Goal: Use online tool/utility: Use online tool/utility

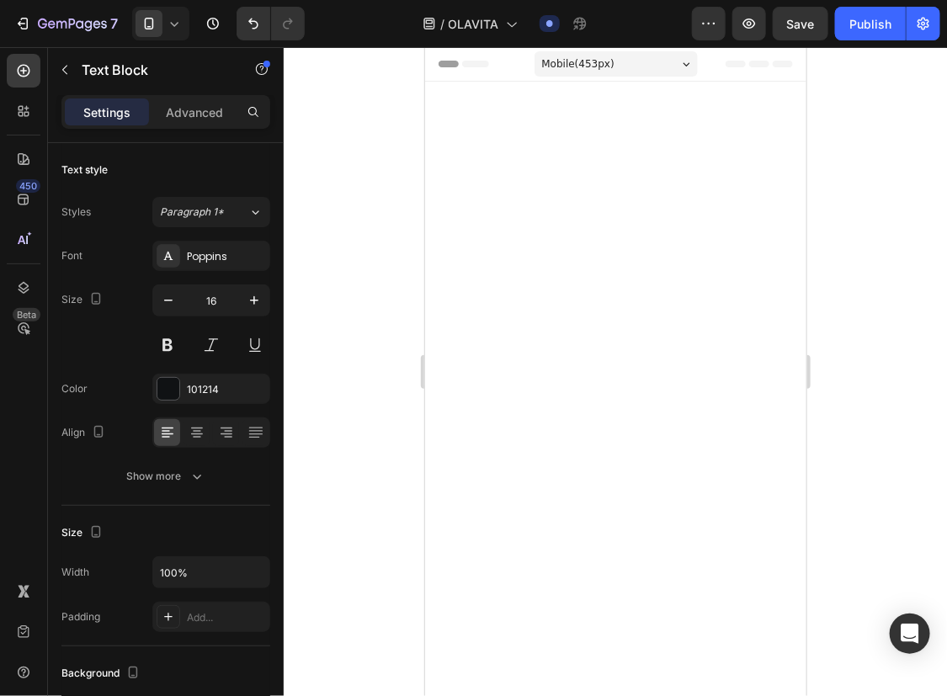
scroll to position [6502, 0]
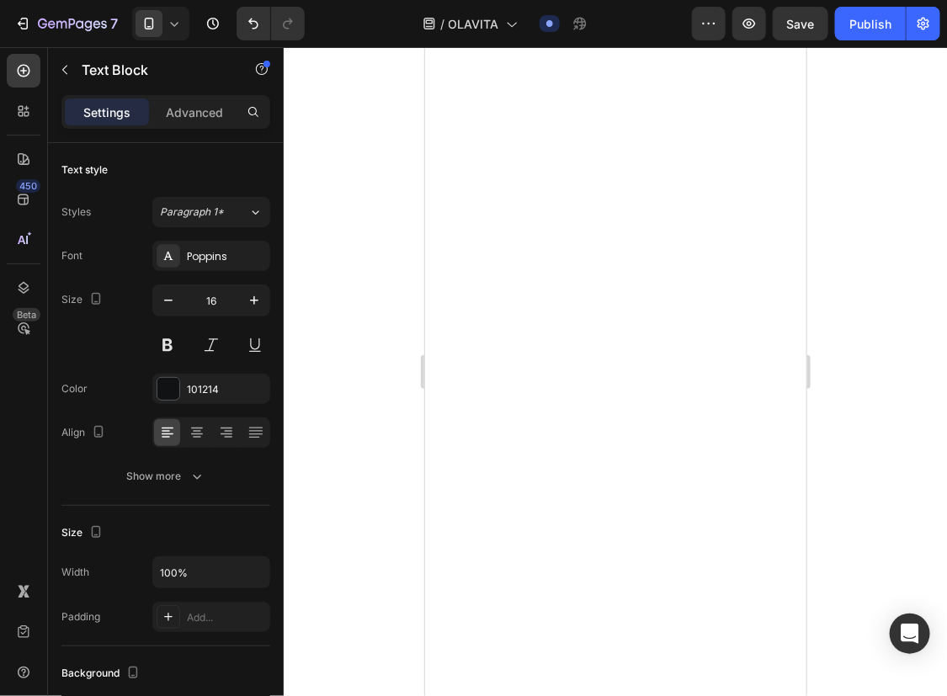
scroll to position [6017, 0]
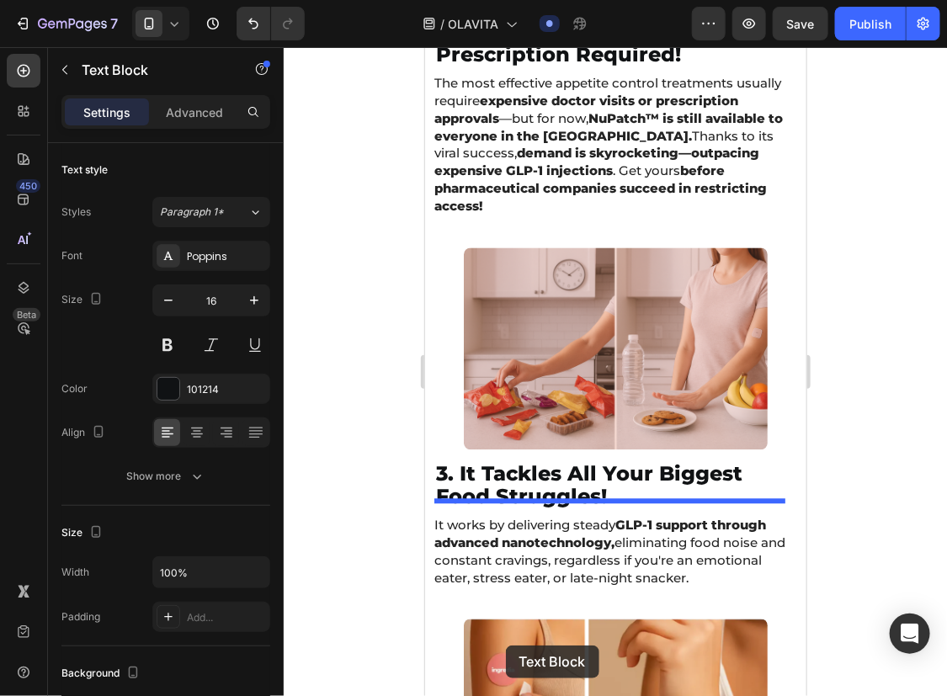
scroll to position [7339, 0]
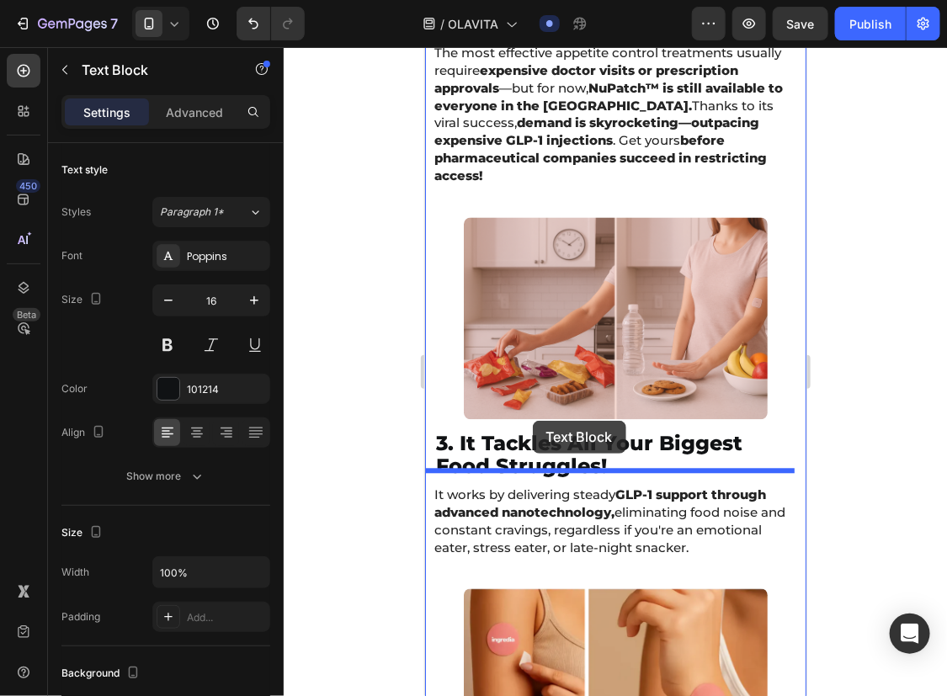
drag, startPoint x: 440, startPoint y: 176, endPoint x: 531, endPoint y: 420, distance: 260.6
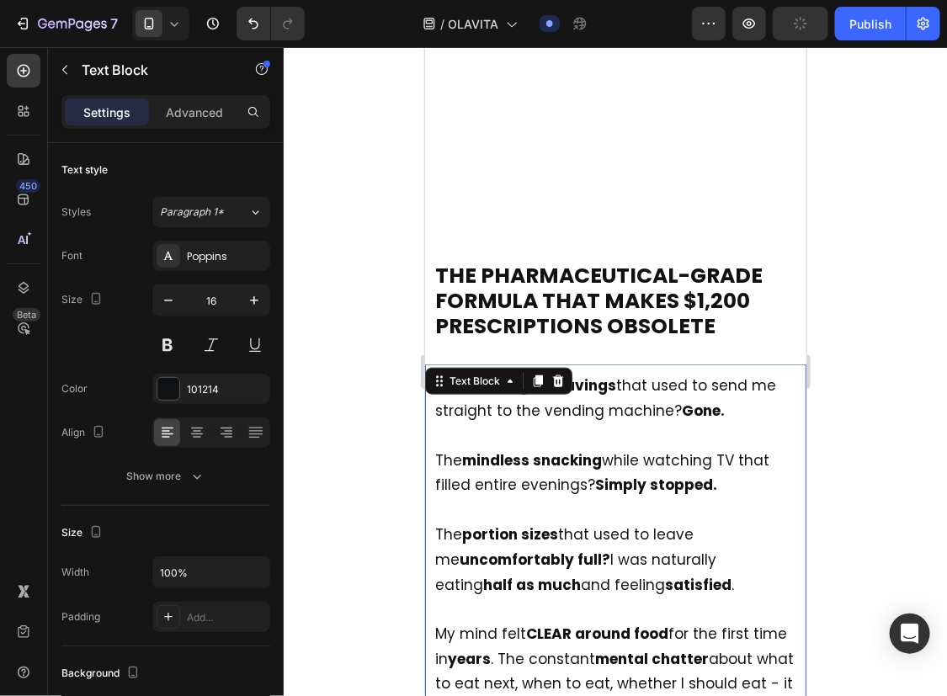
scroll to position [6631, 0]
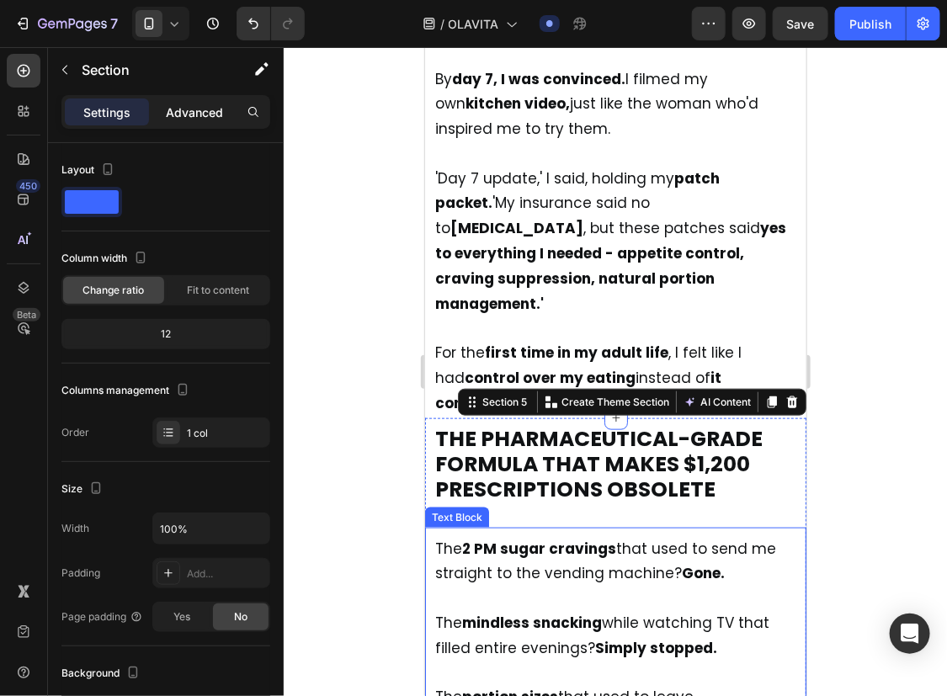
click at [219, 117] on p "Advanced" at bounding box center [194, 113] width 57 height 18
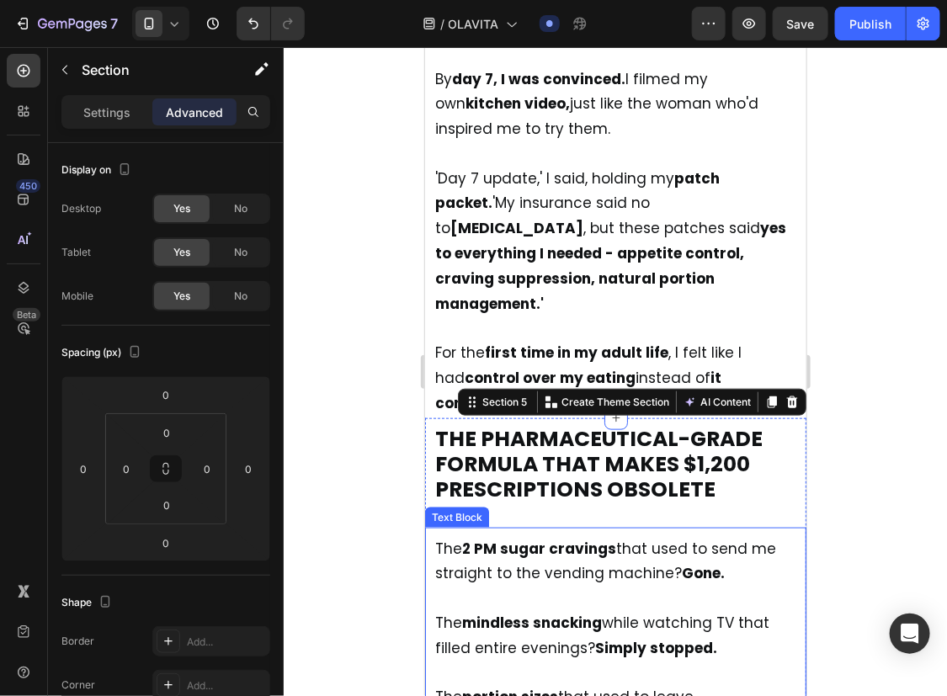
click at [497, 538] on strong "2 PM sugar cravings" at bounding box center [538, 548] width 154 height 20
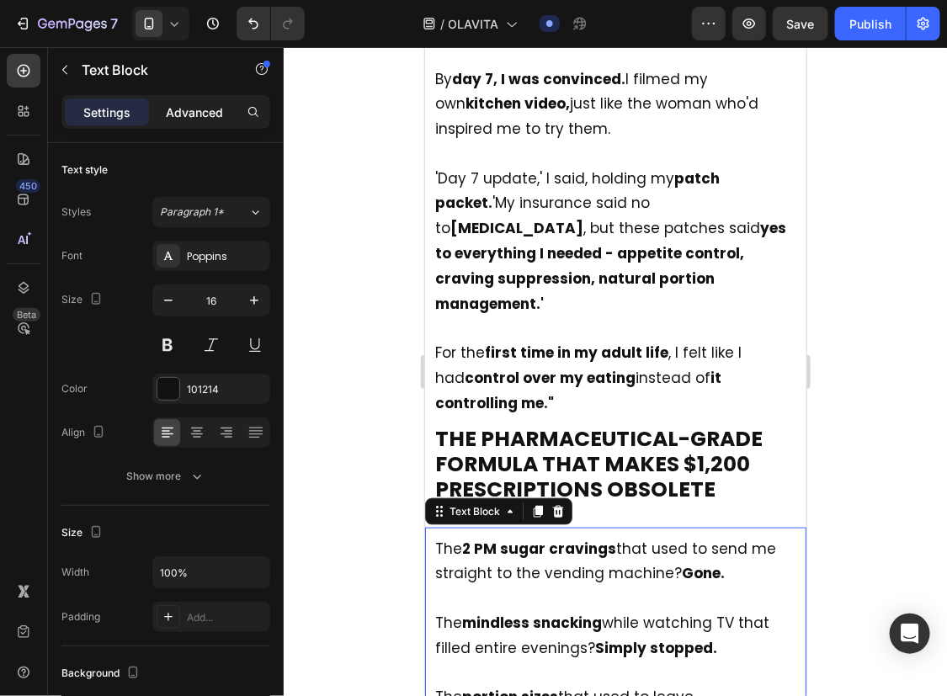
click at [190, 120] on div "Advanced" at bounding box center [194, 112] width 84 height 27
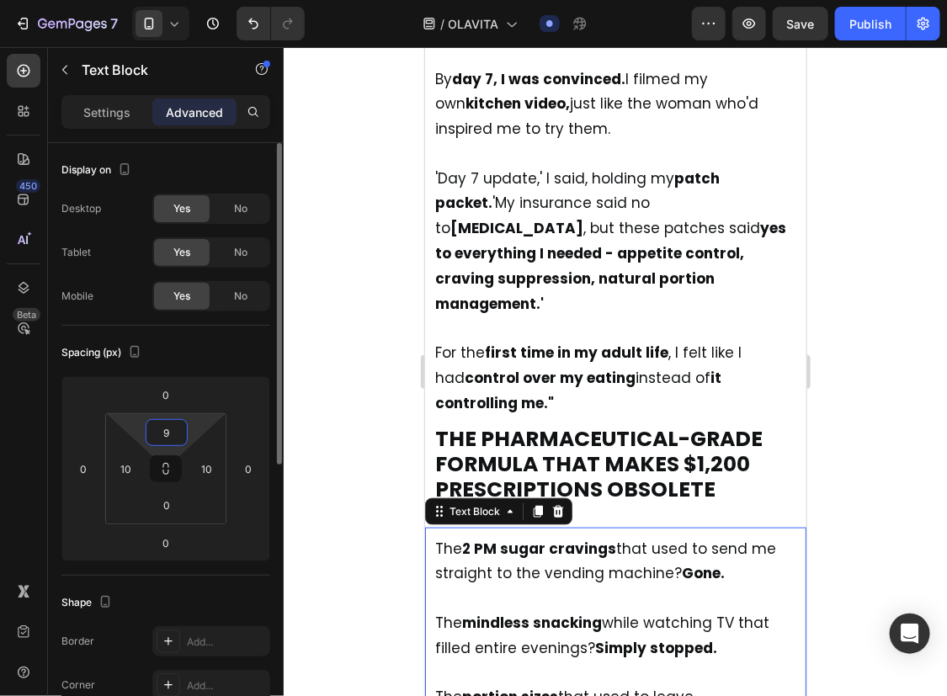
click at [160, 438] on input "9" at bounding box center [167, 432] width 34 height 25
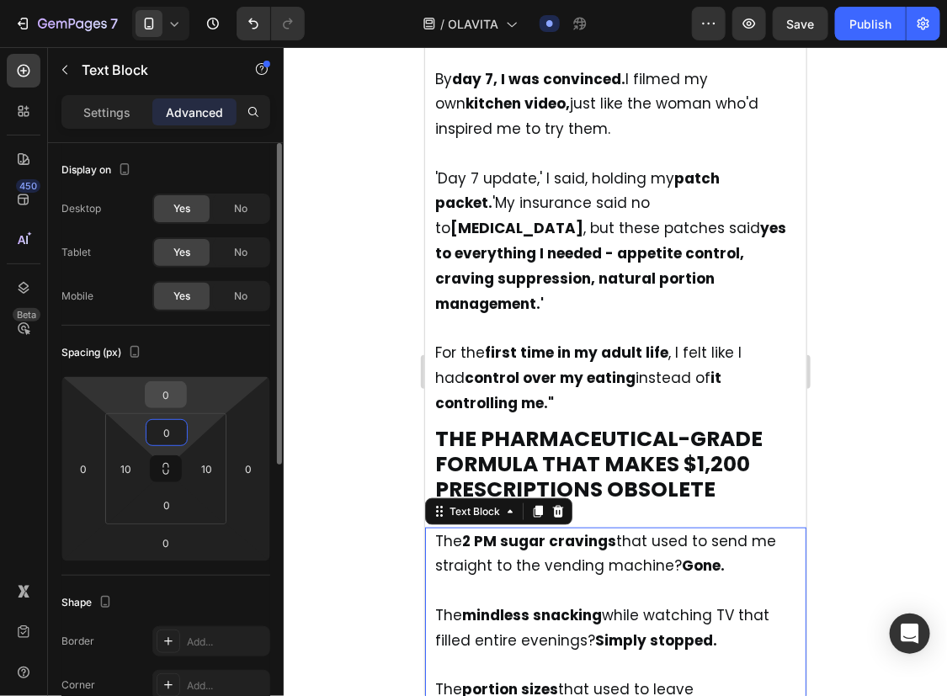
type input "0"
click at [170, 389] on input "0" at bounding box center [166, 394] width 34 height 25
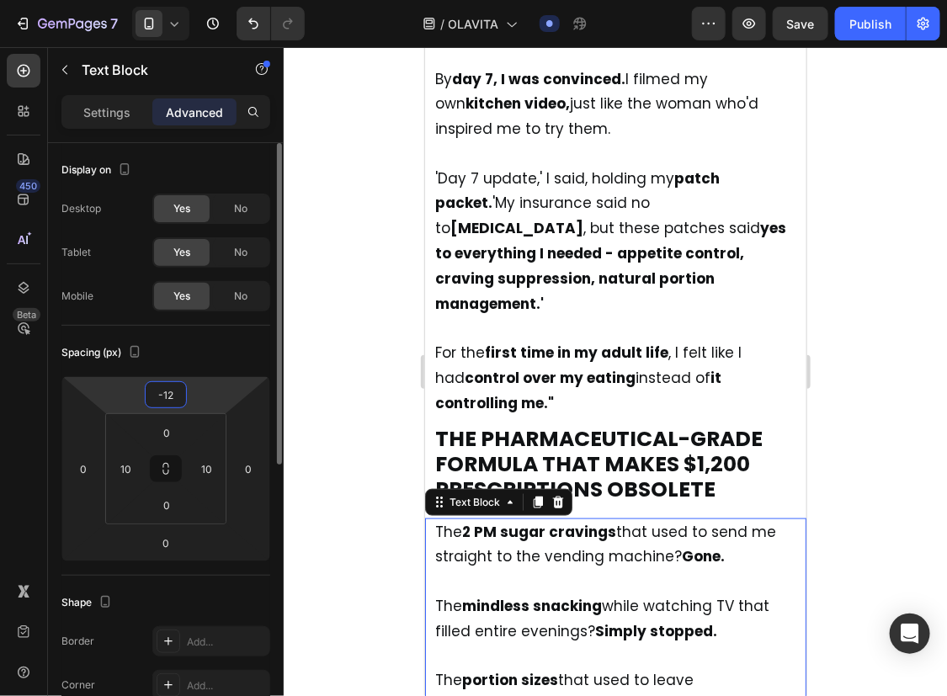
type input "-13"
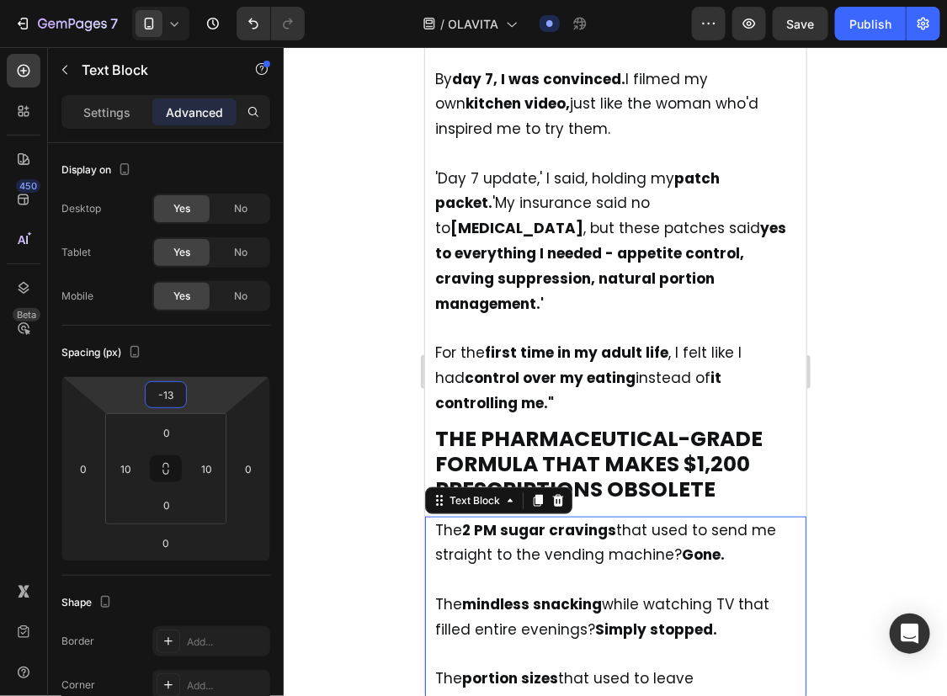
click at [507, 518] on p "The 2 PM sugar cravings that used to send me straight to the vending machine? G…" at bounding box center [614, 543] width 361 height 51
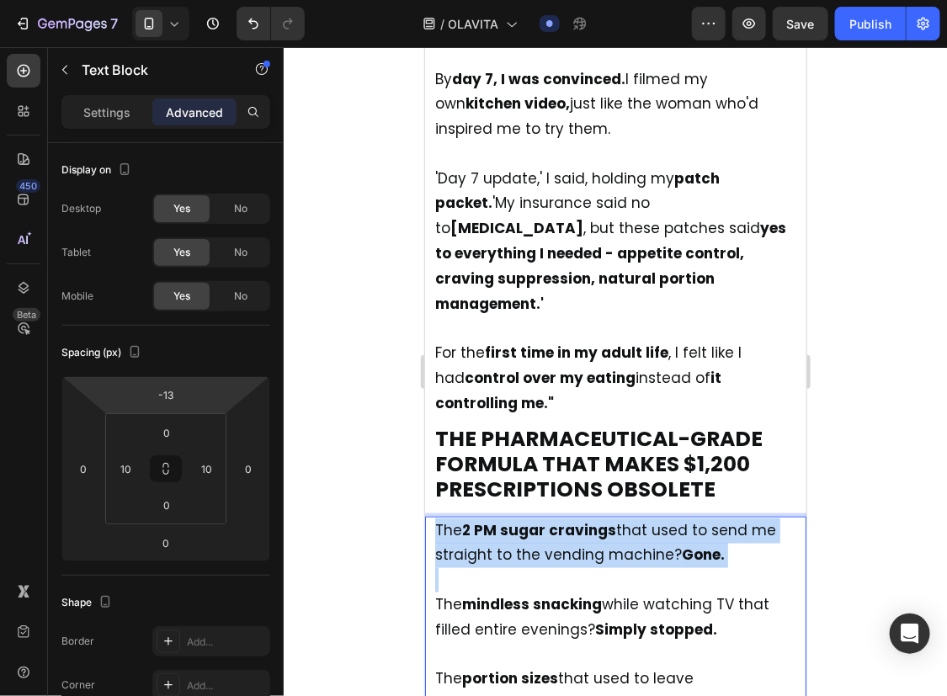
click at [507, 518] on p "The 2 PM sugar cravings that used to send me straight to the vending machine? G…" at bounding box center [614, 543] width 361 height 51
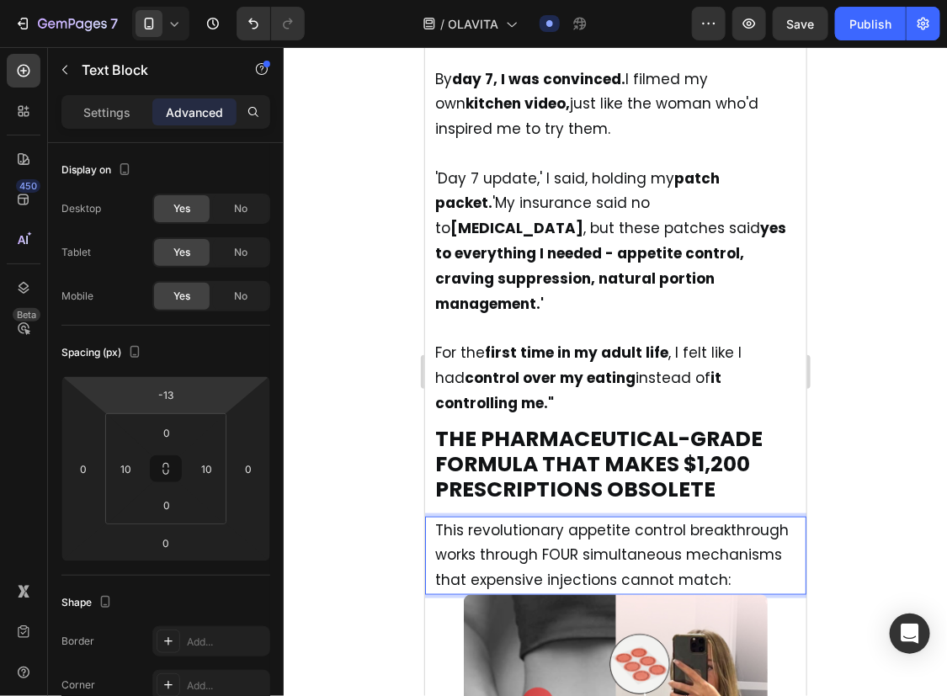
click at [850, 431] on div at bounding box center [615, 371] width 663 height 649
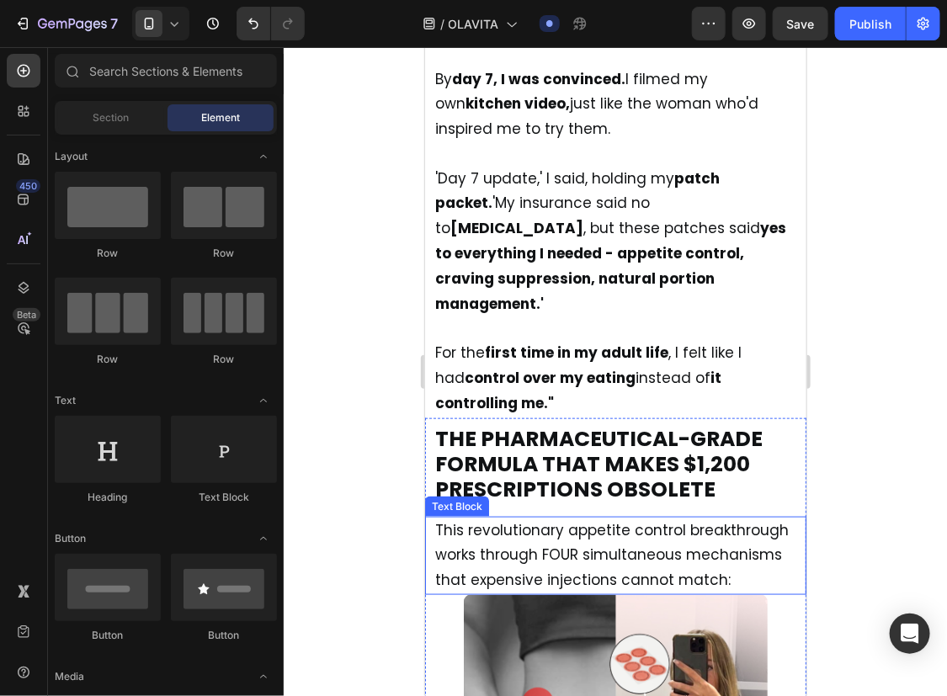
click at [692, 519] on span "This revolutionary appetite control breakthrough works through FOUR simultaneou…" at bounding box center [611, 554] width 354 height 71
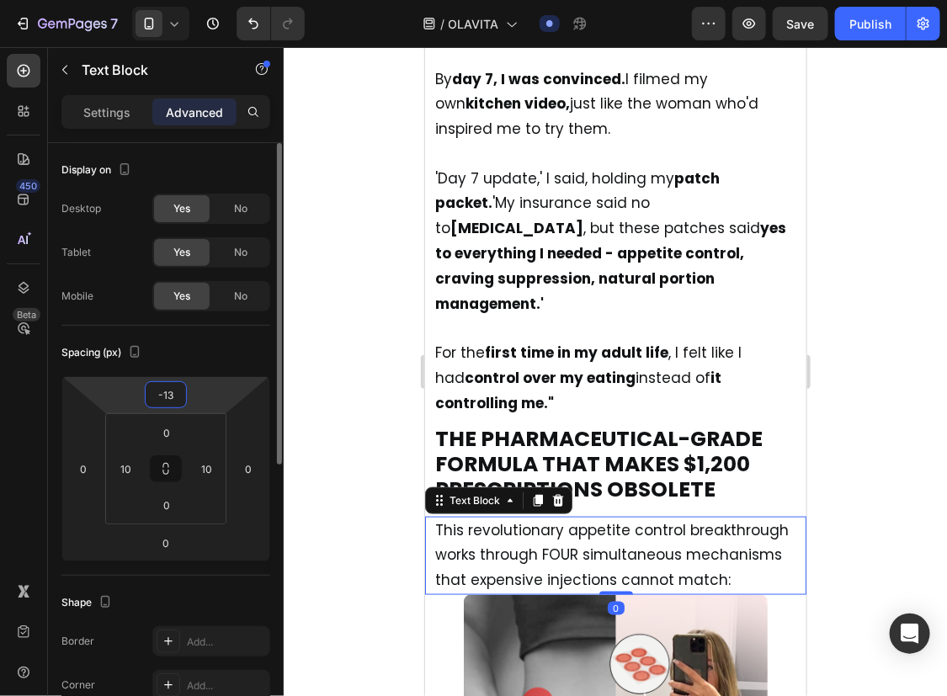
click at [173, 402] on input "-13" at bounding box center [166, 394] width 34 height 25
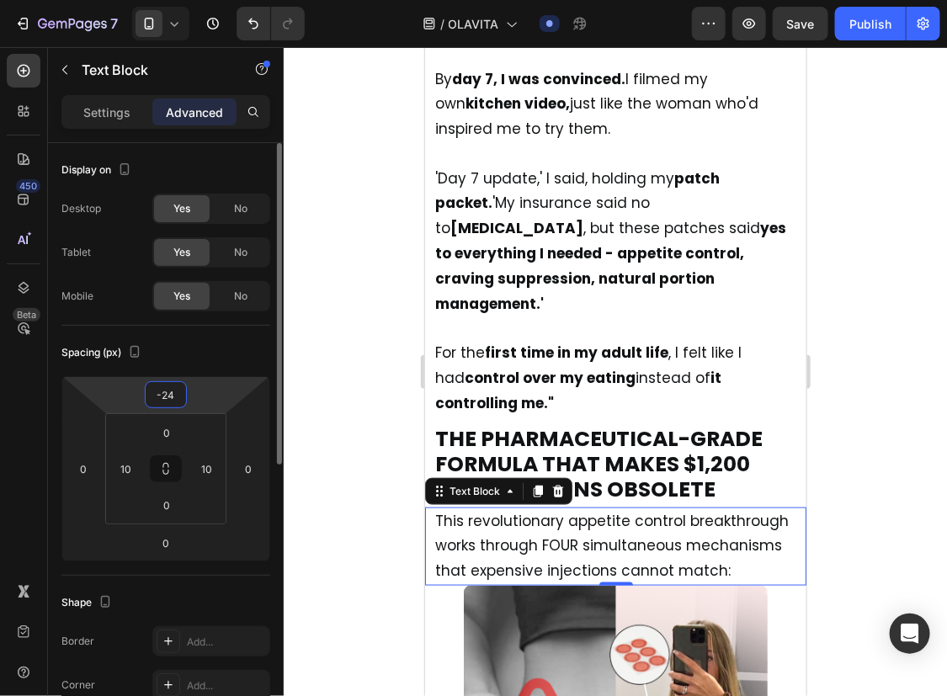
type input "-25"
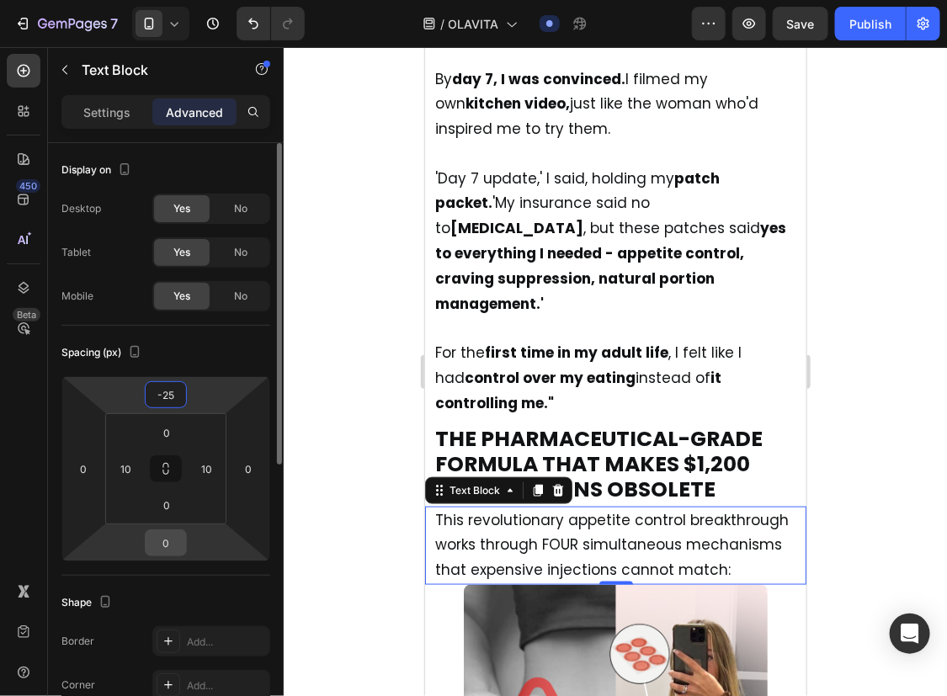
click at [166, 539] on input "0" at bounding box center [166, 542] width 34 height 25
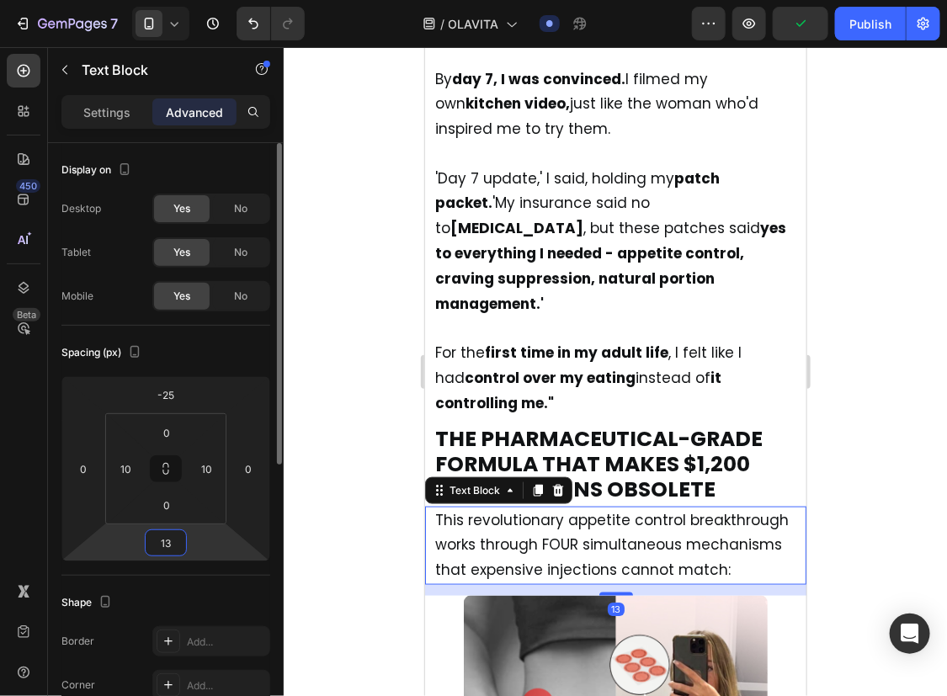
type input "14"
click at [160, 386] on input "-25" at bounding box center [166, 394] width 34 height 25
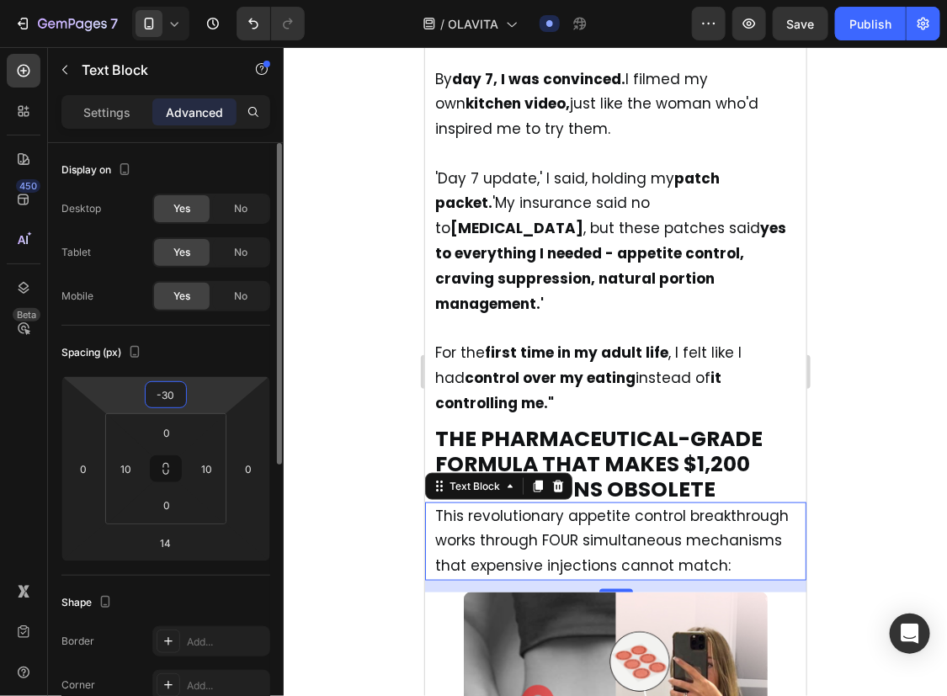
type input "-31"
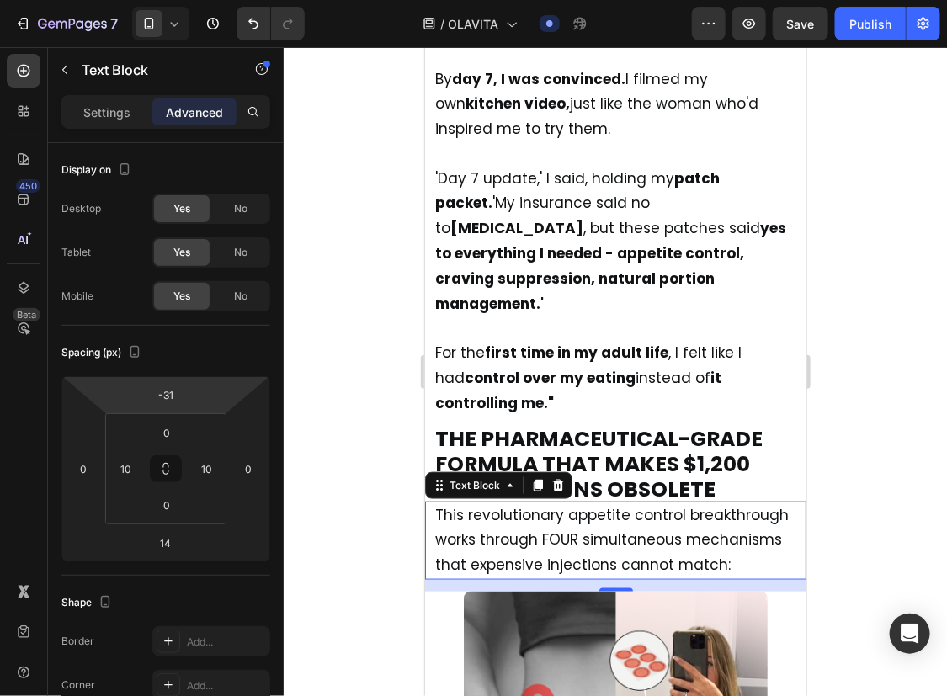
click at [829, 386] on div at bounding box center [615, 371] width 663 height 649
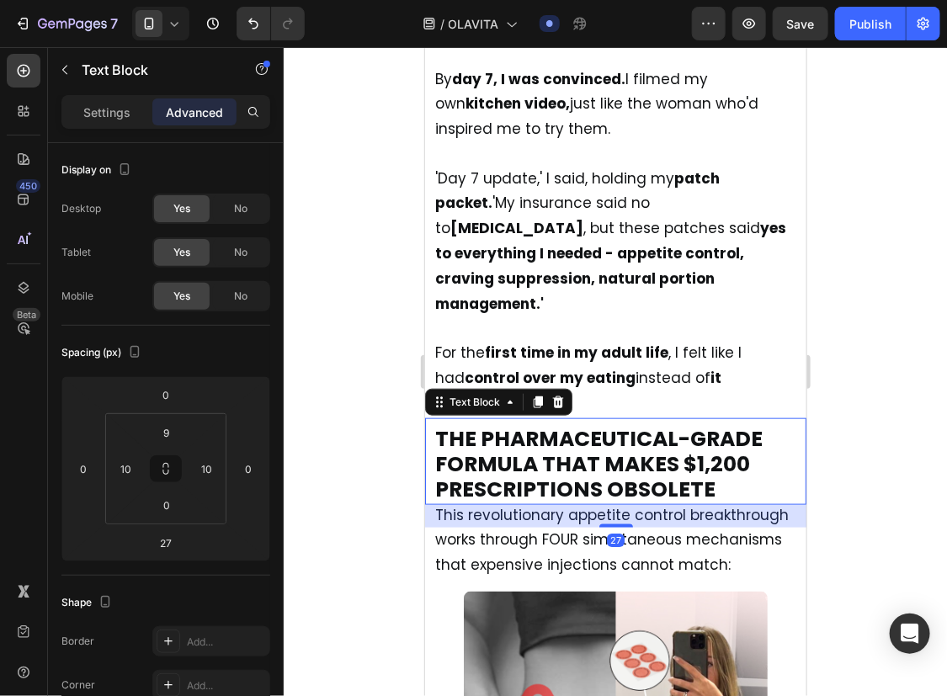
click at [591, 424] on span "THE PHARMACEUTICAL-GRADE FORMULA THAT MAKES $1,200 PRESCRIPTIONS OBSOLETE" at bounding box center [598, 464] width 328 height 80
click at [169, 419] on div "9" at bounding box center [167, 432] width 42 height 27
click at [170, 422] on input "9" at bounding box center [167, 432] width 34 height 25
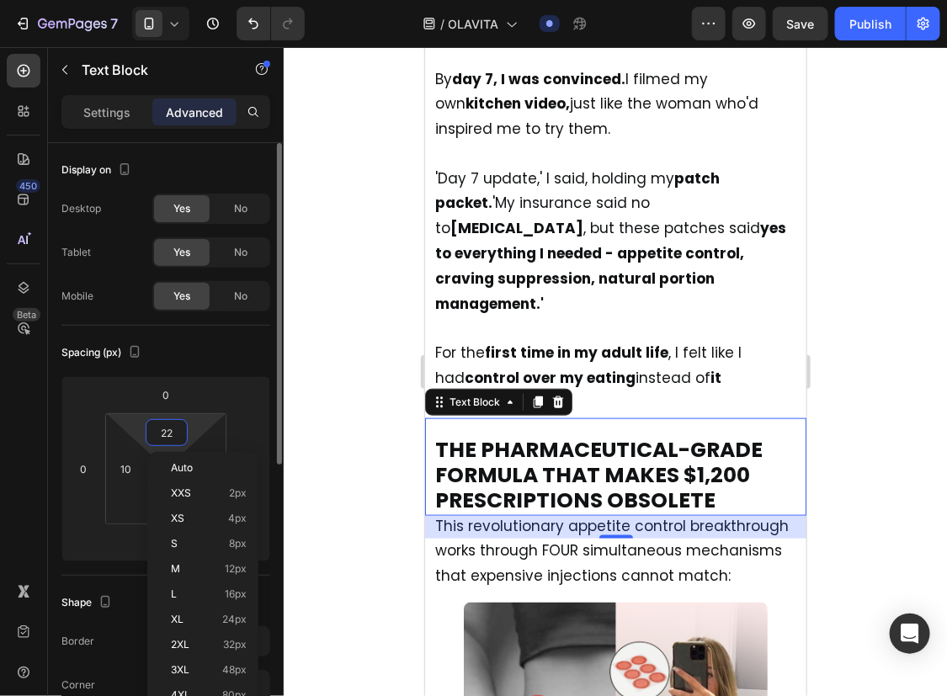
type input "23"
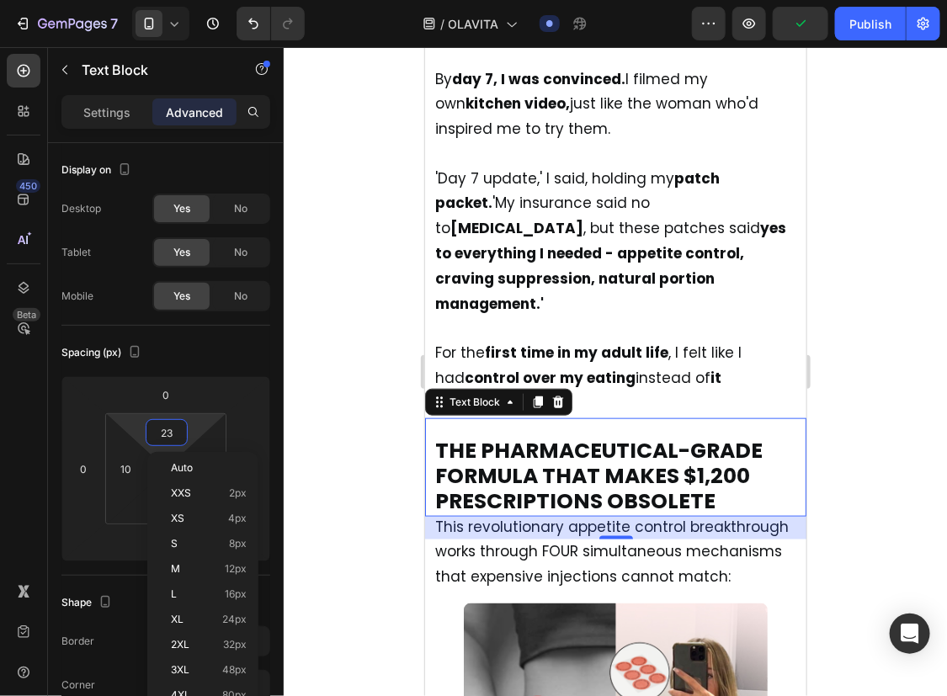
click at [876, 364] on div at bounding box center [615, 371] width 663 height 649
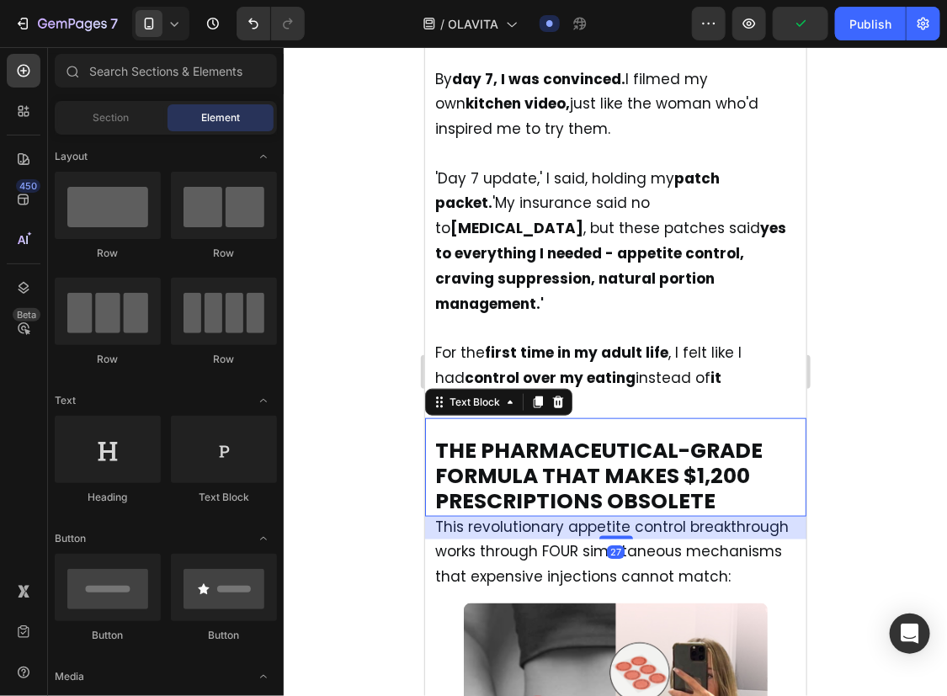
click at [656, 418] on div "THE PHARMACEUTICAL-GRADE FORMULA THAT MAKES $1,200 PRESCRIPTIONS OBSOLETE Text …" at bounding box center [614, 467] width 381 height 99
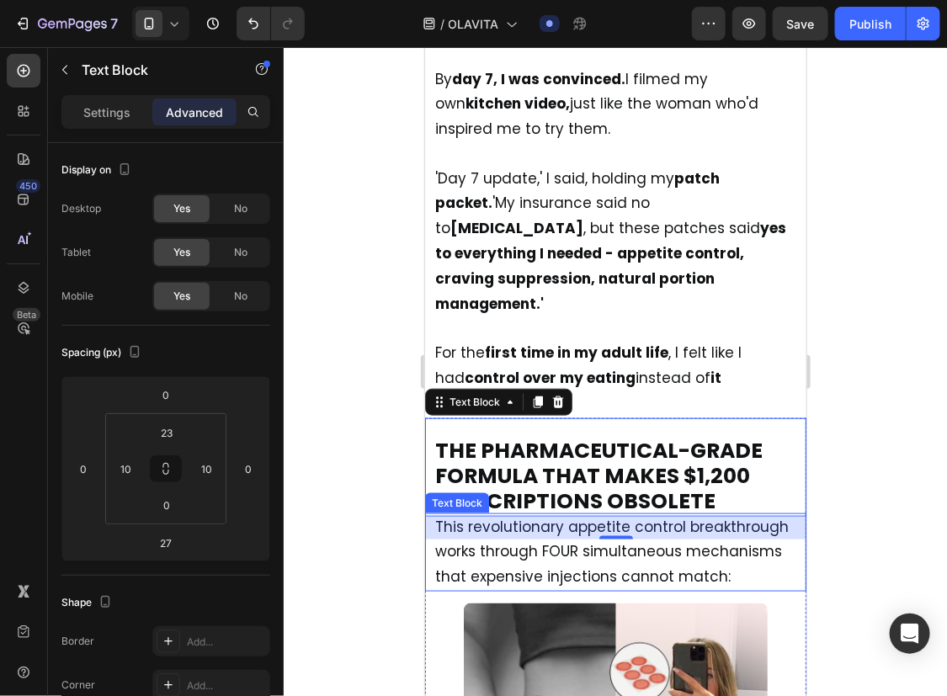
click at [509, 516] on span "This revolutionary appetite control breakthrough works through FOUR simultaneou…" at bounding box center [611, 551] width 354 height 71
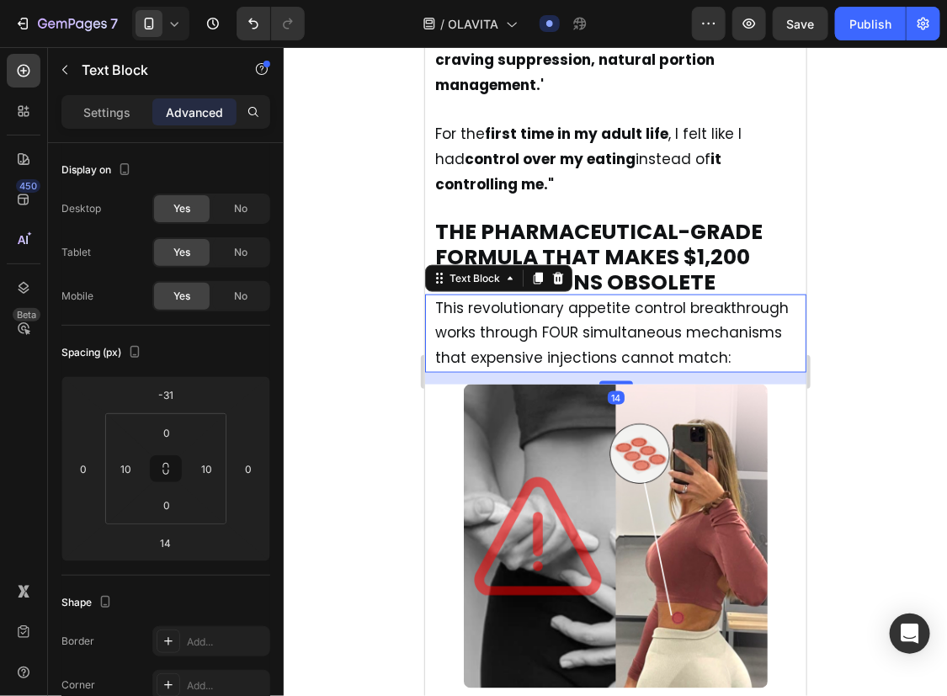
scroll to position [6843, 0]
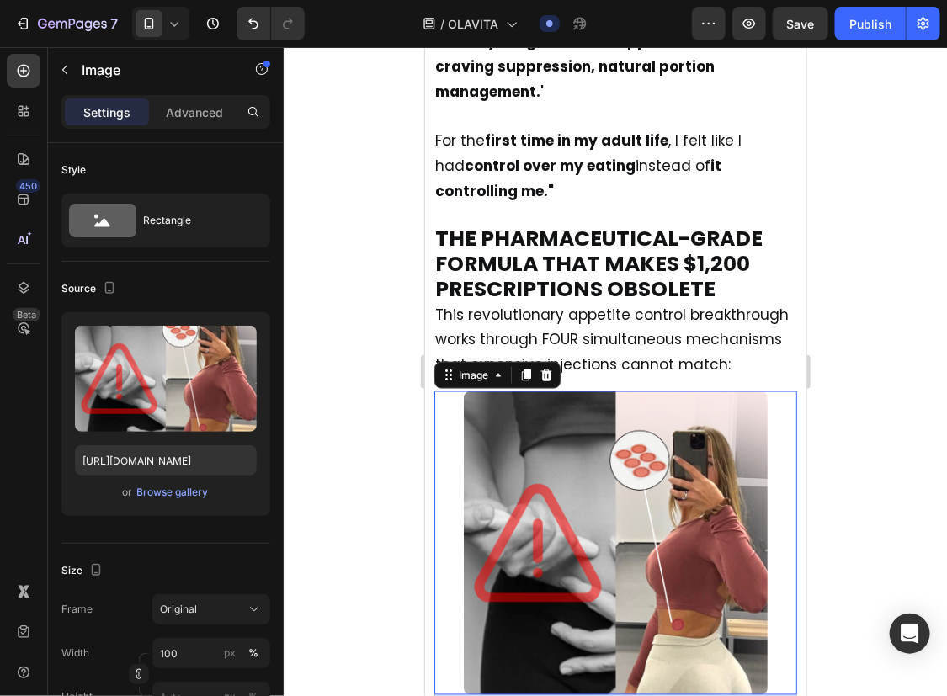
click at [511, 415] on img at bounding box center [615, 543] width 304 height 304
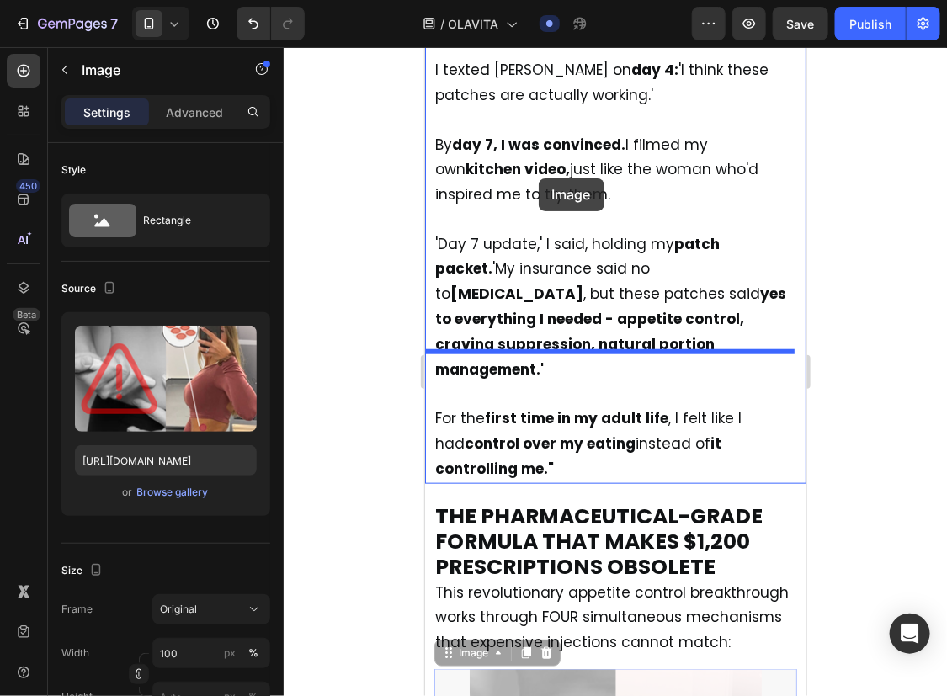
scroll to position [6551, 0]
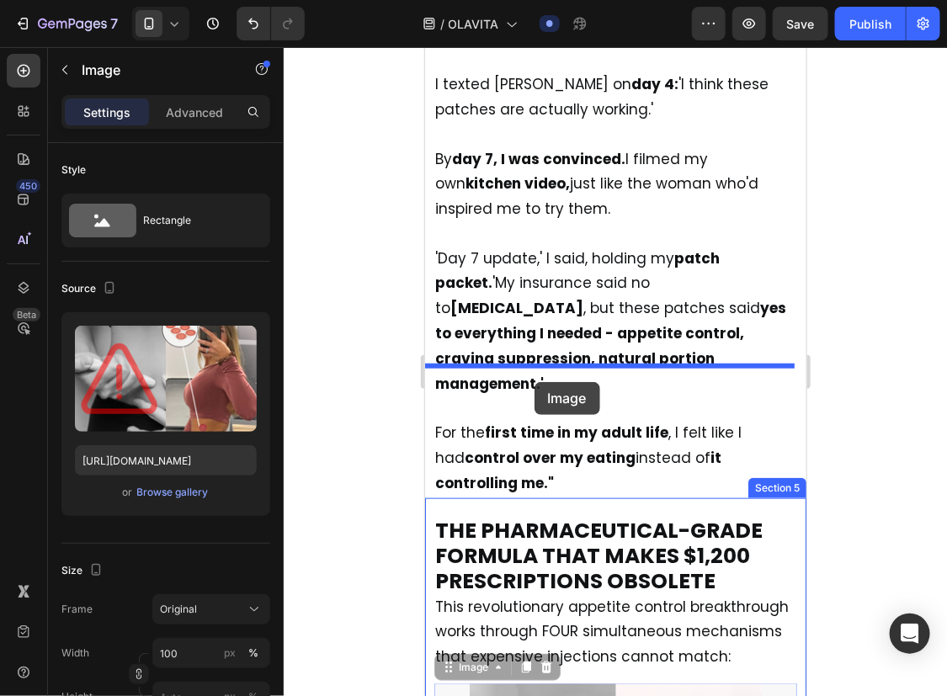
drag, startPoint x: 448, startPoint y: 244, endPoint x: 534, endPoint y: 381, distance: 161.2
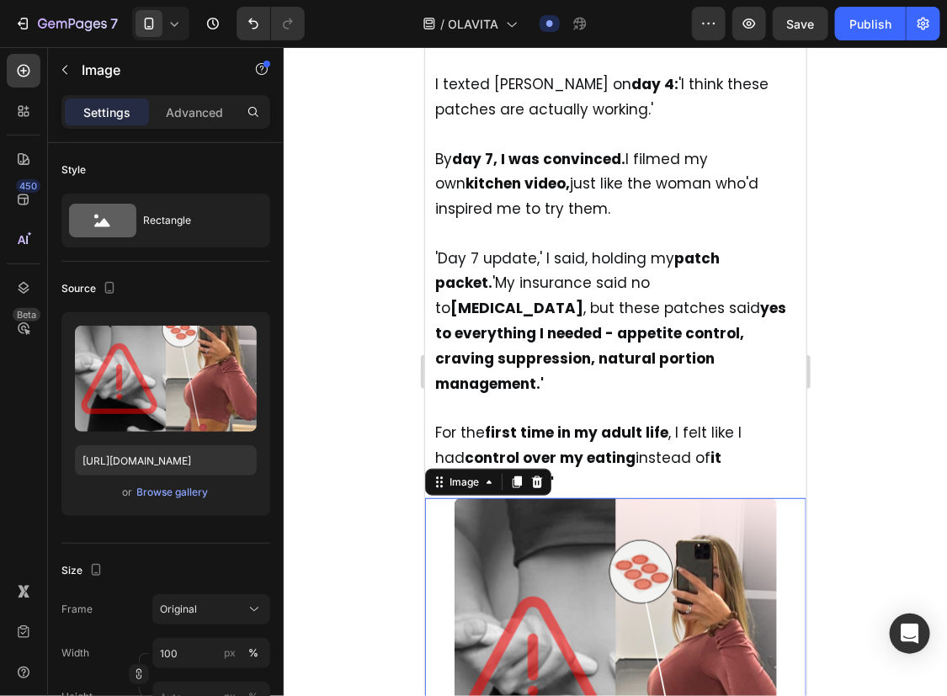
click at [844, 353] on div at bounding box center [615, 371] width 663 height 649
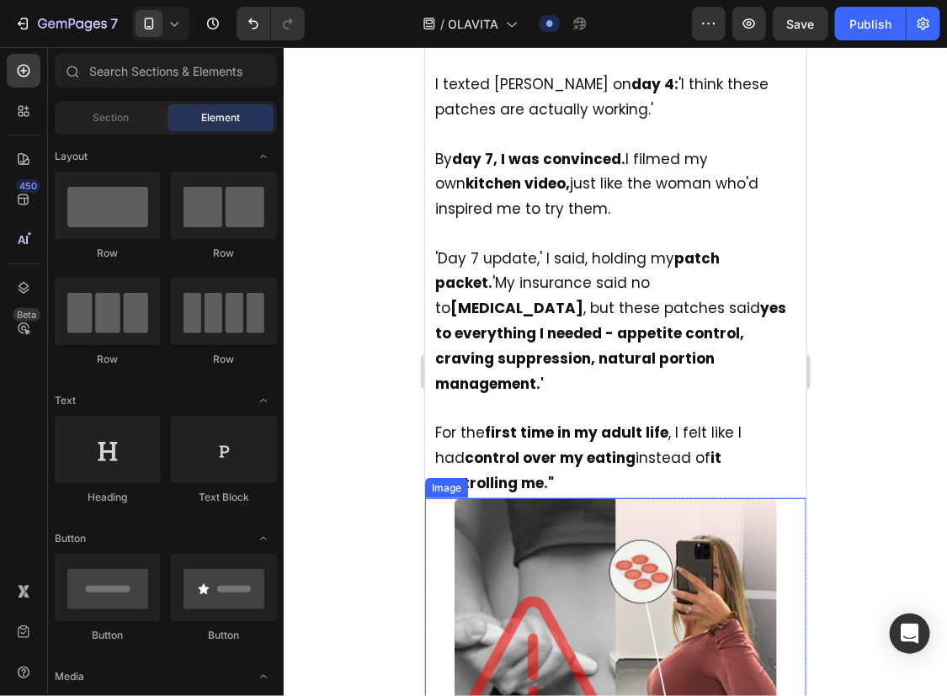
click at [638, 498] on img at bounding box center [615, 659] width 322 height 322
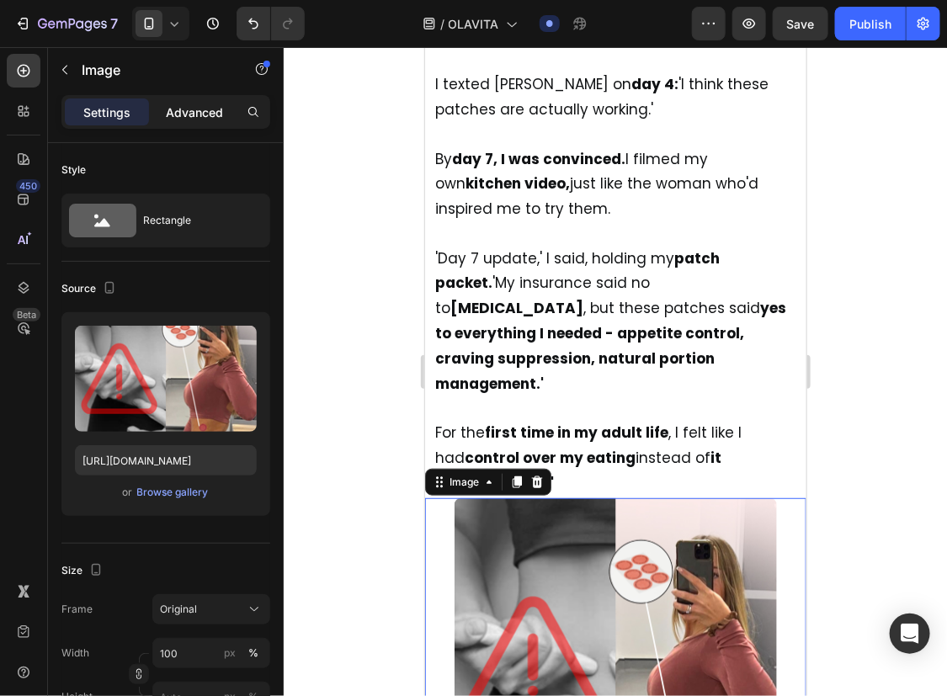
click at [179, 99] on div "Advanced" at bounding box center [194, 112] width 84 height 27
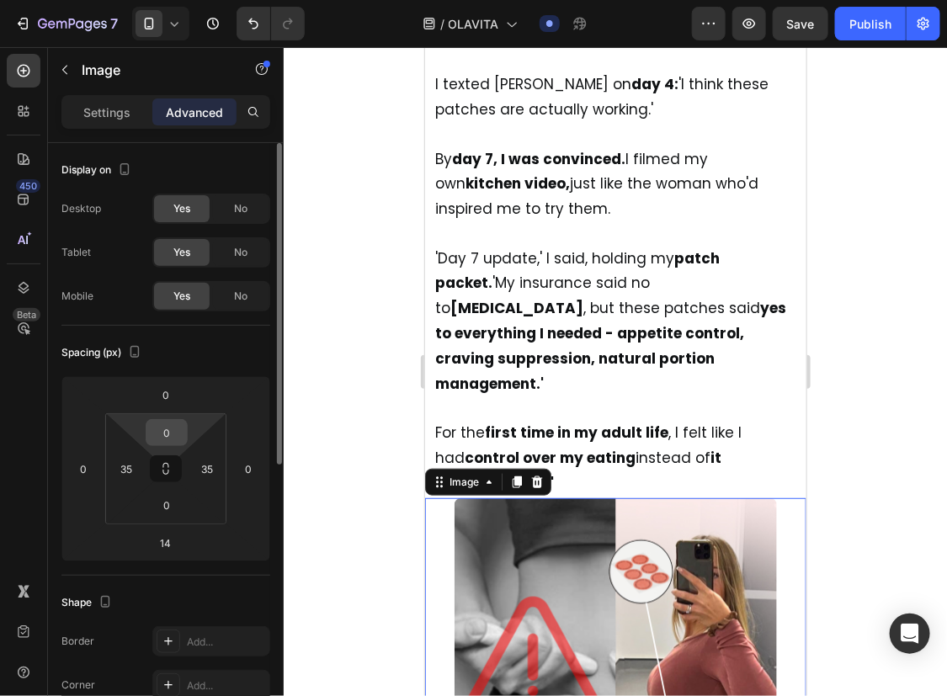
click at [162, 429] on input "0" at bounding box center [167, 432] width 34 height 25
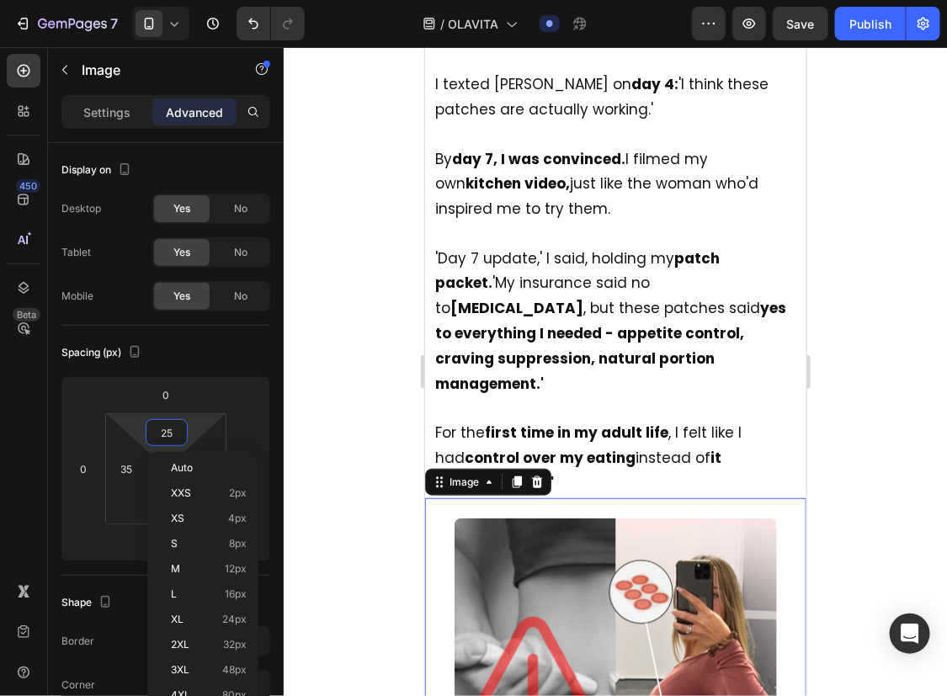
type input "26"
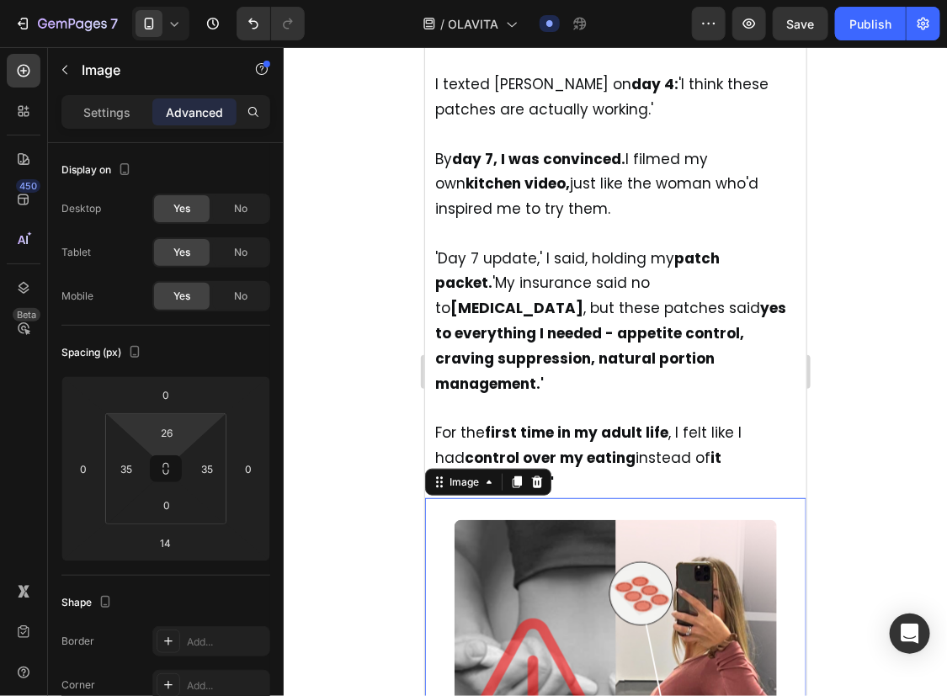
click at [883, 417] on div at bounding box center [615, 371] width 663 height 649
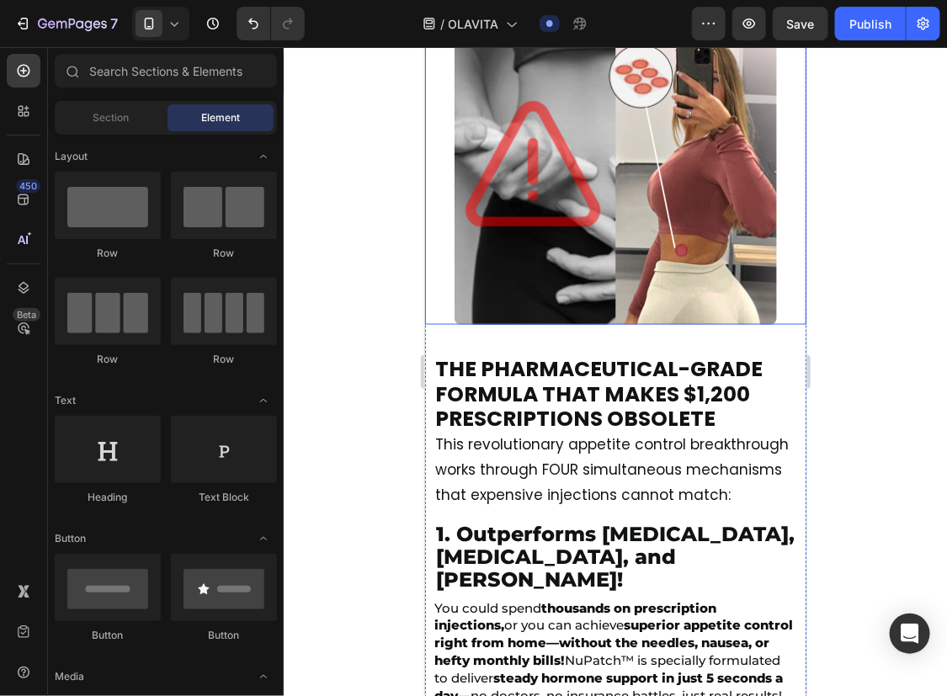
scroll to position [6943, 0]
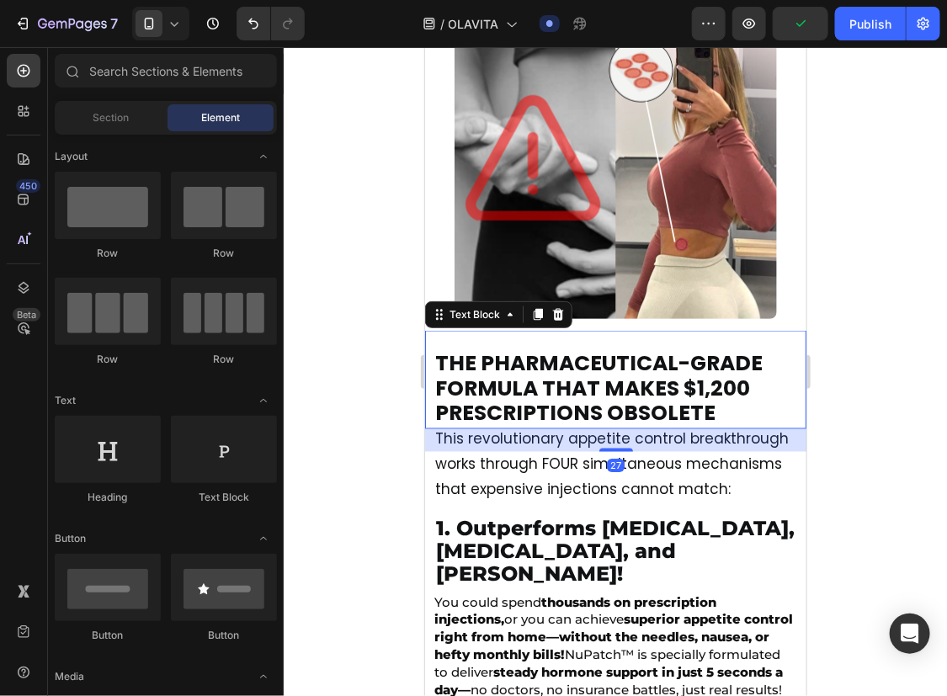
click at [631, 330] on div "THE PHARMACEUTICAL-GRADE FORMULA THAT MAKES $1,200 PRESCRIPTIONS OBSOLETE Text …" at bounding box center [614, 379] width 381 height 99
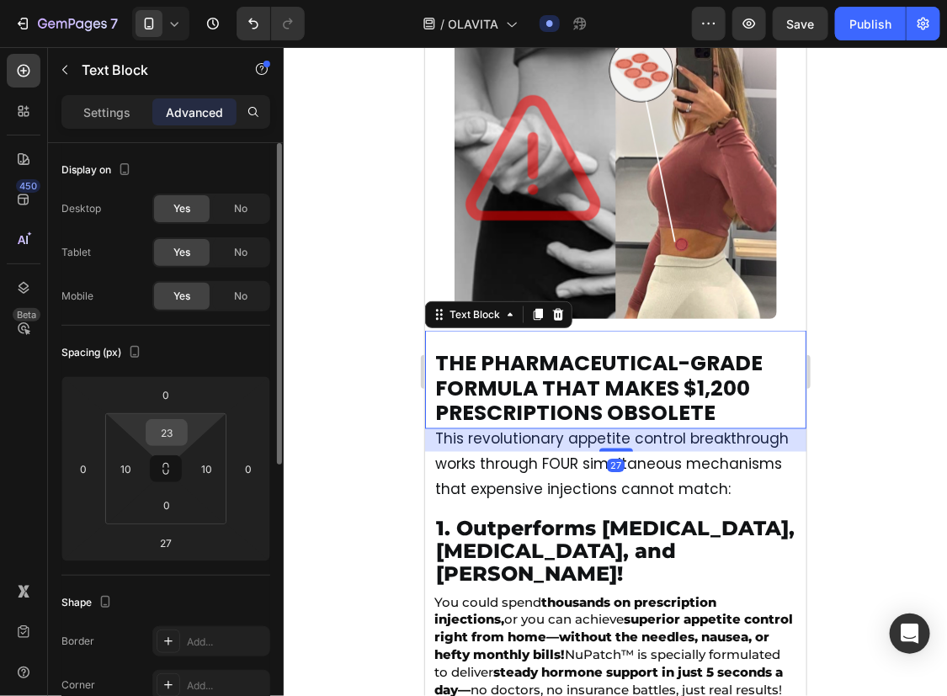
click at [173, 426] on input "23" at bounding box center [167, 432] width 34 height 25
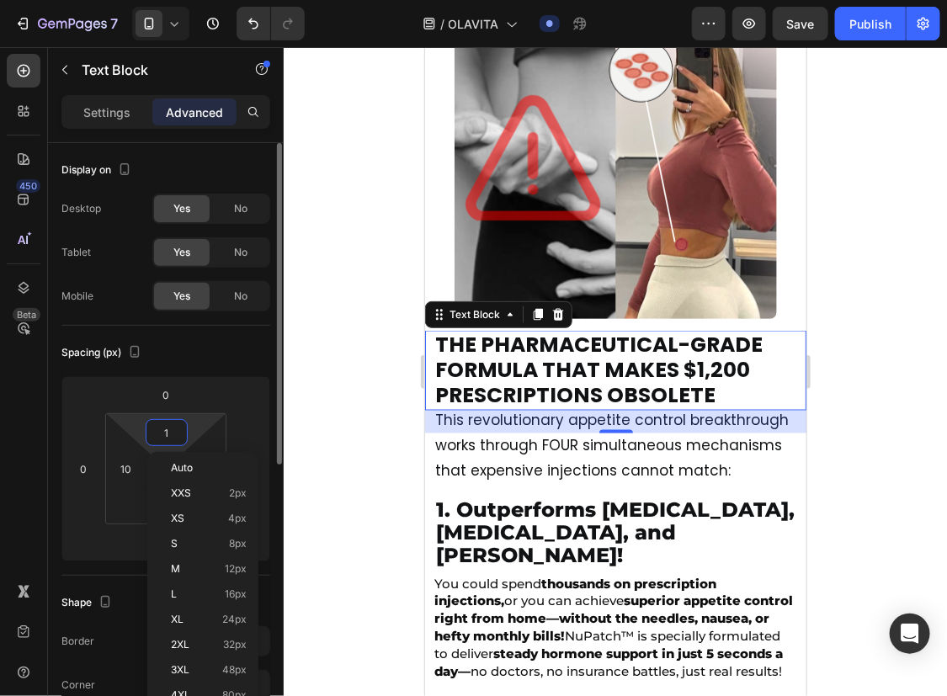
type input "0"
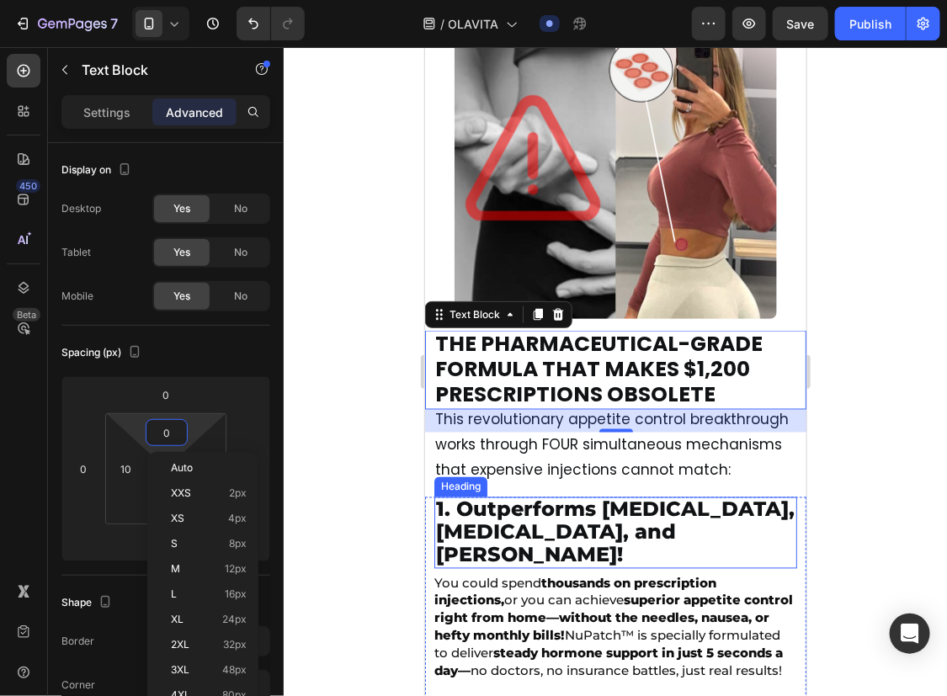
click at [533, 521] on span "1. Outperforms [MEDICAL_DATA], [MEDICAL_DATA], and [PERSON_NAME]!" at bounding box center [614, 532] width 359 height 70
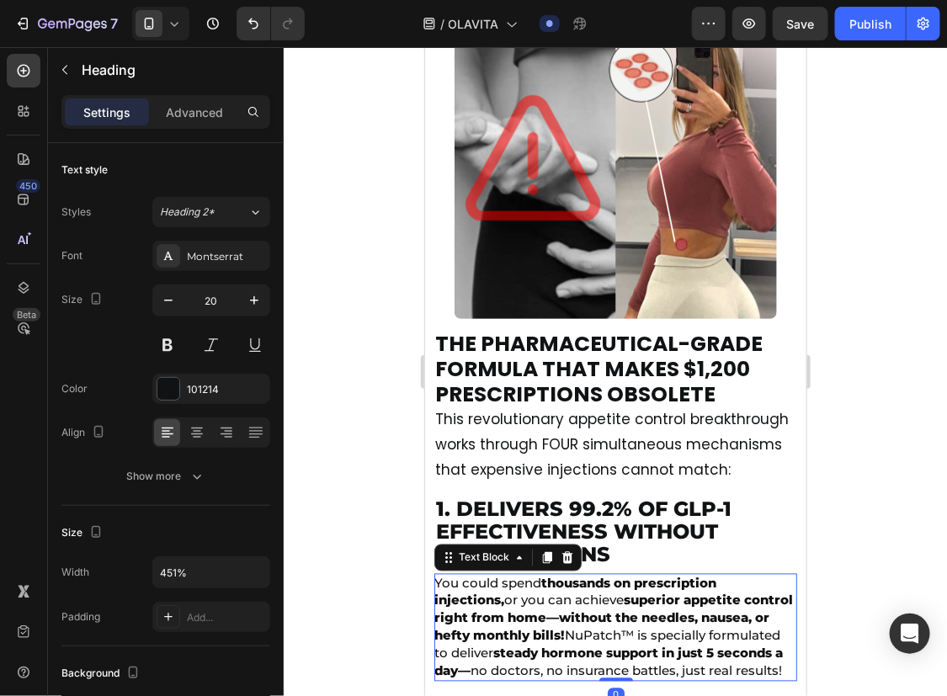
click at [551, 586] on span "You could spend thousands on prescription injections, or you can achieve superi…" at bounding box center [613, 627] width 359 height 104
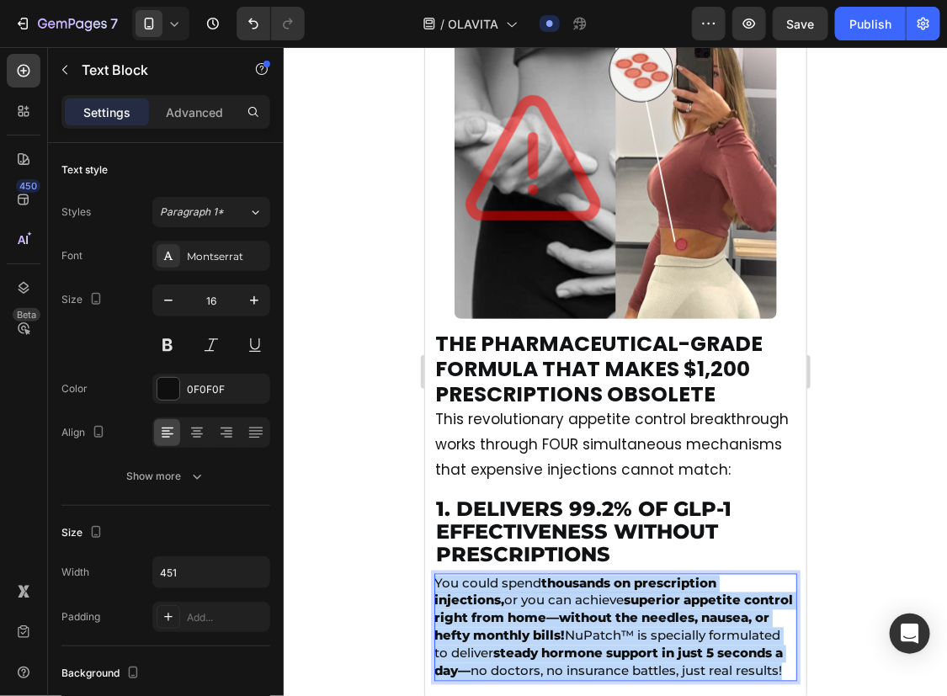
click at [551, 586] on span "You could spend thousands on prescription injections, or you can achieve superi…" at bounding box center [613, 627] width 359 height 104
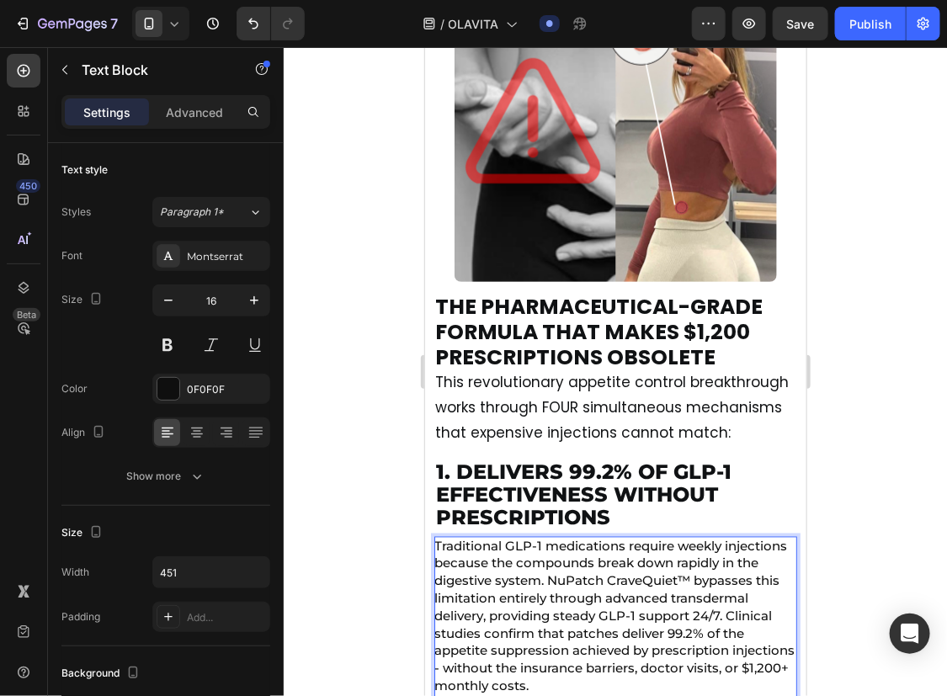
scroll to position [7005, 0]
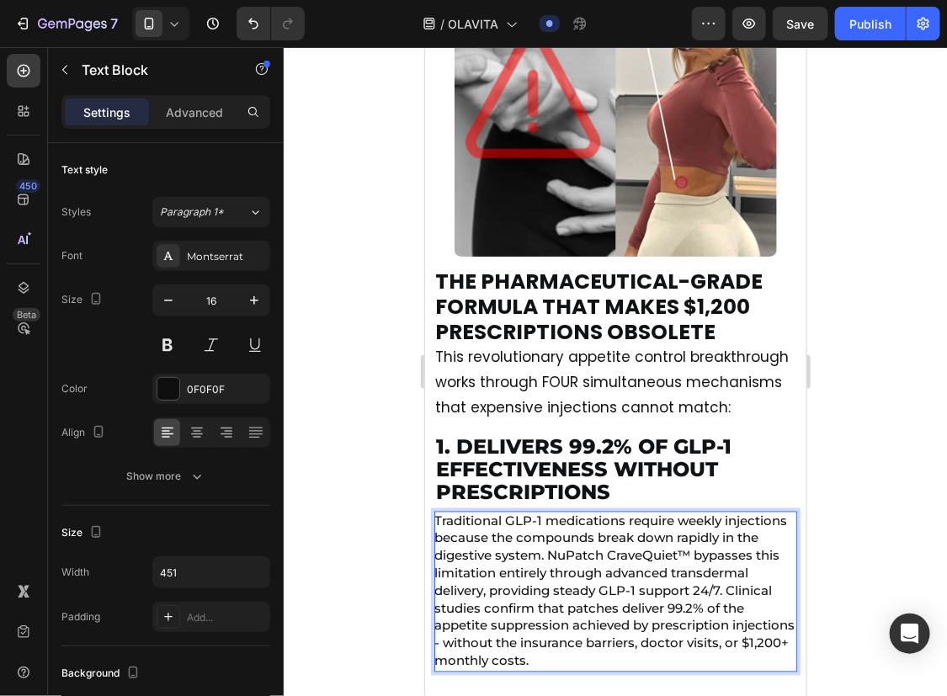
click at [841, 507] on div at bounding box center [615, 371] width 663 height 649
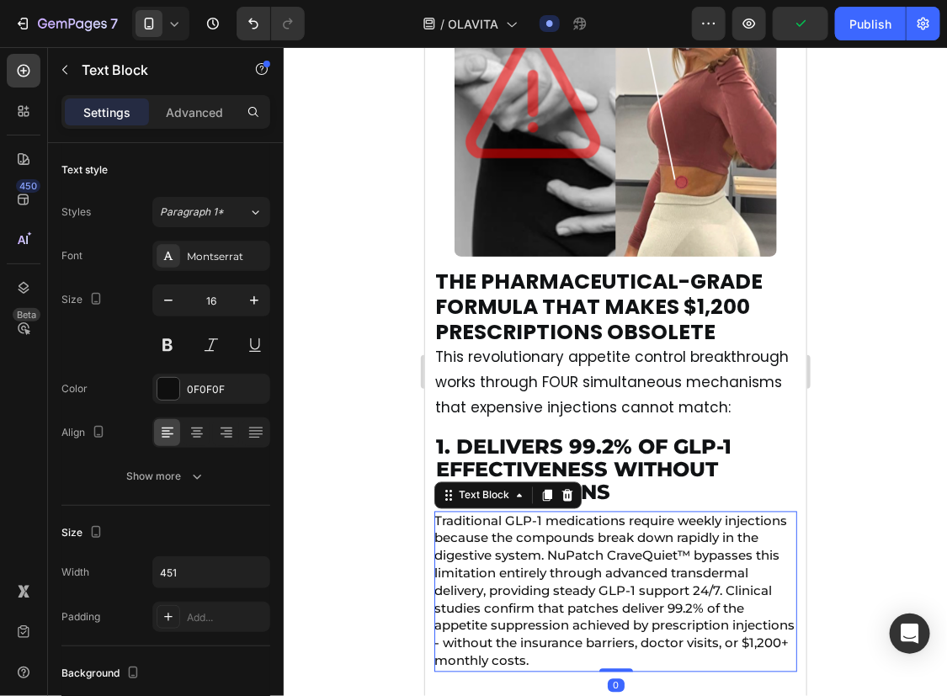
click at [705, 550] on span "Traditional GLP-1 medications require weekly injections because the compounds b…" at bounding box center [614, 591] width 360 height 156
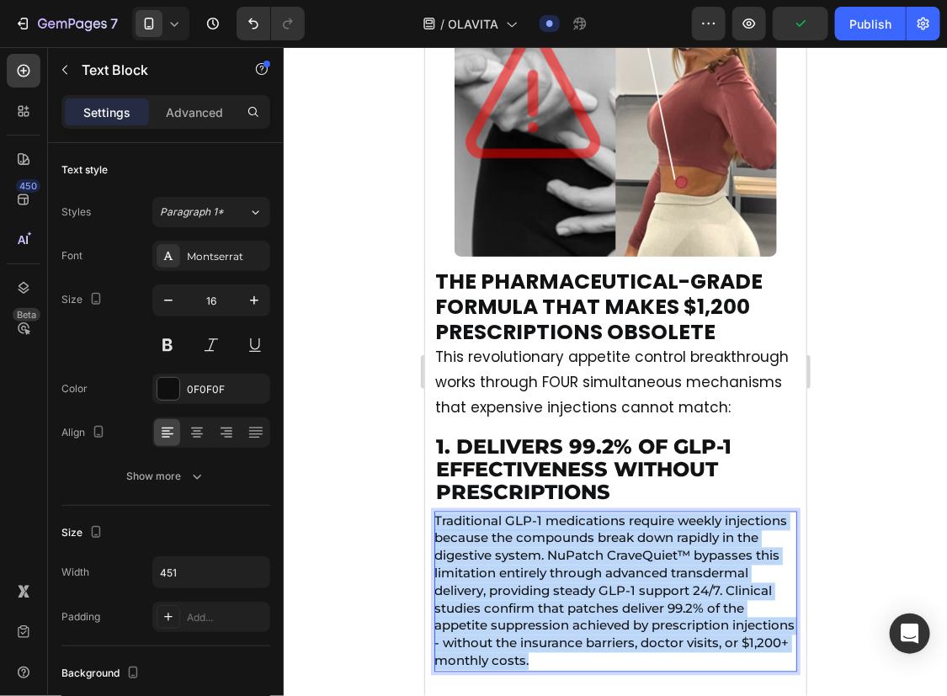
click at [705, 550] on span "Traditional GLP-1 medications require weekly injections because the compounds b…" at bounding box center [614, 591] width 360 height 156
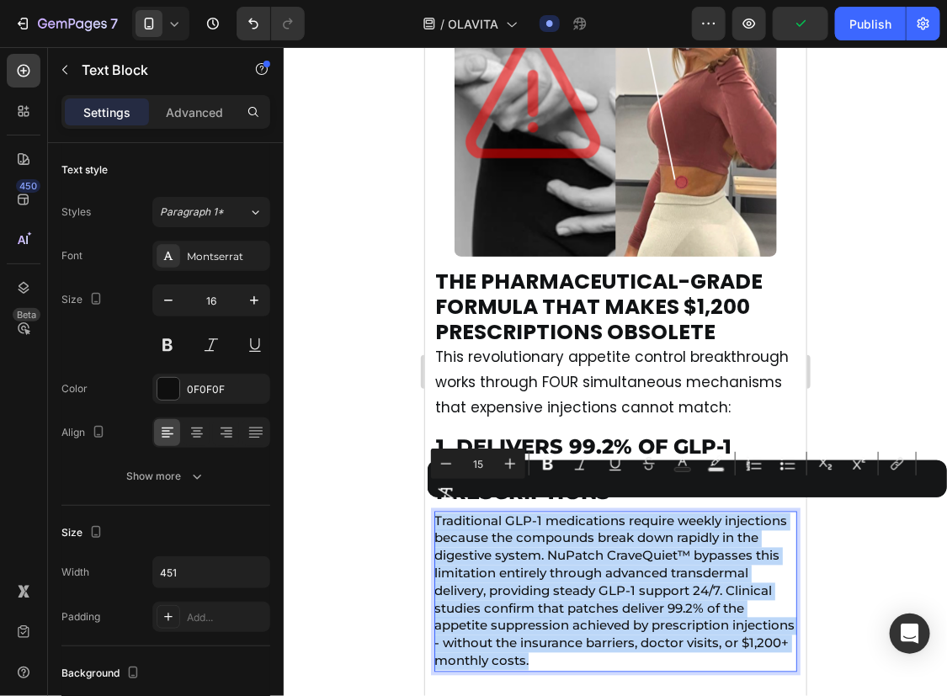
click at [709, 550] on span "Traditional GLP-1 medications require weekly injections because the compounds b…" at bounding box center [614, 591] width 360 height 156
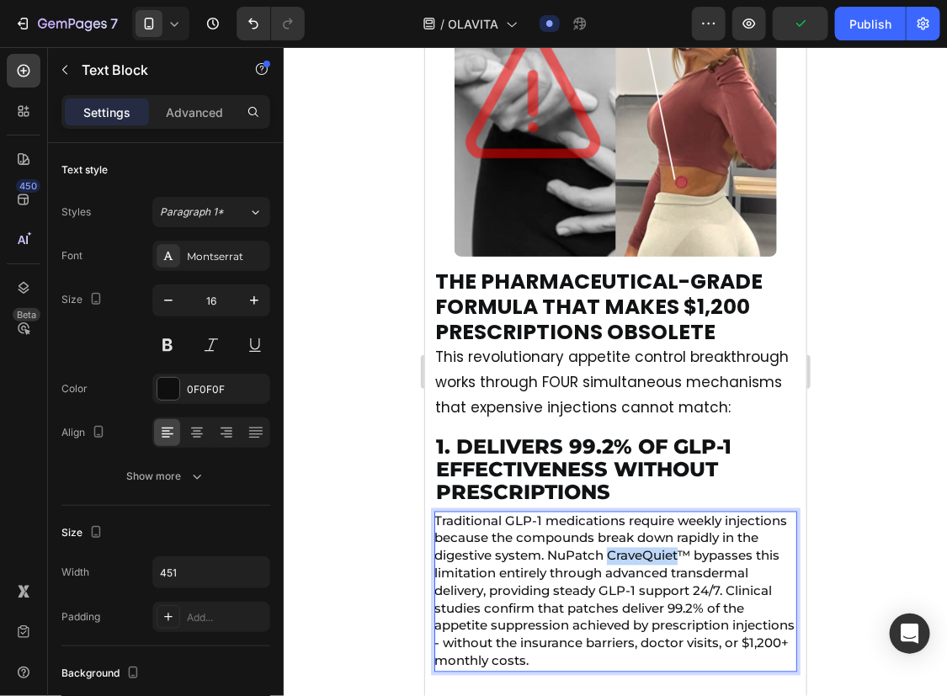
click at [709, 550] on span "Traditional GLP-1 medications require weekly injections because the compounds b…" at bounding box center [614, 591] width 360 height 156
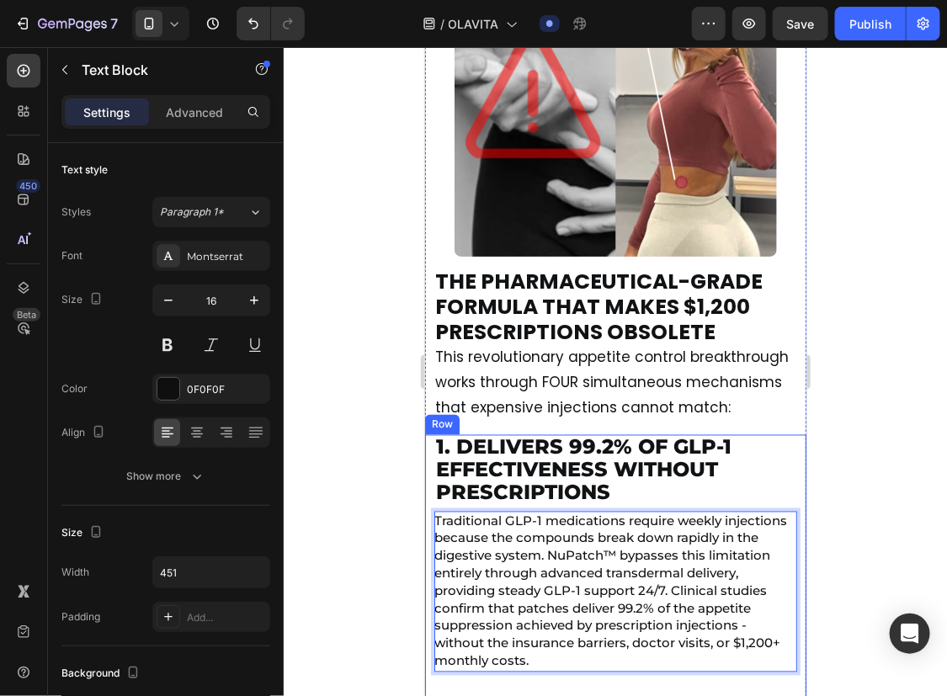
click at [862, 524] on div at bounding box center [615, 371] width 663 height 649
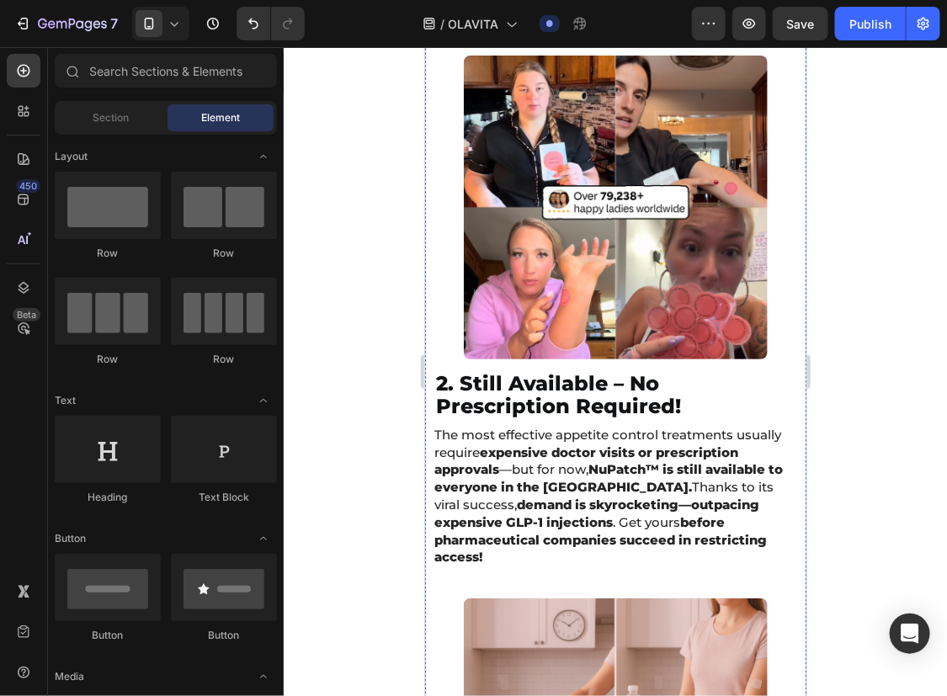
scroll to position [7657, 0]
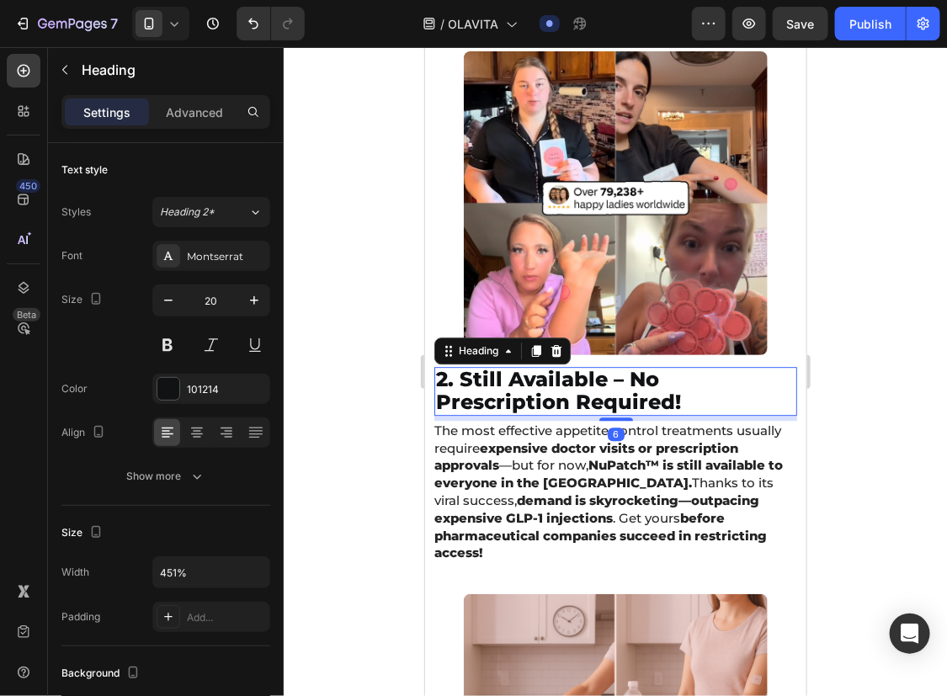
click at [562, 377] on span "2. Still Available – No Prescription Required!" at bounding box center [557, 389] width 245 height 47
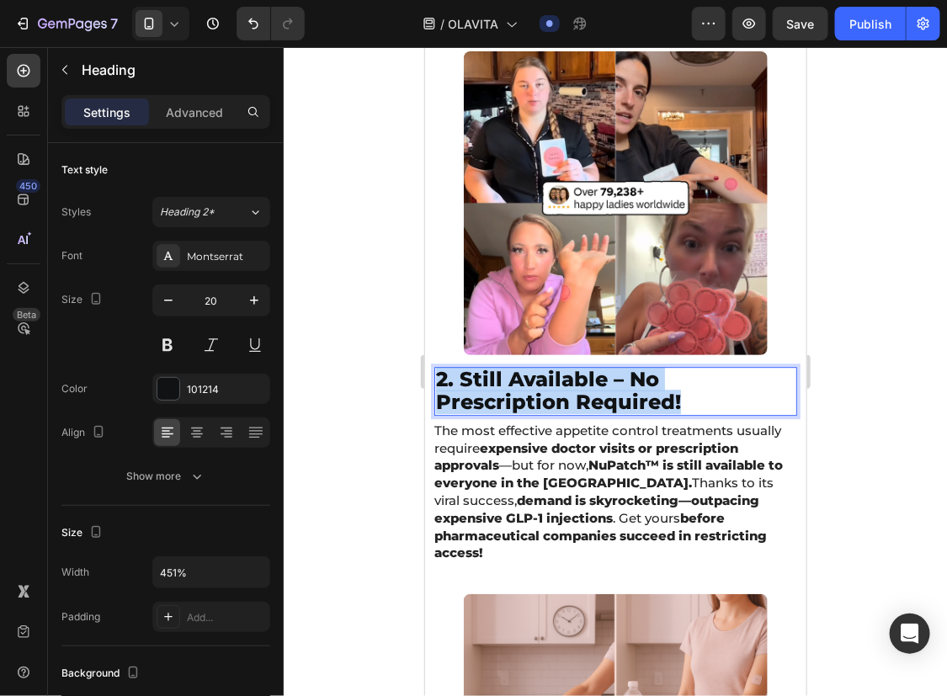
click at [562, 377] on span "2. Still Available – No Prescription Required!" at bounding box center [557, 389] width 245 height 47
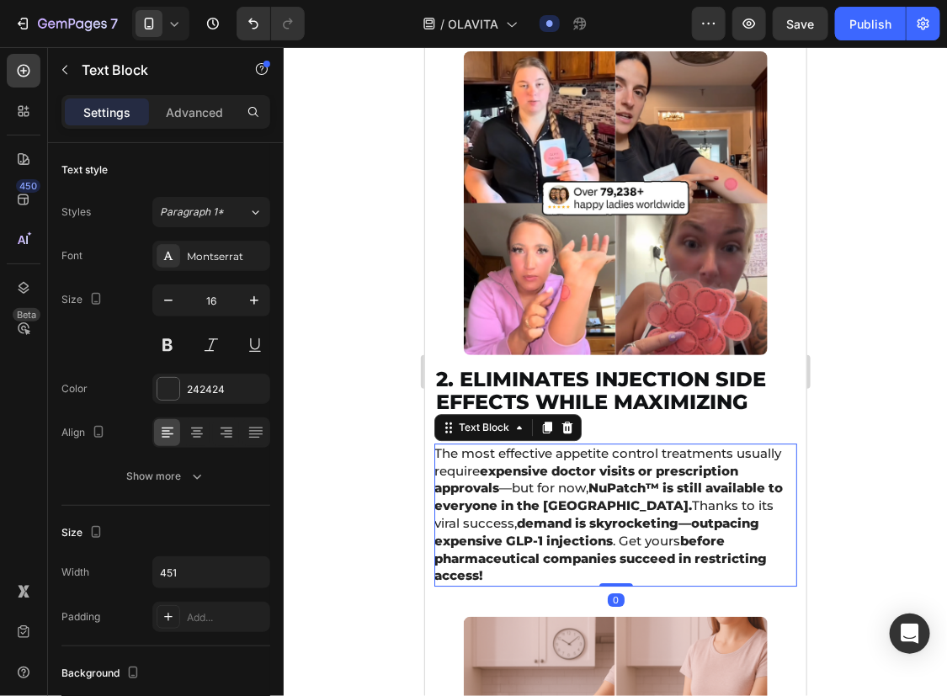
click at [546, 462] on strong "expensive doctor visits or prescription approvals" at bounding box center [586, 479] width 304 height 34
click at [527, 471] on span "The most effective appetite control treatments usually require expensive doctor…" at bounding box center [608, 514] width 349 height 139
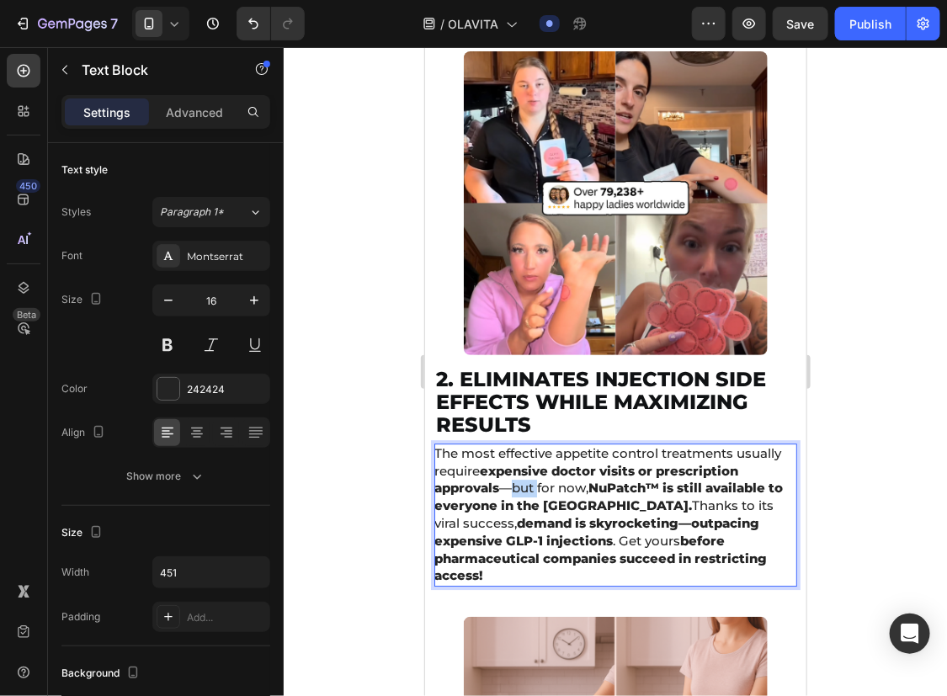
click at [527, 471] on span "The most effective appetite control treatments usually require expensive doctor…" at bounding box center [608, 514] width 349 height 139
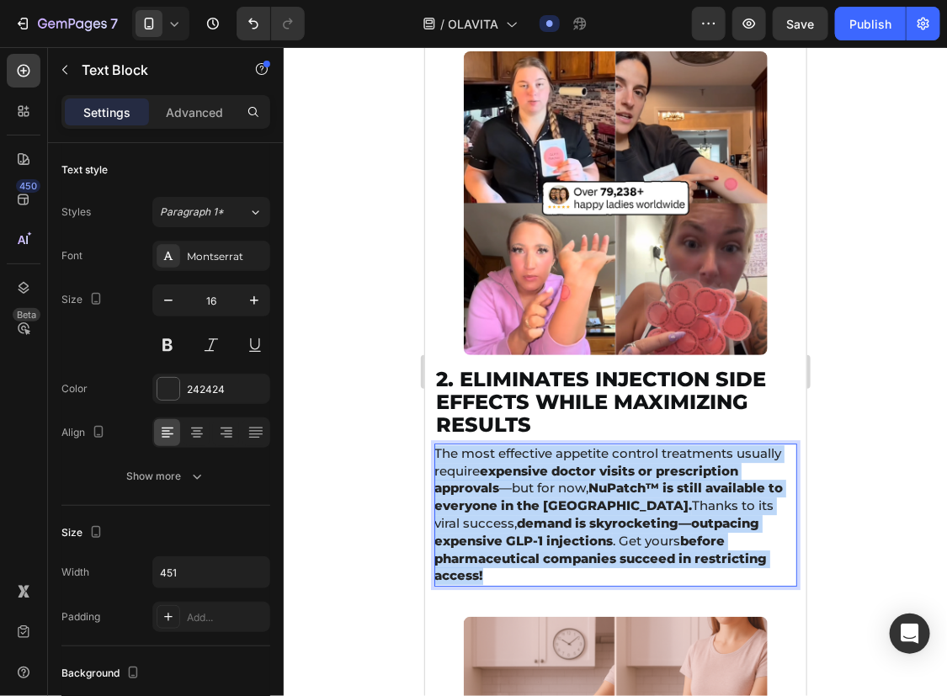
click at [527, 471] on span "The most effective appetite control treatments usually require expensive doctor…" at bounding box center [608, 514] width 349 height 139
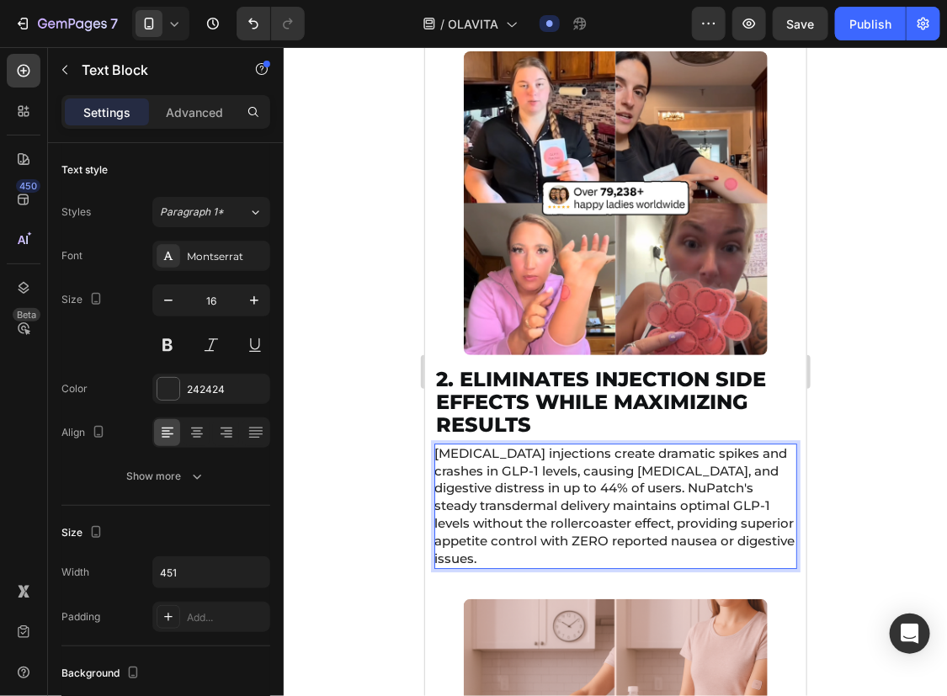
click at [877, 513] on div at bounding box center [615, 371] width 663 height 649
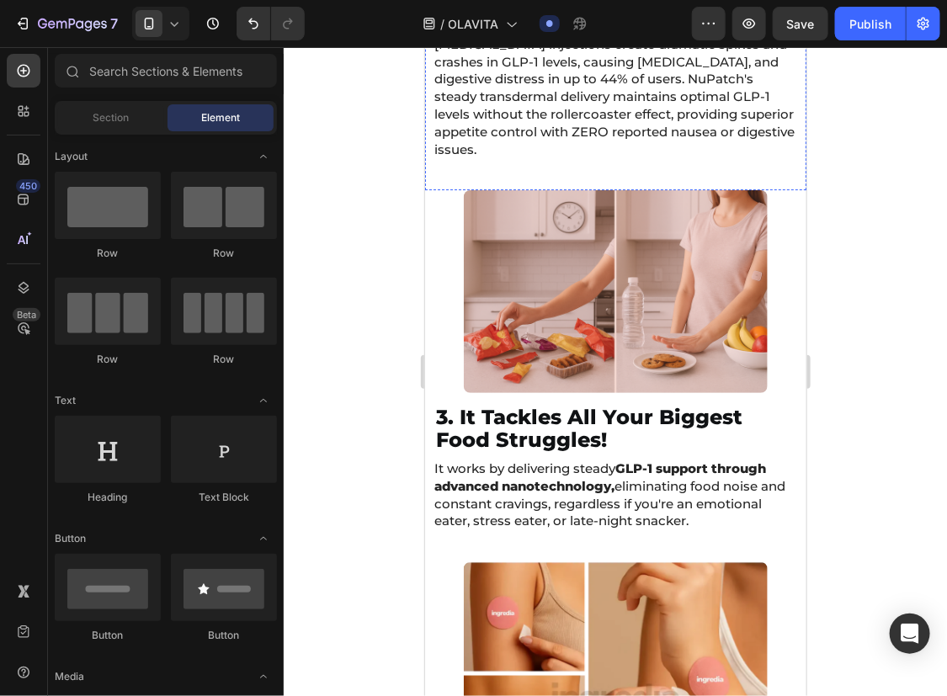
scroll to position [8067, 0]
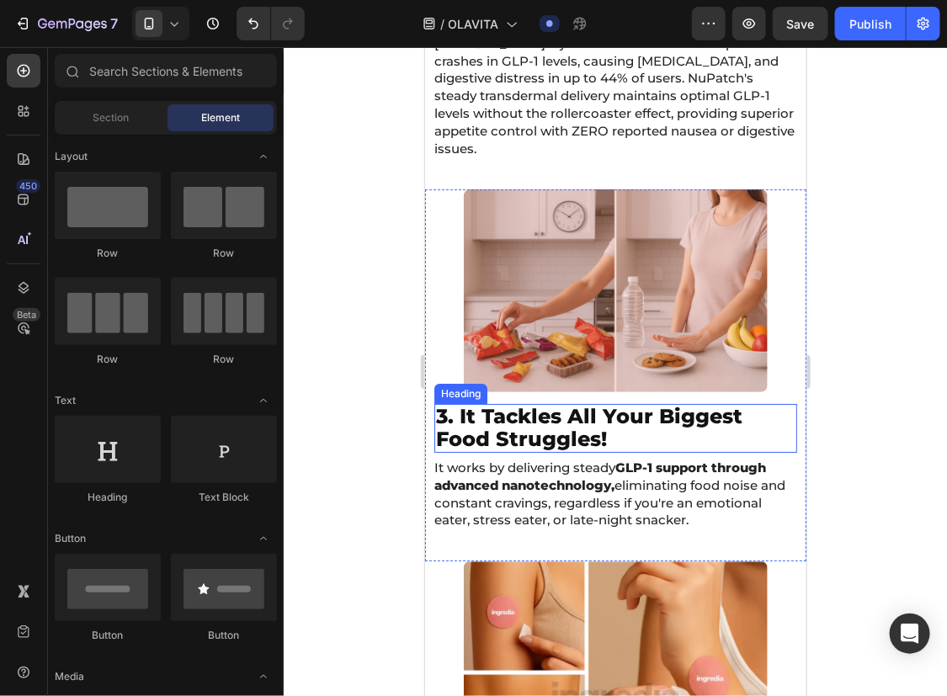
click at [529, 403] on span "3. It Tackles All Your Biggest Food Struggles!" at bounding box center [588, 426] width 306 height 47
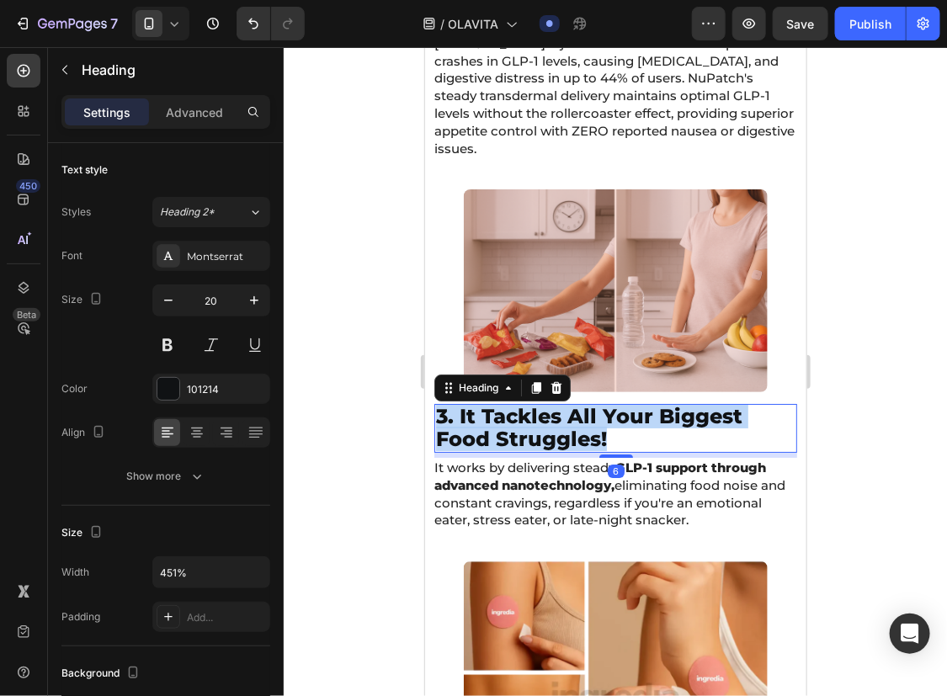
click at [529, 403] on span "3. It Tackles All Your Biggest Food Struggles!" at bounding box center [588, 426] width 306 height 47
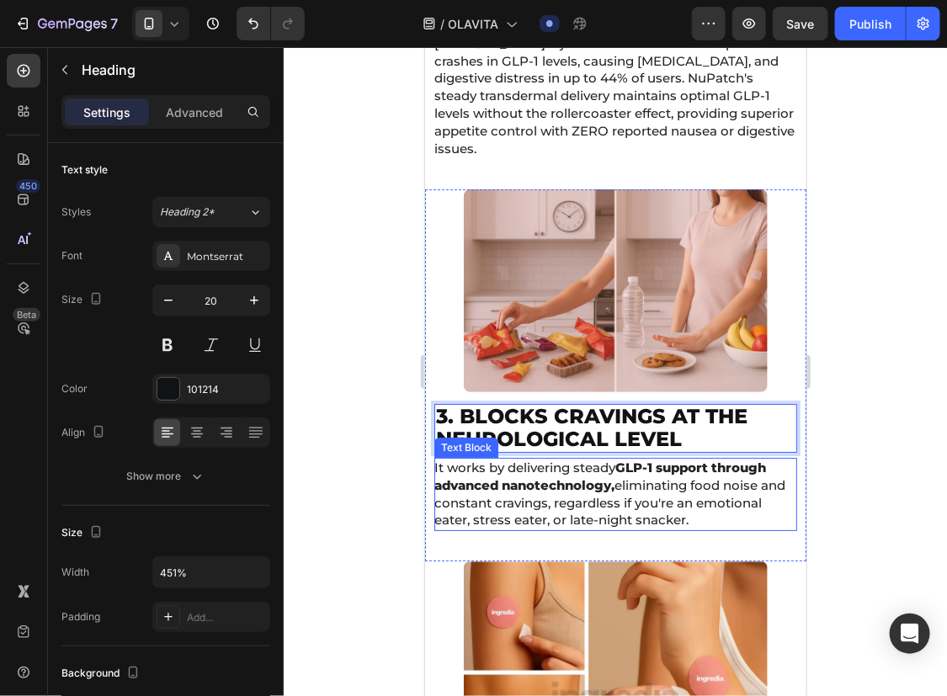
click at [578, 476] on span "It works by delivering steady GLP-1 support through advanced nanotechnology, el…" at bounding box center [609, 493] width 351 height 68
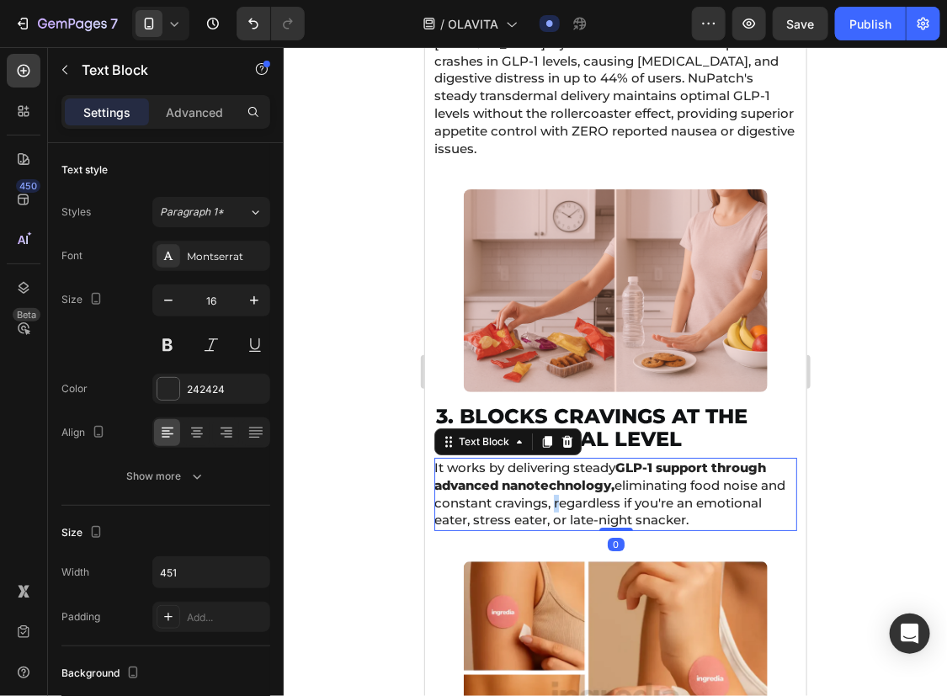
click at [578, 476] on span "It works by delivering steady GLP-1 support through advanced nanotechnology, el…" at bounding box center [609, 493] width 351 height 68
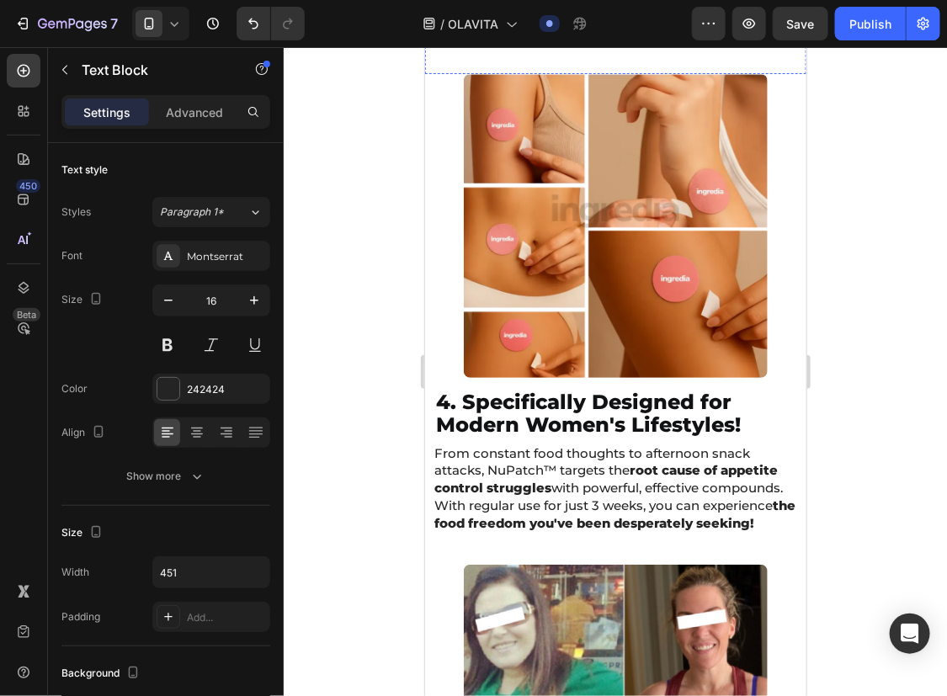
scroll to position [8605, 0]
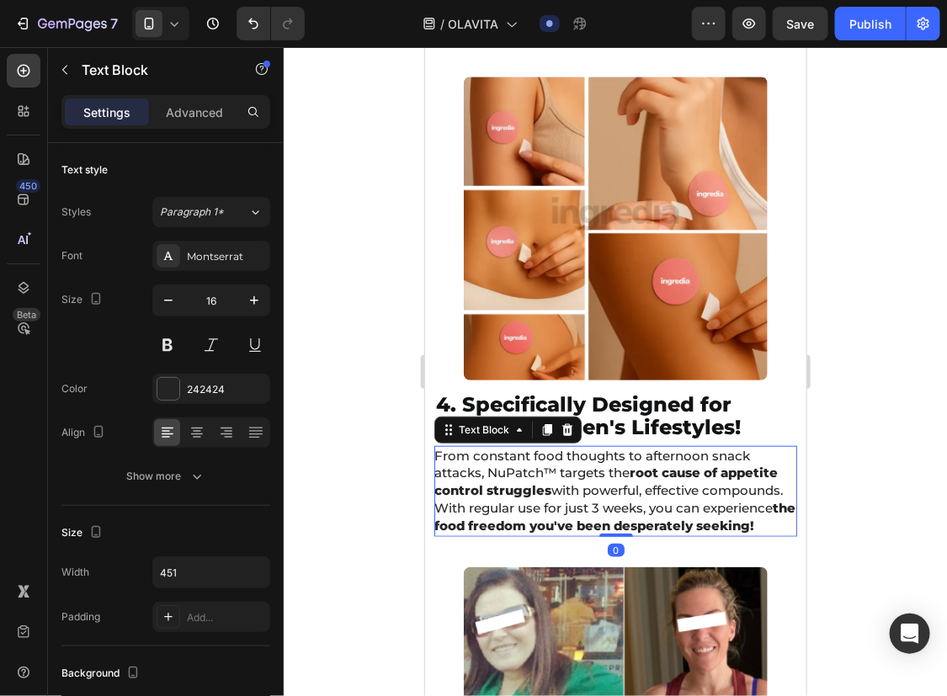
click at [548, 492] on span "From constant food thoughts to afternoon snack attacks, NuPatch™ targets the ro…" at bounding box center [614, 490] width 361 height 86
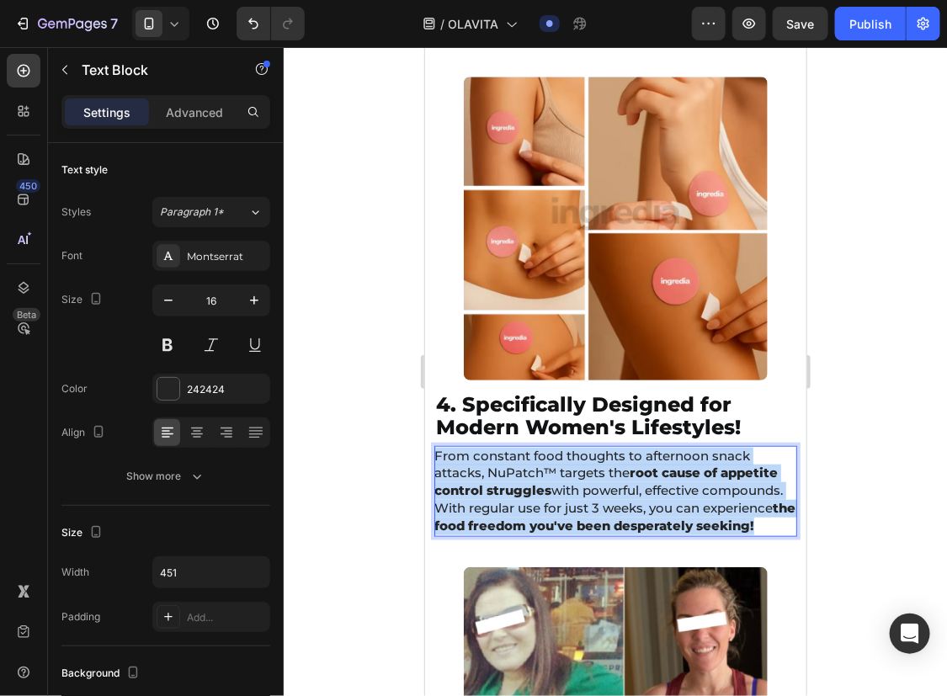
click at [548, 492] on span "From constant food thoughts to afternoon snack attacks, NuPatch™ targets the ro…" at bounding box center [614, 490] width 361 height 86
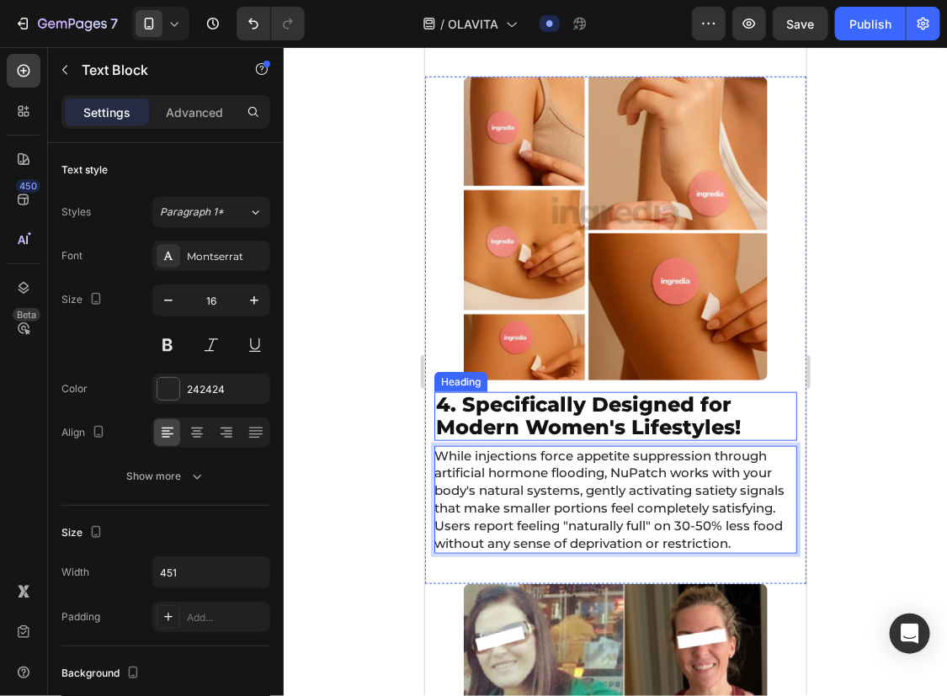
click at [538, 392] on span "4. Specifically Designed for Modern Women's Lifestyles!" at bounding box center [587, 415] width 305 height 47
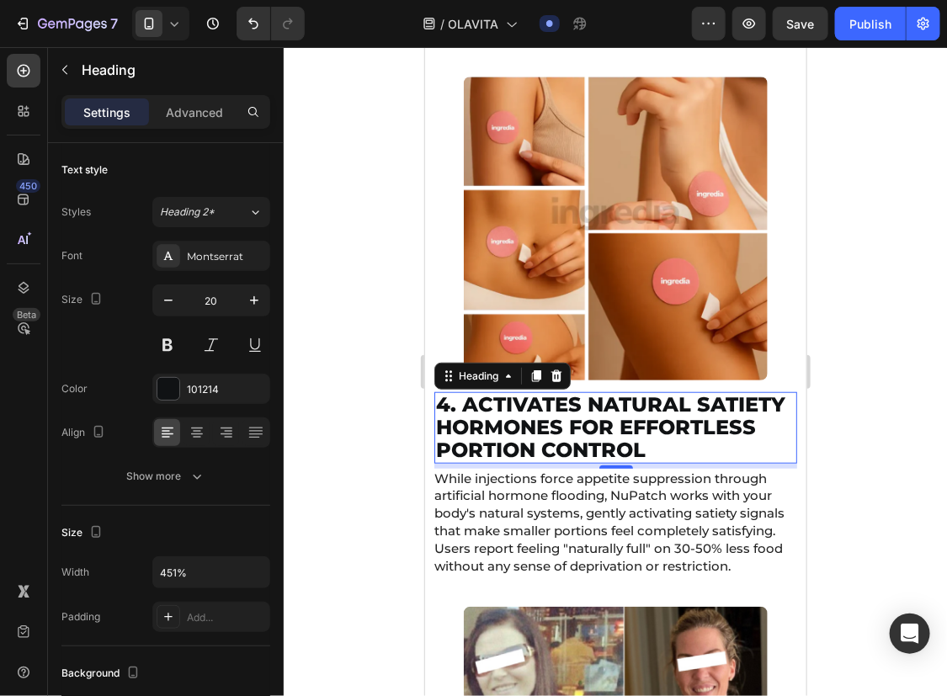
click at [846, 387] on div at bounding box center [615, 371] width 663 height 649
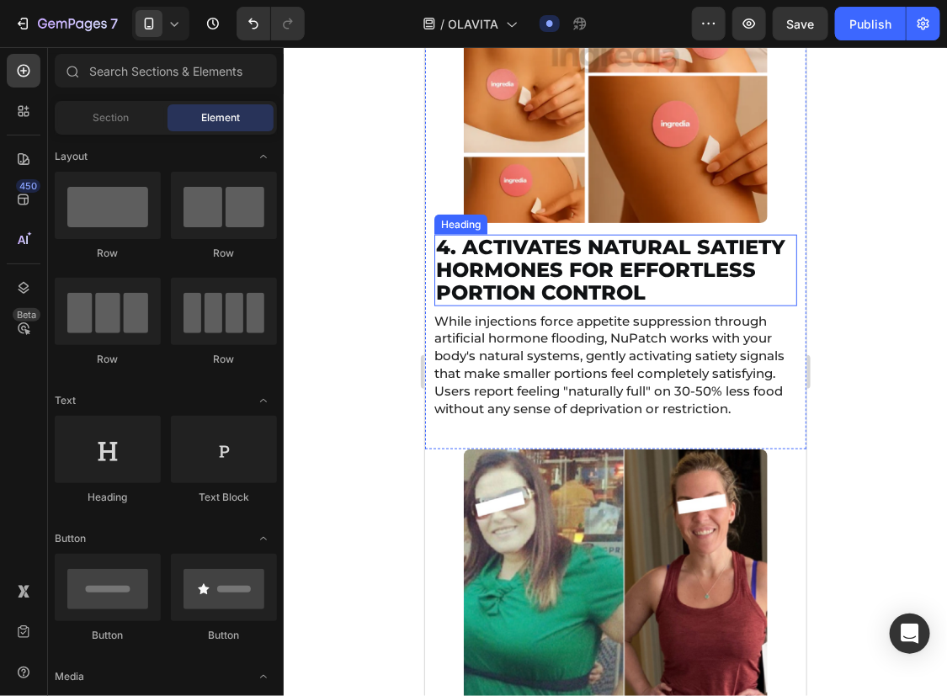
scroll to position [8761, 0]
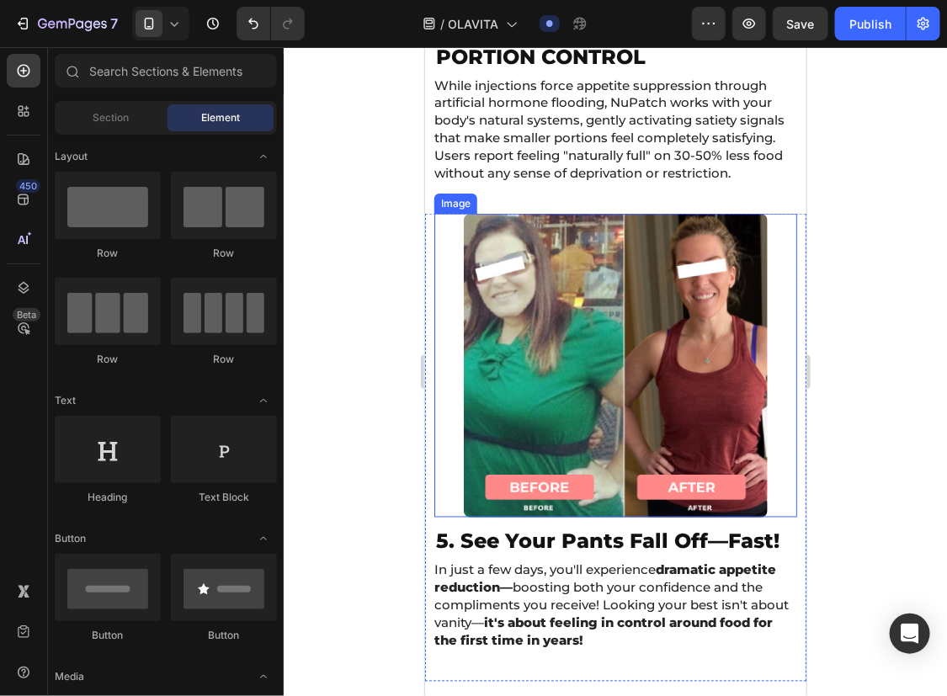
click at [684, 296] on img at bounding box center [615, 365] width 304 height 304
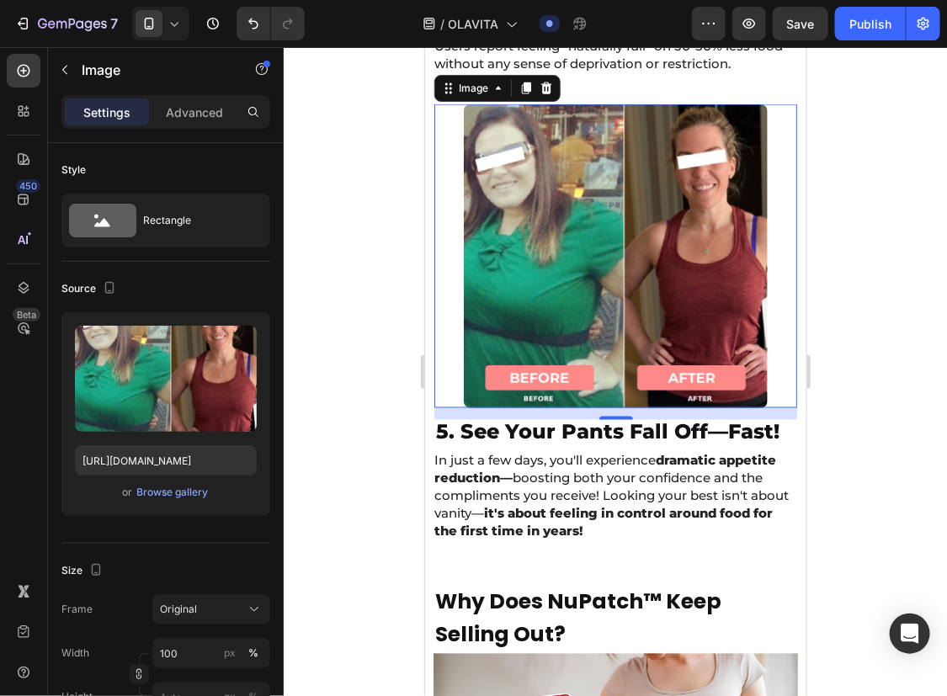
scroll to position [9105, 0]
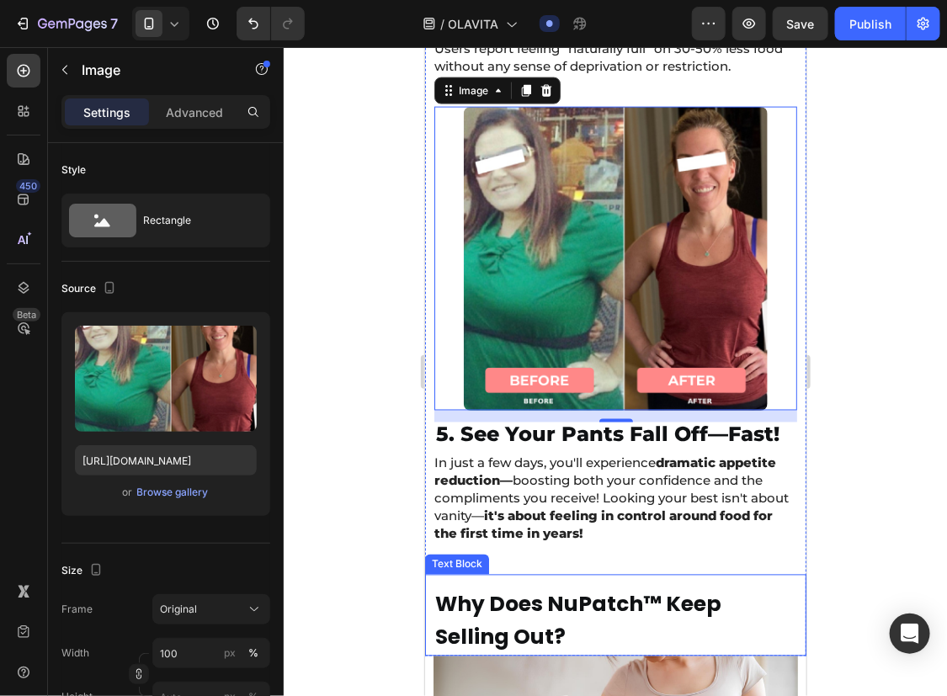
click at [537, 651] on span "Why Does NuPatch™ Keep Selling Out?" at bounding box center [577, 620] width 286 height 62
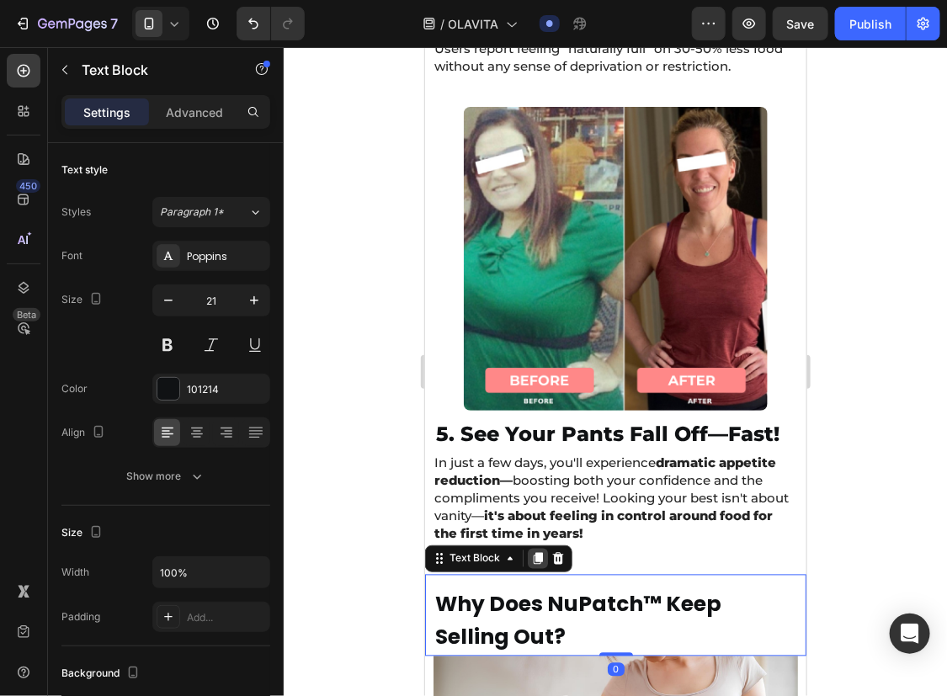
click at [537, 565] on icon at bounding box center [537, 559] width 9 height 12
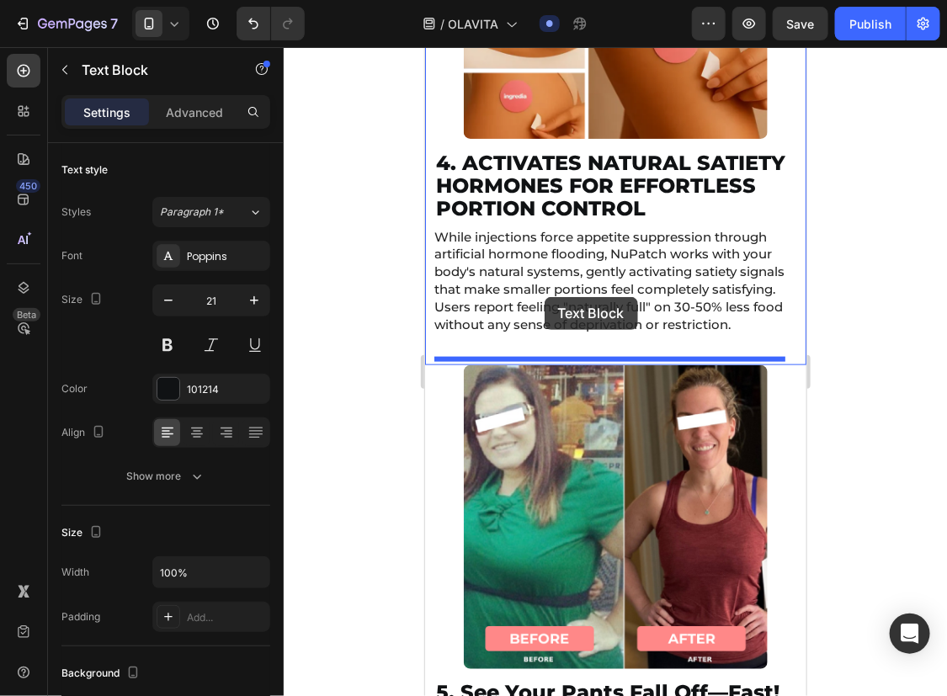
scroll to position [8975, 0]
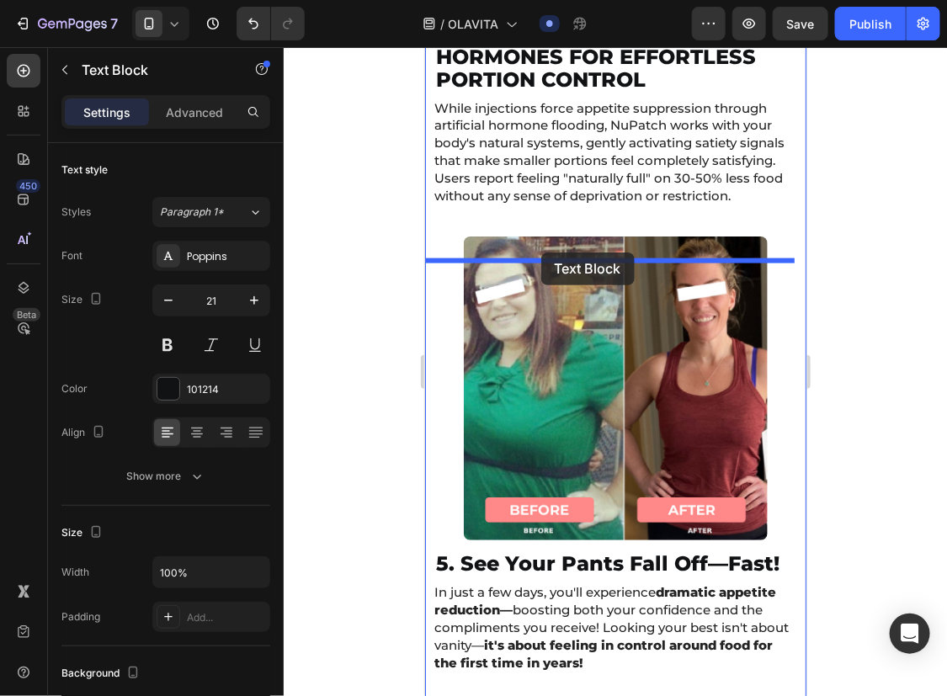
drag, startPoint x: 440, startPoint y: 351, endPoint x: 541, endPoint y: 252, distance: 141.1
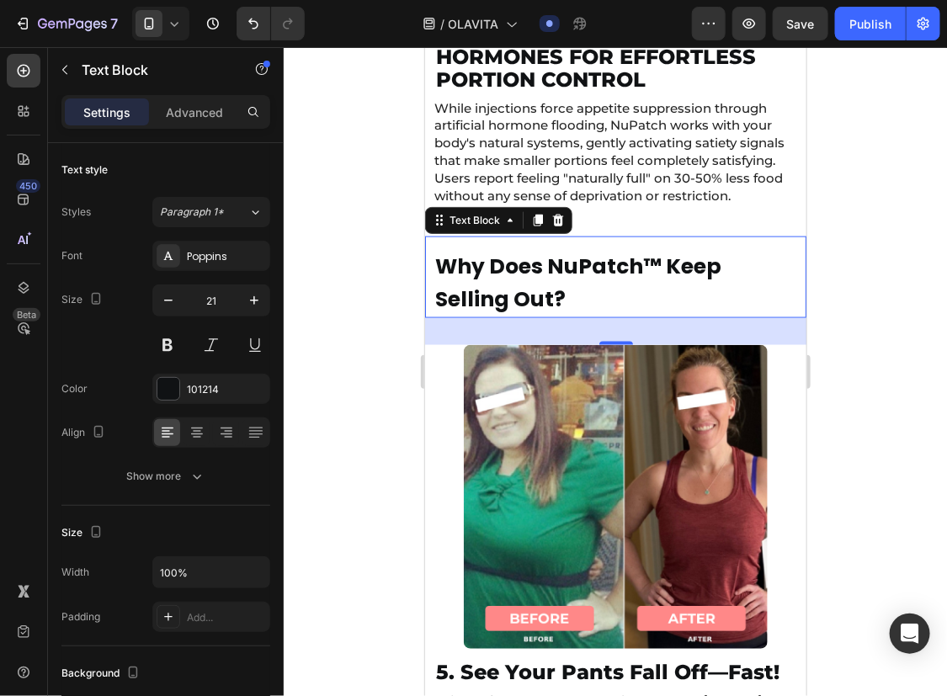
click at [563, 294] on span "Why Does NuPatch™ Keep Selling Out?" at bounding box center [577, 282] width 286 height 62
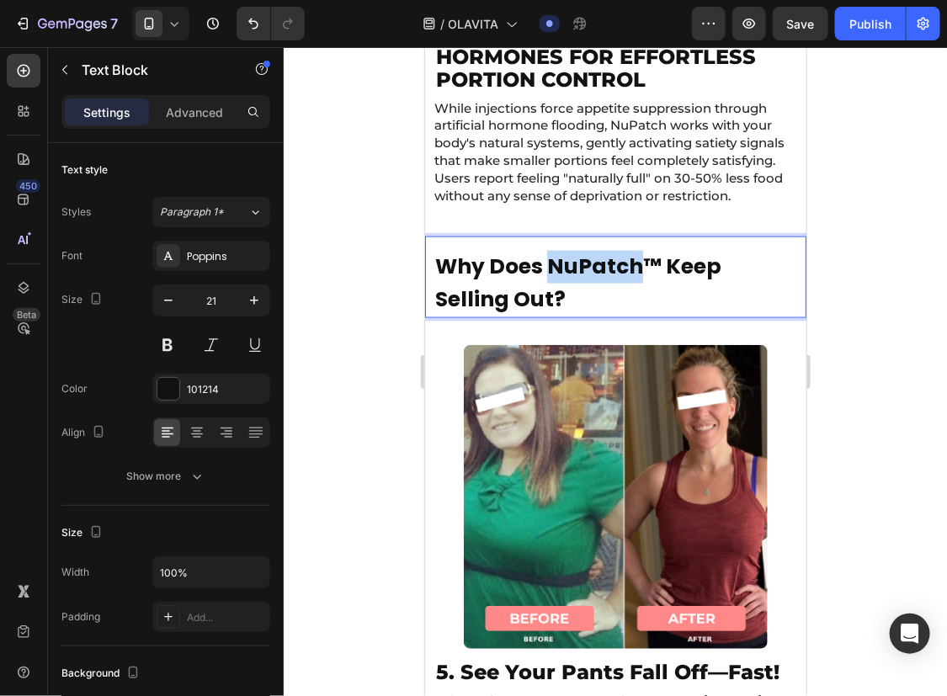
click at [563, 294] on span "Why Does NuPatch™ Keep Selling Out?" at bounding box center [577, 282] width 286 height 62
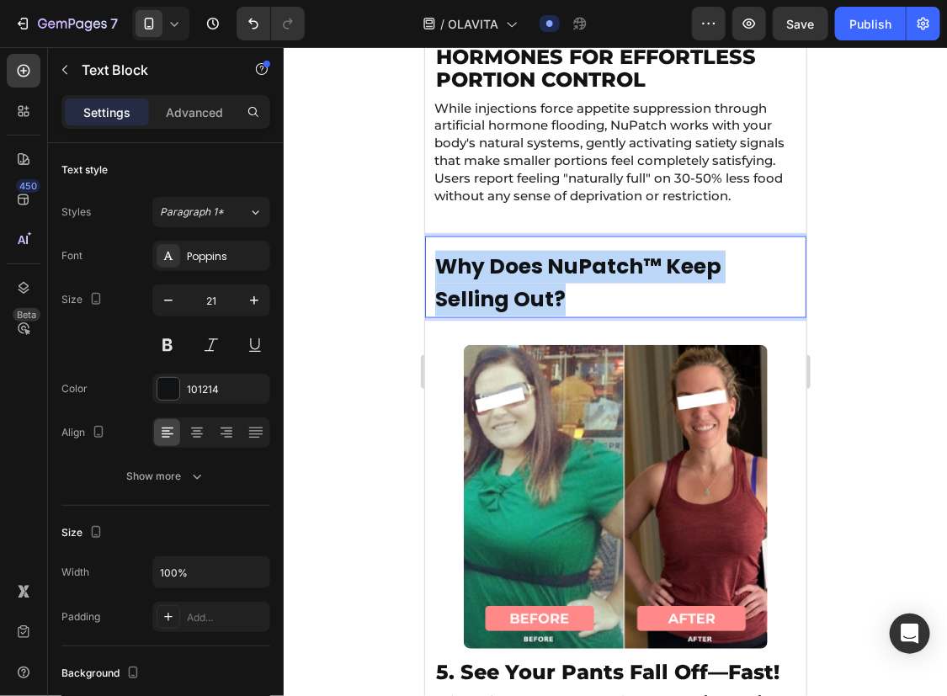
click at [563, 294] on span "Why Does NuPatch™ Keep Selling Out?" at bounding box center [577, 282] width 286 height 62
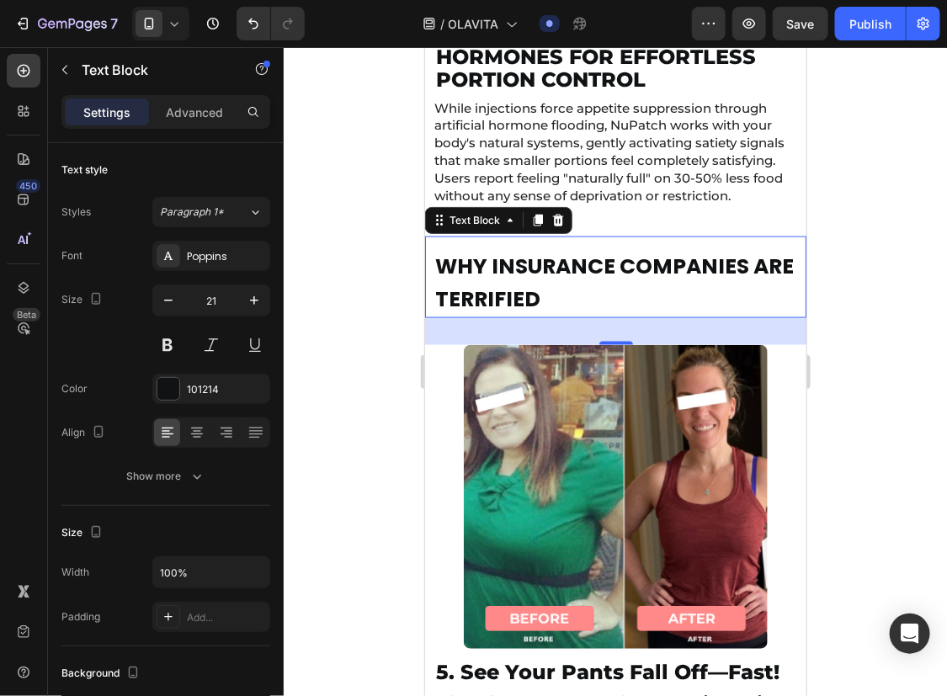
click at [885, 279] on div at bounding box center [615, 371] width 663 height 649
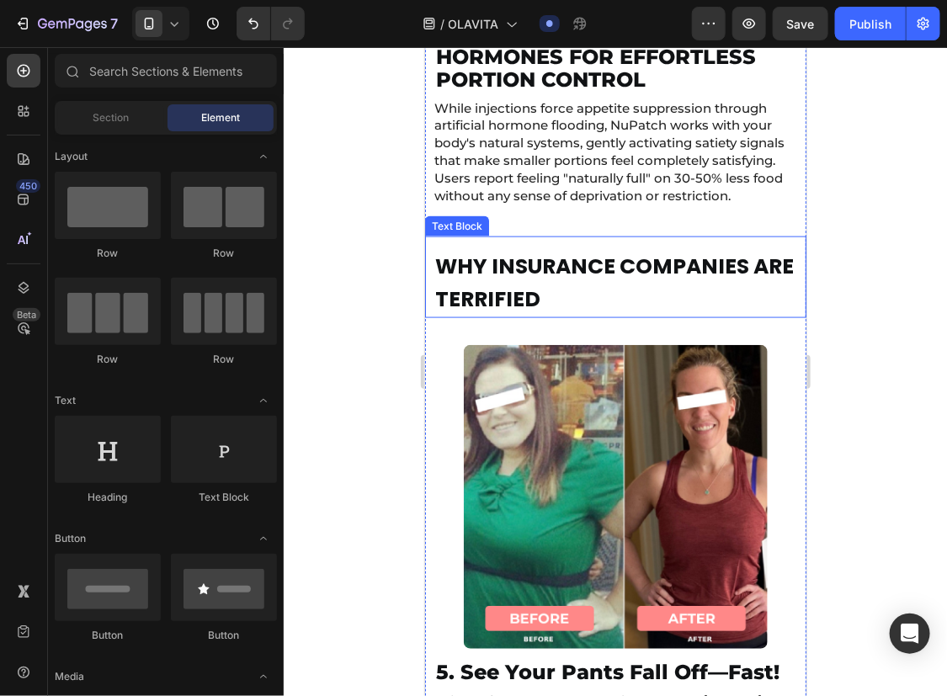
click at [684, 273] on div "WHY INSURANCE COMPANIES ARE TERRIFIED" at bounding box center [615, 282] width 365 height 69
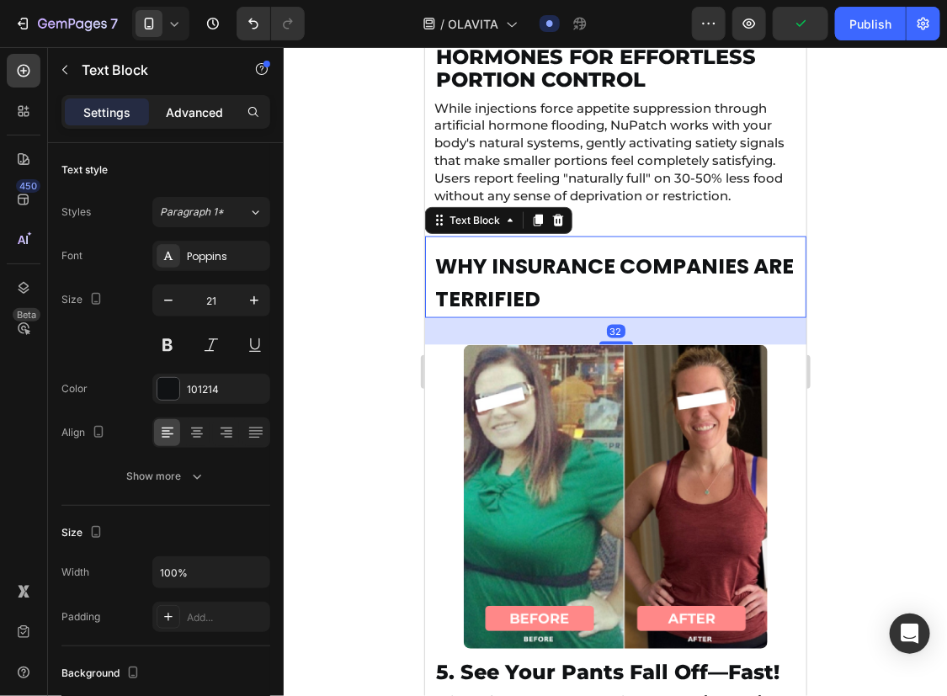
click at [205, 122] on div "Advanced" at bounding box center [194, 112] width 84 height 27
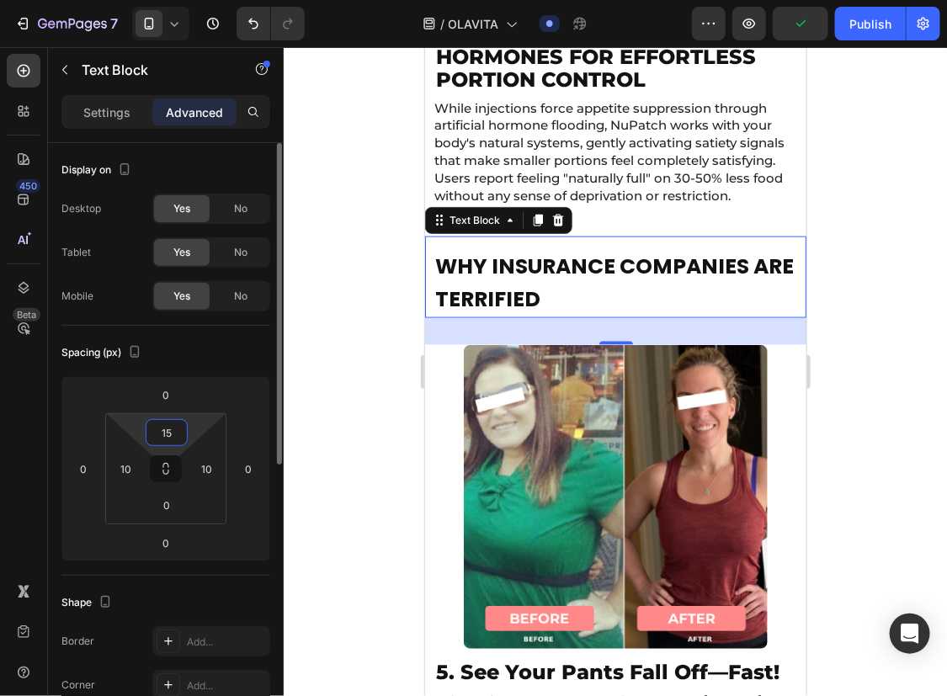
click at [163, 428] on input "15" at bounding box center [167, 432] width 34 height 25
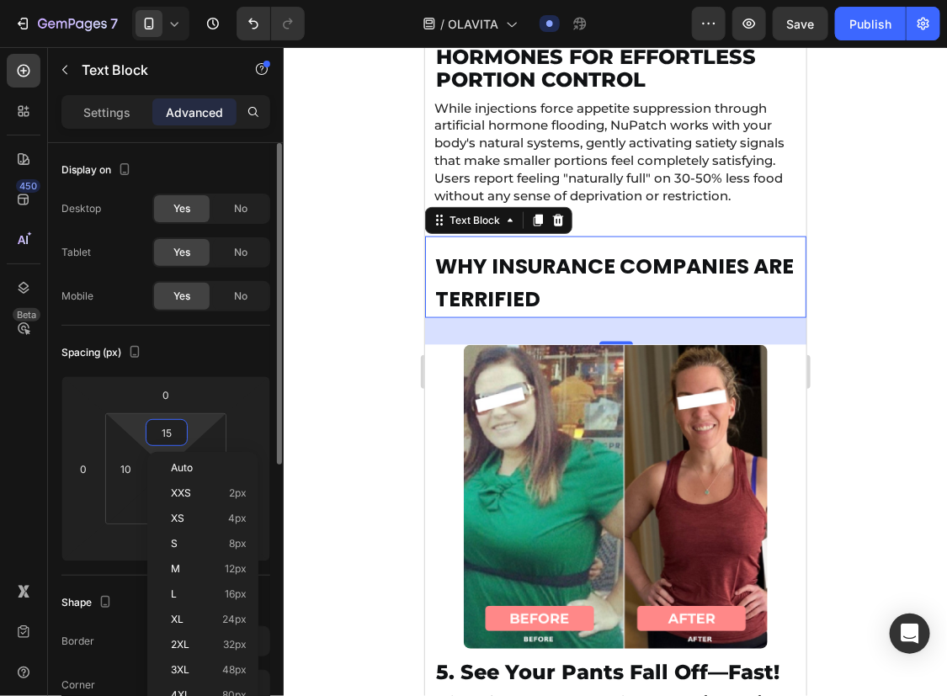
type input "0"
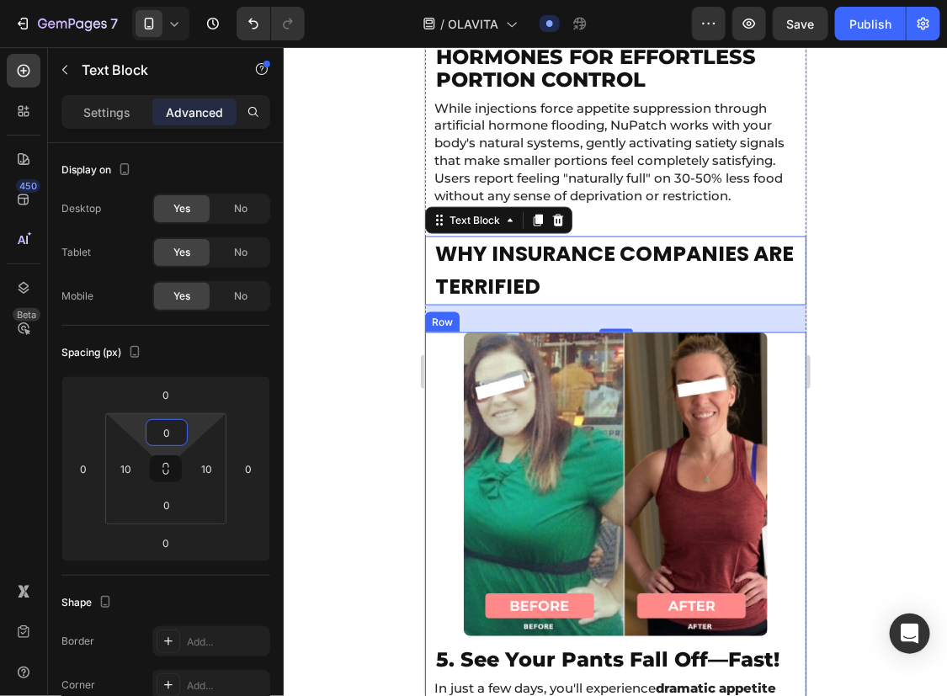
click at [918, 402] on div at bounding box center [615, 371] width 663 height 649
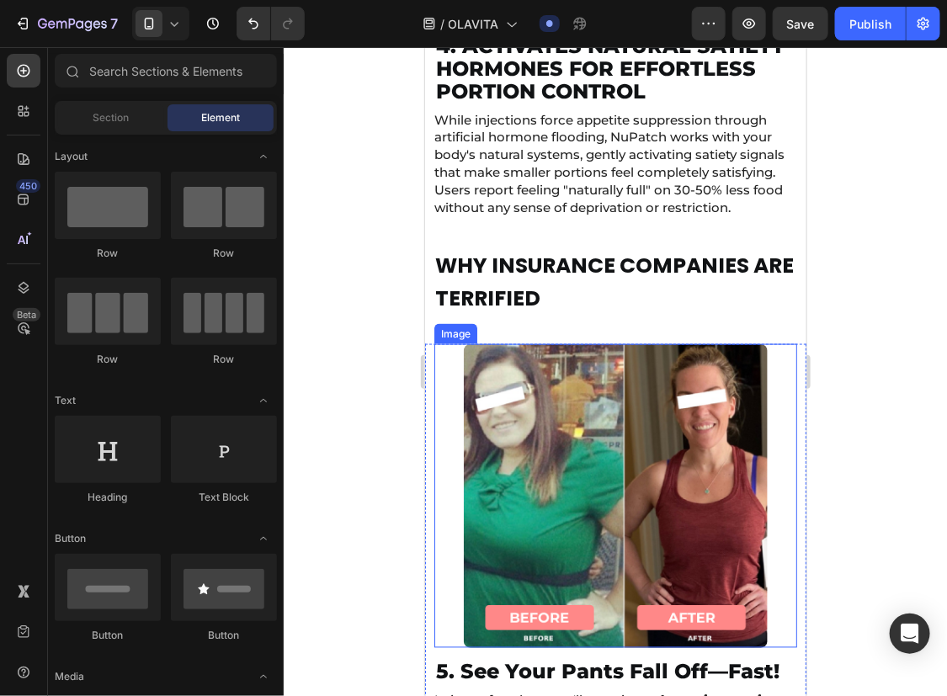
scroll to position [8960, 0]
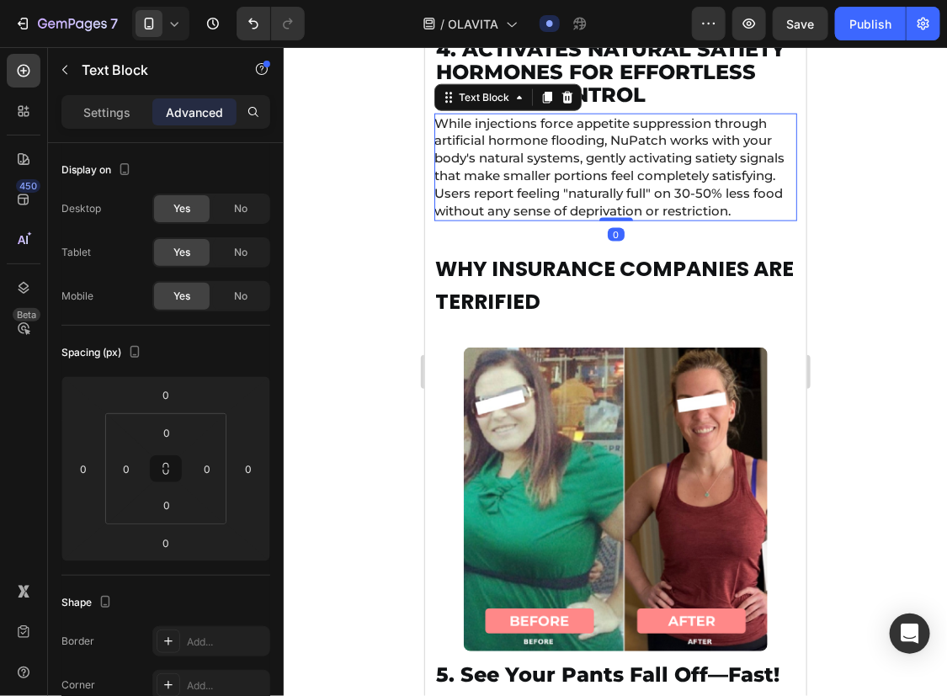
click at [598, 218] on span "While injections force appetite suppression through artificial hormone flooding…" at bounding box center [609, 167] width 350 height 104
click at [542, 102] on icon at bounding box center [546, 96] width 13 height 13
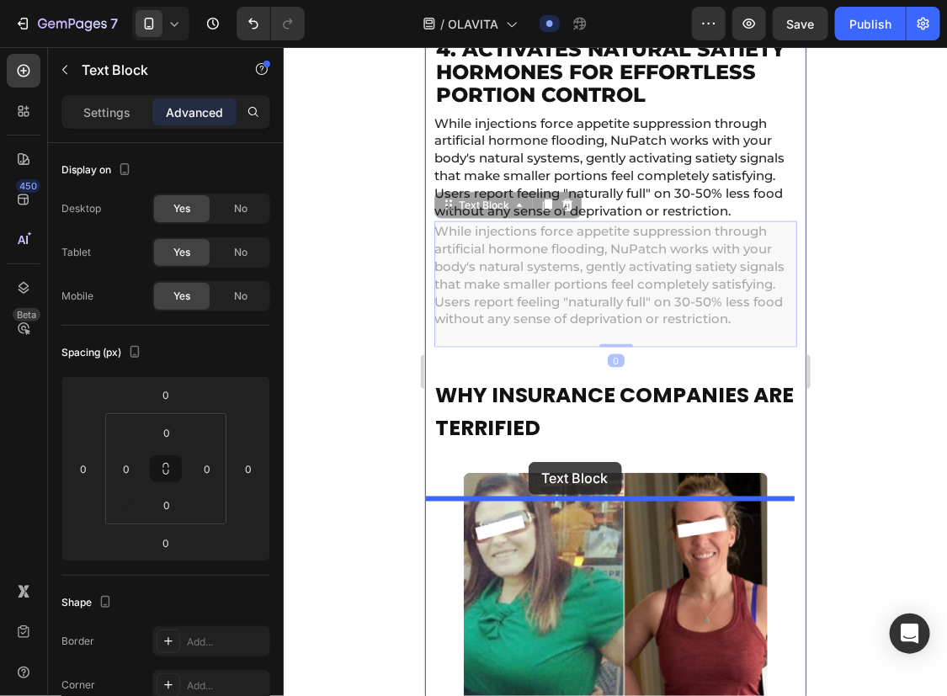
drag, startPoint x: 451, startPoint y: 255, endPoint x: 526, endPoint y: 461, distance: 219.5
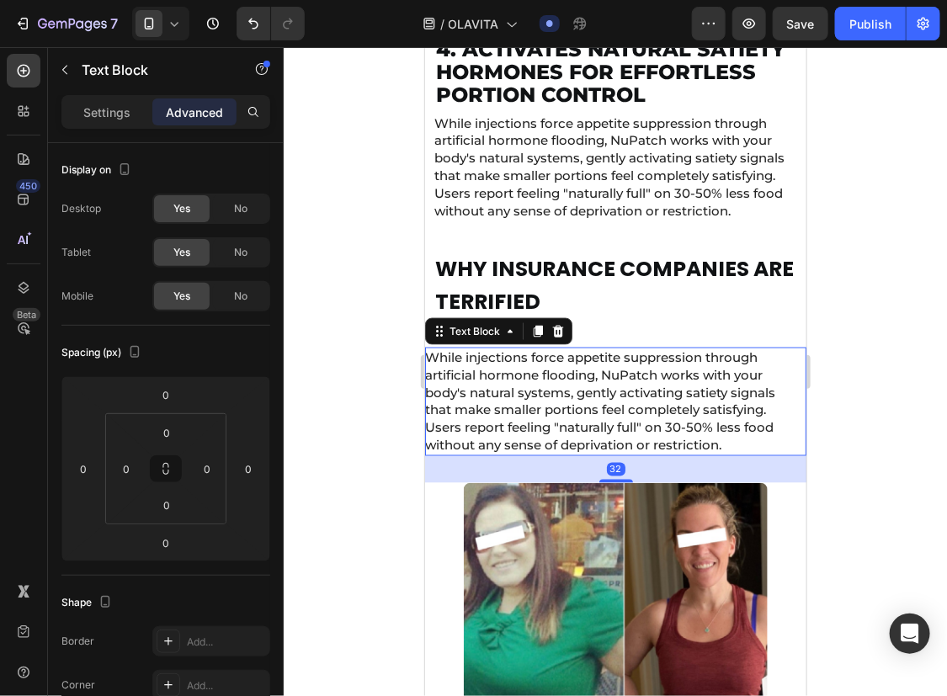
click at [544, 440] on span "While injections force appetite suppression through artificial hormone flooding…" at bounding box center [599, 401] width 350 height 104
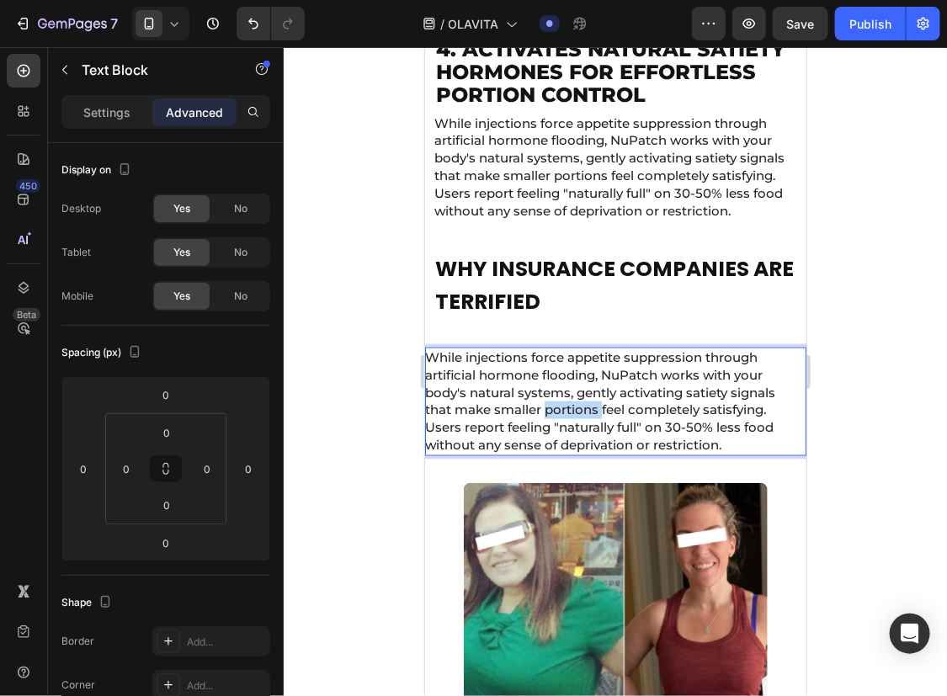
click at [544, 440] on span "While injections force appetite suppression through artificial hormone flooding…" at bounding box center [599, 401] width 350 height 104
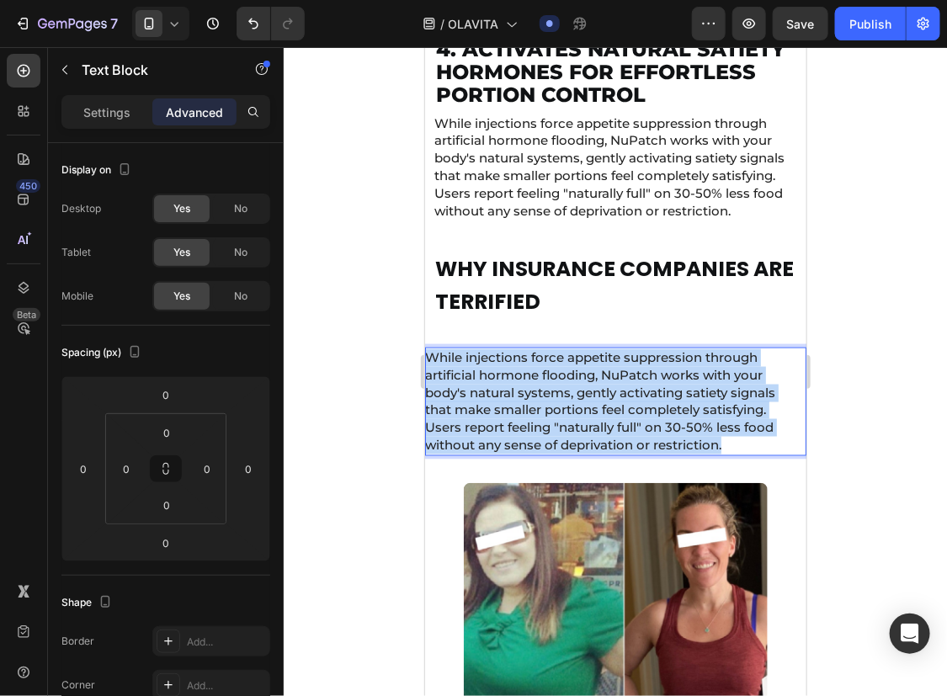
click at [544, 440] on span "While injections force appetite suppression through artificial hormone flooding…" at bounding box center [599, 401] width 350 height 104
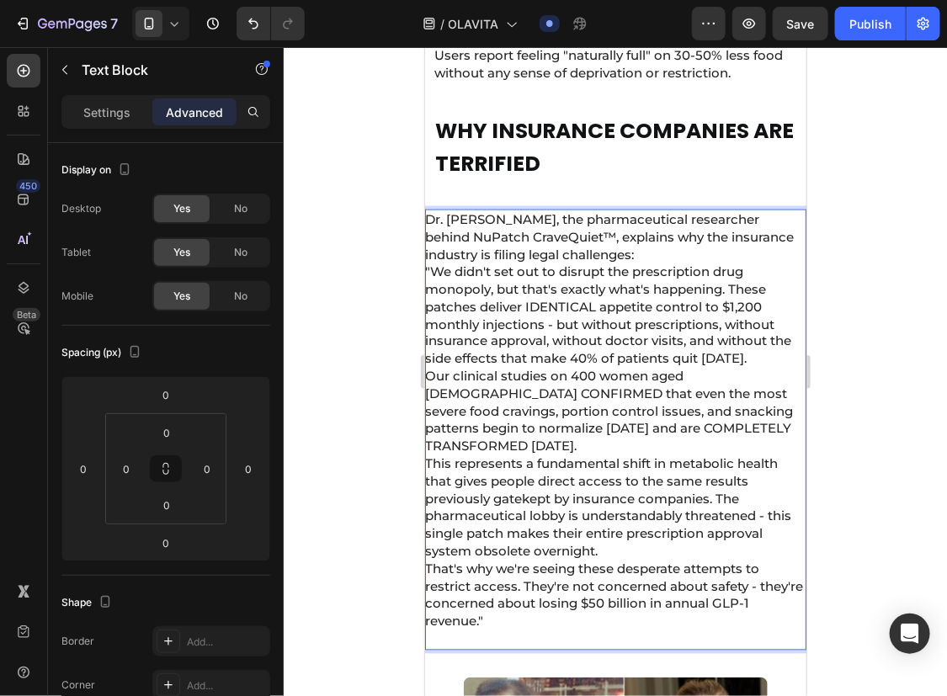
scroll to position [9110, 0]
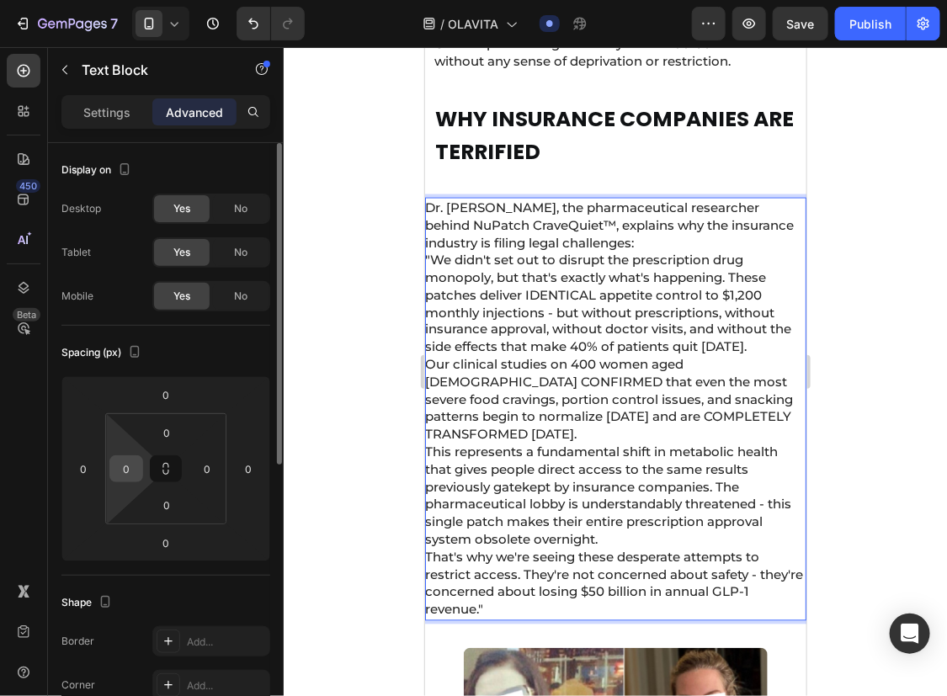
click at [125, 465] on input "0" at bounding box center [126, 468] width 25 height 25
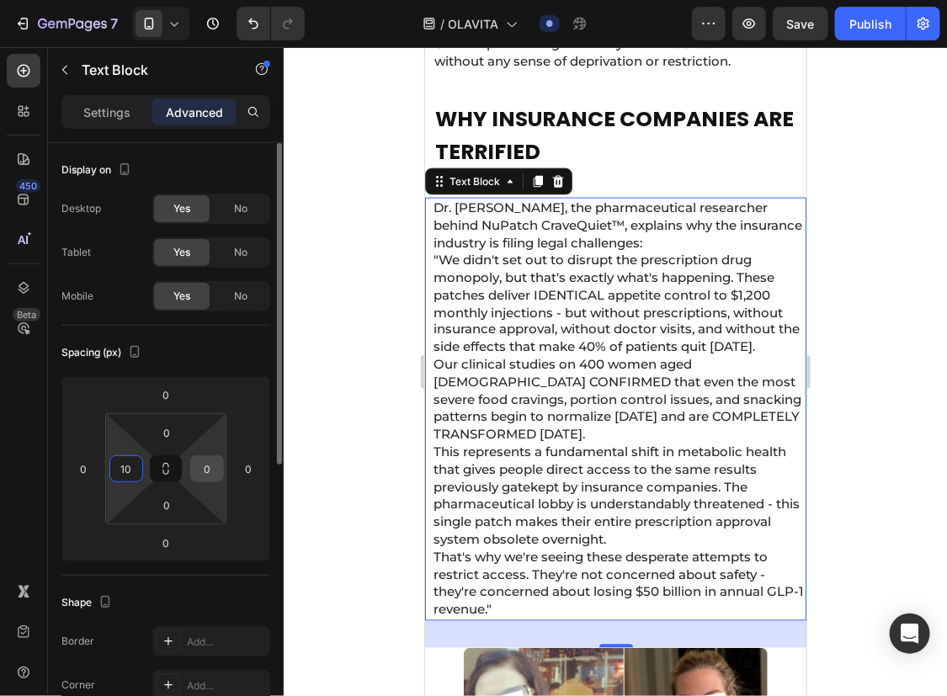
type input "10"
click at [200, 466] on input "0" at bounding box center [206, 468] width 25 height 25
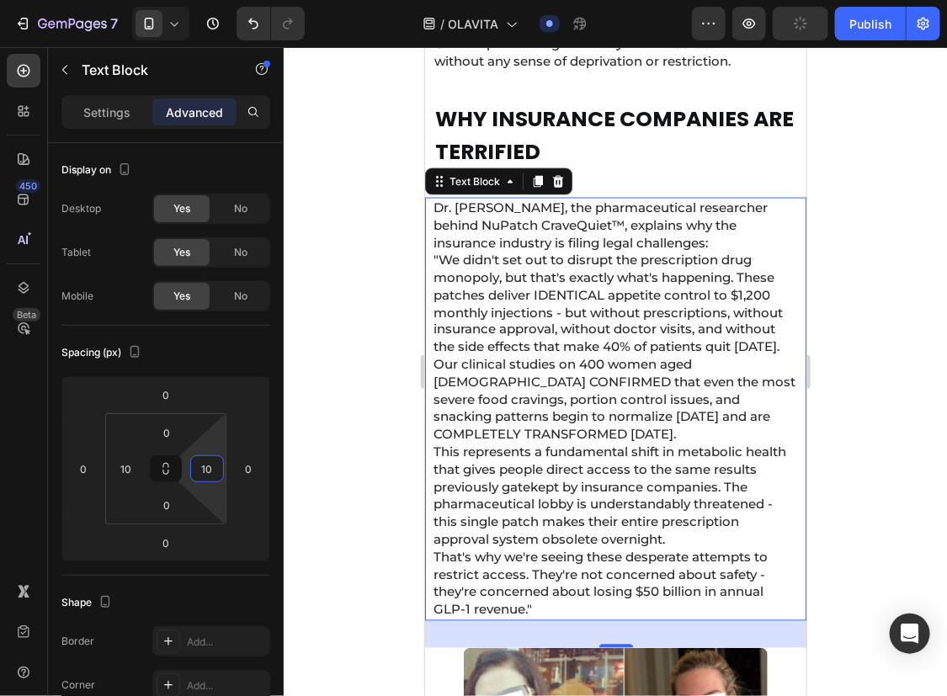
type input "10"
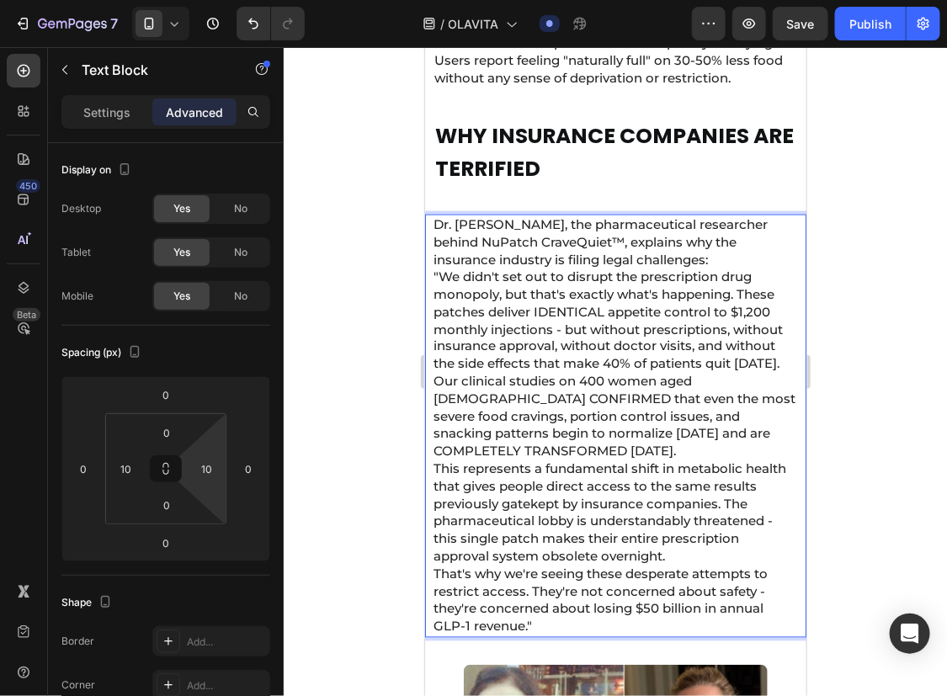
scroll to position [9093, 0]
click at [667, 284] on p "Dr. [PERSON_NAME], the pharmaceutical researcher behind NuPatch CraveQuiet™, ex…" at bounding box center [614, 426] width 363 height 420
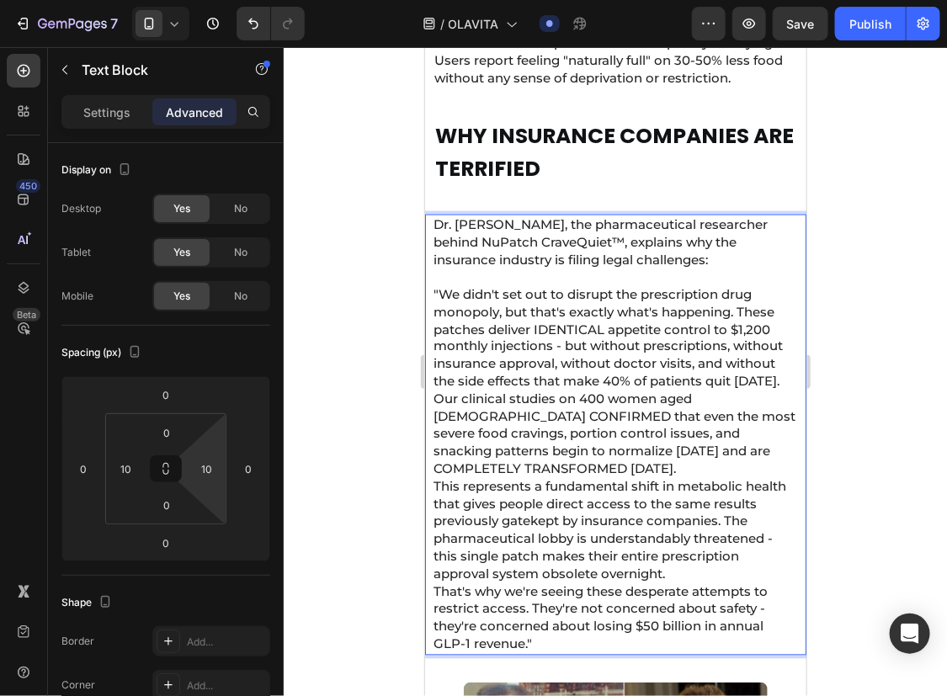
click at [706, 429] on p "⁠⁠⁠⁠⁠⁠⁠ "We didn't set out to disrupt the prescription drug monopoly, but that'…" at bounding box center [614, 461] width 363 height 386
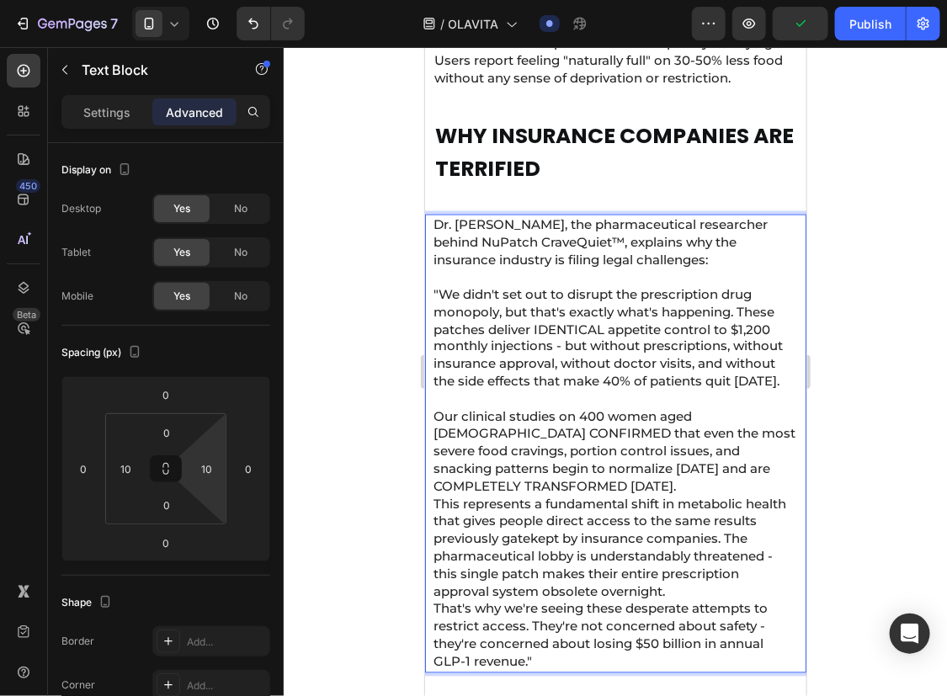
click at [704, 521] on p "Our clinical studies on 400 women aged [DEMOGRAPHIC_DATA] CONFIRMED that even t…" at bounding box center [614, 531] width 363 height 280
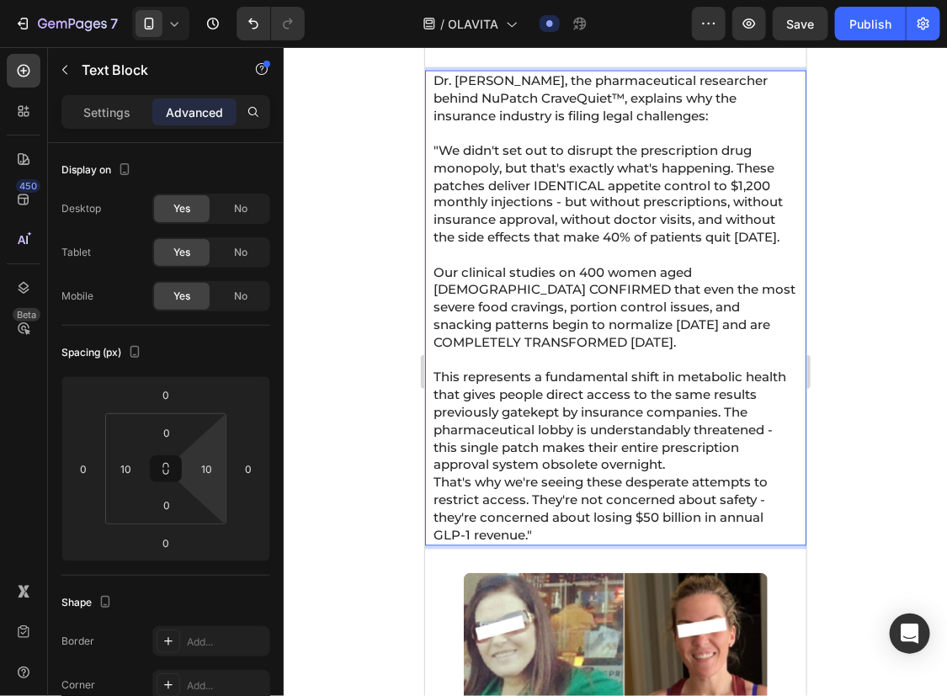
scroll to position [9245, 0]
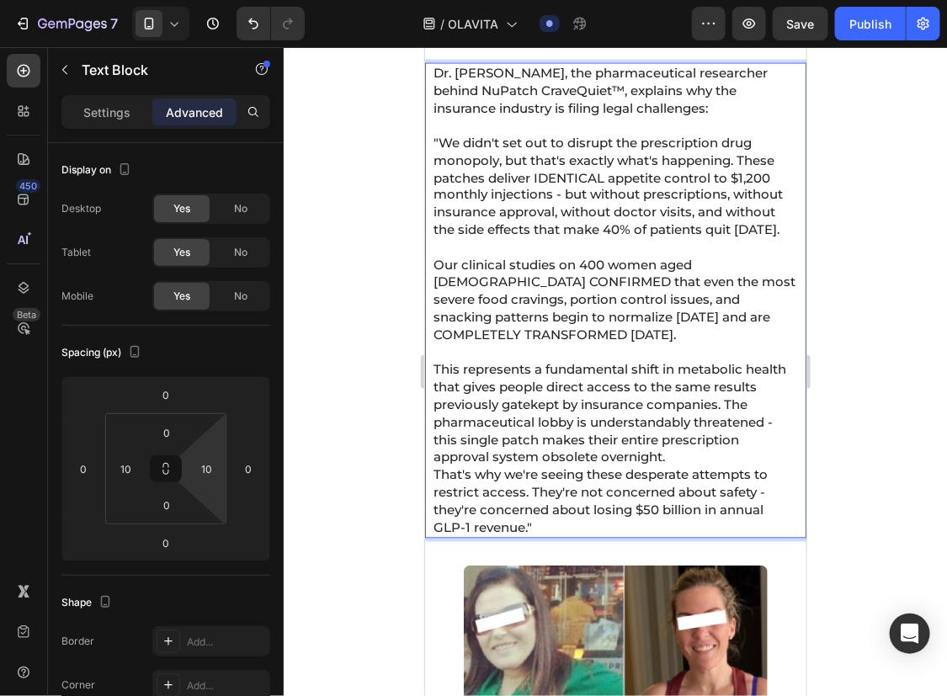
click at [763, 499] on p "⁠⁠⁠⁠⁠⁠⁠ This represents a fundamental shift in metabolic health that gives peop…" at bounding box center [614, 440] width 363 height 193
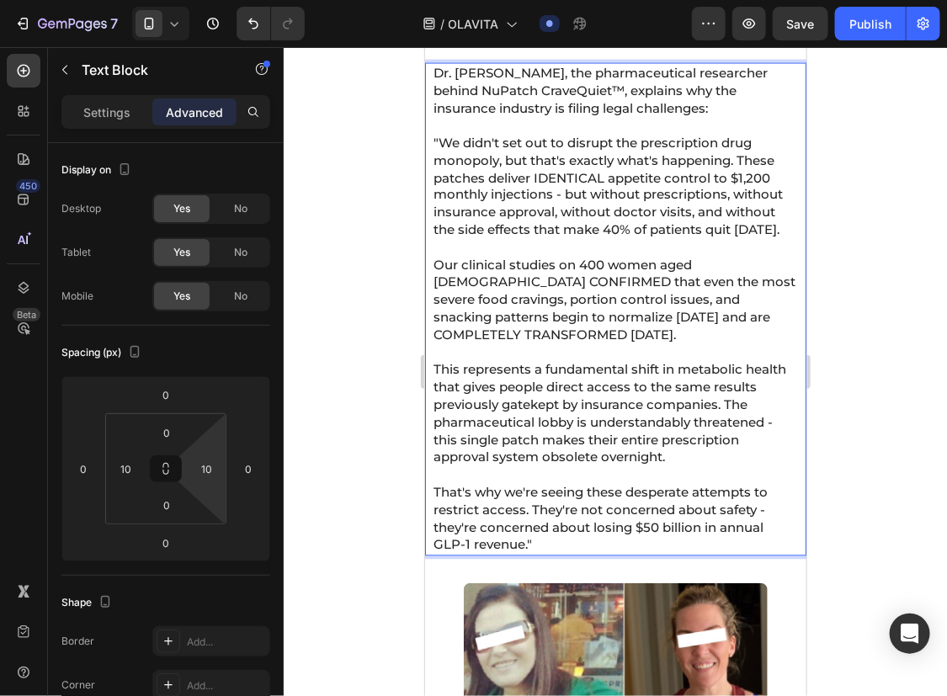
click at [923, 440] on div at bounding box center [615, 371] width 663 height 649
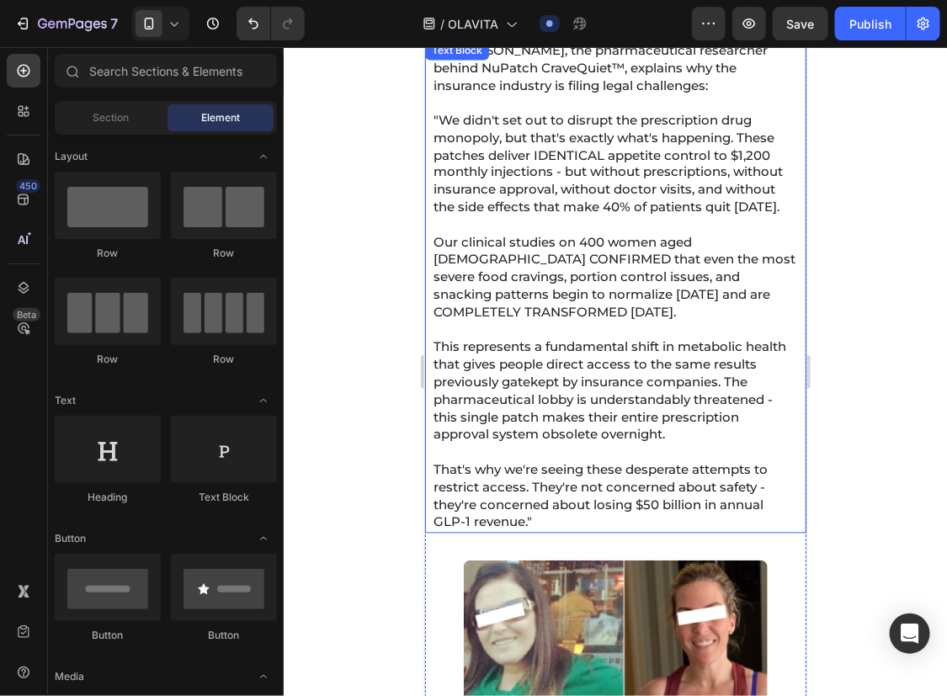
scroll to position [9268, 0]
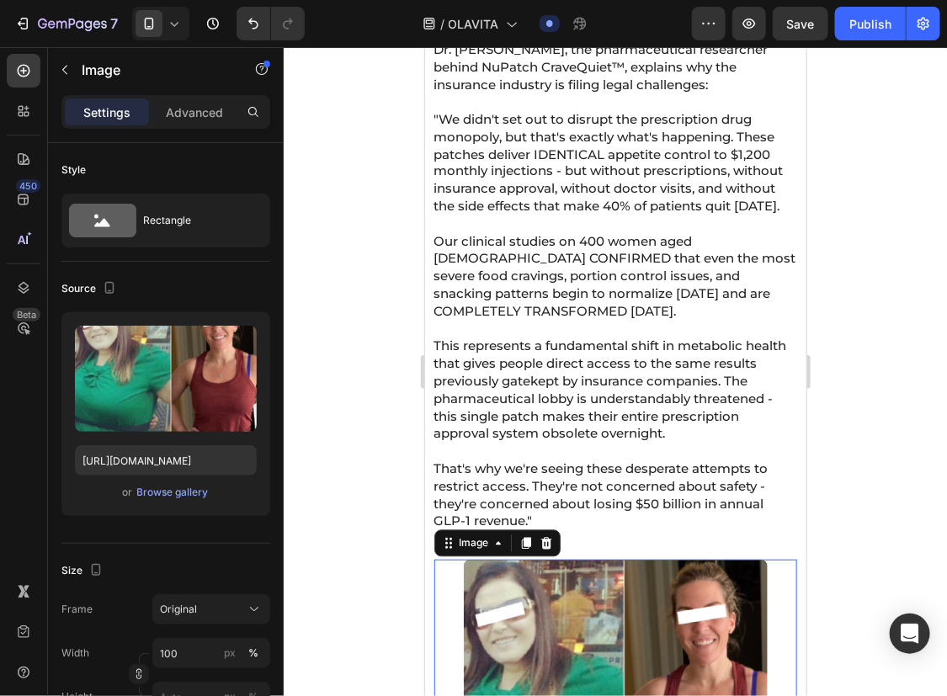
click at [522, 550] on icon at bounding box center [525, 542] width 13 height 13
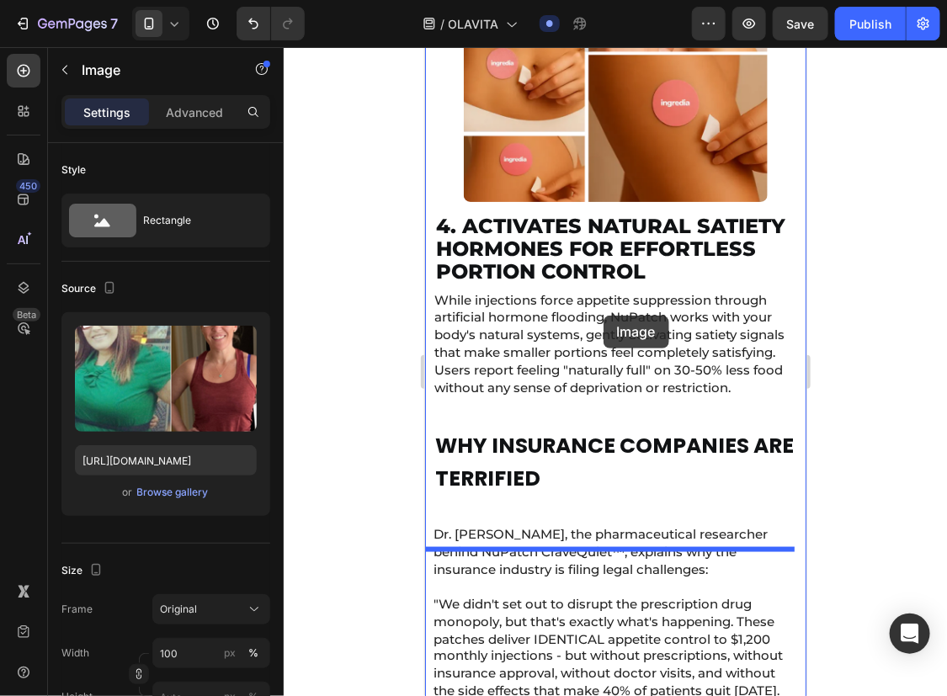
scroll to position [8713, 0]
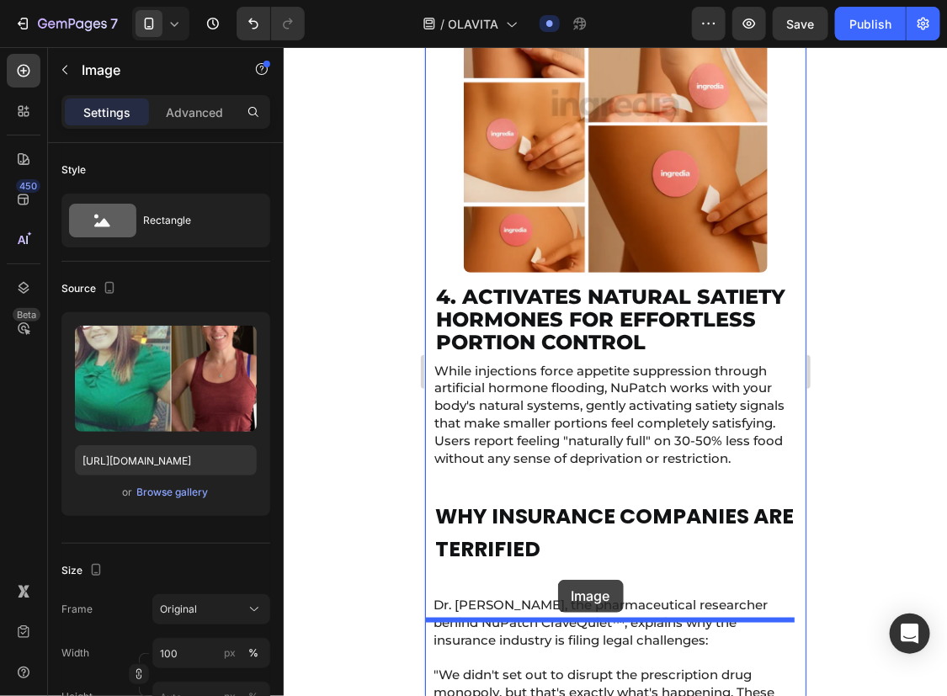
drag, startPoint x: 450, startPoint y: 211, endPoint x: 557, endPoint y: 582, distance: 385.6
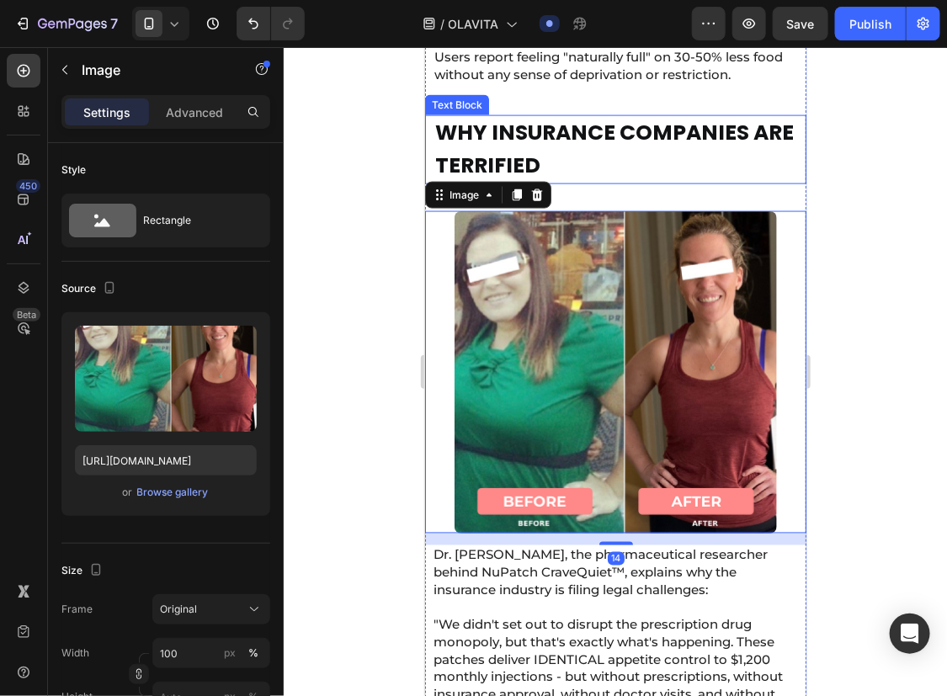
scroll to position [9097, 0]
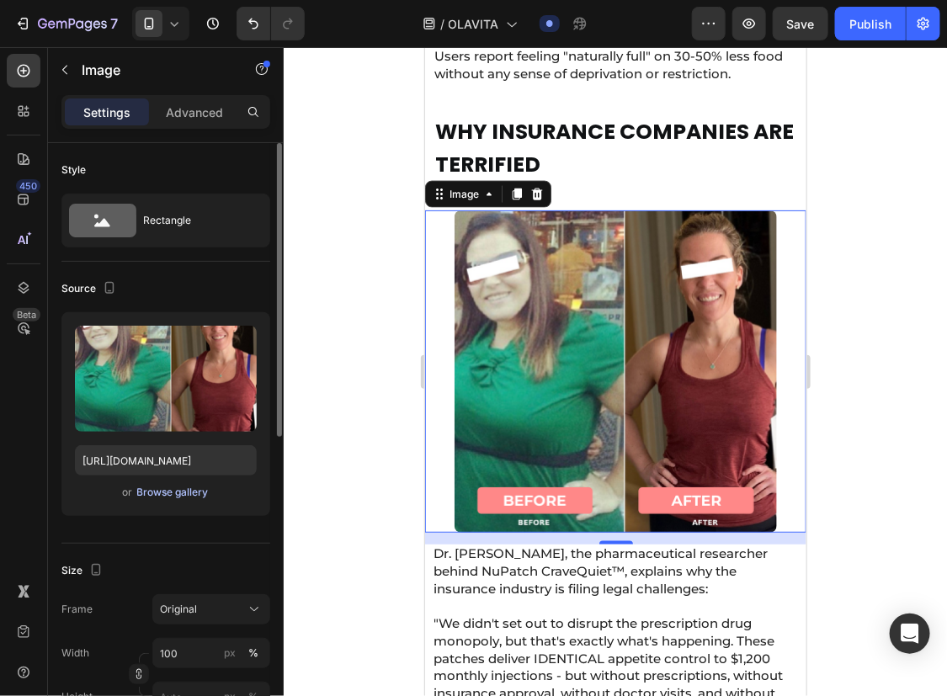
click at [162, 487] on div "Browse gallery" at bounding box center [173, 492] width 72 height 15
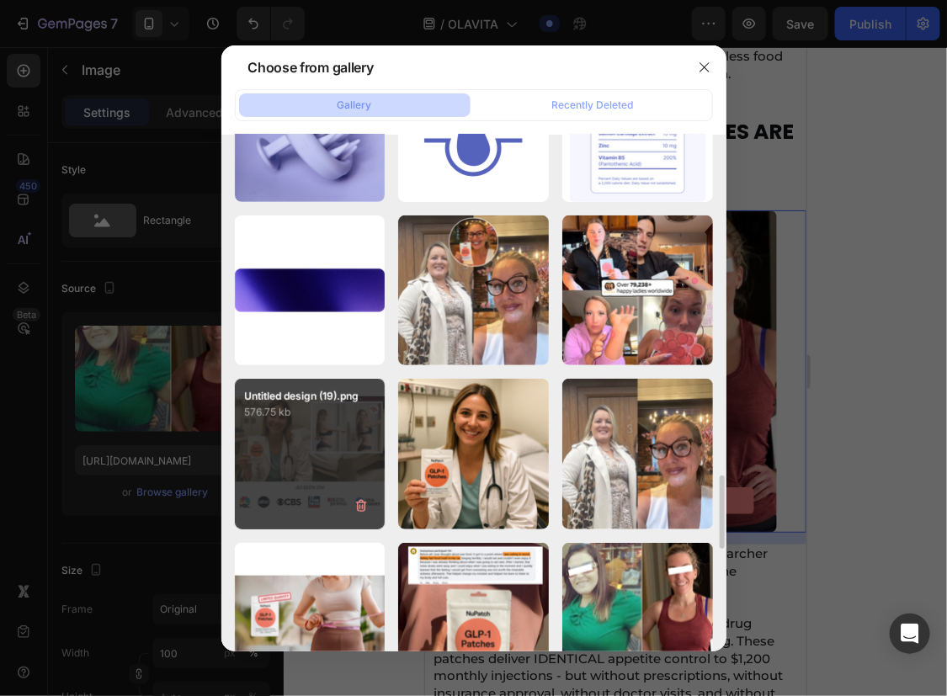
scroll to position [2393, 0]
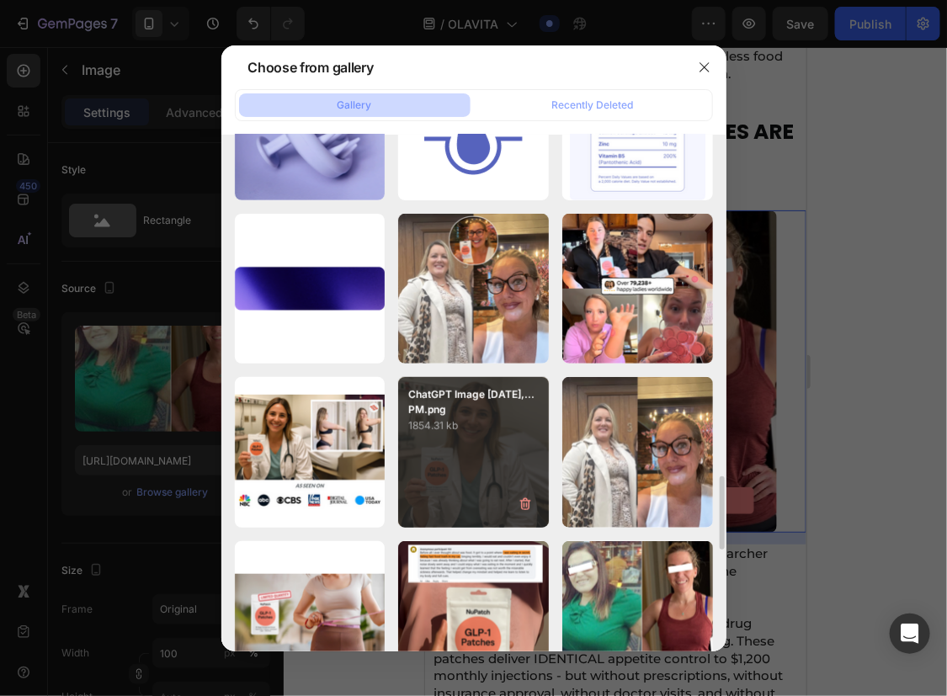
click at [471, 461] on div "ChatGPT Image [DATE],...PM.png 1854.31 kb" at bounding box center [473, 452] width 151 height 151
type input "[URL][DOMAIN_NAME]"
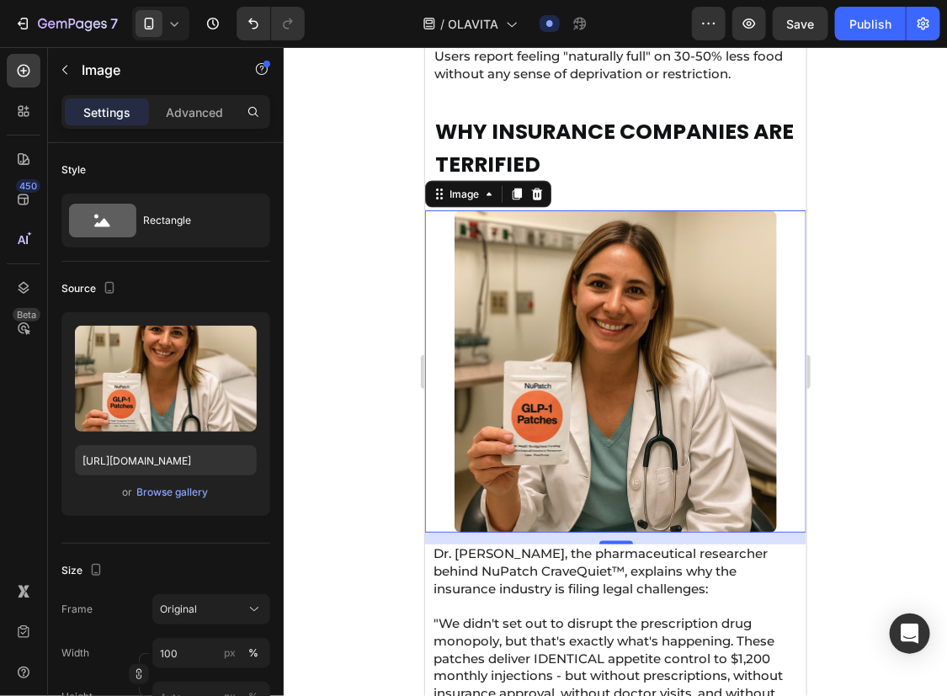
click at [842, 389] on div at bounding box center [615, 371] width 663 height 649
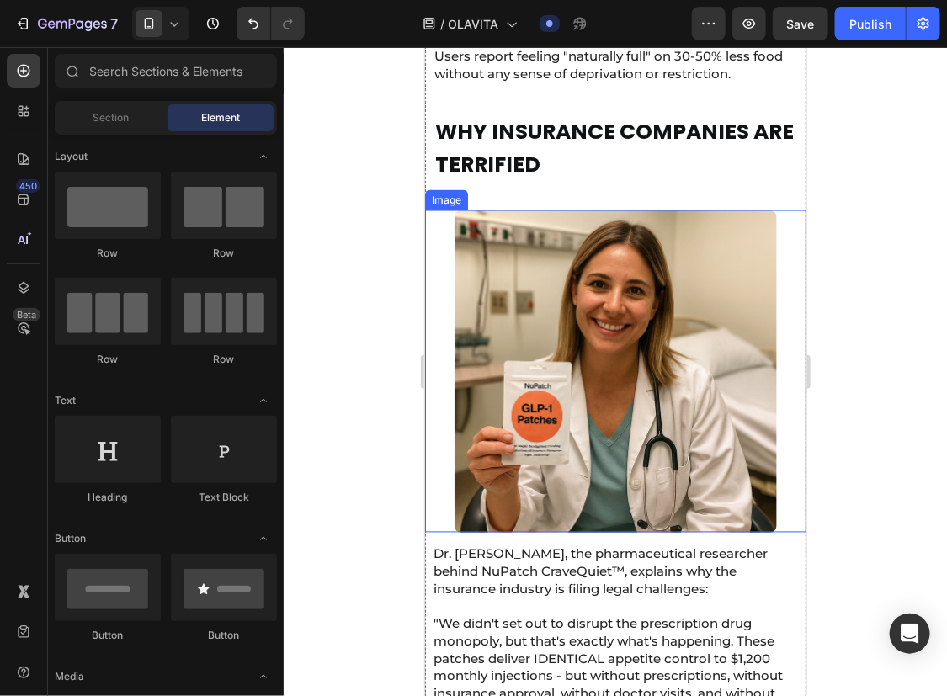
scroll to position [9121, 0]
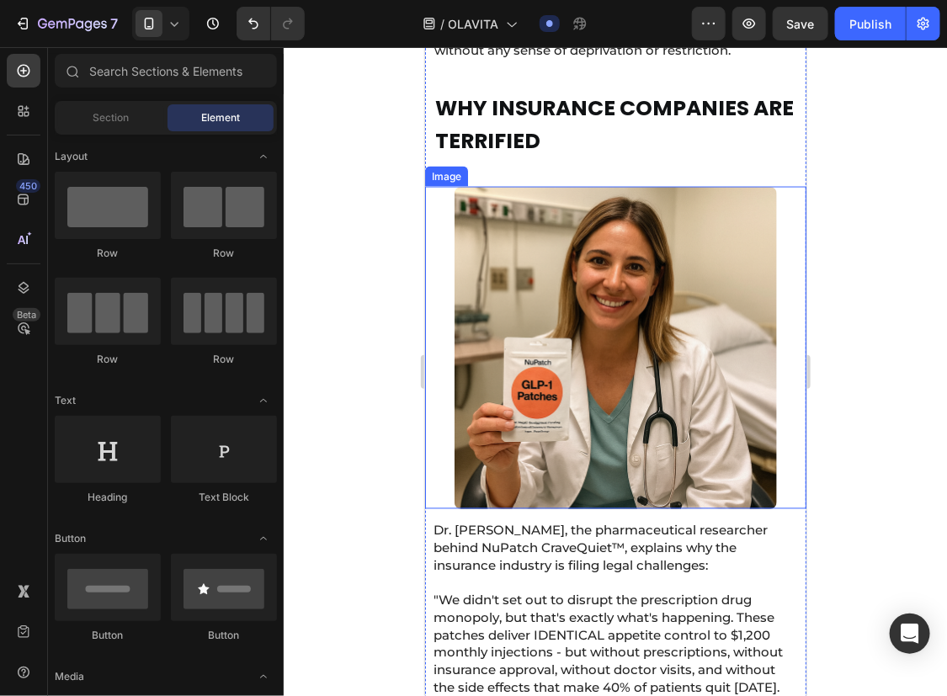
click at [593, 219] on img at bounding box center [615, 347] width 322 height 322
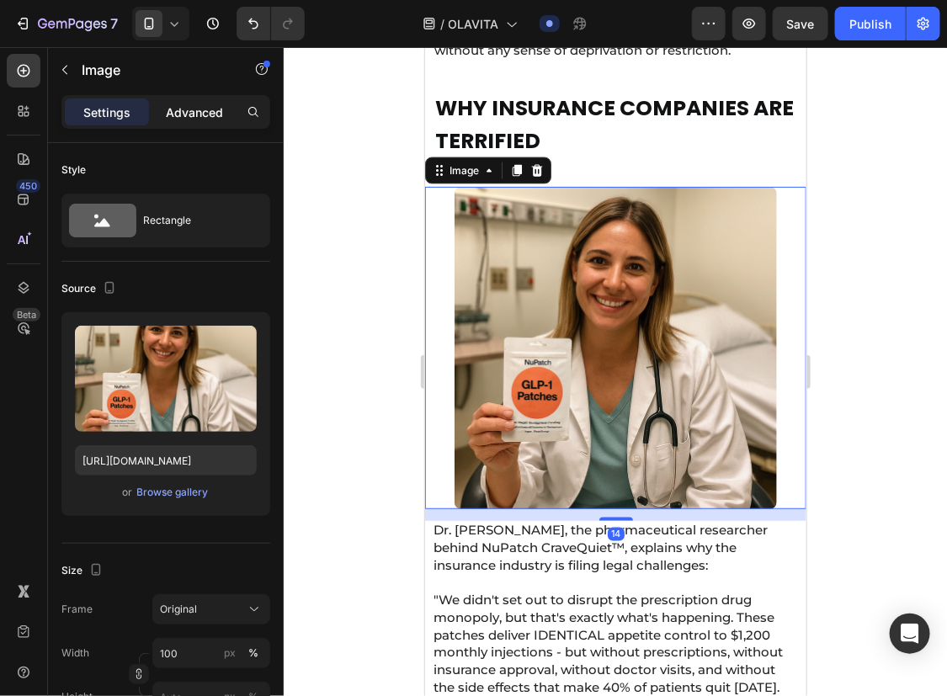
click at [169, 100] on div "Advanced" at bounding box center [194, 112] width 84 height 27
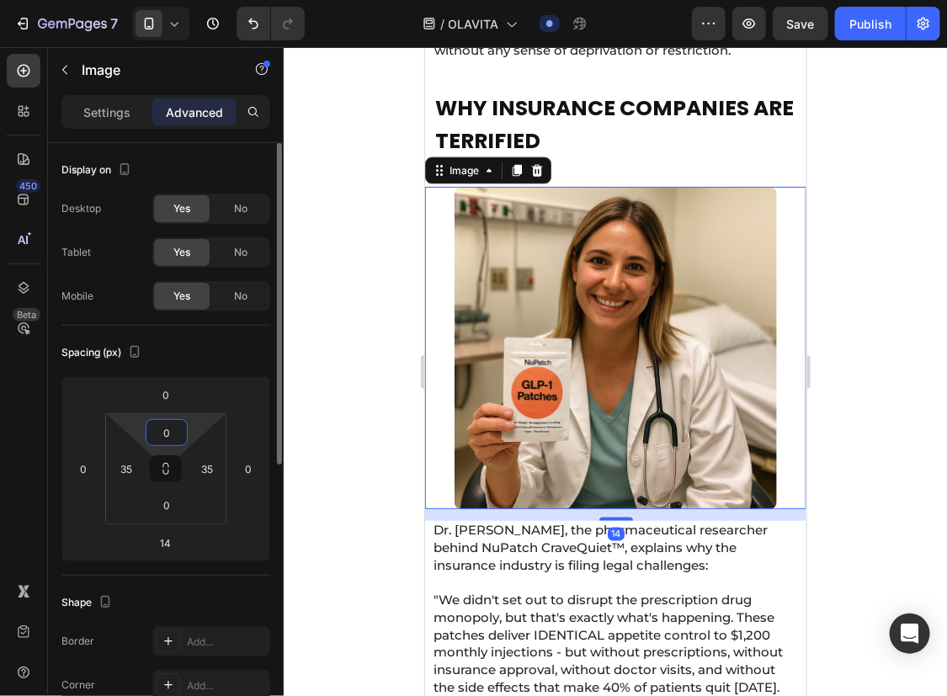
click at [175, 440] on input "0" at bounding box center [167, 432] width 34 height 25
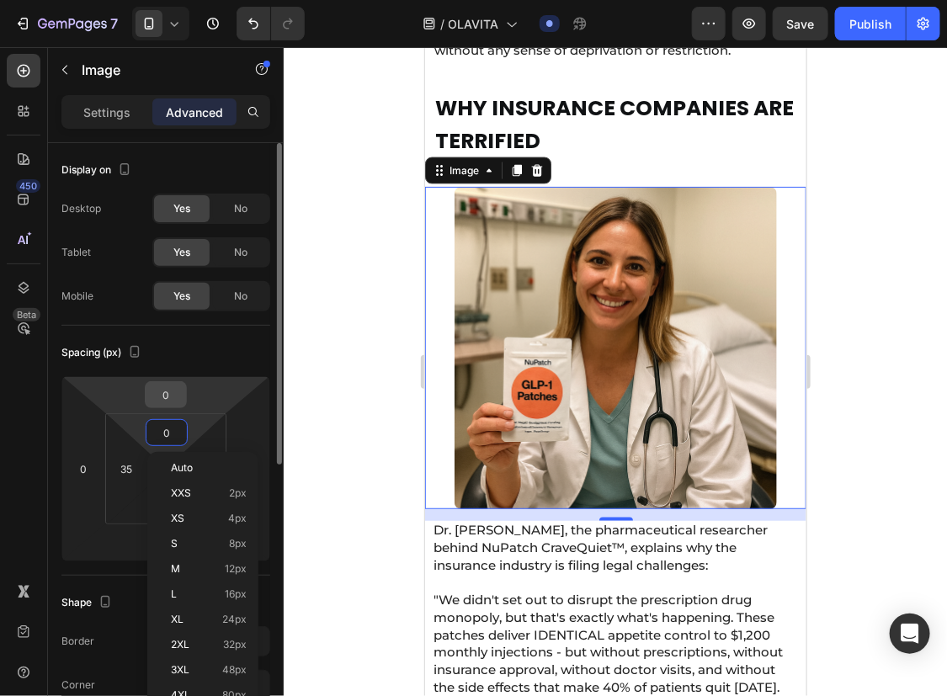
click at [159, 388] on input "0" at bounding box center [166, 394] width 34 height 25
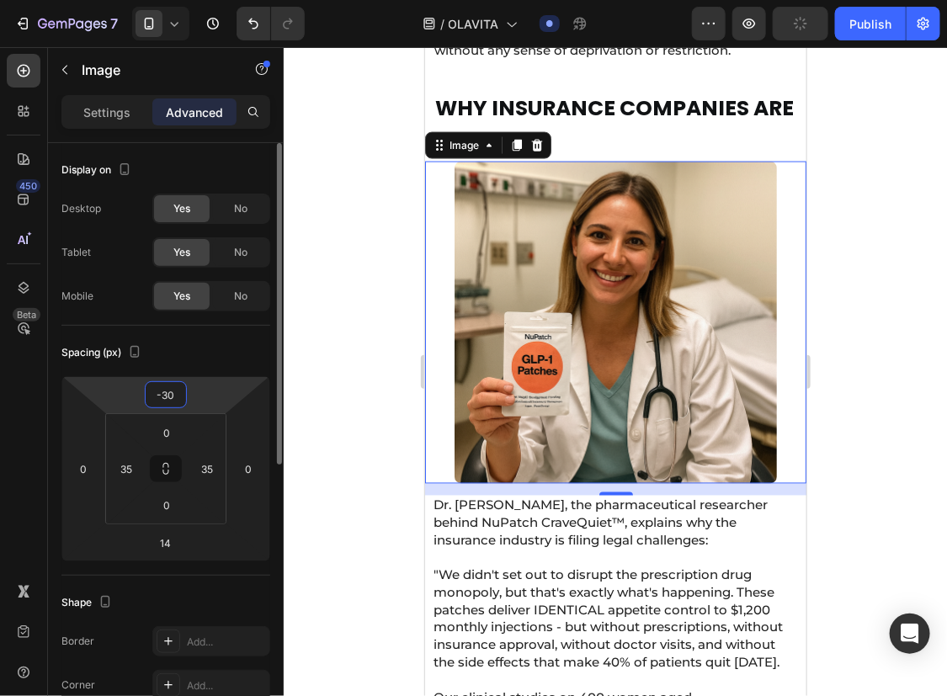
type input "-31"
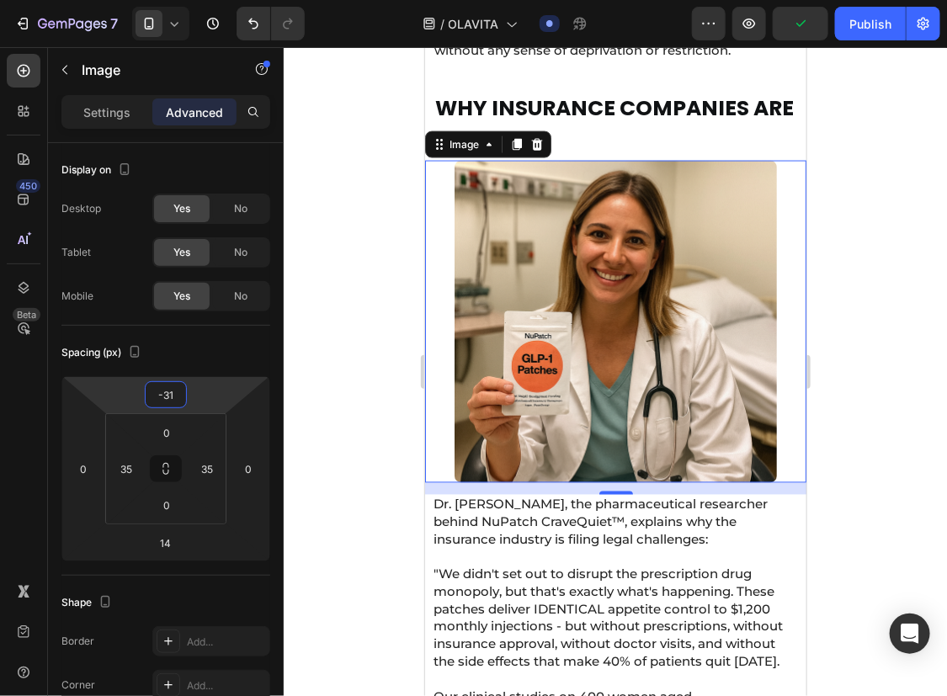
click at [843, 472] on div at bounding box center [615, 371] width 663 height 649
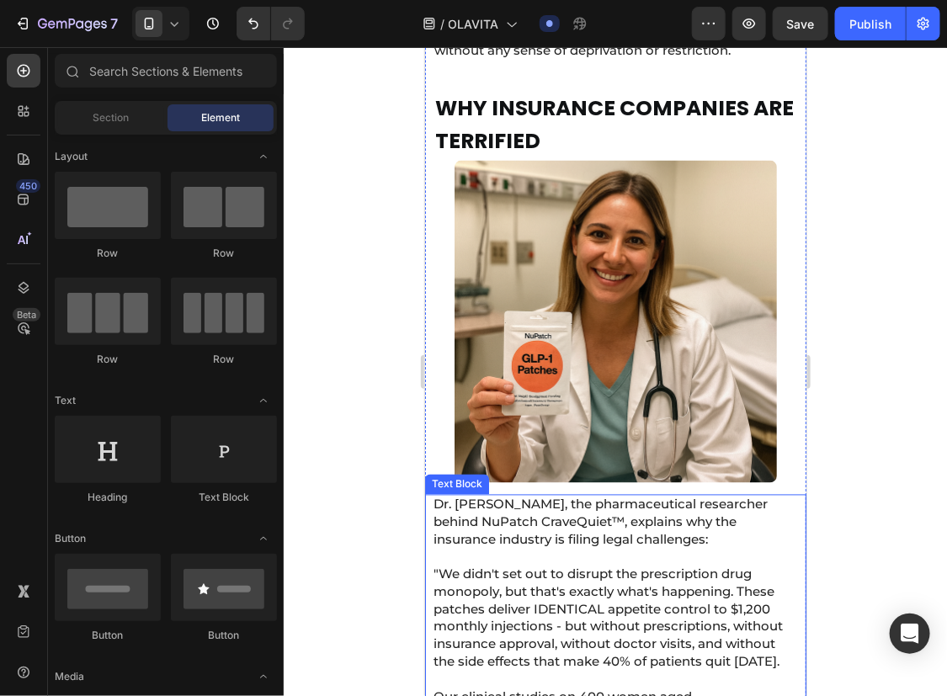
click at [595, 516] on span "Dr. [PERSON_NAME], the pharmaceutical researcher behind NuPatch CraveQuiet™, ex…" at bounding box center [600, 521] width 334 height 51
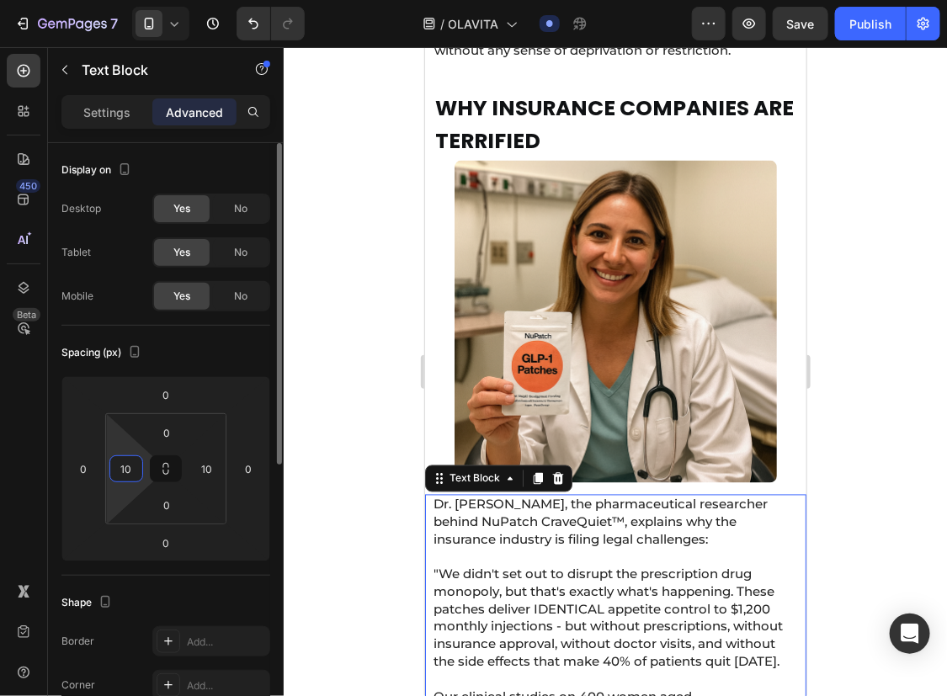
click at [115, 463] on input "10" at bounding box center [126, 468] width 25 height 25
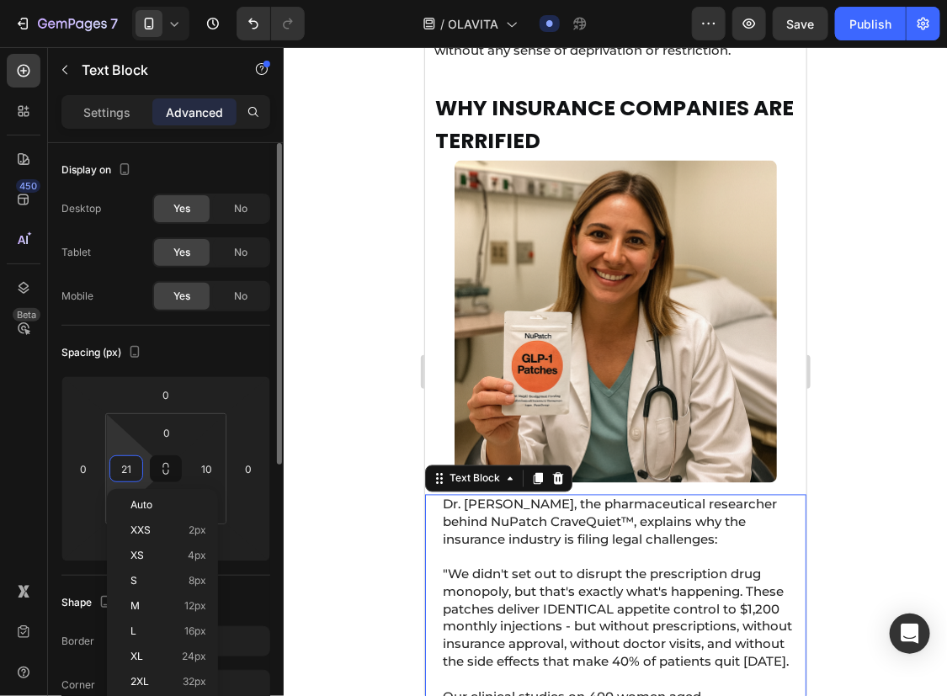
type input "20"
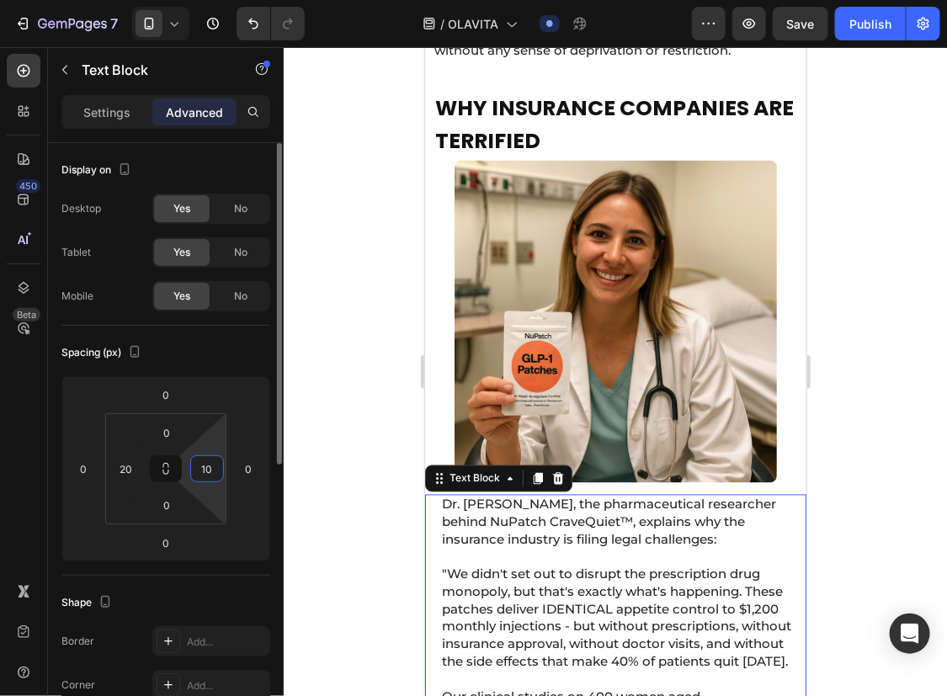
click at [216, 471] on input "10" at bounding box center [206, 468] width 25 height 25
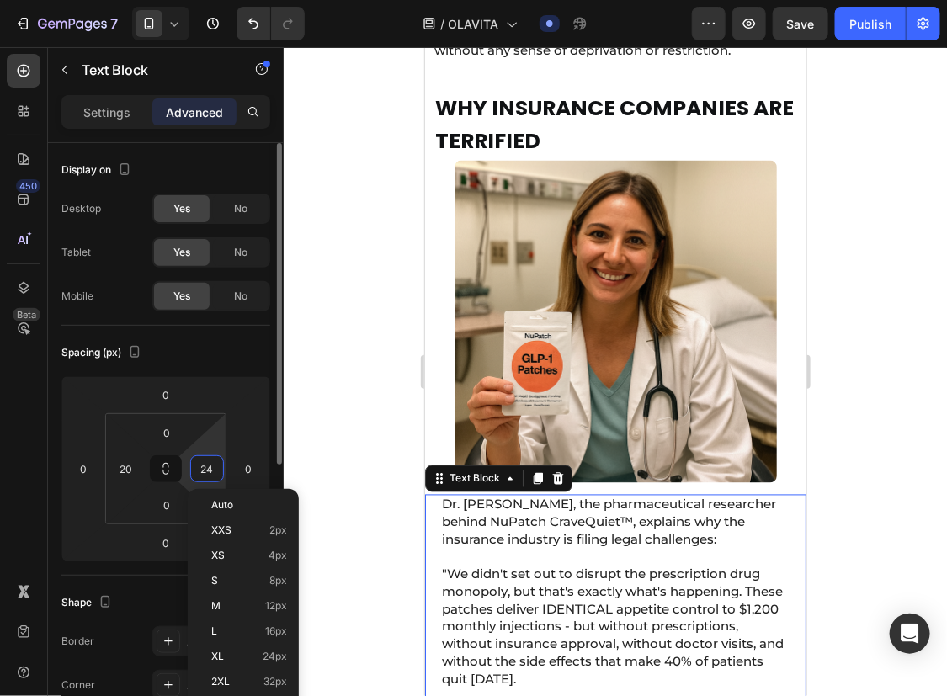
type input "23"
click at [117, 466] on input "20" at bounding box center [126, 468] width 25 height 25
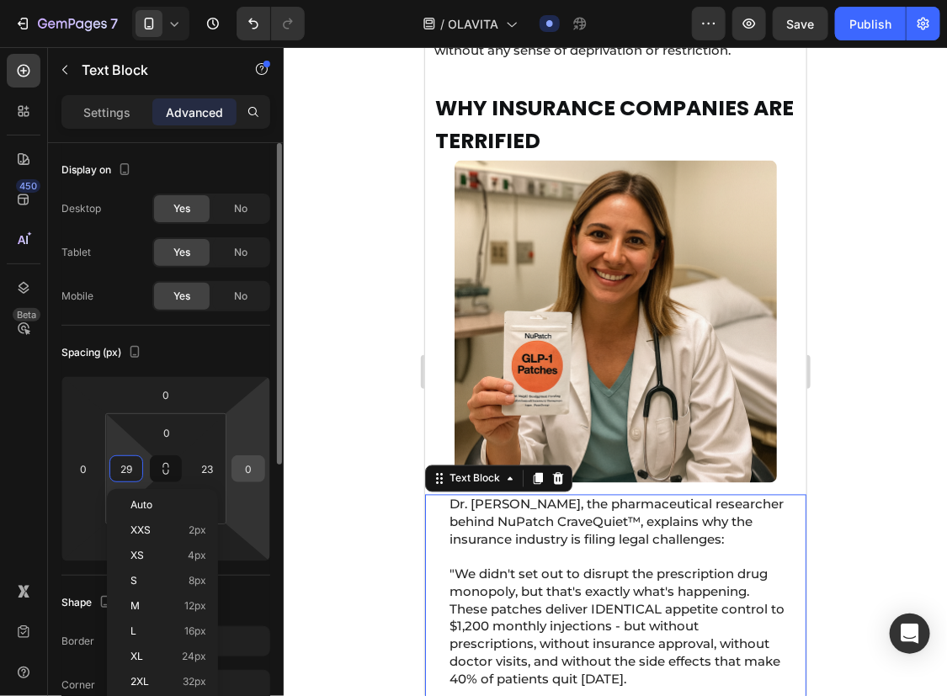
type input "30"
click at [207, 471] on input "23" at bounding box center [206, 468] width 25 height 25
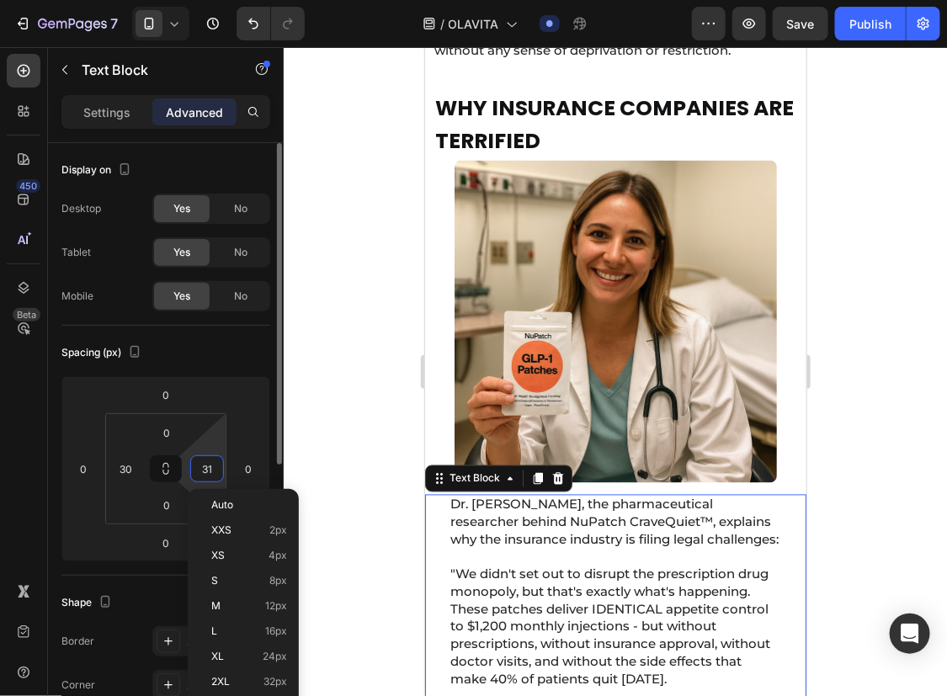
type input "30"
click at [867, 514] on div at bounding box center [615, 371] width 663 height 649
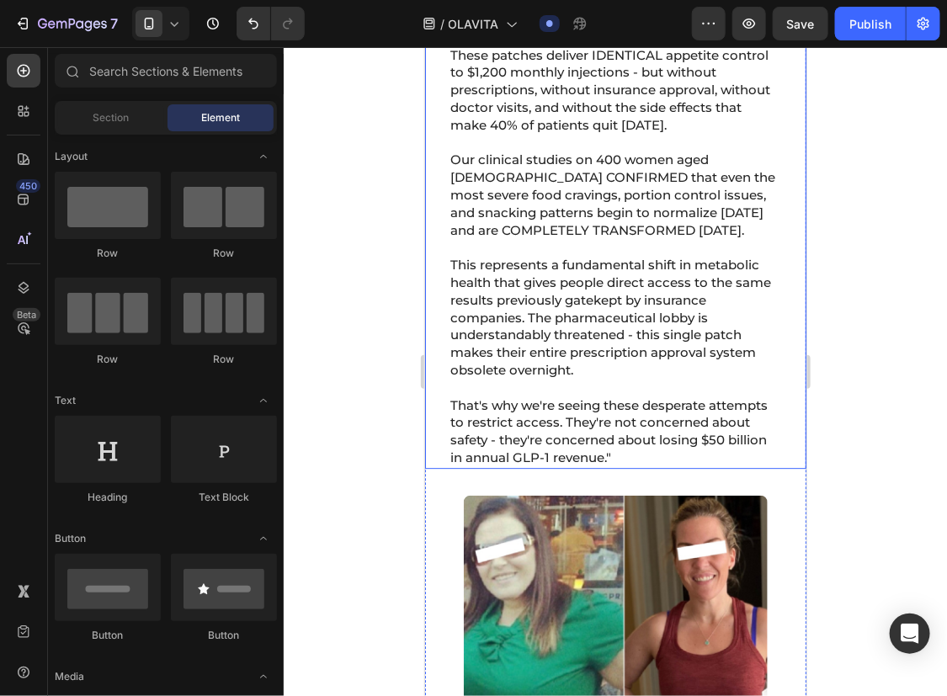
scroll to position [9675, 0]
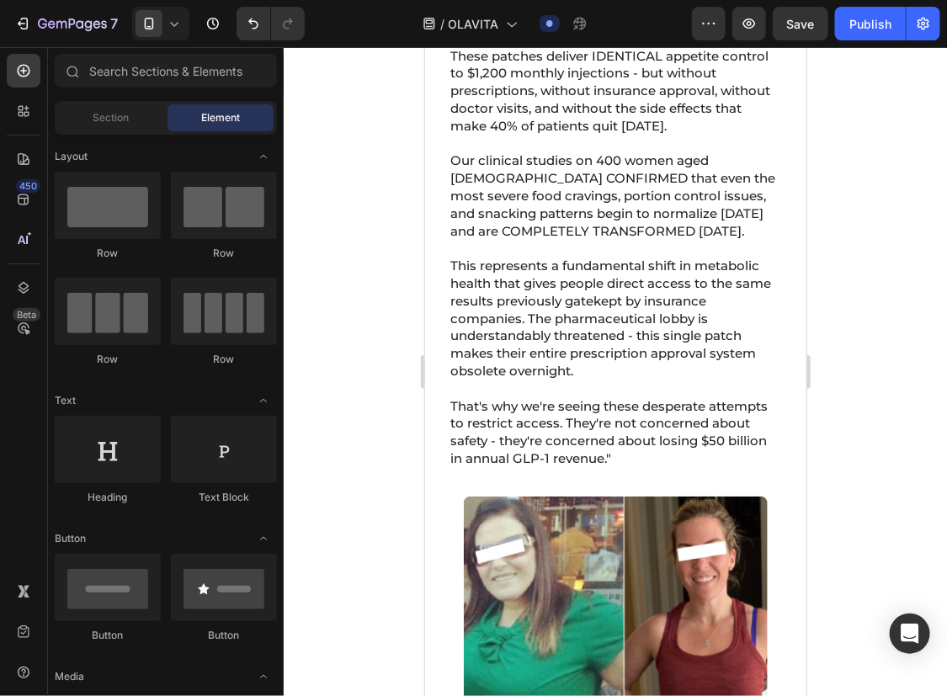
click at [919, 334] on div at bounding box center [615, 371] width 663 height 649
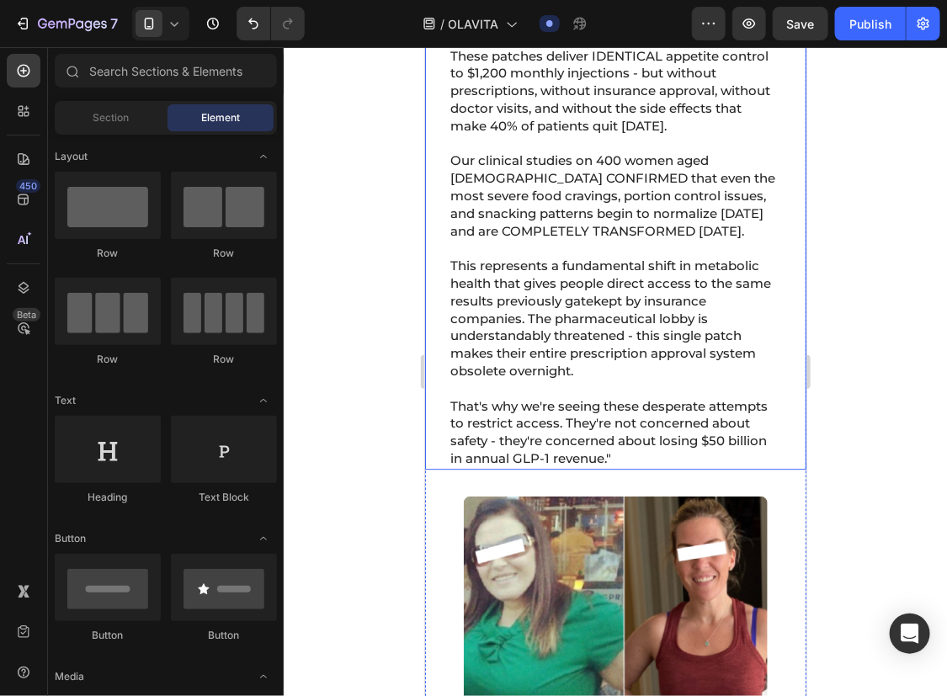
scroll to position [9368, 0]
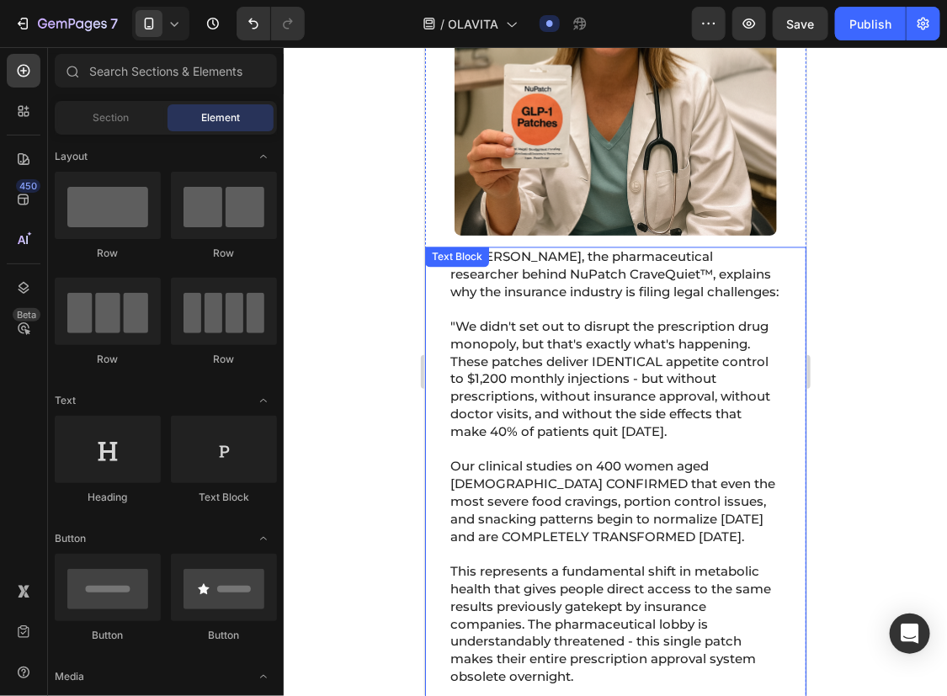
click at [710, 363] on p ""We didn't set out to disrupt the prescription drug monopoly, but that's exactl…" at bounding box center [614, 371] width 329 height 140
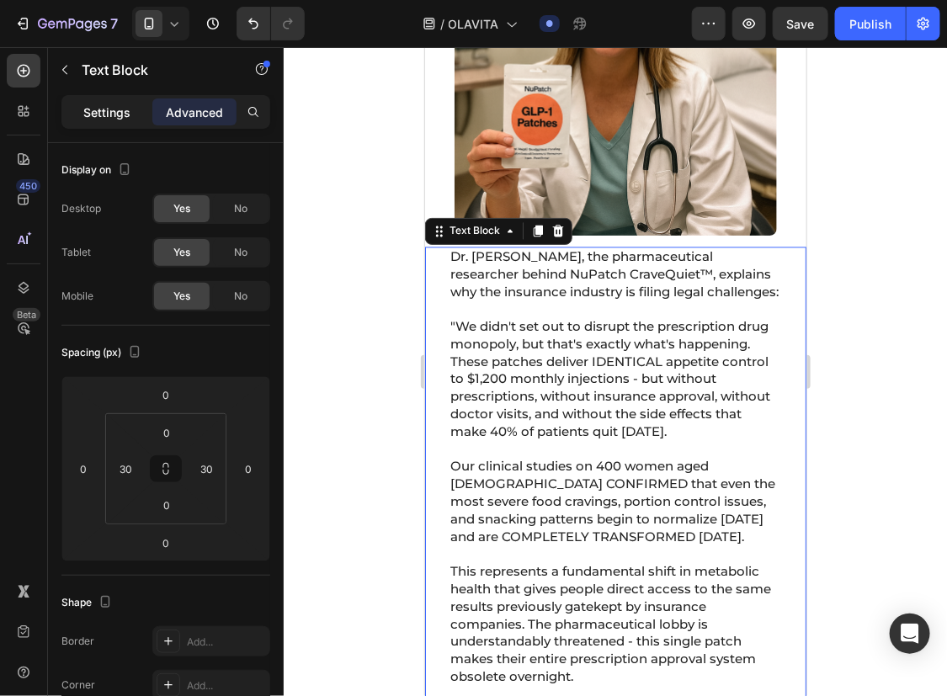
click at [125, 112] on p "Settings" at bounding box center [106, 113] width 47 height 18
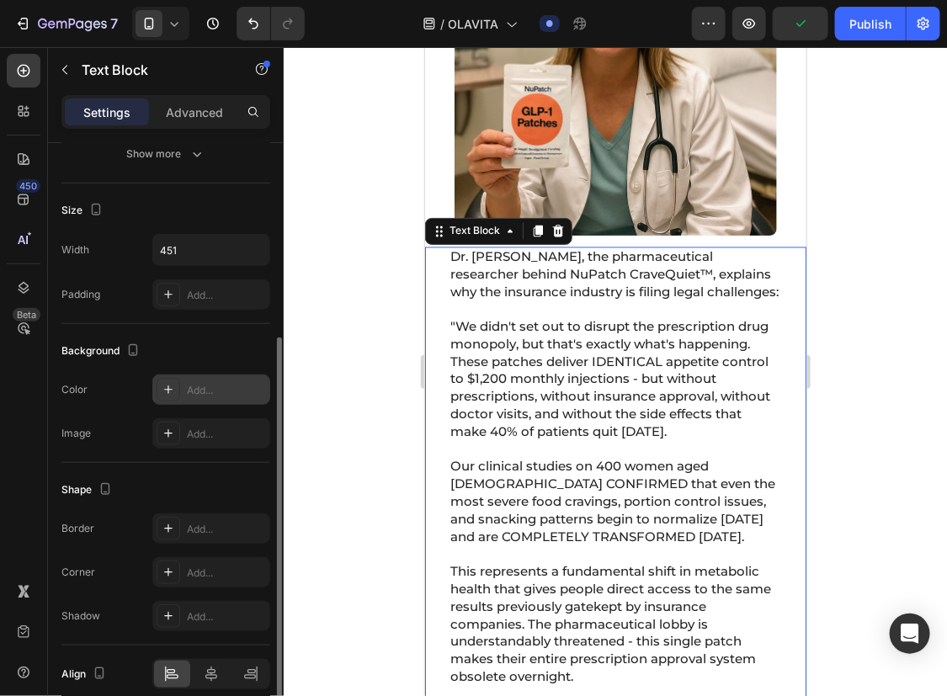
scroll to position [323, 0]
click at [173, 392] on icon at bounding box center [168, 388] width 13 height 13
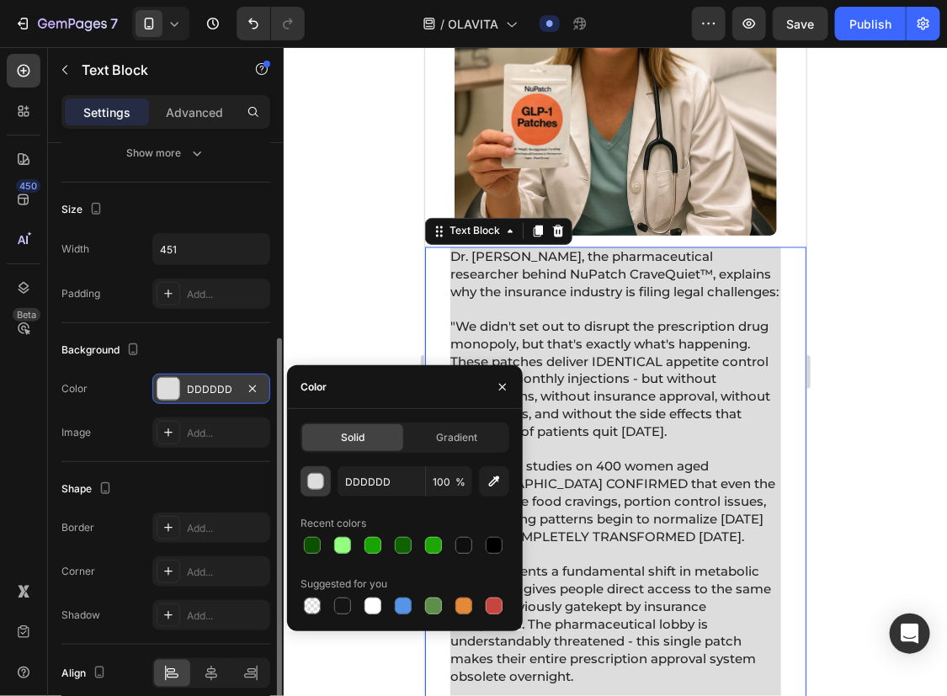
click at [315, 474] on div "button" at bounding box center [316, 482] width 17 height 17
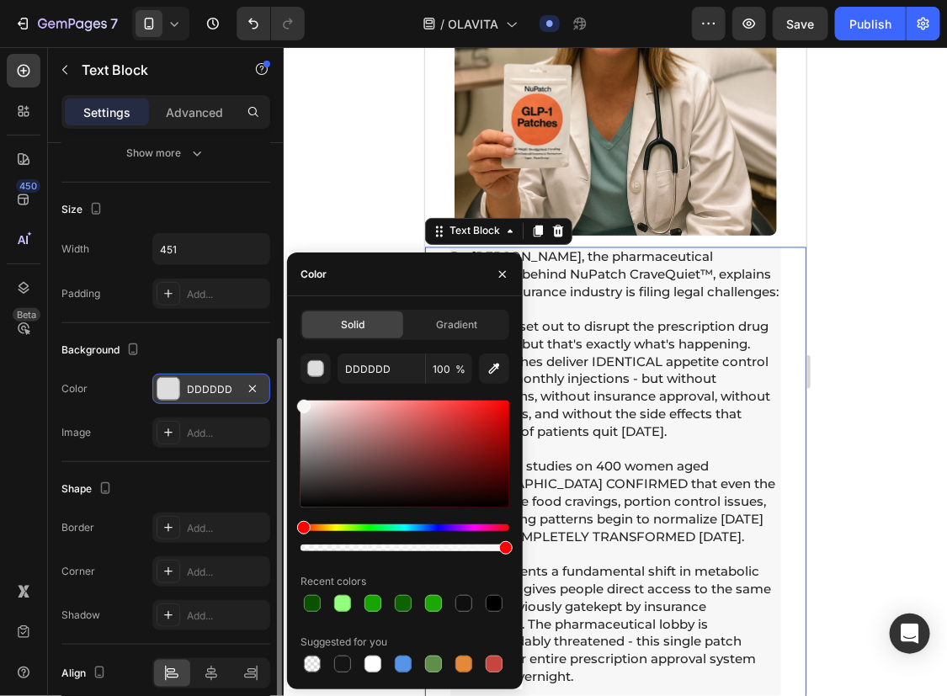
drag, startPoint x: 320, startPoint y: 459, endPoint x: 237, endPoint y: 405, distance: 98.5
click at [237, 405] on div "450 Beta Sections(18) Elements(83) Section Element Hero Section Product Detail …" at bounding box center [142, 371] width 284 height 649
type input "F4F4F4"
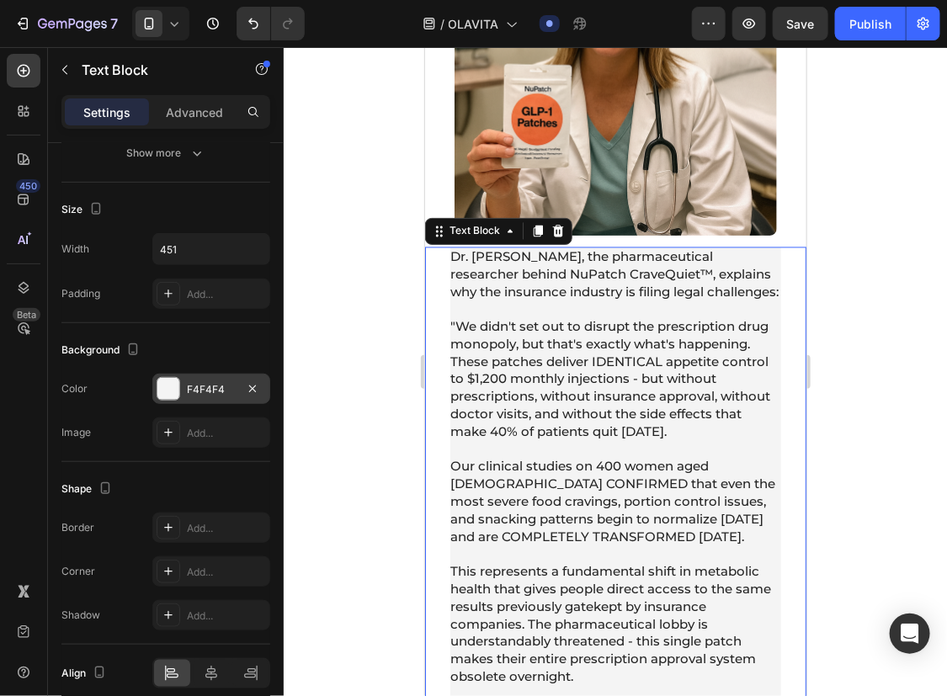
click at [884, 447] on div at bounding box center [615, 371] width 663 height 649
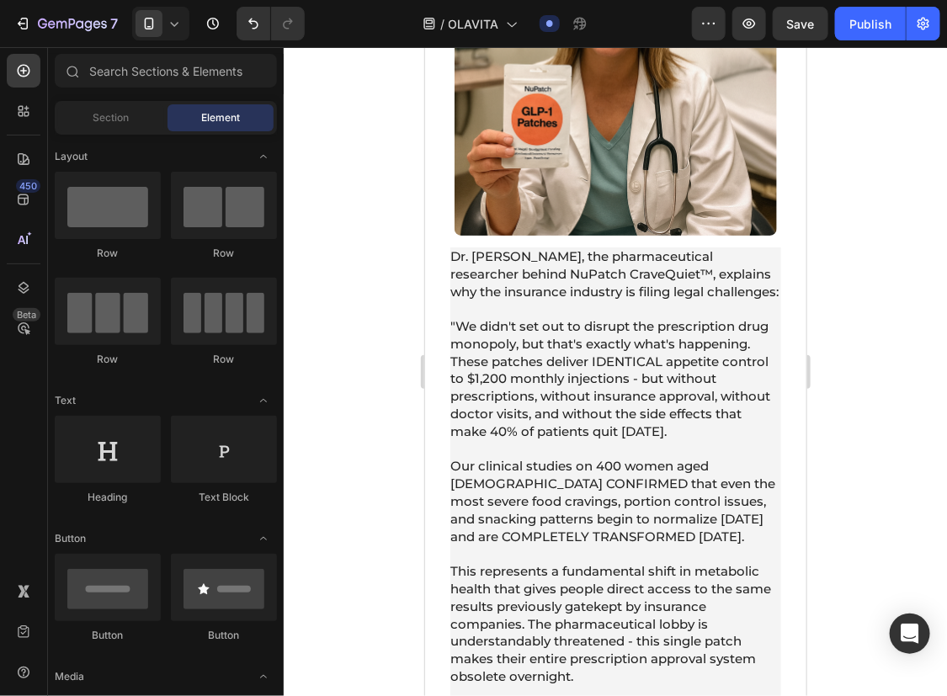
click at [884, 447] on div at bounding box center [615, 371] width 663 height 649
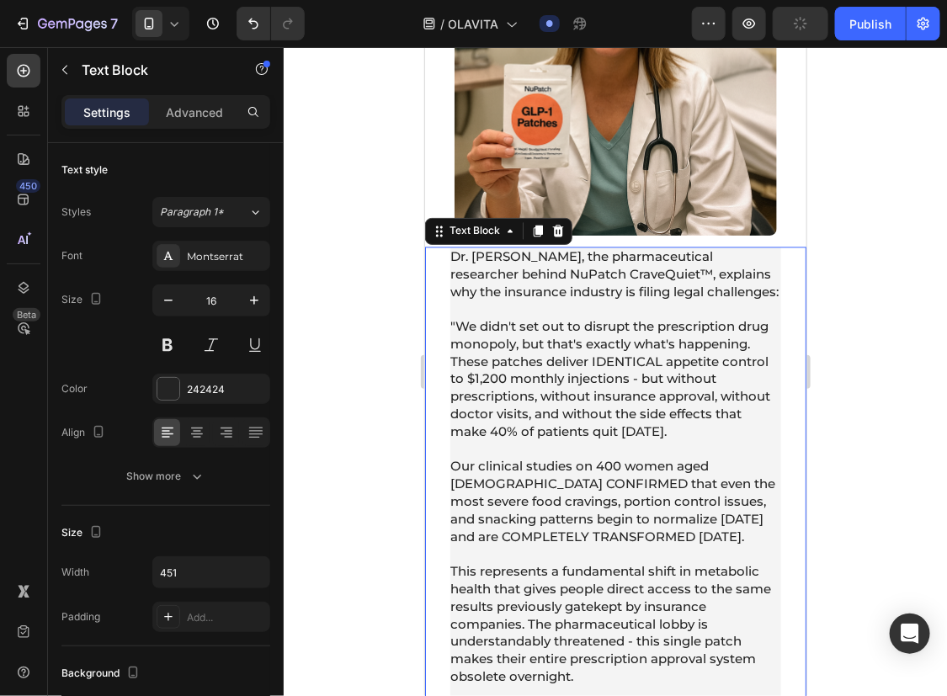
click at [658, 472] on p "Our clinical studies on 400 women aged [DEMOGRAPHIC_DATA] CONFIRMED that even t…" at bounding box center [614, 493] width 329 height 105
click at [874, 387] on div at bounding box center [615, 371] width 663 height 649
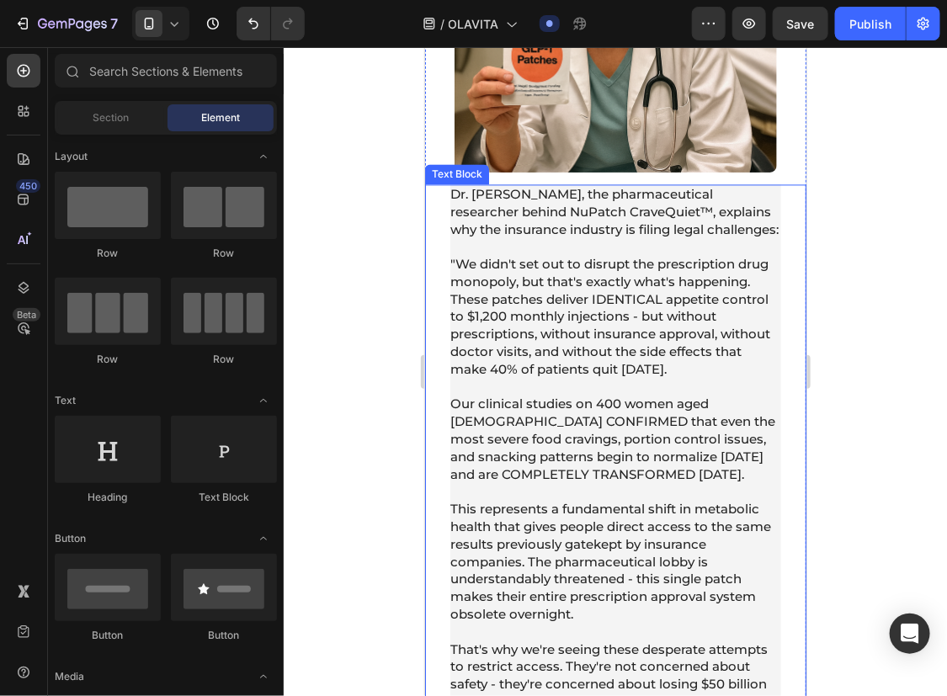
scroll to position [9429, 0]
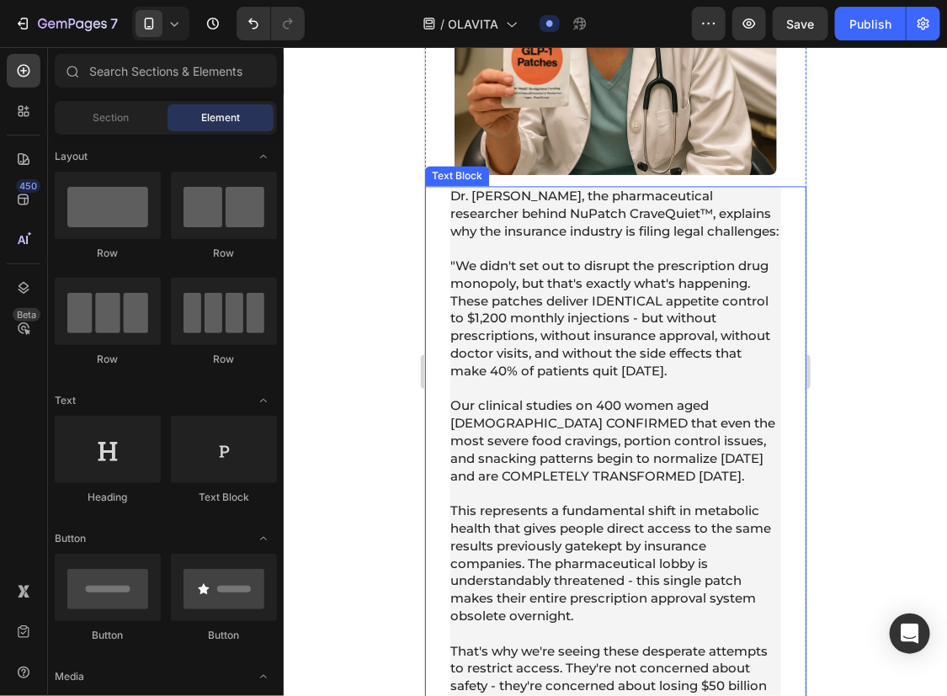
click at [583, 224] on span "Dr. [PERSON_NAME], the pharmaceutical researcher behind NuPatch CraveQuiet™, ex…" at bounding box center [614, 213] width 328 height 51
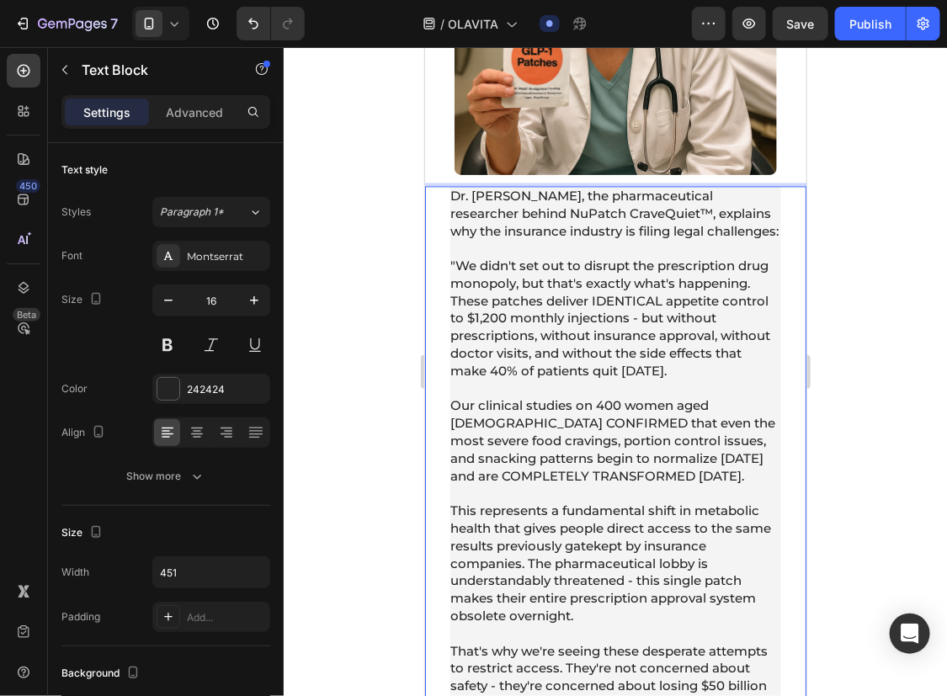
click at [583, 227] on span "Dr. [PERSON_NAME], the pharmaceutical researcher behind NuPatch CraveQuiet™, ex…" at bounding box center [614, 213] width 328 height 51
click at [834, 265] on div at bounding box center [615, 371] width 663 height 649
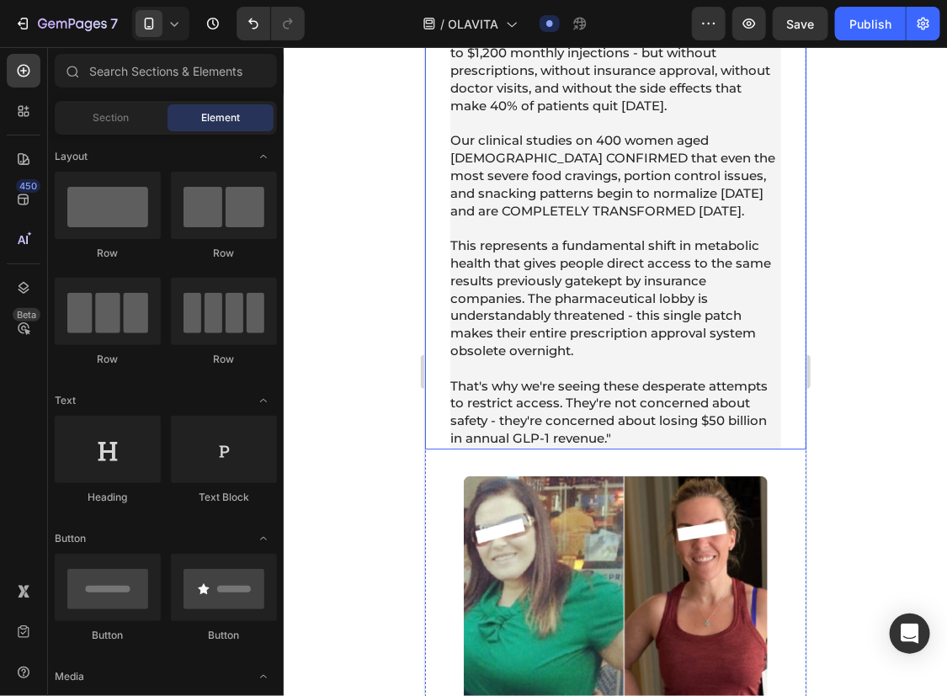
scroll to position [9696, 0]
click at [684, 189] on span "Our clinical studies on 400 women aged [DEMOGRAPHIC_DATA] CONFIRMED that even t…" at bounding box center [612, 174] width 325 height 86
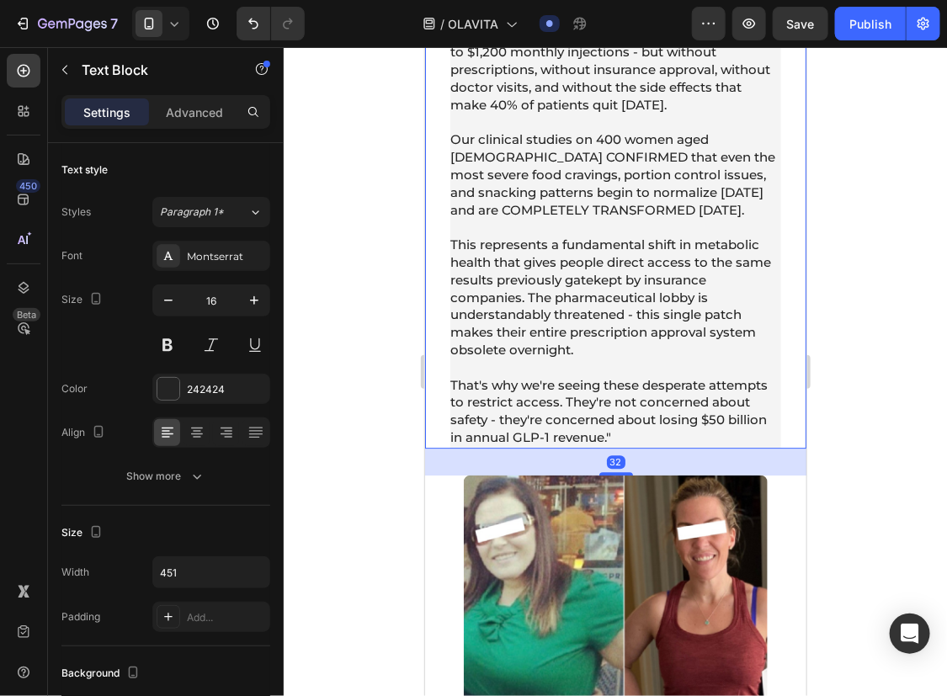
click at [909, 338] on div at bounding box center [615, 371] width 663 height 649
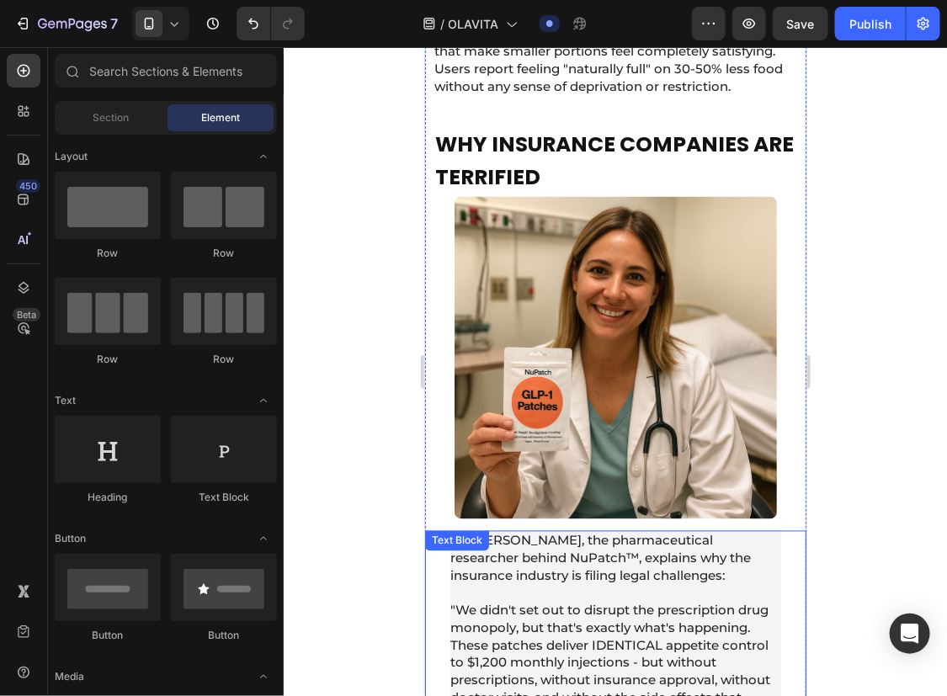
scroll to position [9085, 0]
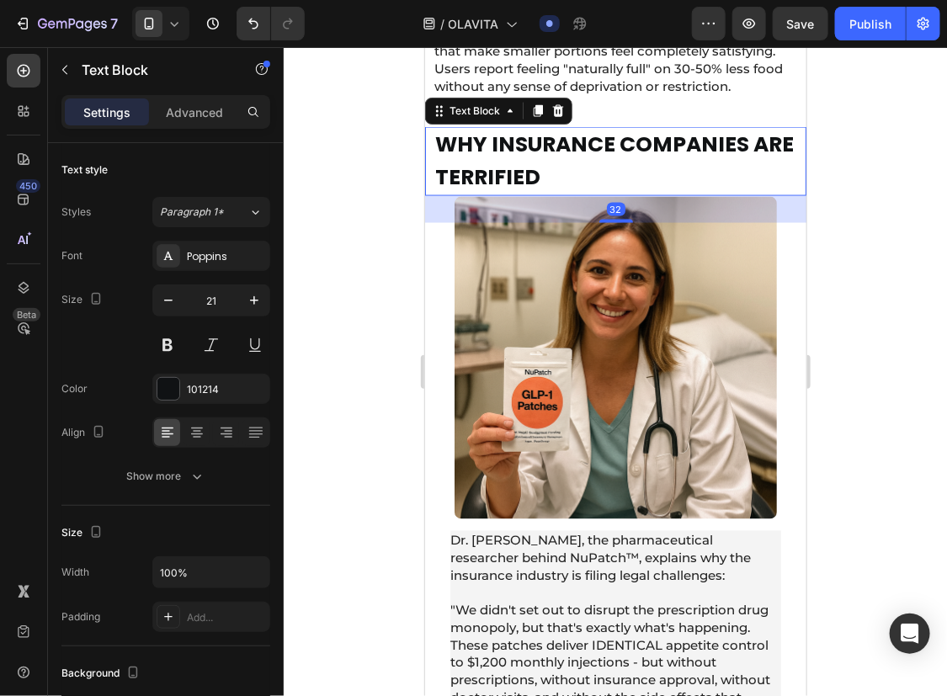
click at [612, 193] on p "WHY INSURANCE COMPANIES ARE TERRIFIED" at bounding box center [614, 161] width 361 height 66
click at [537, 120] on div at bounding box center [537, 110] width 20 height 20
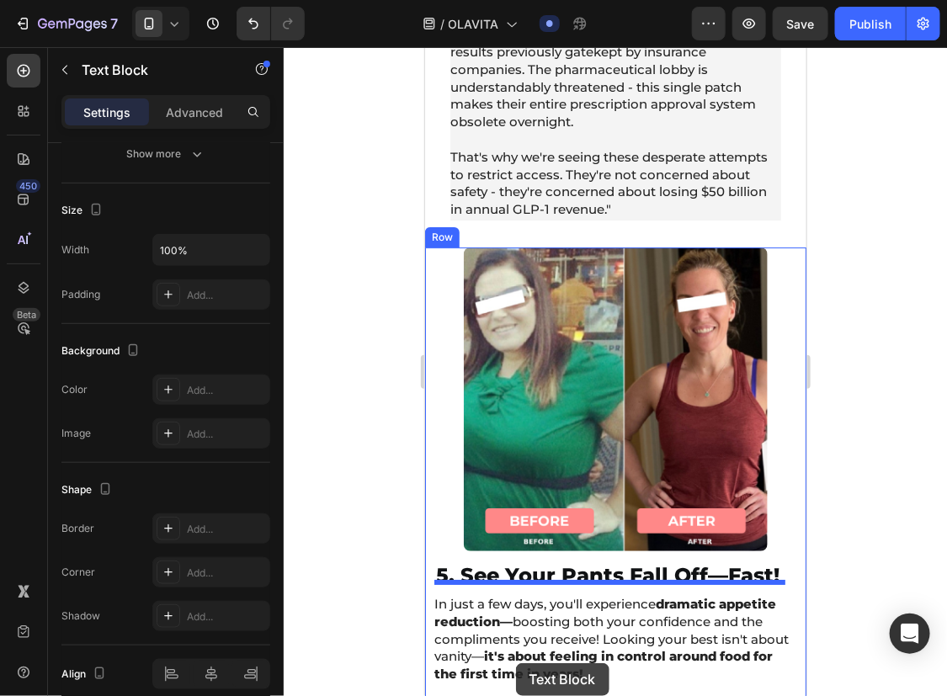
scroll to position [10095, 0]
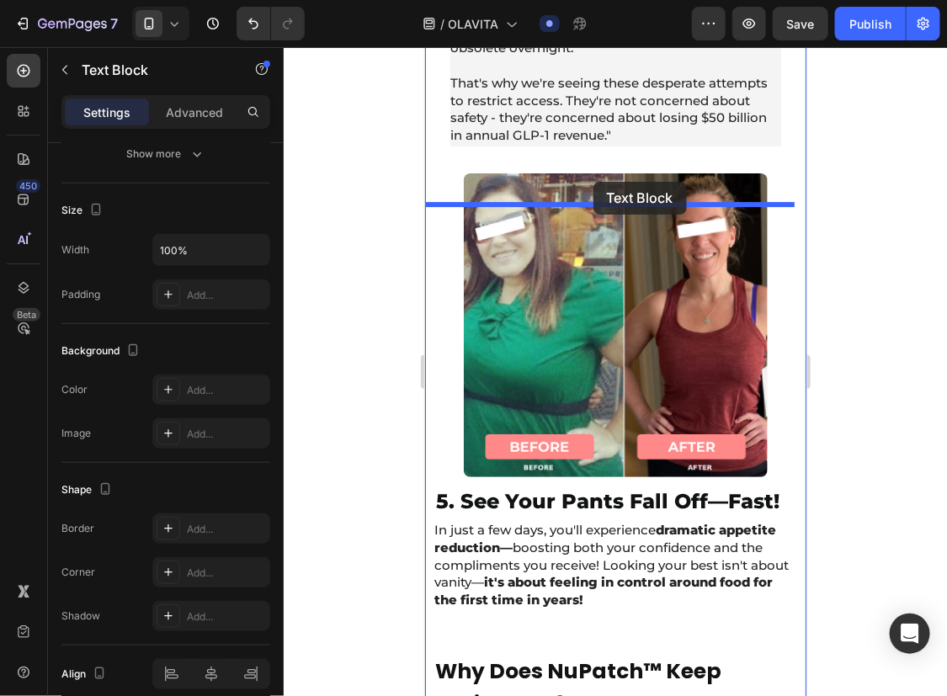
drag, startPoint x: 450, startPoint y: 237, endPoint x: 589, endPoint y: 178, distance: 150.6
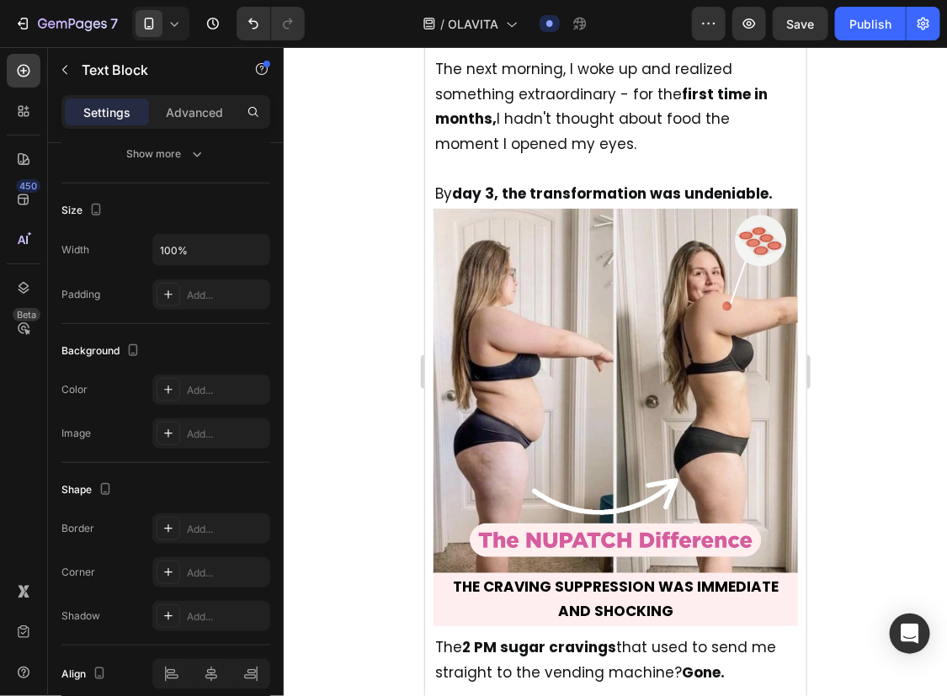
scroll to position [5614, 0]
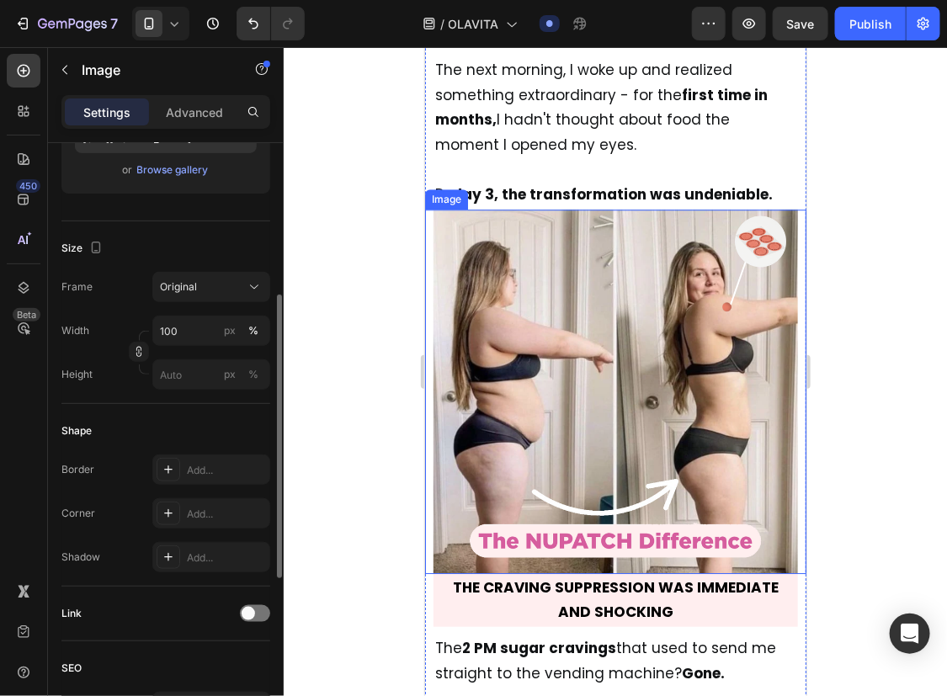
click at [574, 293] on img at bounding box center [615, 391] width 365 height 365
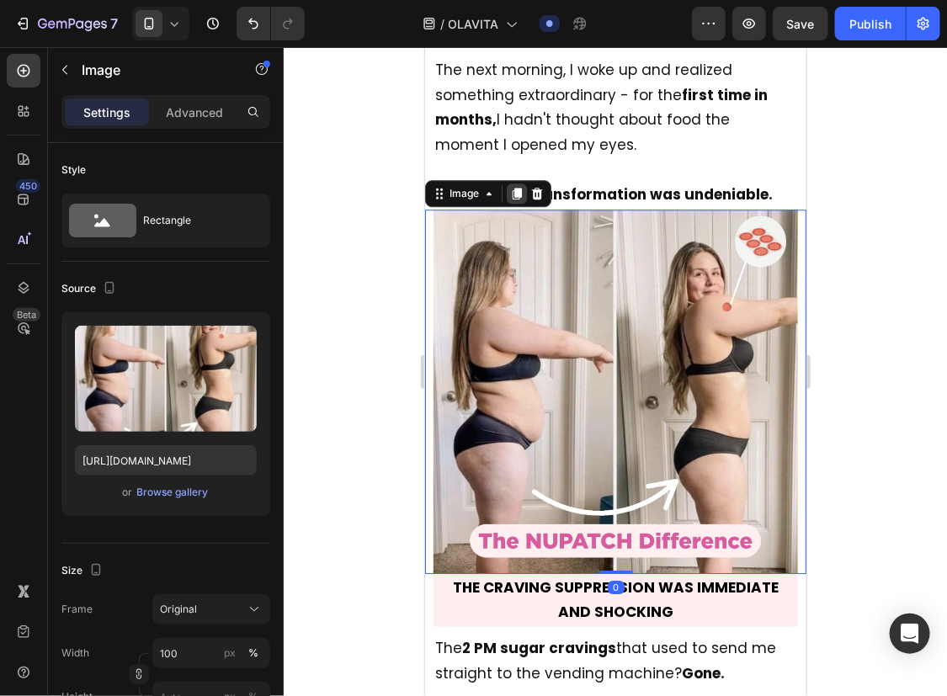
click at [515, 183] on div at bounding box center [516, 193] width 20 height 20
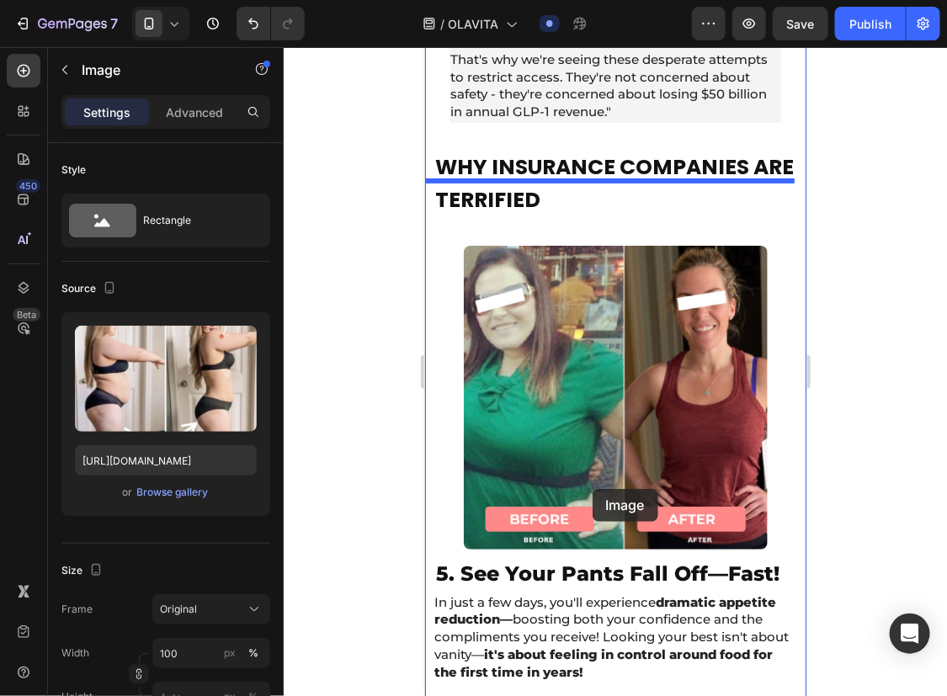
scroll to position [10490, 0]
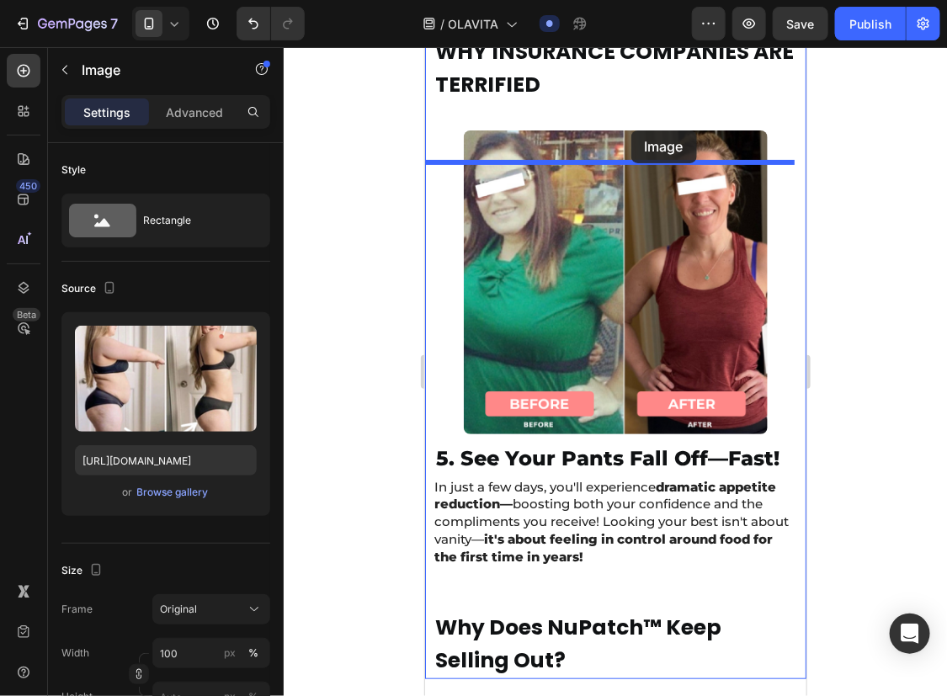
drag, startPoint x: 446, startPoint y: 93, endPoint x: 626, endPoint y: 129, distance: 183.6
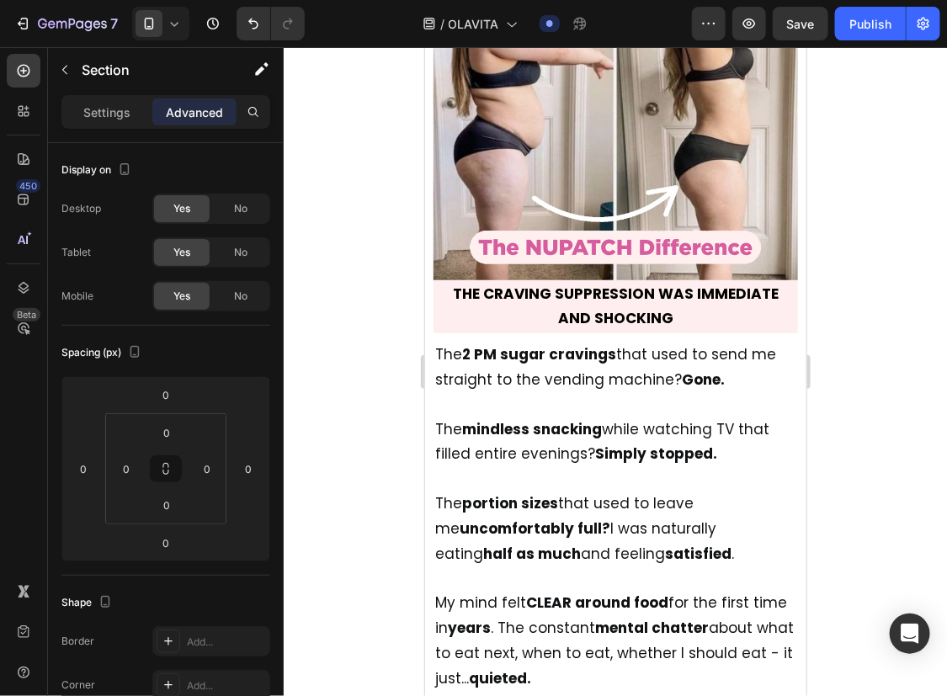
scroll to position [5852, 0]
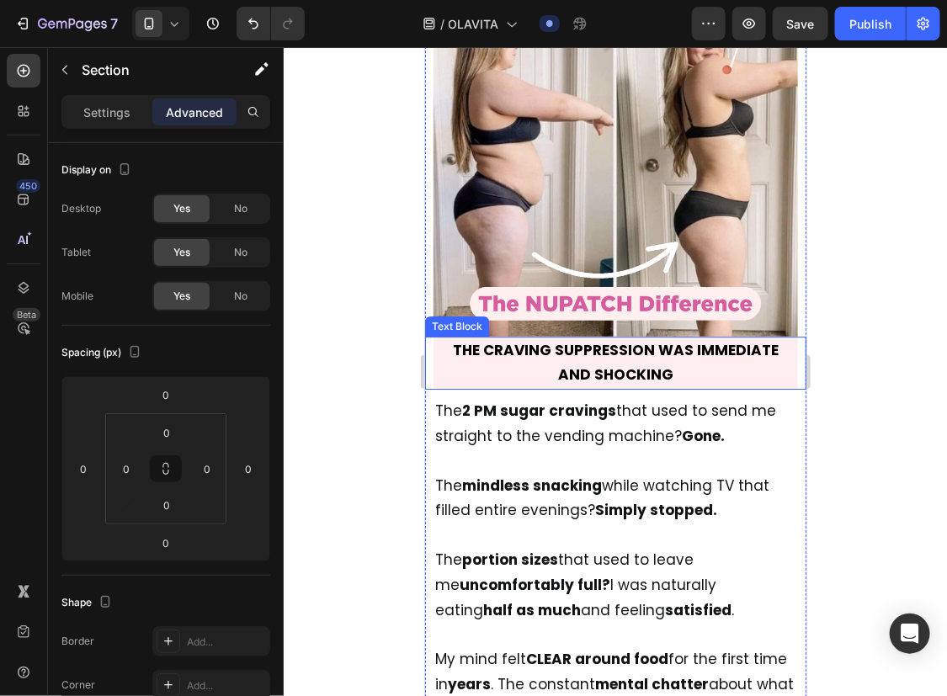
click at [645, 339] on strong "THE CRAVING SUPPRESSION WAS IMMEDIATE AND SHOCKING" at bounding box center [615, 361] width 326 height 45
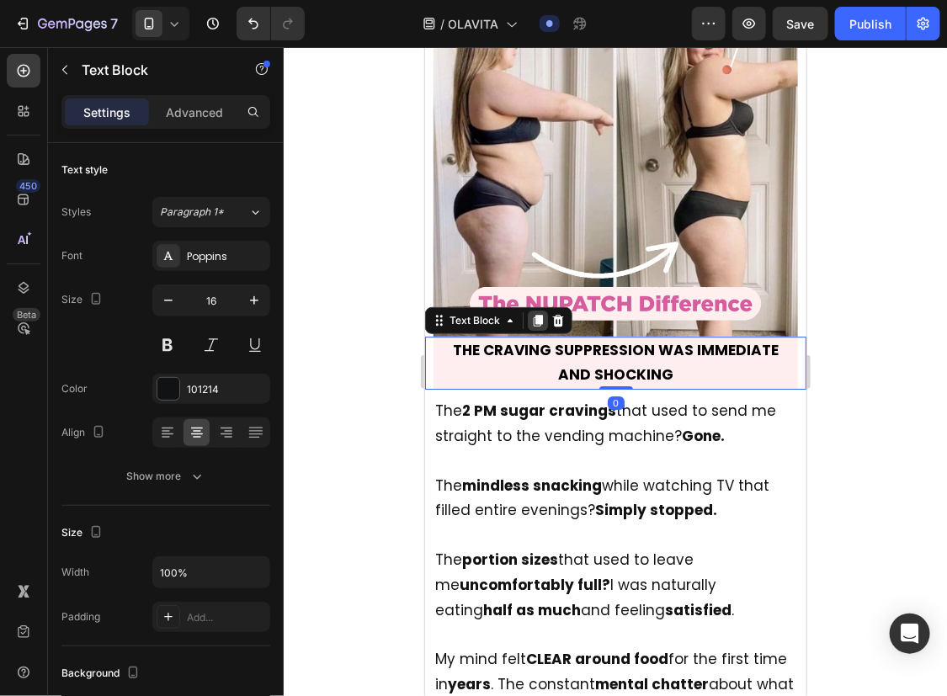
click at [532, 310] on div at bounding box center [537, 320] width 20 height 20
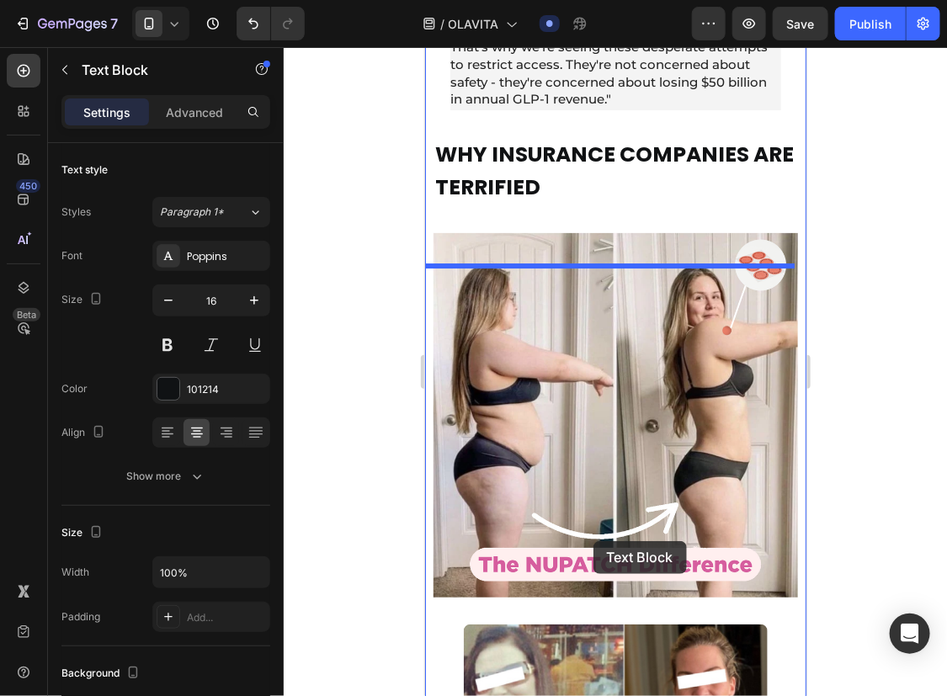
scroll to position [10157, 0]
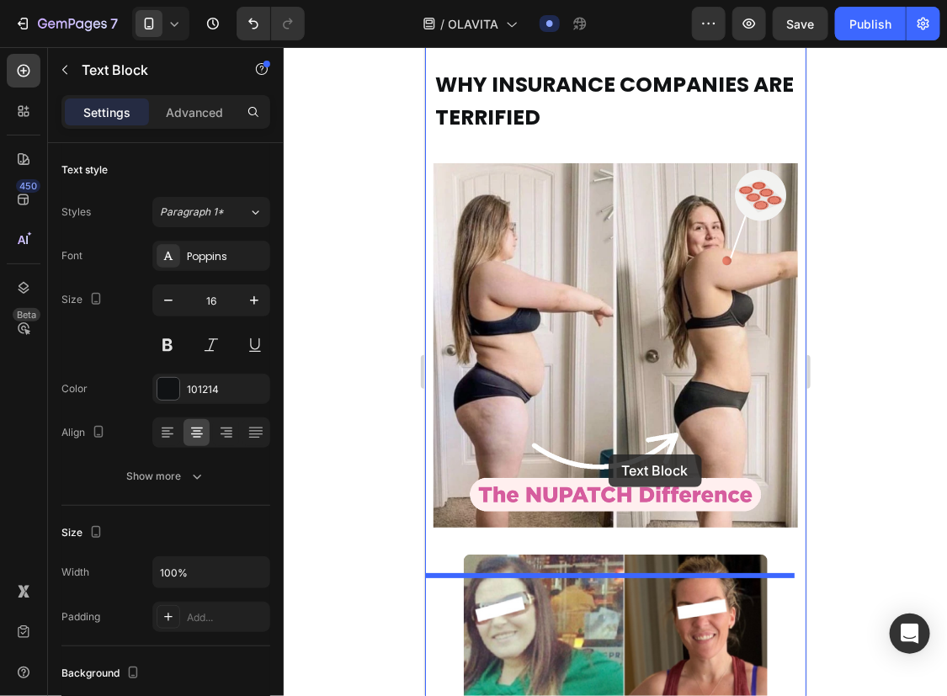
drag, startPoint x: 444, startPoint y: 272, endPoint x: 605, endPoint y: 452, distance: 242.1
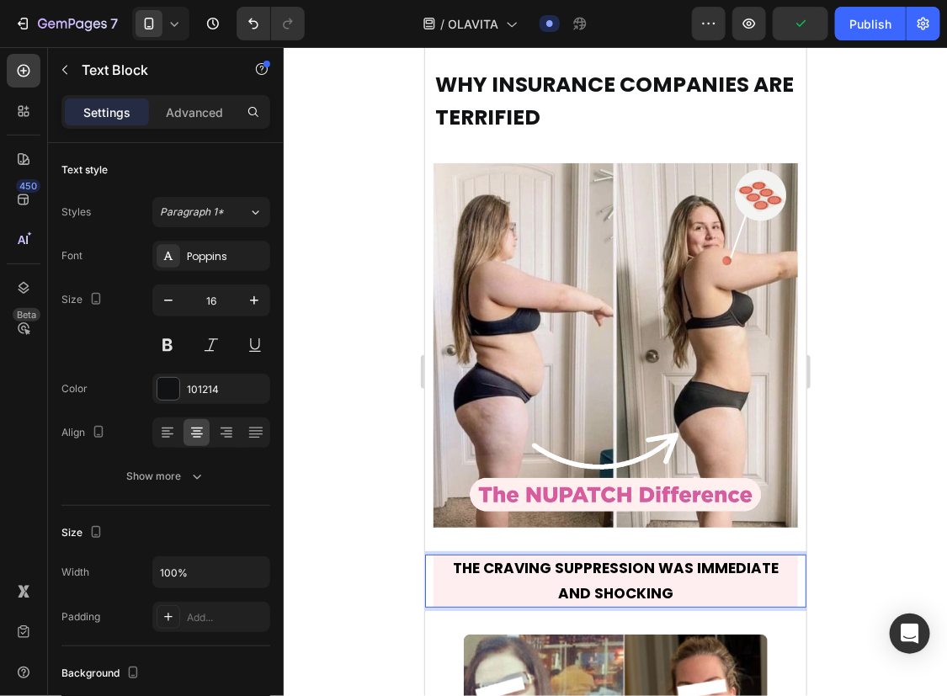
click at [630, 580] on strong "THE CRAVING SUPPRESSION WAS IMMEDIATE AND SHOCKING" at bounding box center [615, 579] width 326 height 45
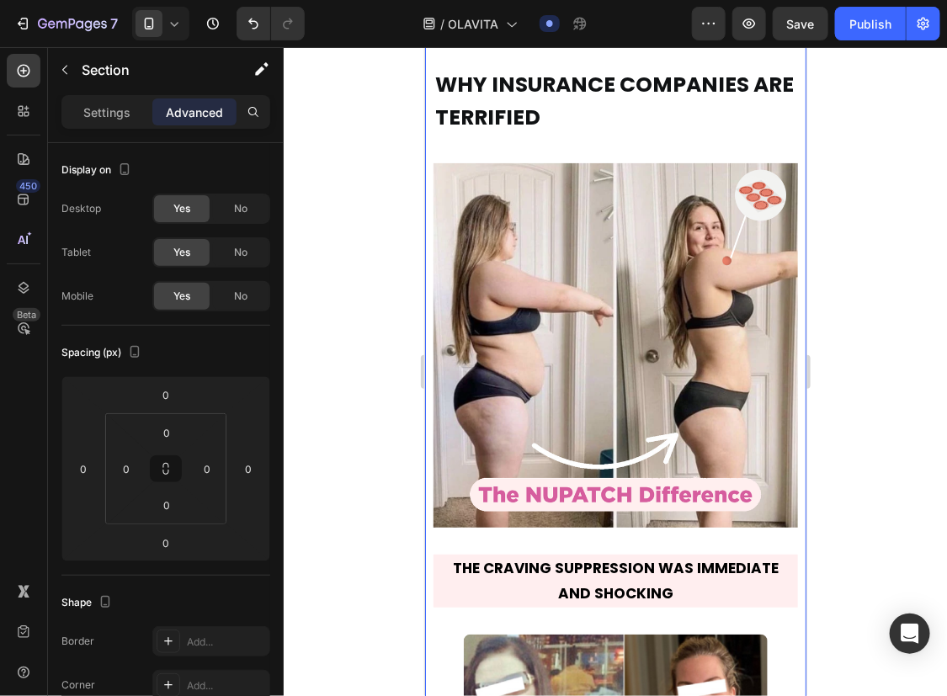
scroll to position [10157, 0]
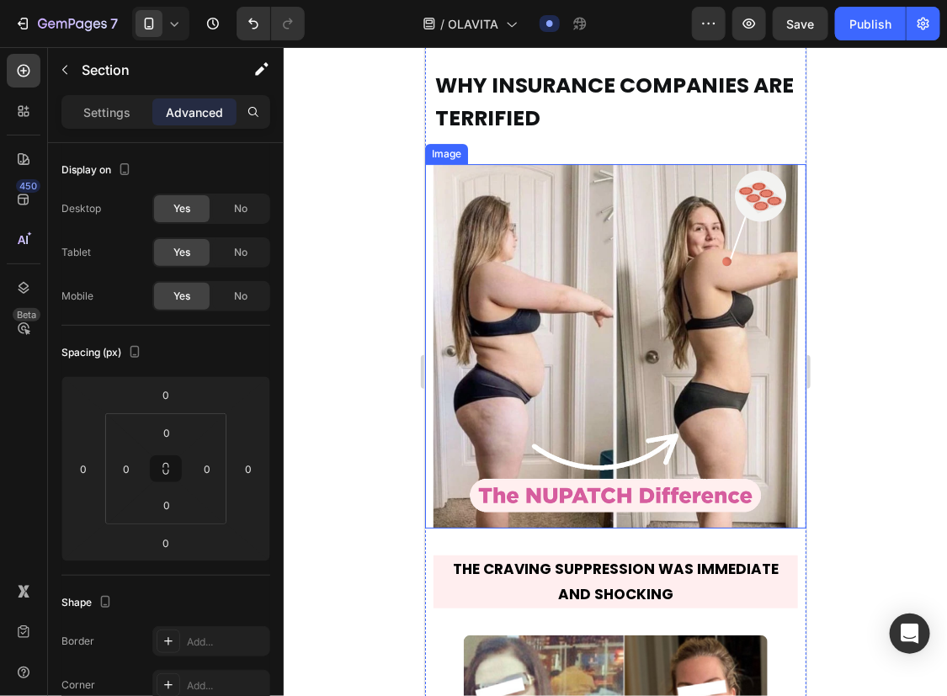
click at [579, 243] on img at bounding box center [615, 345] width 365 height 365
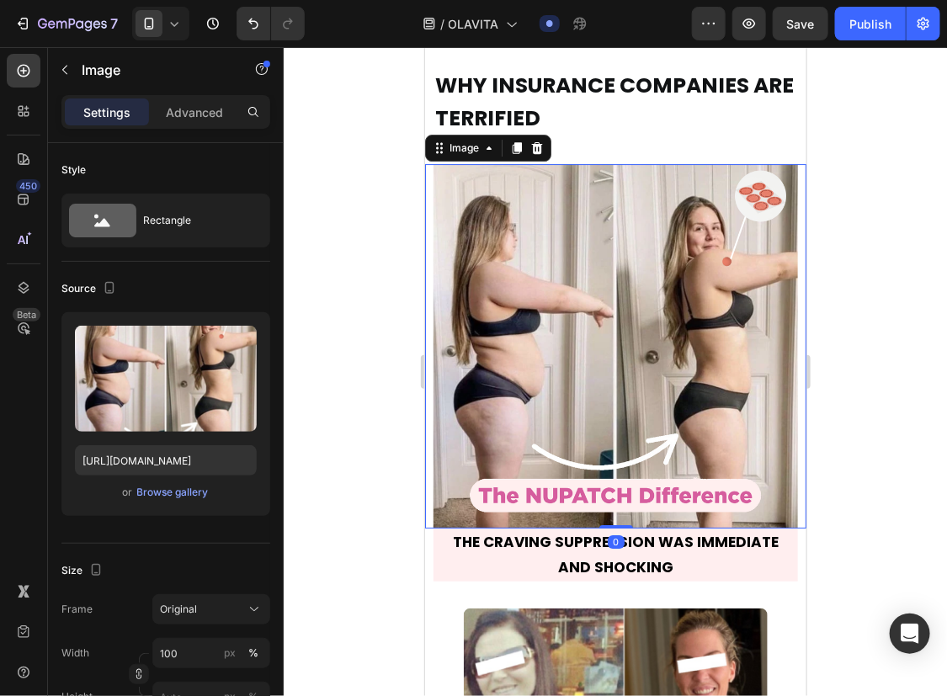
drag, startPoint x: 616, startPoint y: 573, endPoint x: 625, endPoint y: 539, distance: 35.5
click at [625, 528] on div "Image 0" at bounding box center [614, 345] width 381 height 365
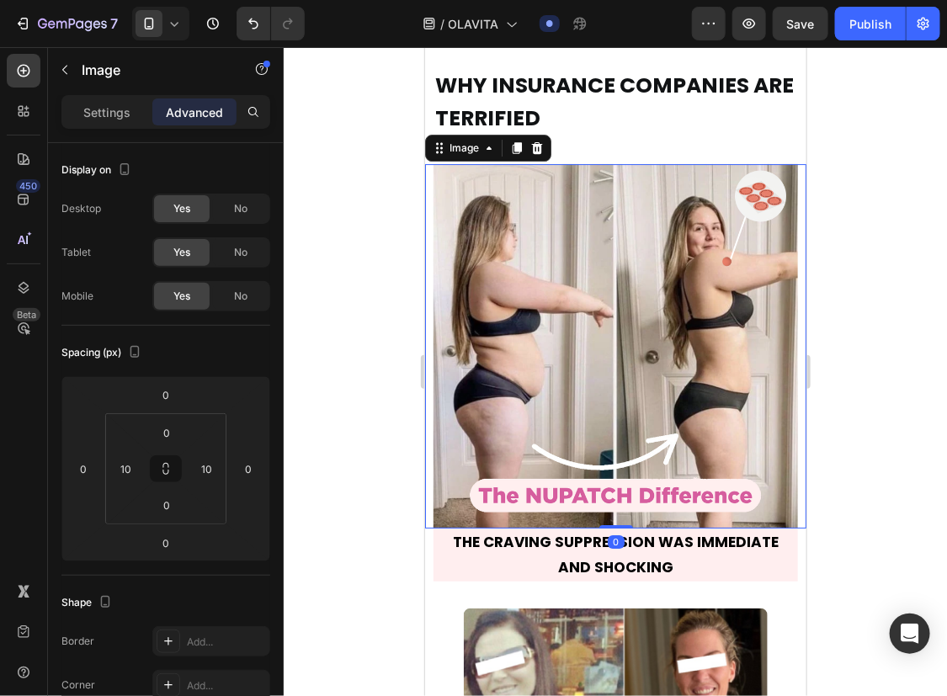
click at [839, 508] on div at bounding box center [615, 371] width 663 height 649
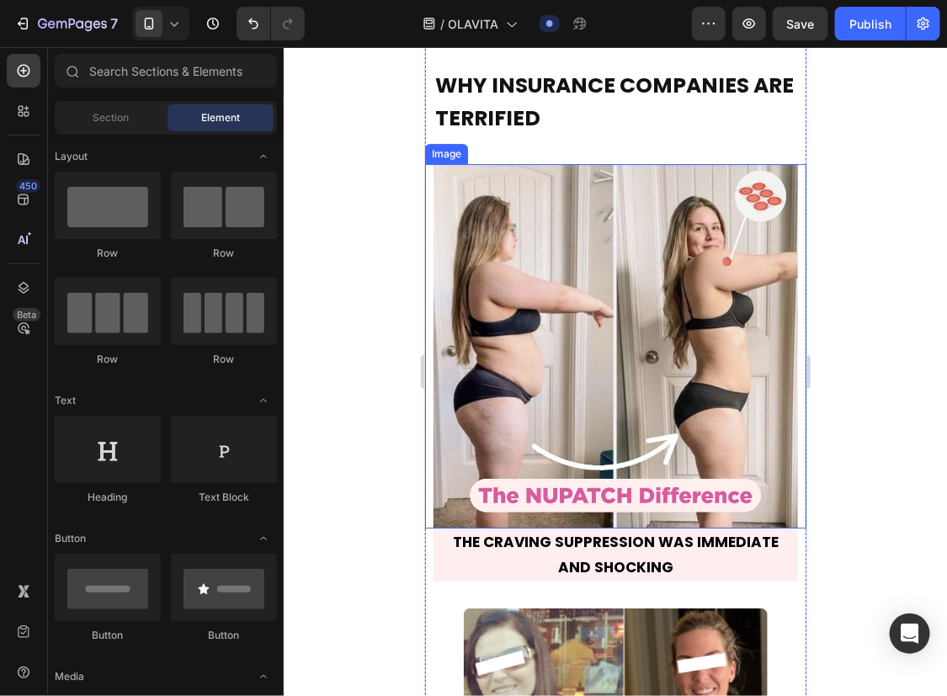
click at [642, 208] on img at bounding box center [615, 345] width 365 height 365
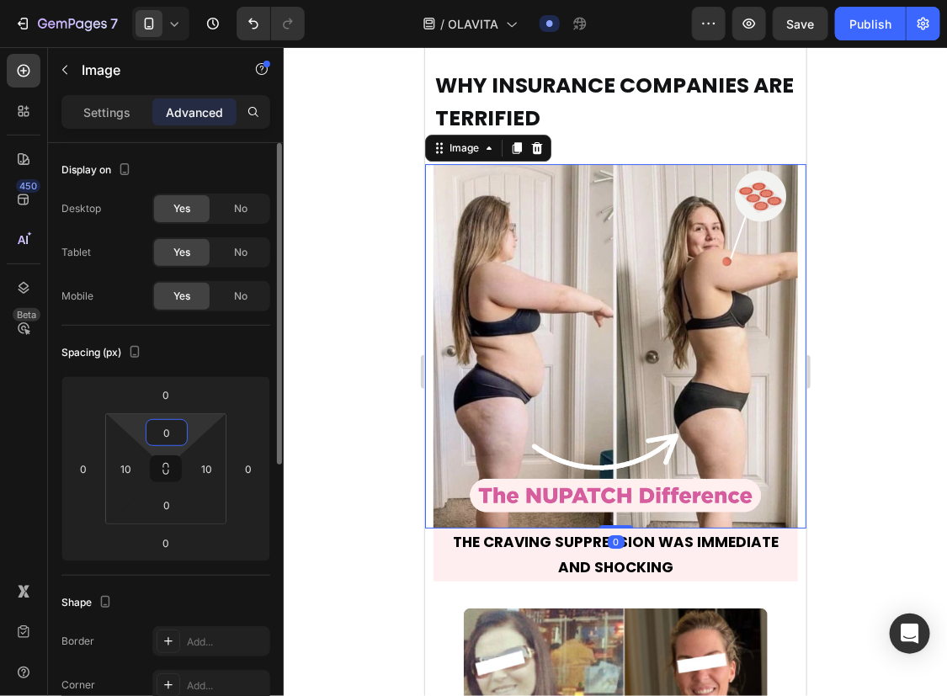
click at [181, 440] on input "0" at bounding box center [167, 432] width 34 height 25
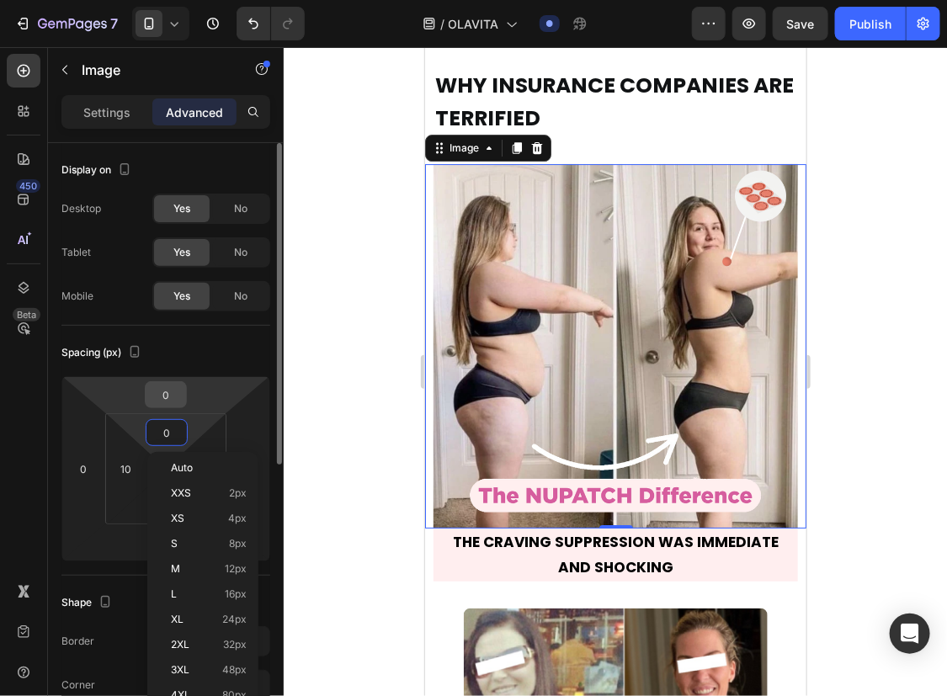
click at [166, 403] on input "0" at bounding box center [166, 394] width 34 height 25
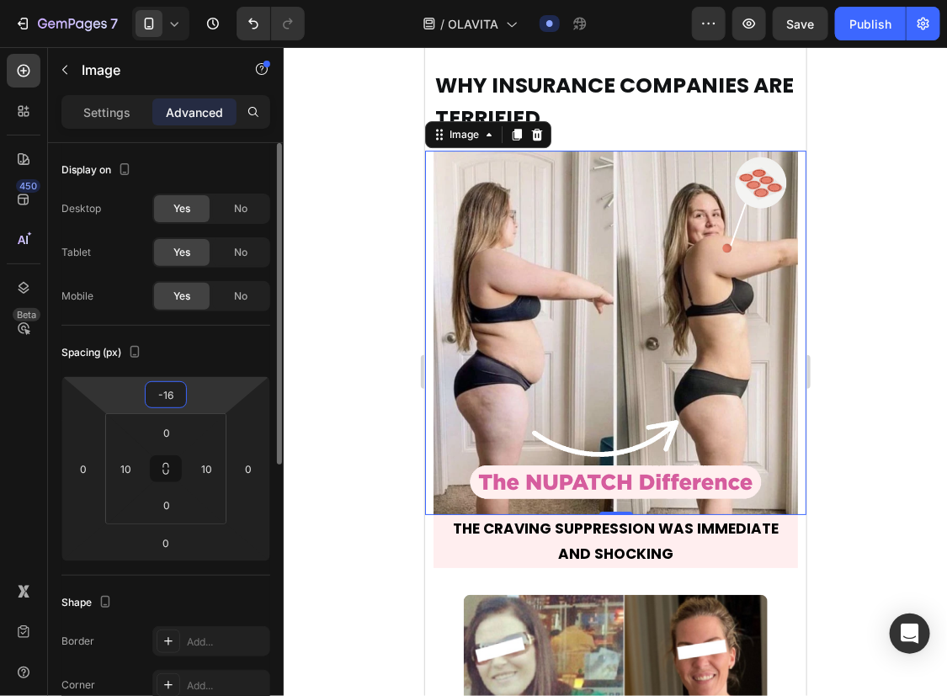
type input "-17"
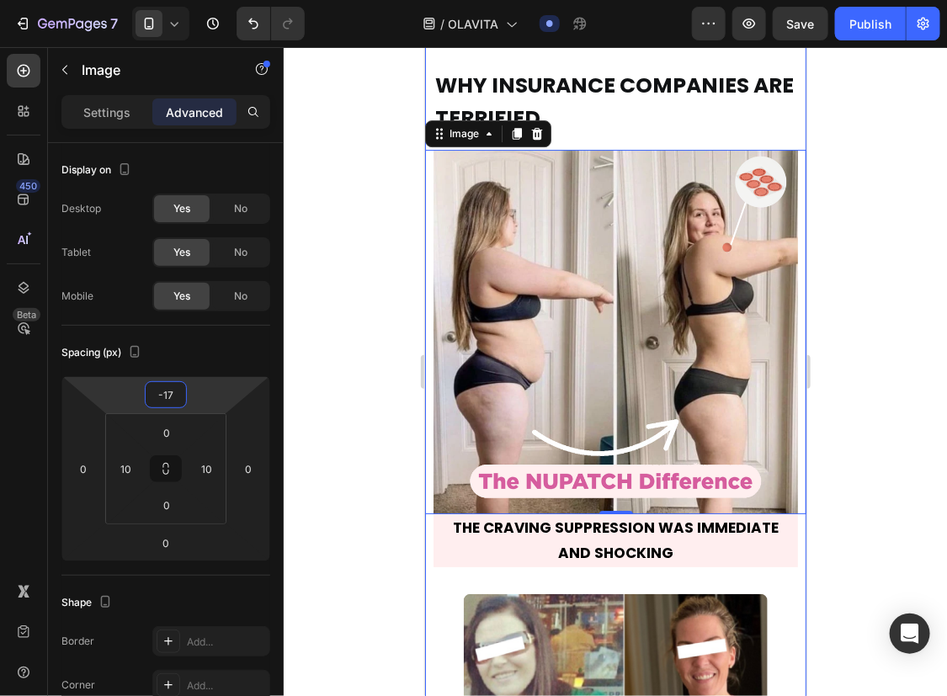
click at [530, 118] on span "WHY INSURANCE COMPANIES ARE TERRIFIED" at bounding box center [613, 101] width 359 height 62
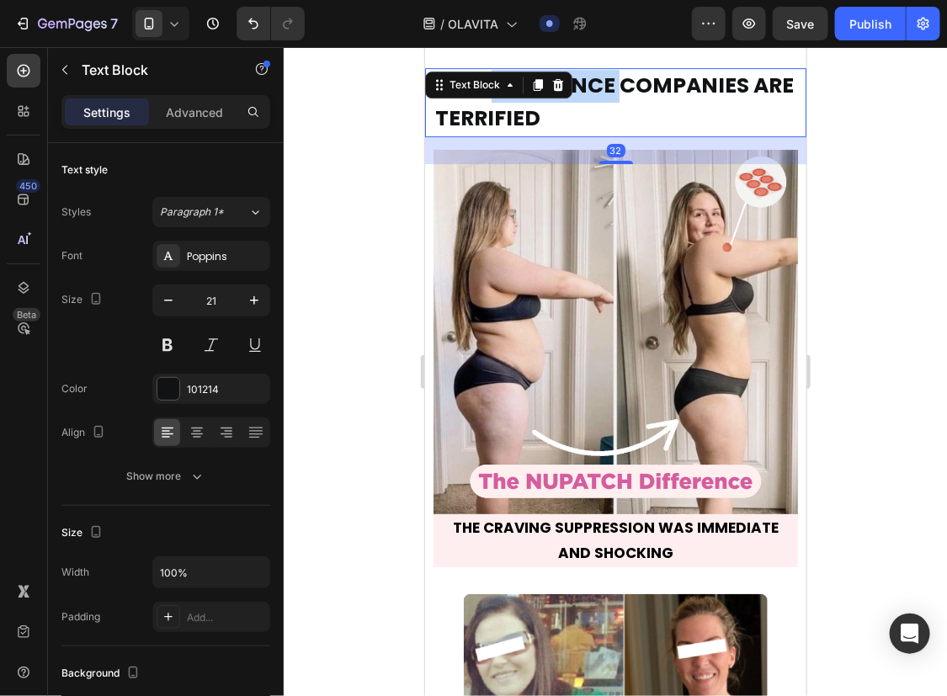
click at [530, 118] on span "WHY INSURANCE COMPANIES ARE TERRIFIED" at bounding box center [613, 101] width 359 height 62
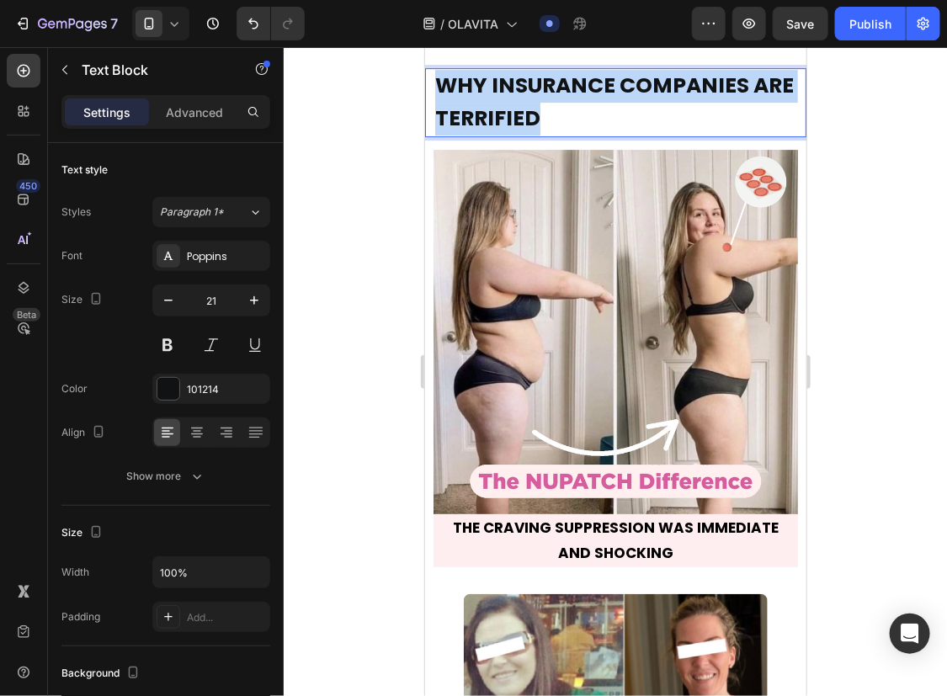
click at [530, 118] on span "WHY INSURANCE COMPANIES ARE TERRIFIED" at bounding box center [613, 101] width 359 height 62
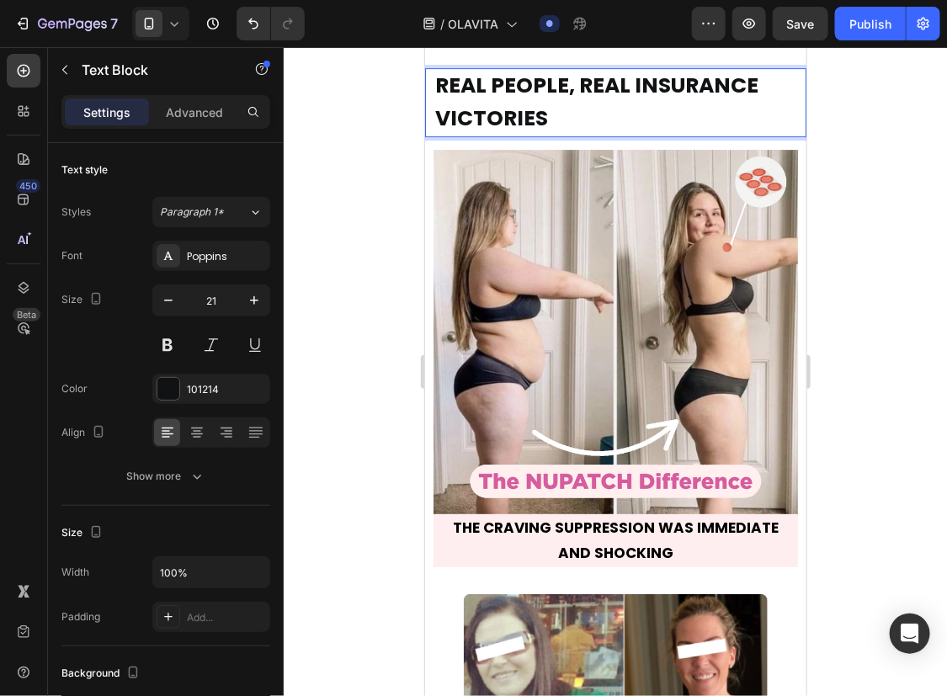
click at [669, 135] on p "REAL PEOPLE, REAL INSURANCE VICTORIES" at bounding box center [614, 102] width 361 height 66
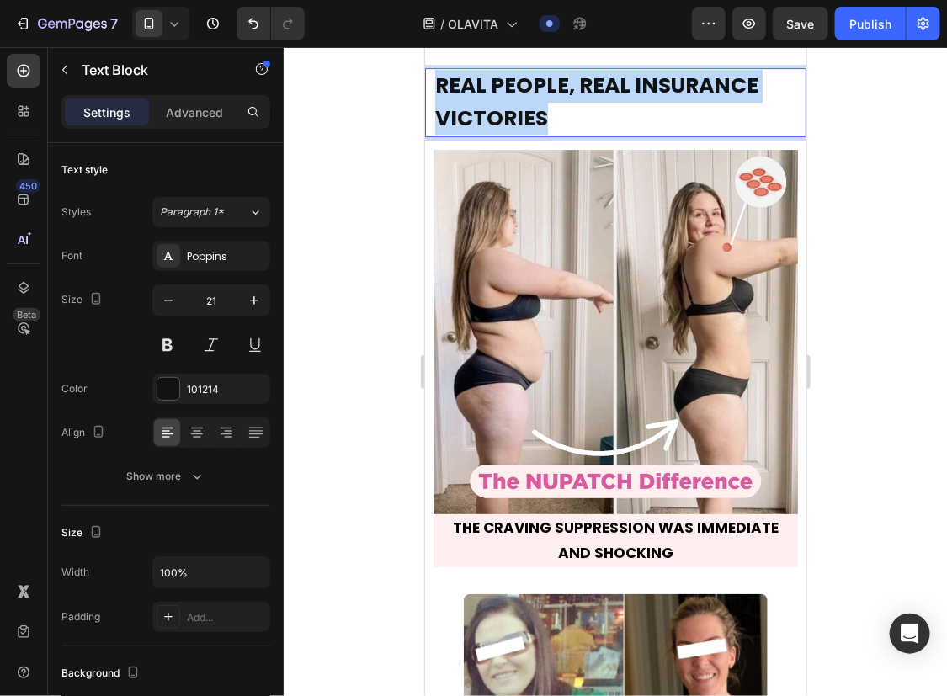
click at [669, 135] on p "REAL PEOPLE, REAL INSURANCE VICTORIES" at bounding box center [614, 102] width 361 height 66
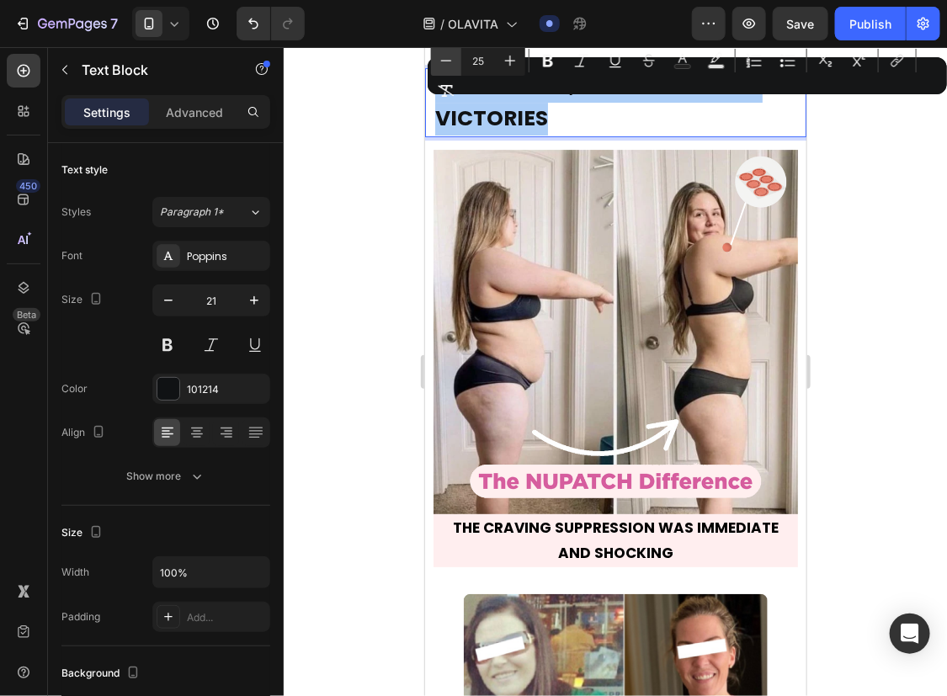
click at [454, 66] on icon "Editor contextual toolbar" at bounding box center [446, 60] width 17 height 17
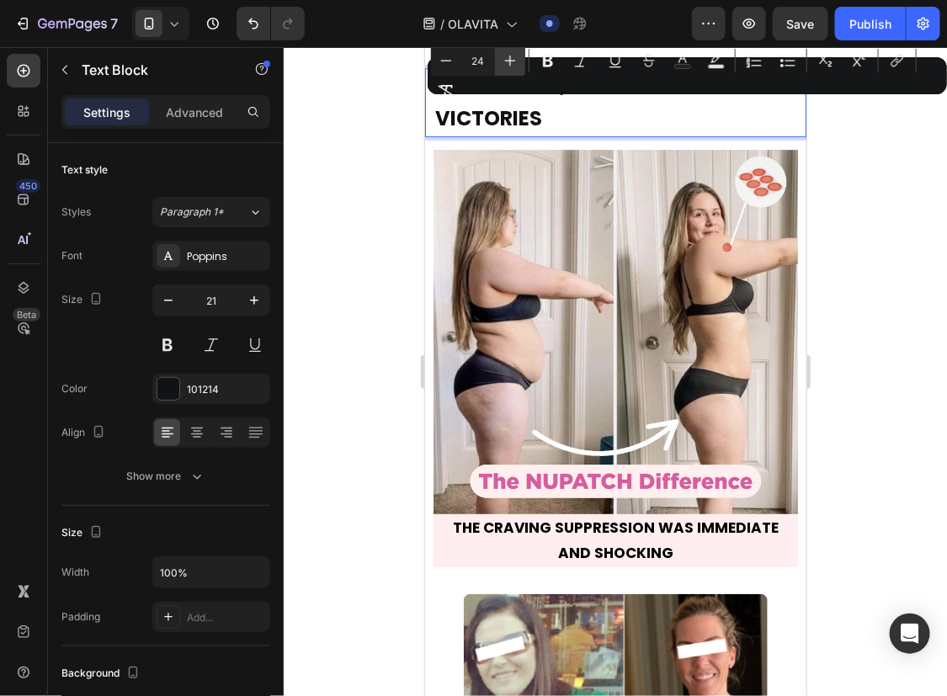
click at [505, 67] on icon "Editor contextual toolbar" at bounding box center [510, 60] width 17 height 17
type input "25"
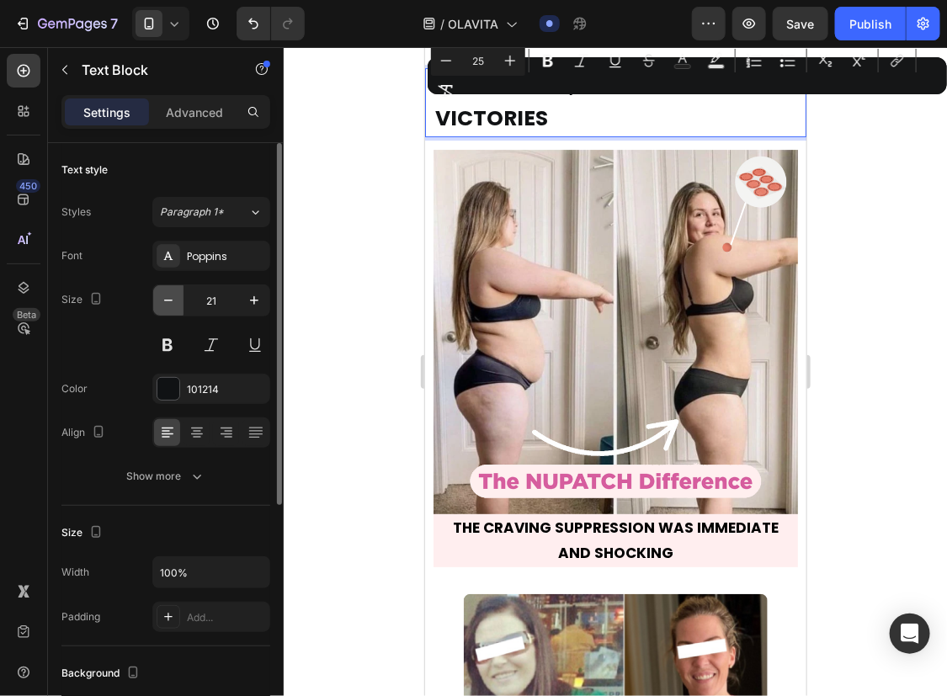
click at [166, 290] on button "button" at bounding box center [168, 300] width 30 height 30
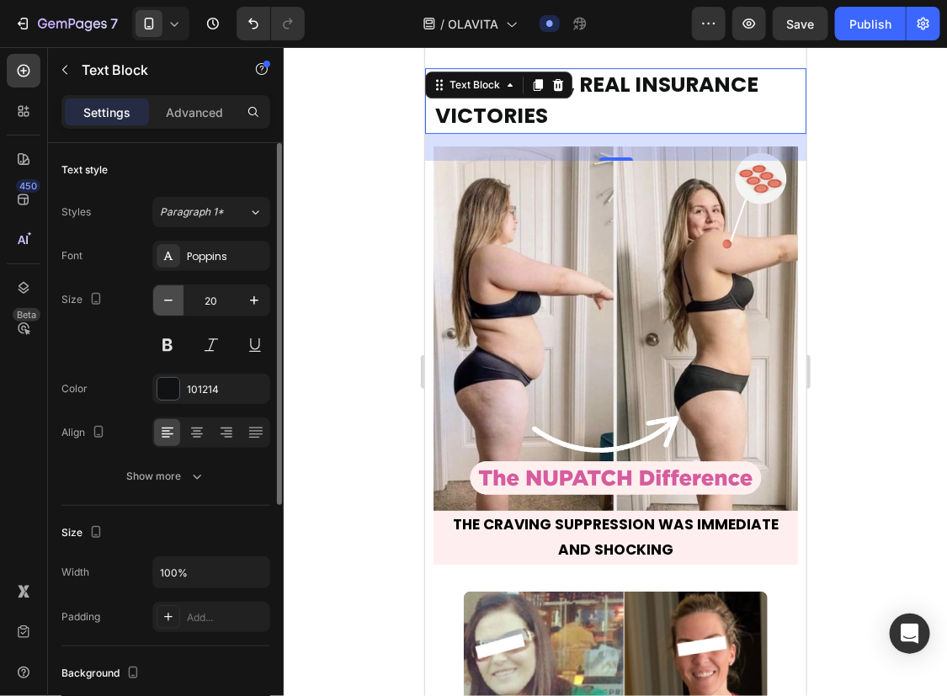
click at [167, 290] on button "button" at bounding box center [168, 300] width 30 height 30
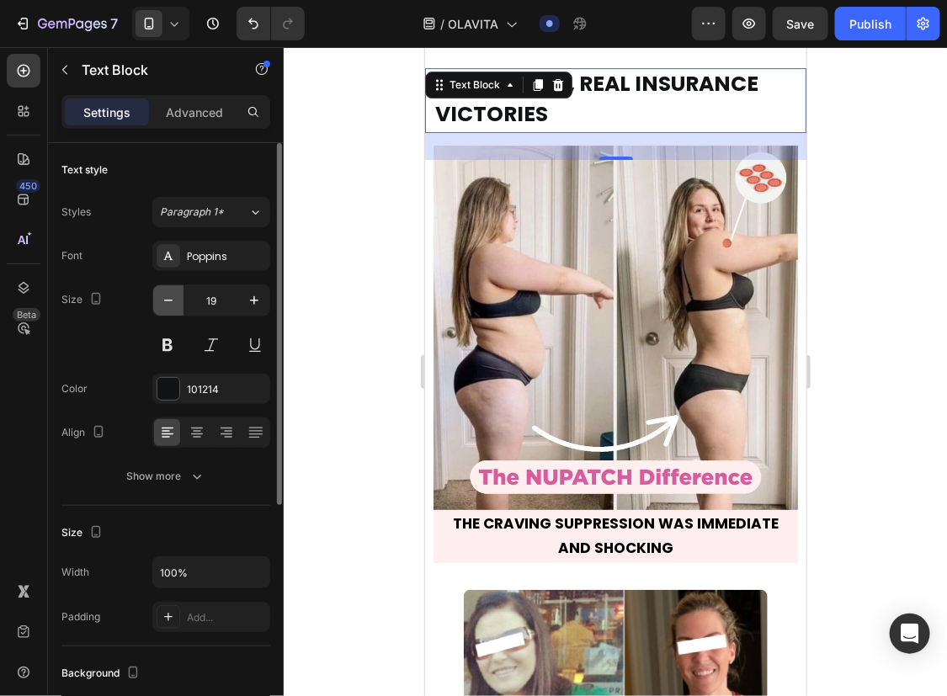
click at [168, 292] on icon "button" at bounding box center [168, 300] width 17 height 17
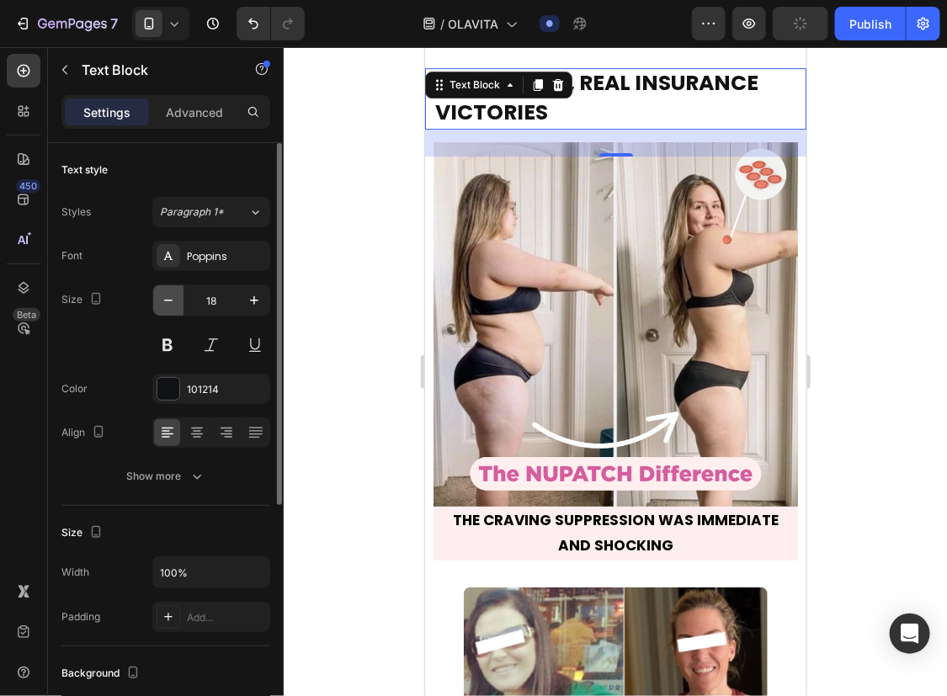
click at [168, 292] on icon "button" at bounding box center [168, 300] width 17 height 17
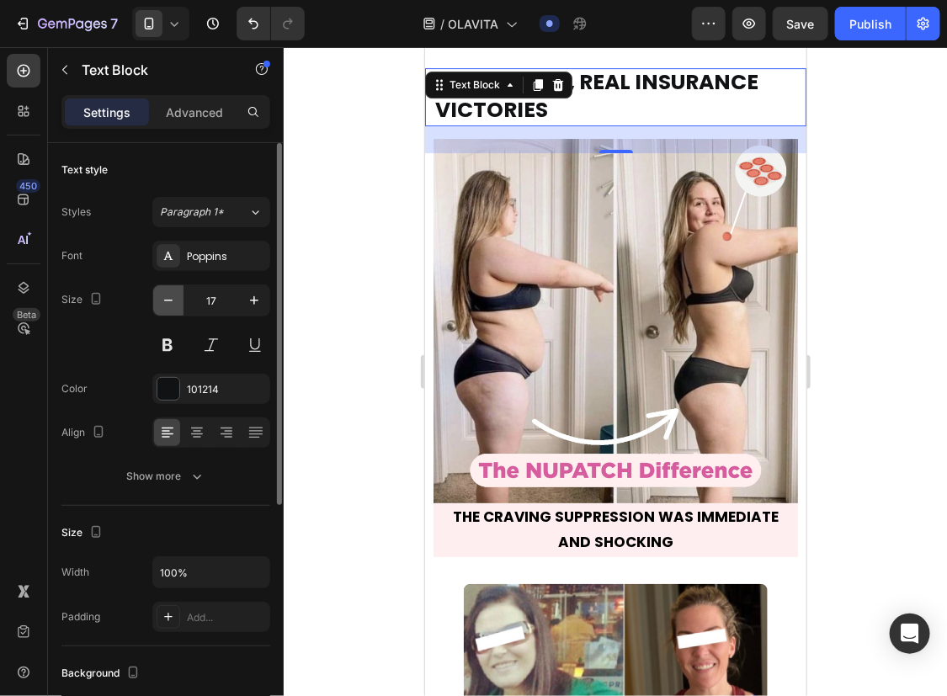
click at [169, 292] on icon "button" at bounding box center [168, 300] width 17 height 17
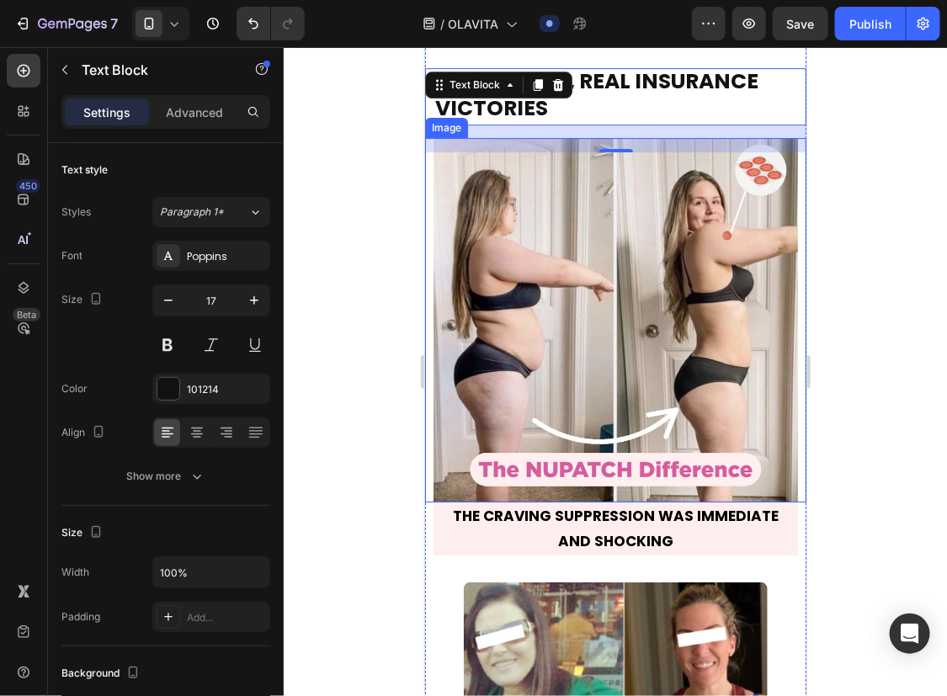
type input "16"
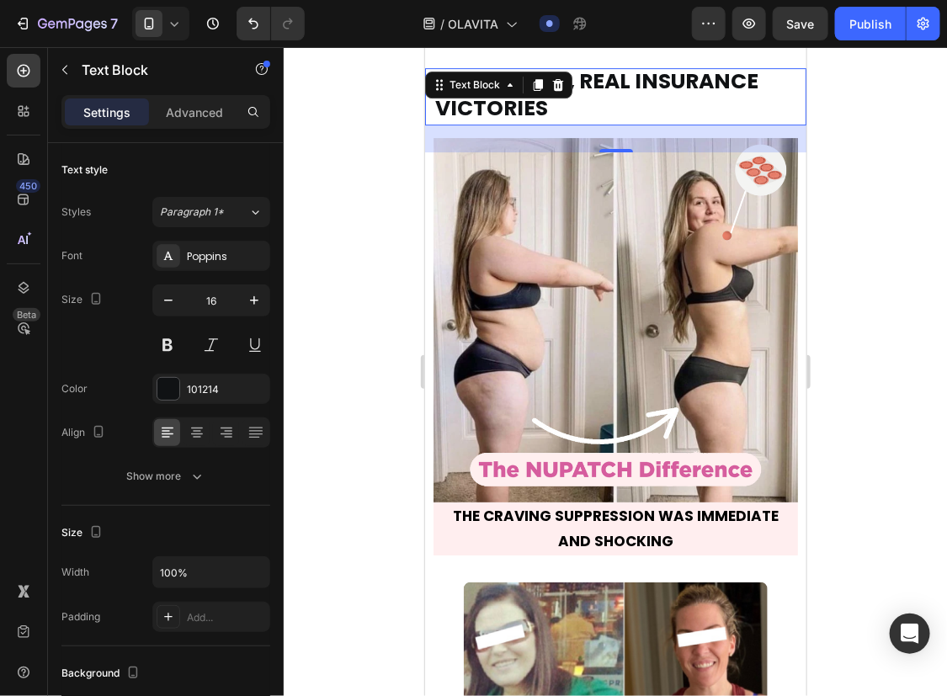
click at [881, 316] on div at bounding box center [615, 371] width 663 height 649
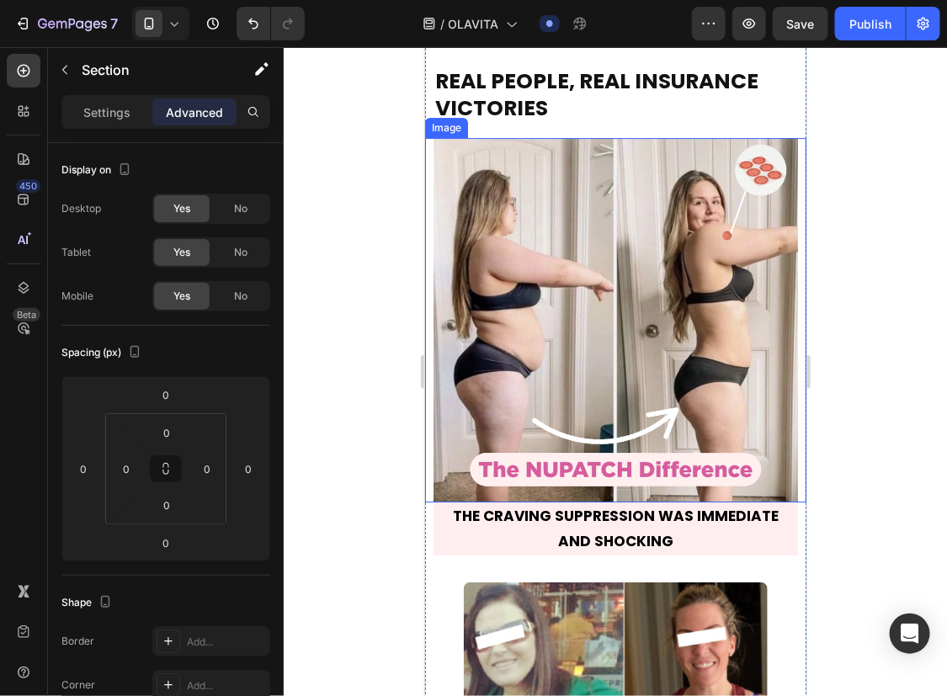
click at [646, 177] on img at bounding box center [615, 319] width 365 height 365
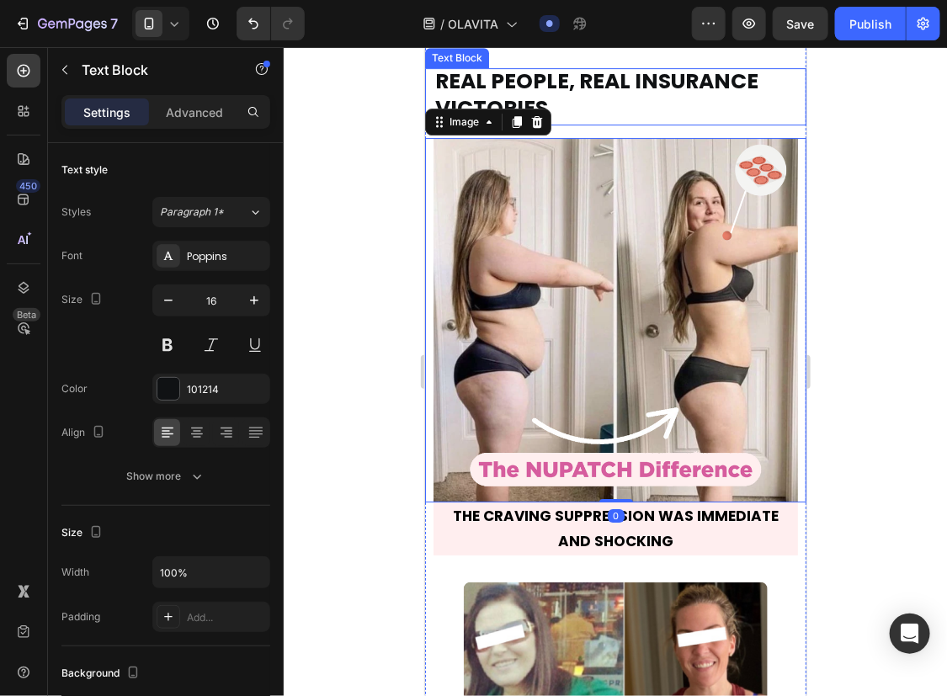
click at [632, 120] on span "REAL PEOPLE, REAL INSURANCE VICTORIES" at bounding box center [595, 94] width 323 height 56
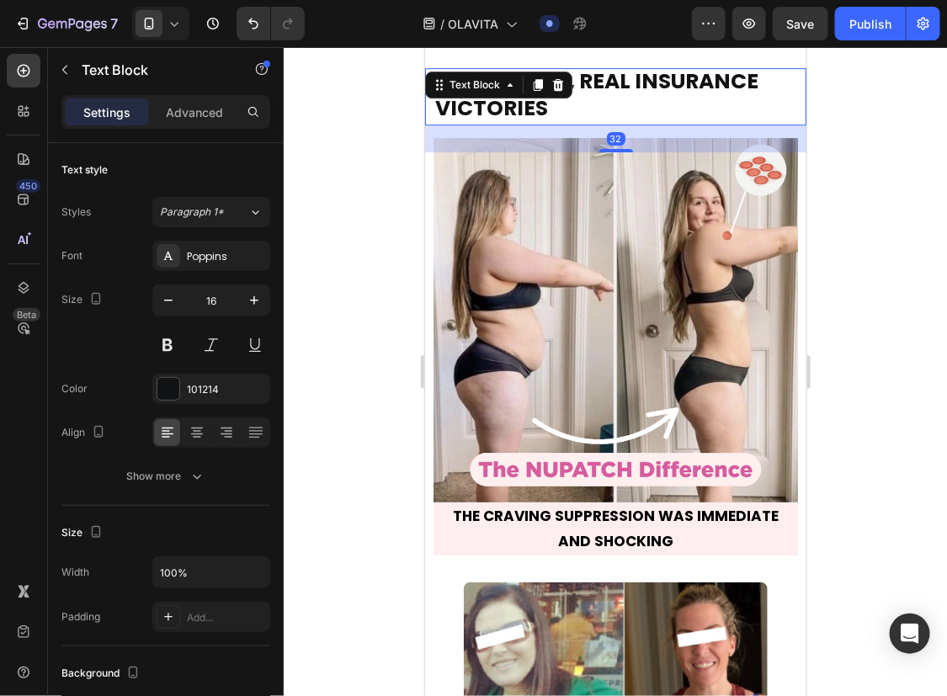
click at [639, 123] on p "REAL PEOPLE, REAL INSURANCE VICTORIES" at bounding box center [614, 96] width 361 height 54
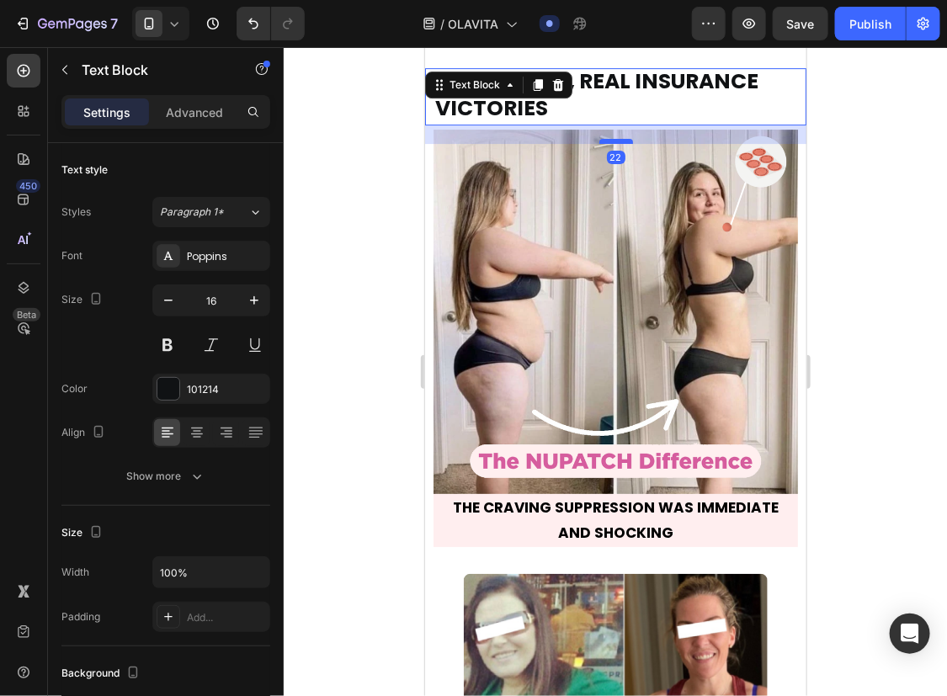
click at [615, 143] on div at bounding box center [616, 140] width 34 height 5
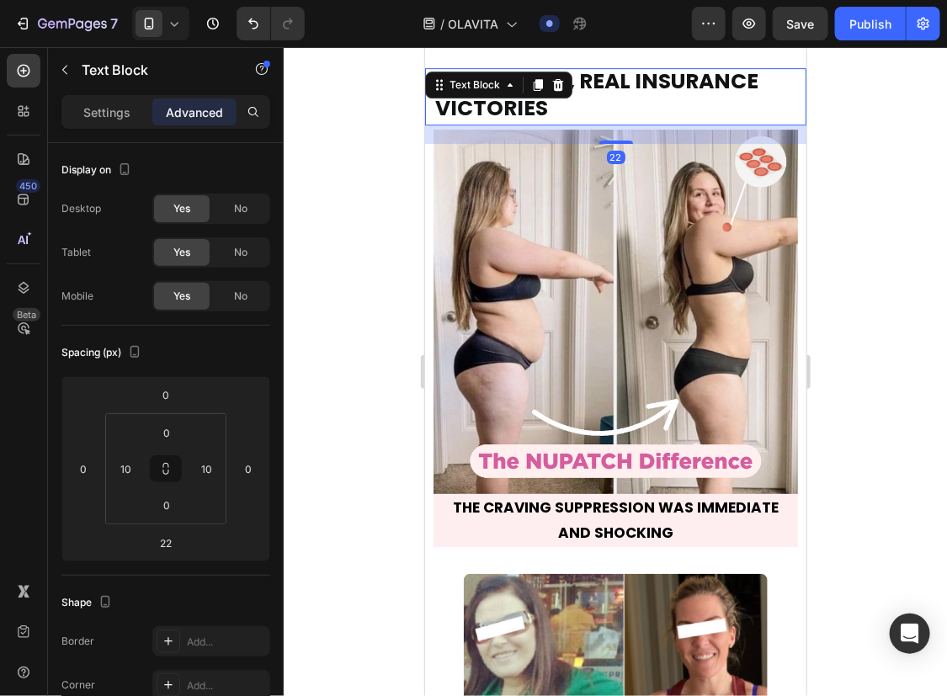
click at [877, 172] on div at bounding box center [615, 371] width 663 height 649
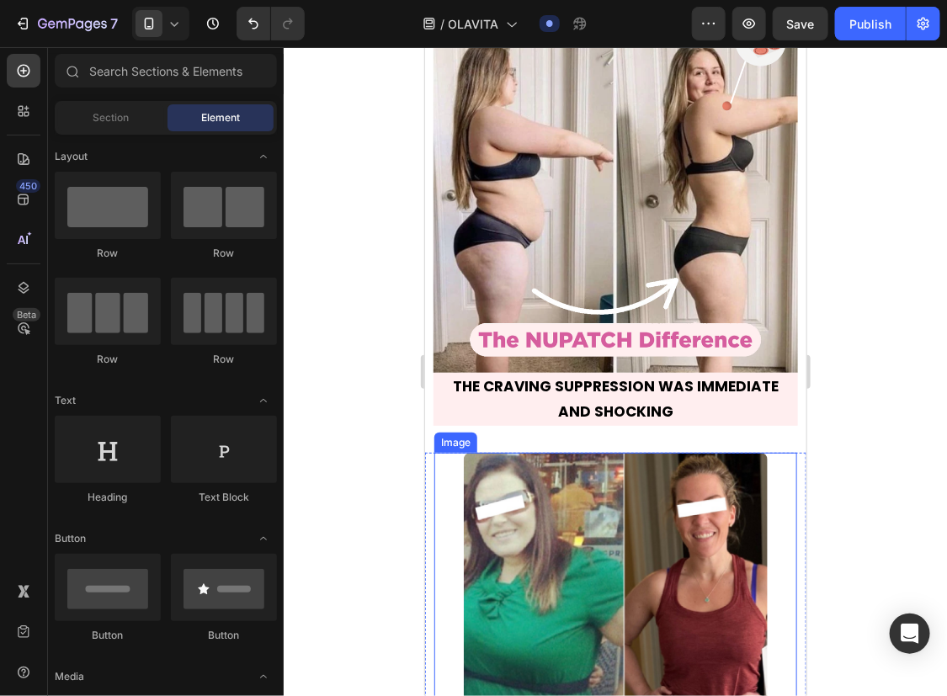
scroll to position [10274, 0]
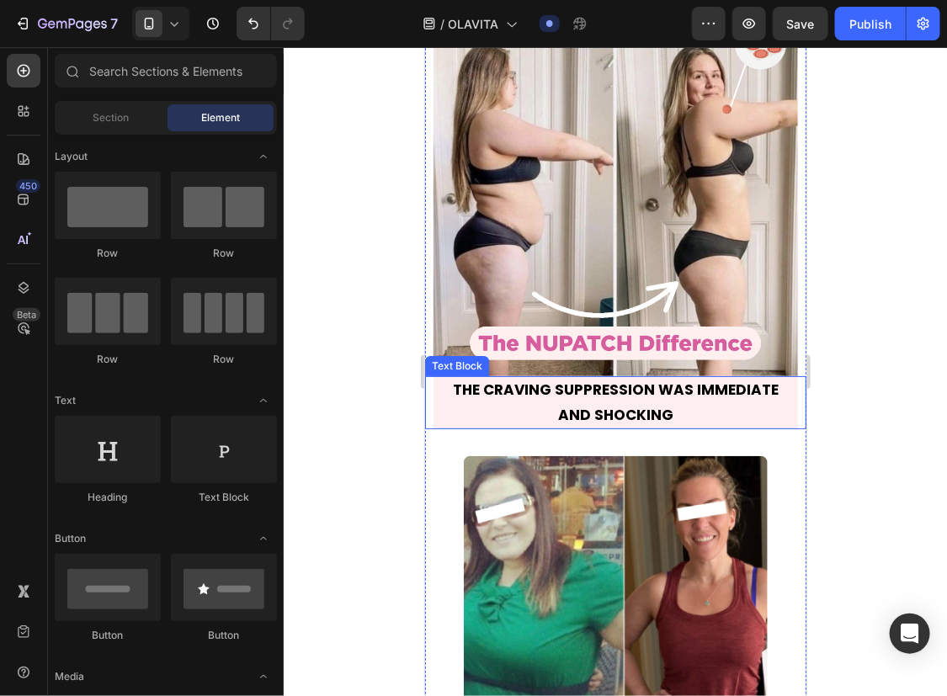
click at [695, 423] on p "THE CRAVING SUPPRESSION WAS IMMEDIATE AND SHOCKING" at bounding box center [614, 402] width 361 height 51
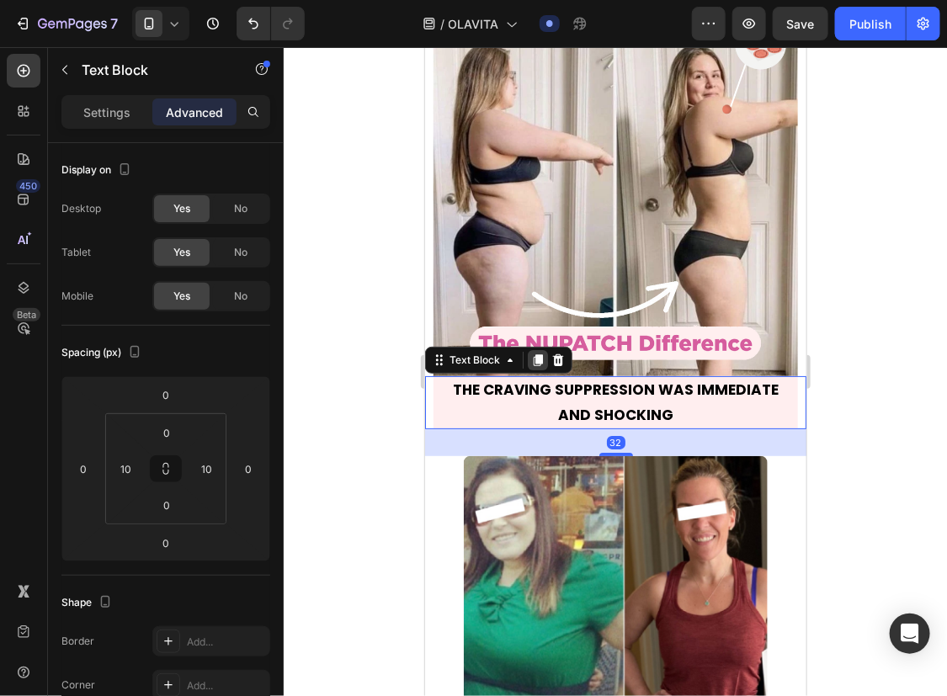
click at [535, 365] on icon at bounding box center [537, 360] width 9 height 12
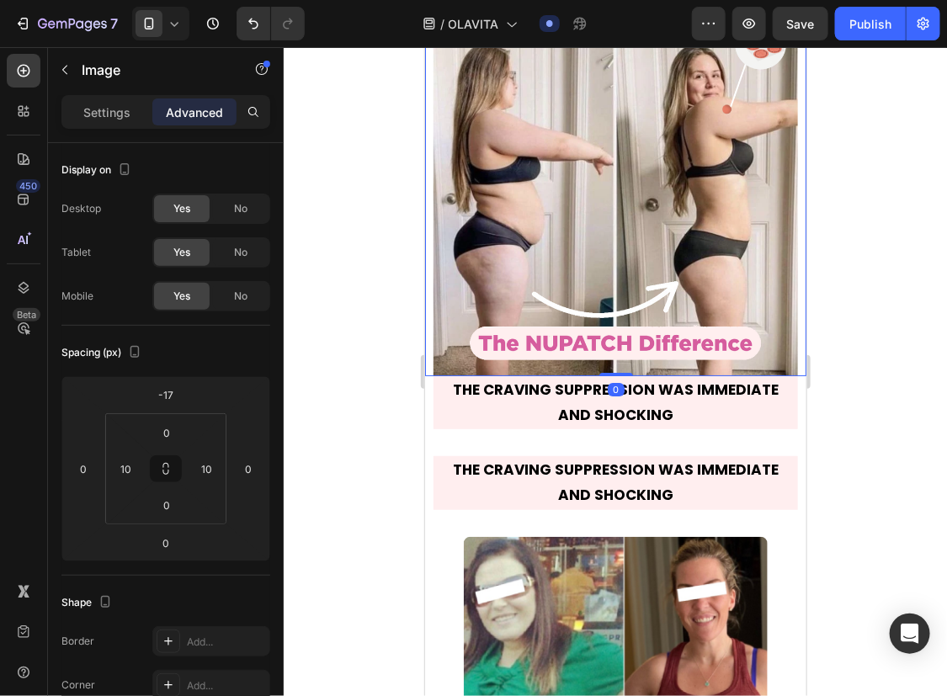
click at [591, 264] on img at bounding box center [615, 193] width 365 height 365
click at [510, 35] on icon at bounding box center [515, 27] width 13 height 13
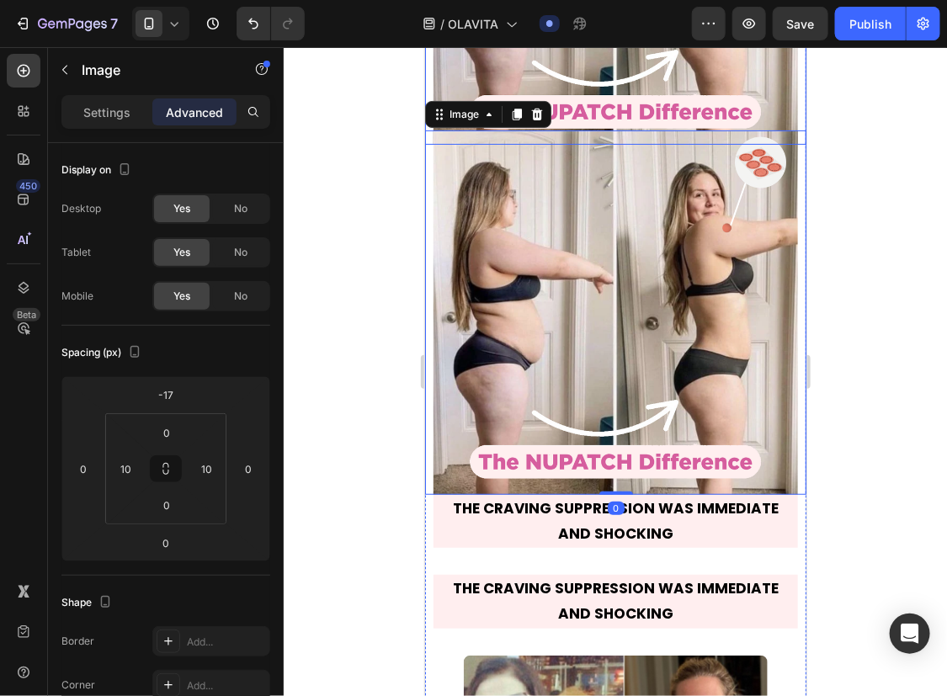
scroll to position [10513, 0]
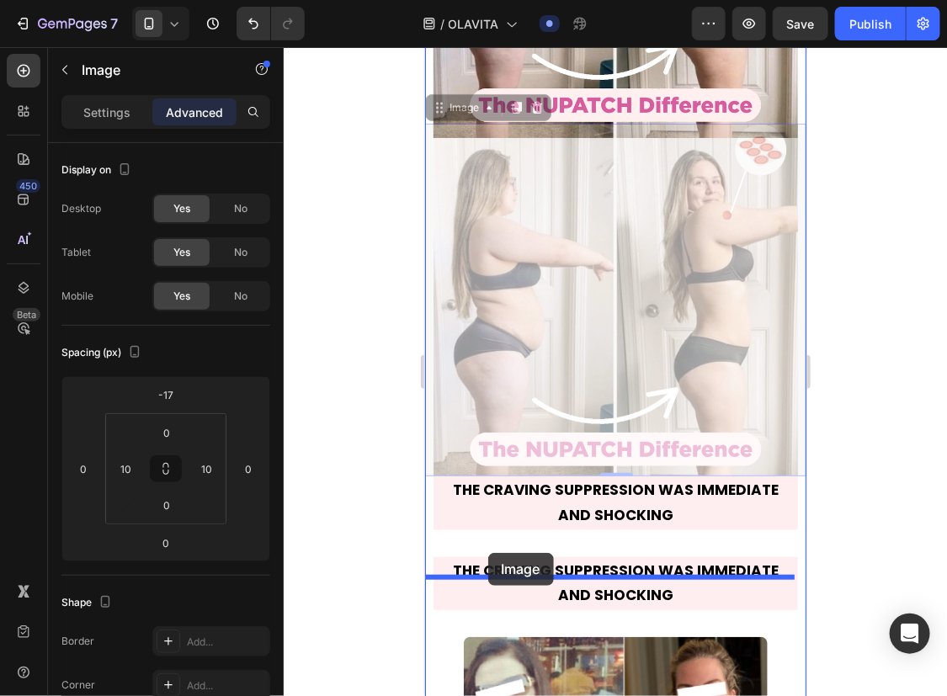
drag, startPoint x: 440, startPoint y: 138, endPoint x: 486, endPoint y: 551, distance: 415.9
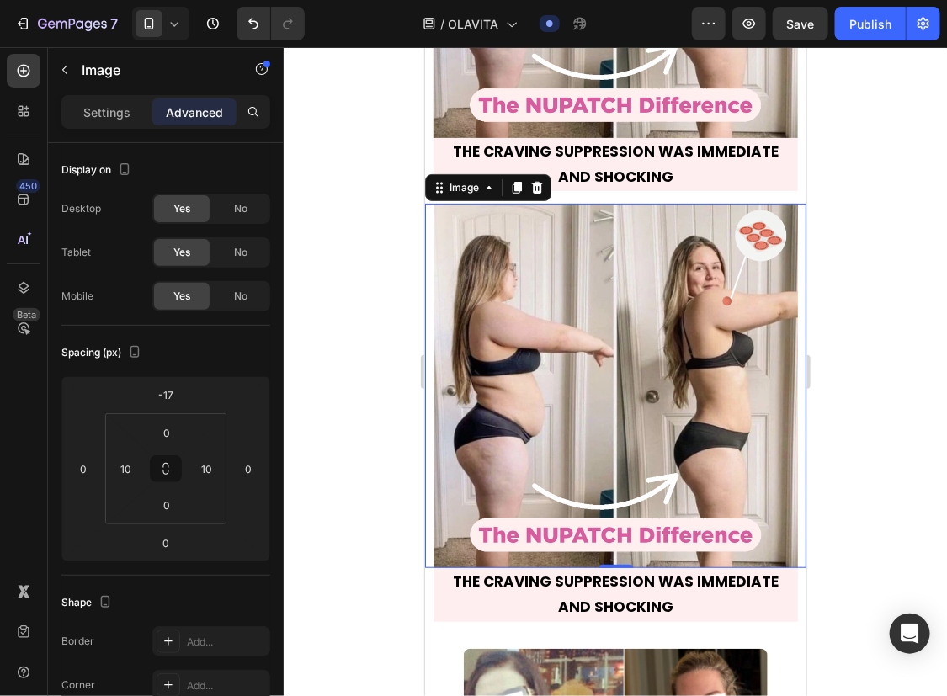
click at [587, 401] on img at bounding box center [615, 385] width 365 height 365
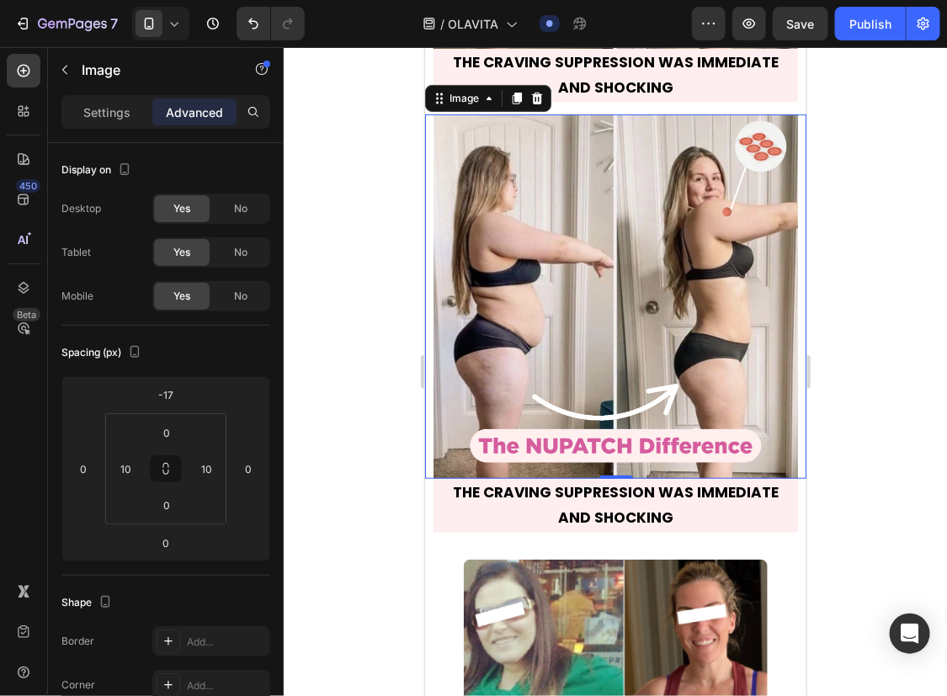
scroll to position [10578, 0]
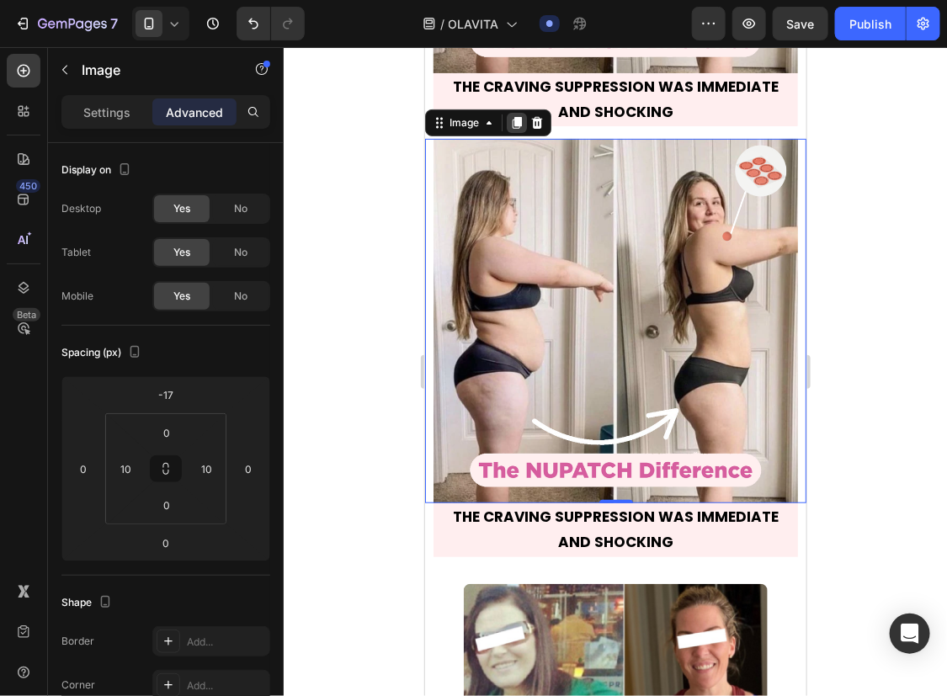
click at [514, 132] on div at bounding box center [516, 122] width 20 height 20
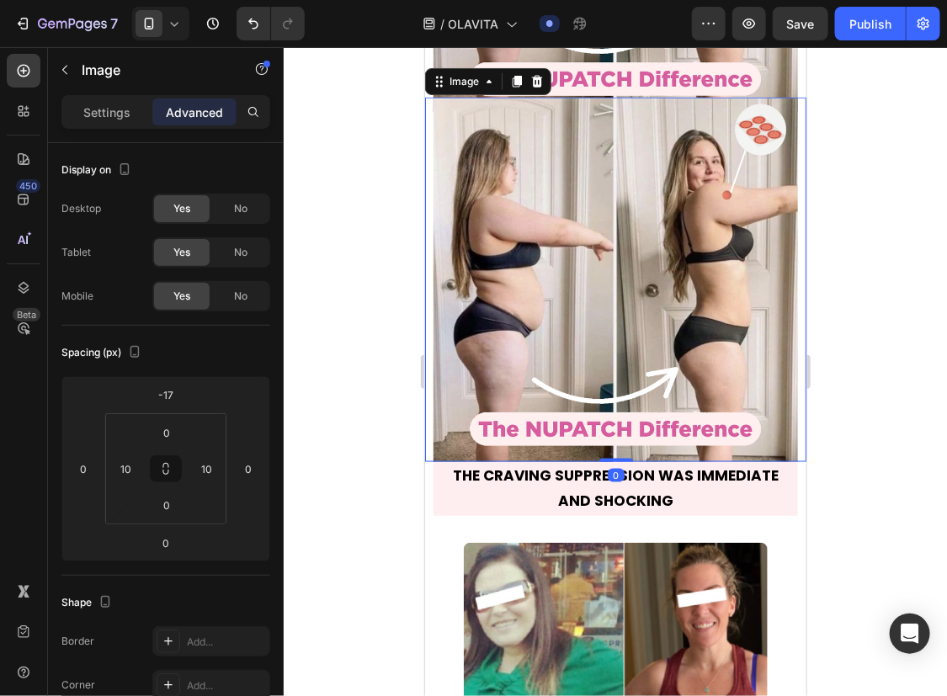
scroll to position [10970, 0]
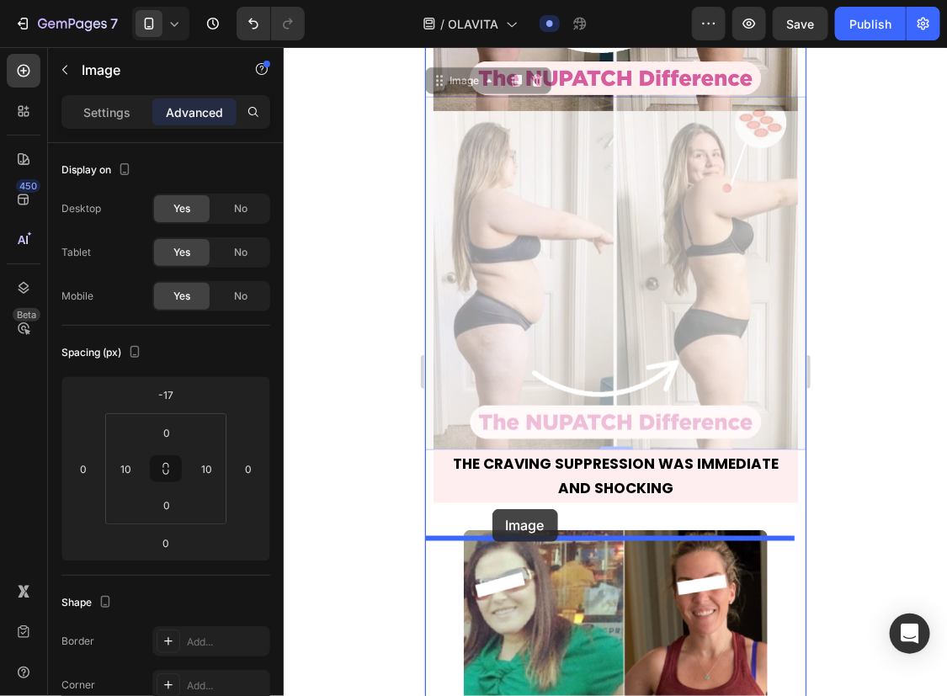
drag, startPoint x: 441, startPoint y: 95, endPoint x: 492, endPoint y: 509, distance: 416.5
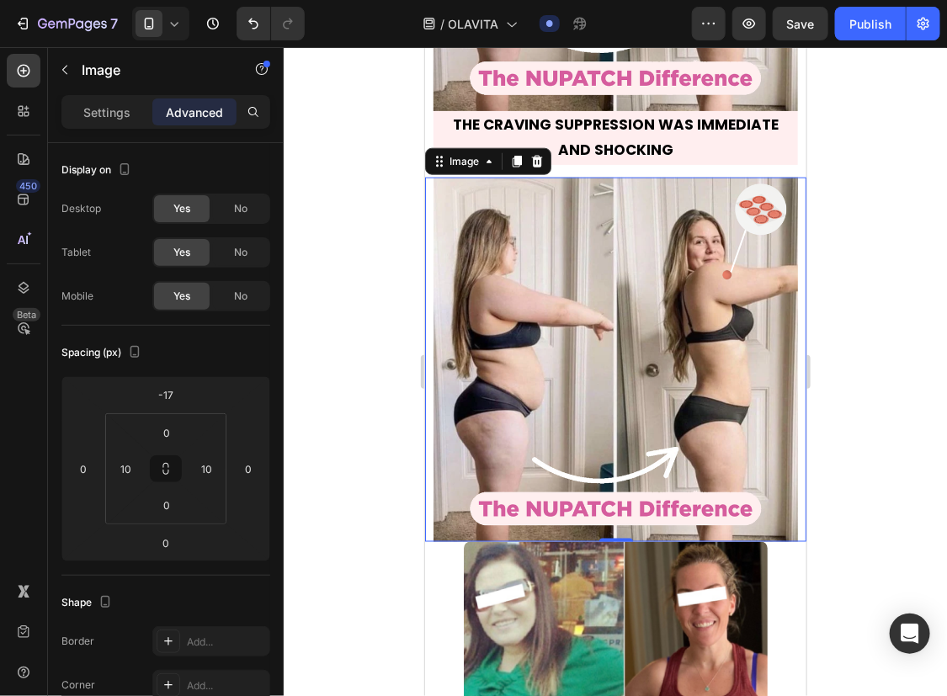
scroll to position [10960, 0]
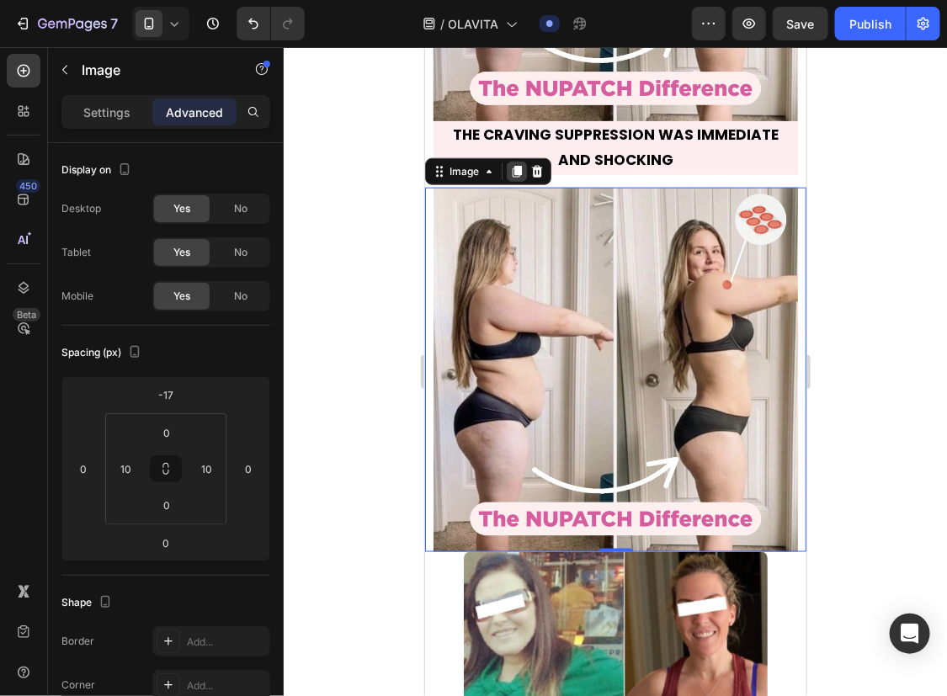
click at [517, 178] on icon at bounding box center [515, 170] width 13 height 13
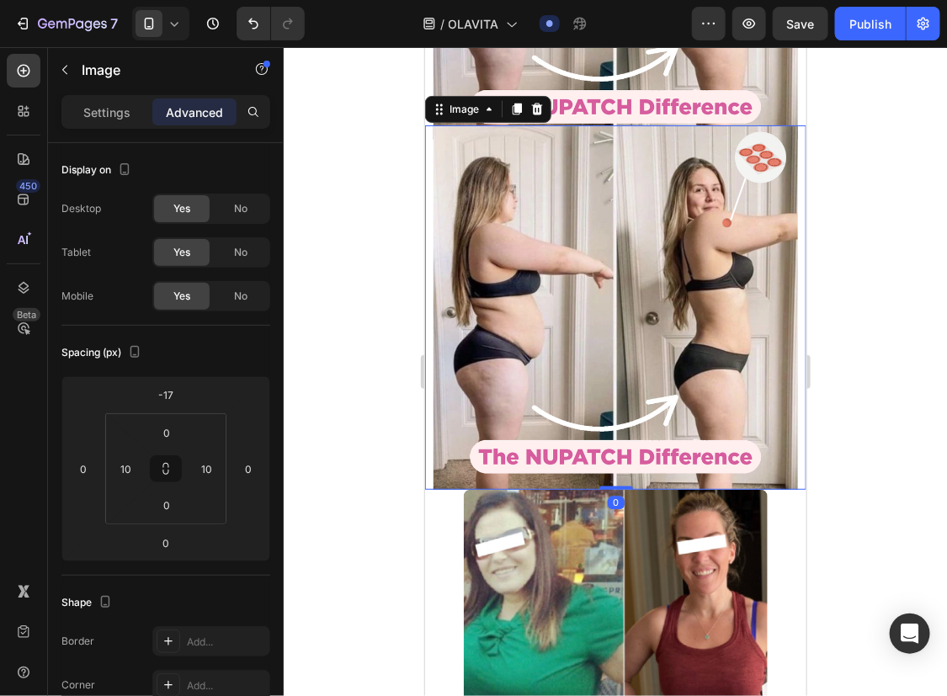
scroll to position [11388, 0]
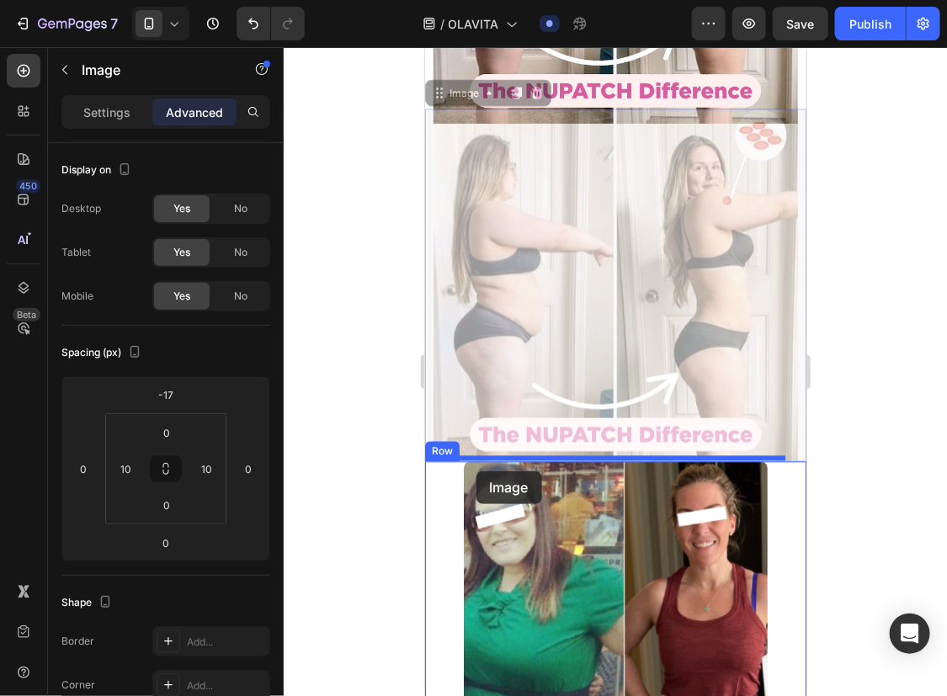
drag, startPoint x: 438, startPoint y: 96, endPoint x: 472, endPoint y: 470, distance: 375.4
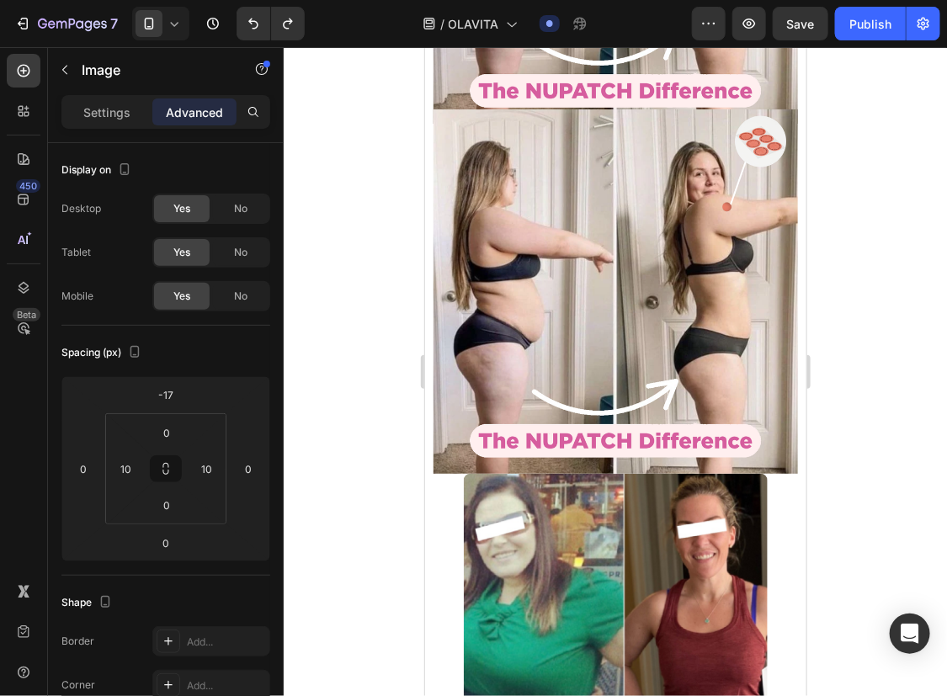
click at [650, 169] on img at bounding box center [615, 291] width 365 height 365
click at [548, 226] on img at bounding box center [615, 291] width 365 height 365
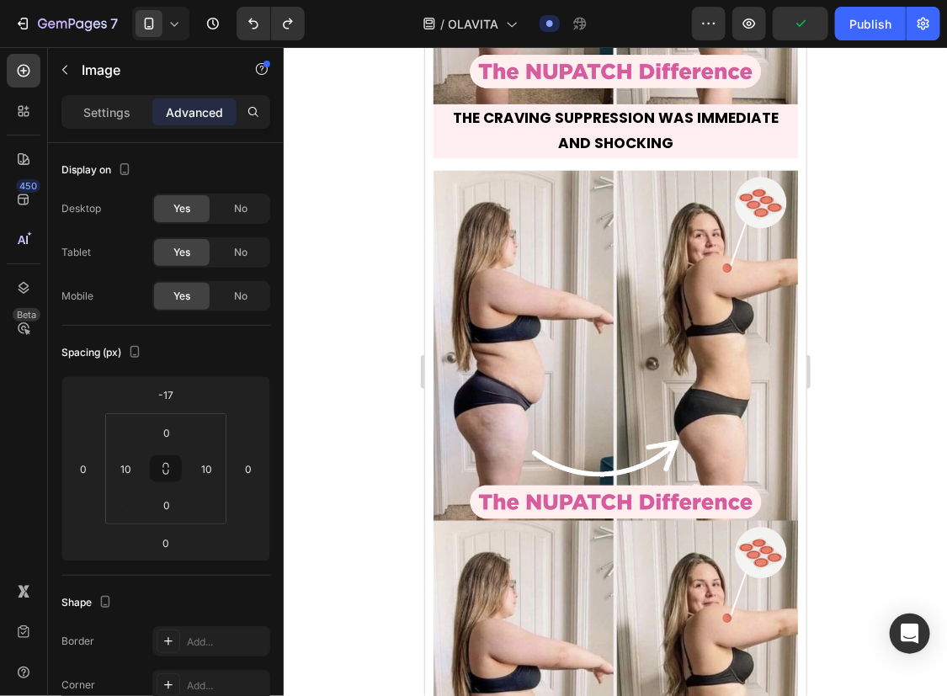
scroll to position [10902, 0]
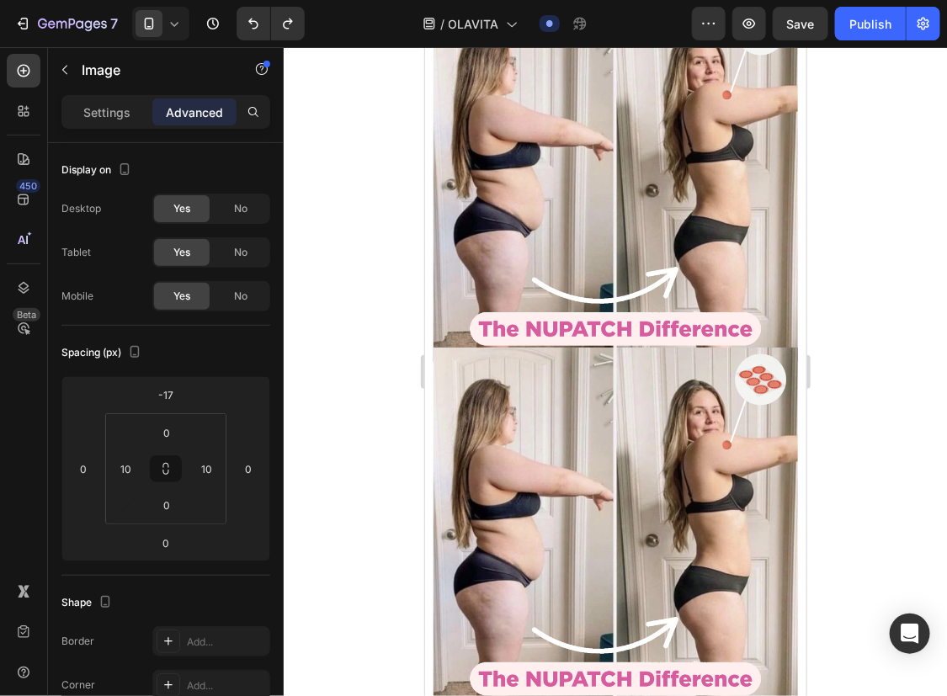
scroll to position [11165, 0]
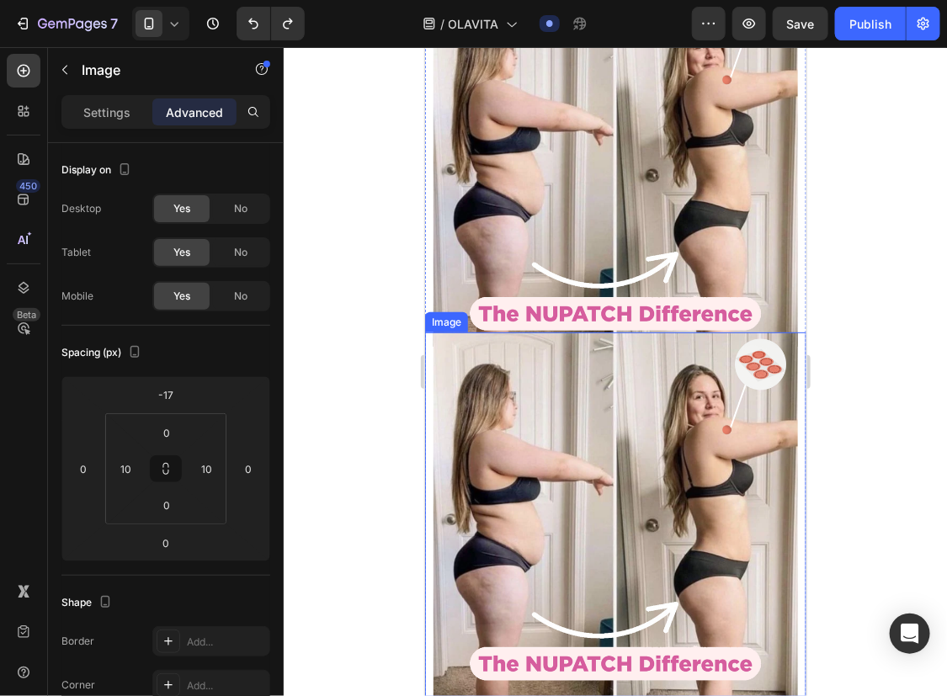
click at [594, 381] on img at bounding box center [615, 514] width 365 height 365
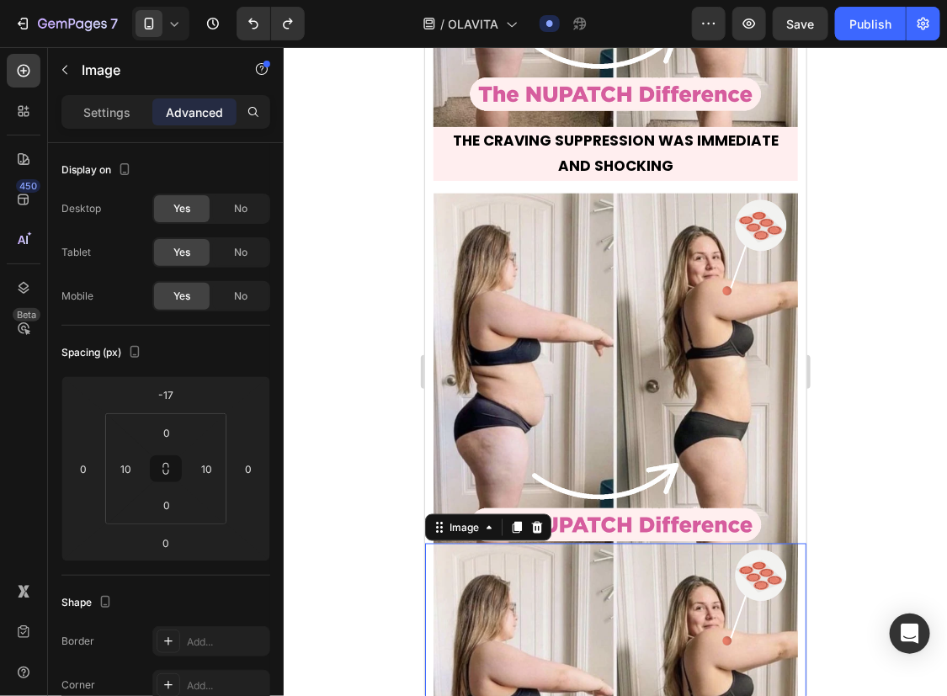
scroll to position [10935, 0]
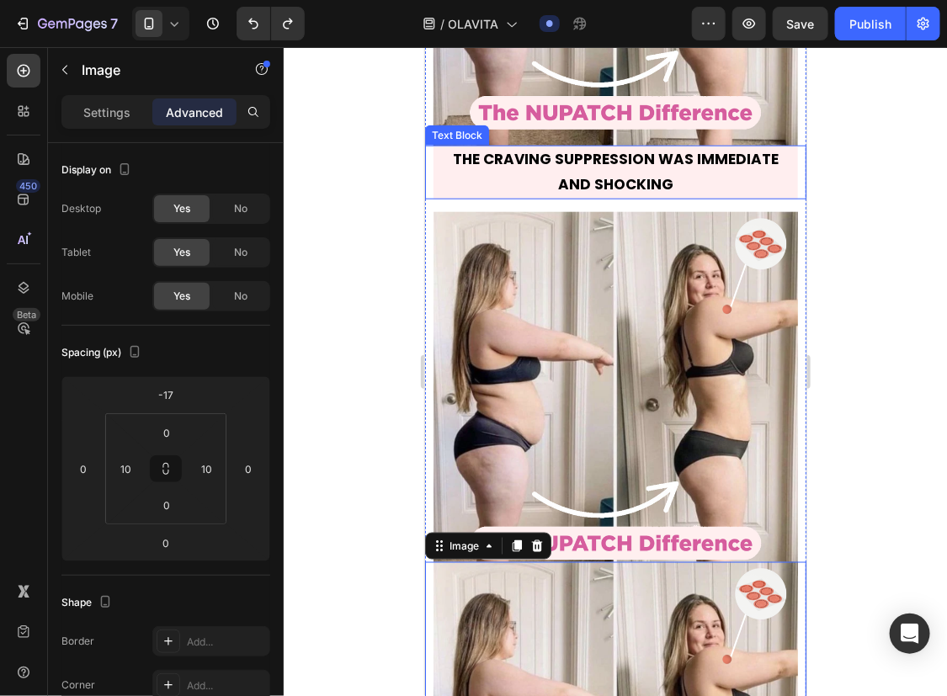
click at [658, 194] on strong "THE CRAVING SUPPRESSION WAS IMMEDIATE AND SHOCKING" at bounding box center [615, 170] width 326 height 45
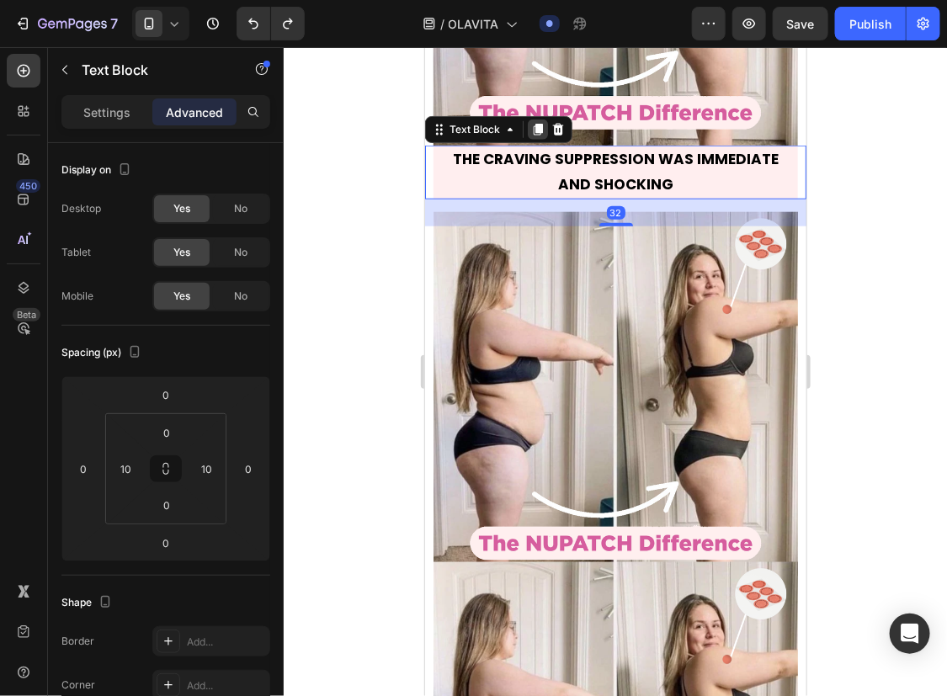
click at [539, 139] on div at bounding box center [537, 129] width 20 height 20
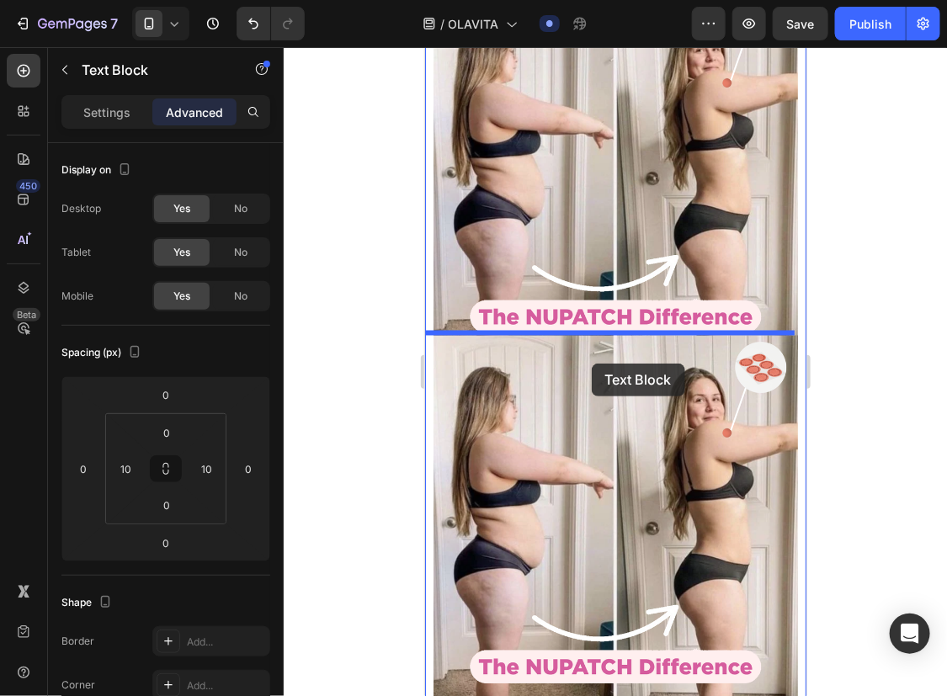
drag, startPoint x: 434, startPoint y: 225, endPoint x: 591, endPoint y: 363, distance: 208.8
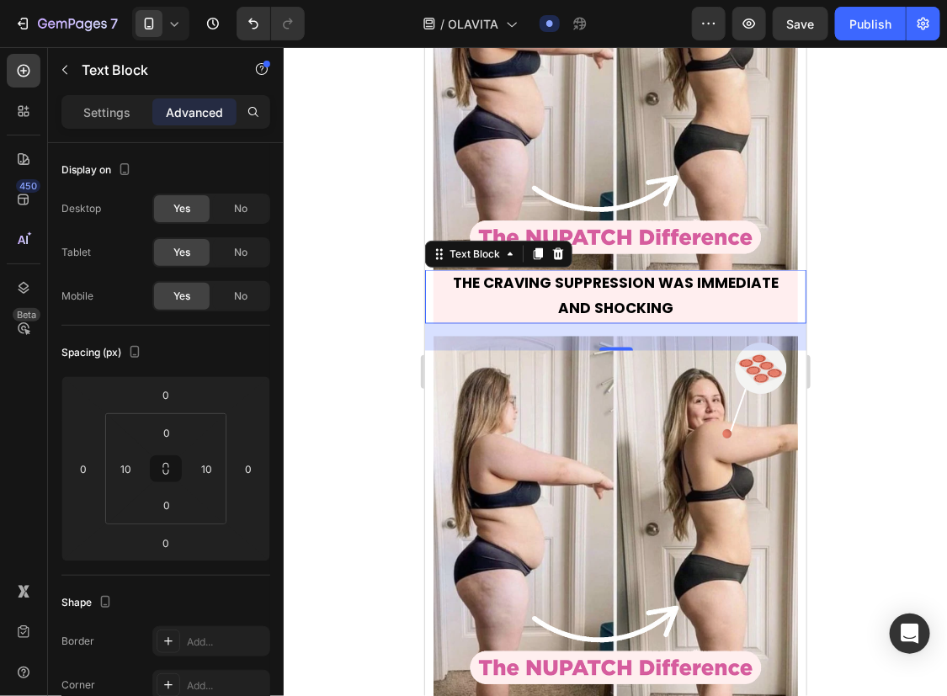
scroll to position [11163, 0]
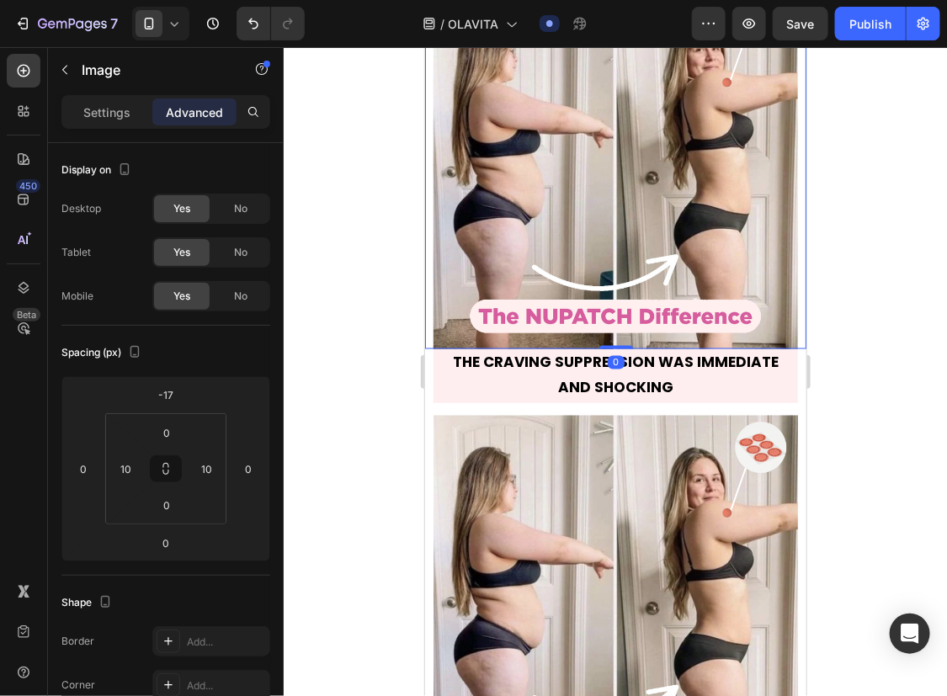
click at [625, 268] on img at bounding box center [615, 166] width 365 height 365
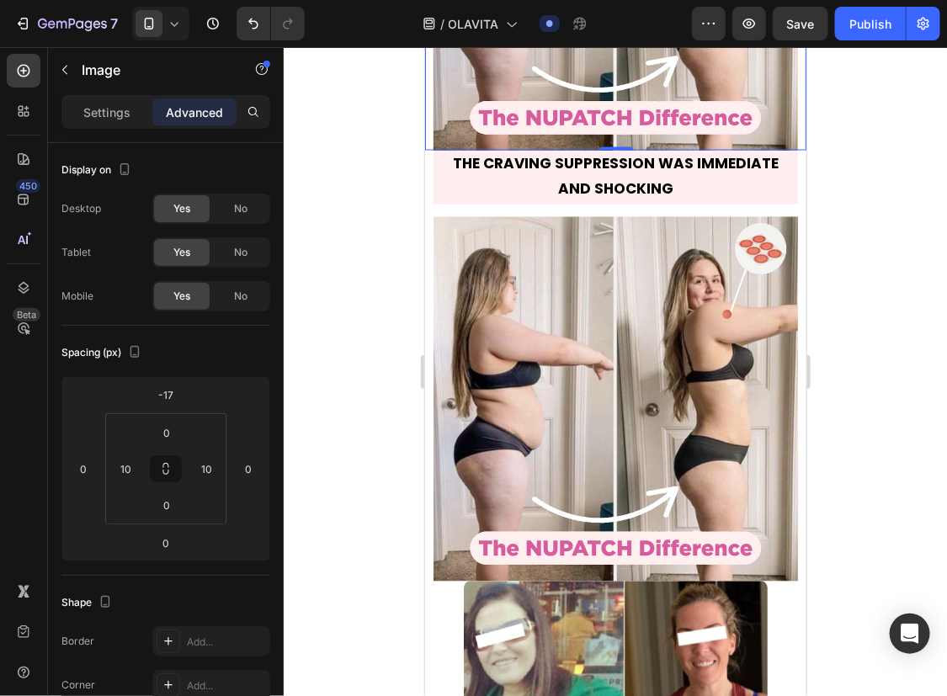
scroll to position [11362, 0]
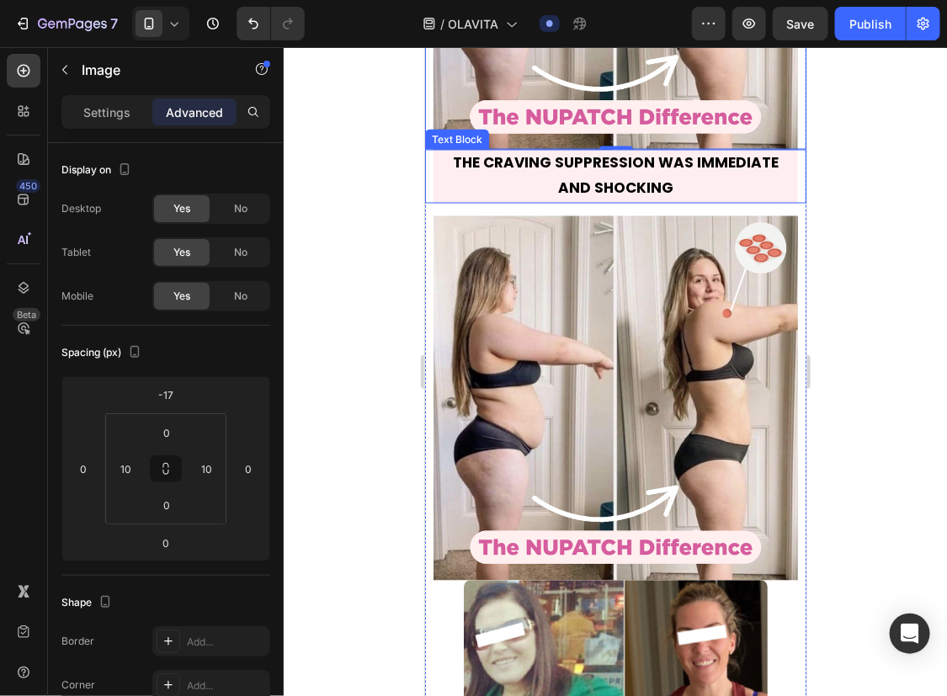
click at [576, 168] on strong "THE CRAVING SUPPRESSION WAS IMMEDIATE AND SHOCKING" at bounding box center [615, 174] width 326 height 45
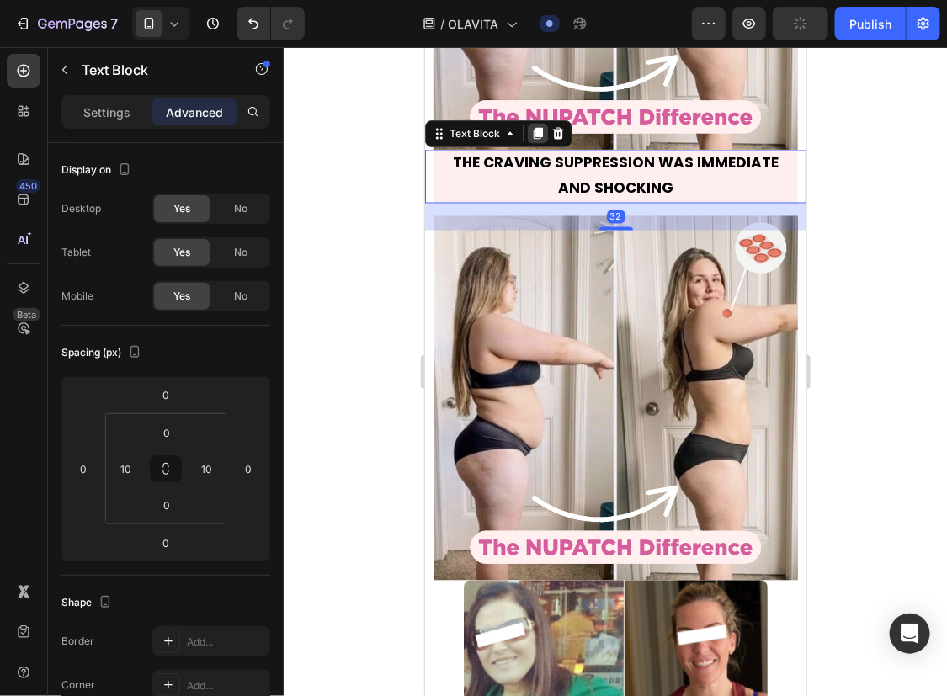
click at [537, 132] on icon at bounding box center [537, 133] width 9 height 12
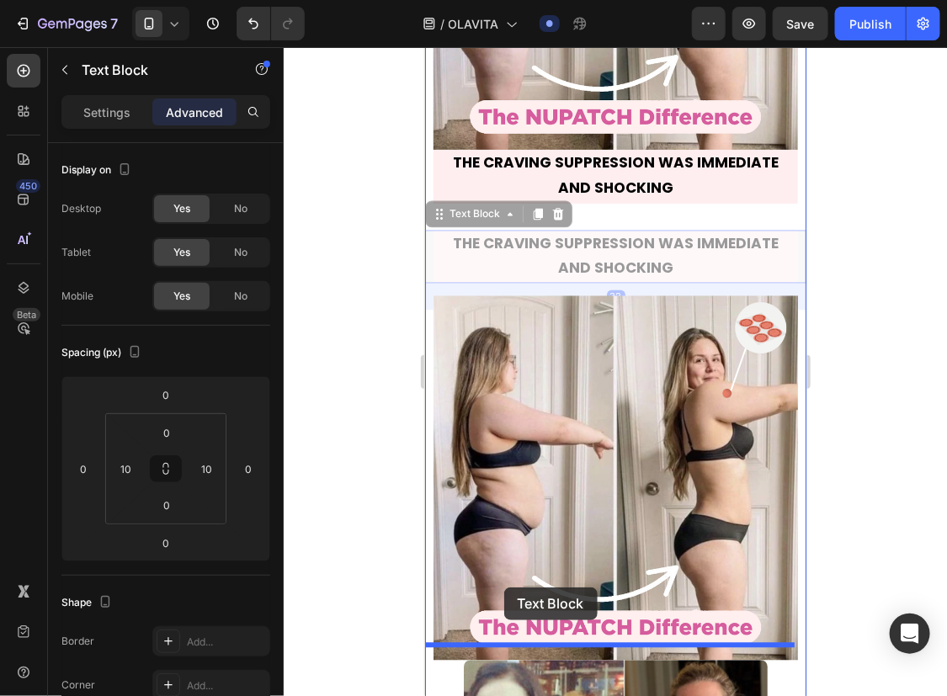
drag, startPoint x: 434, startPoint y: 213, endPoint x: 498, endPoint y: 587, distance: 379.3
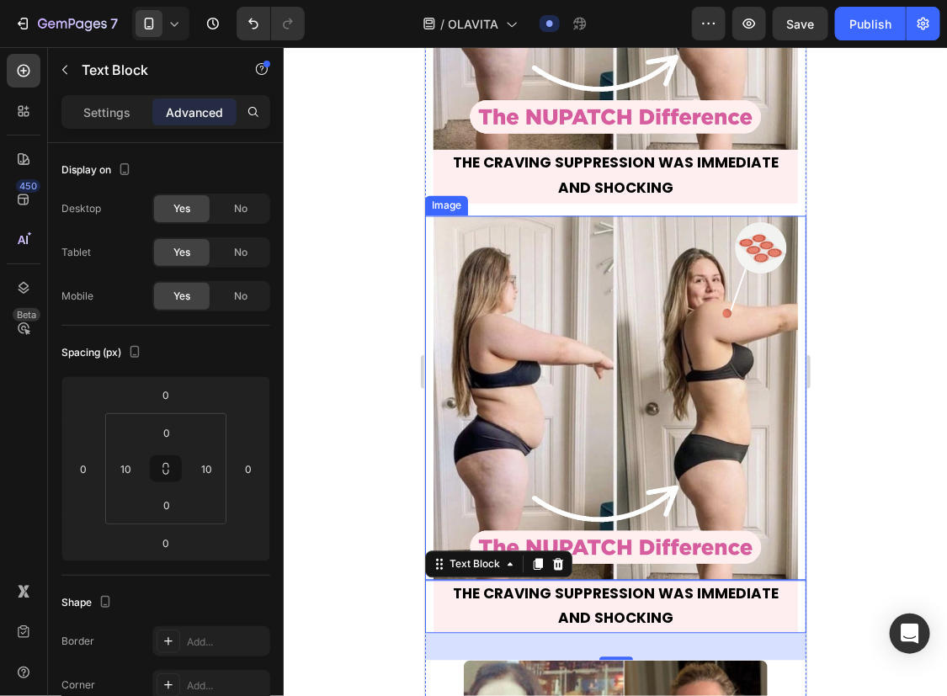
click at [562, 358] on img at bounding box center [615, 398] width 365 height 365
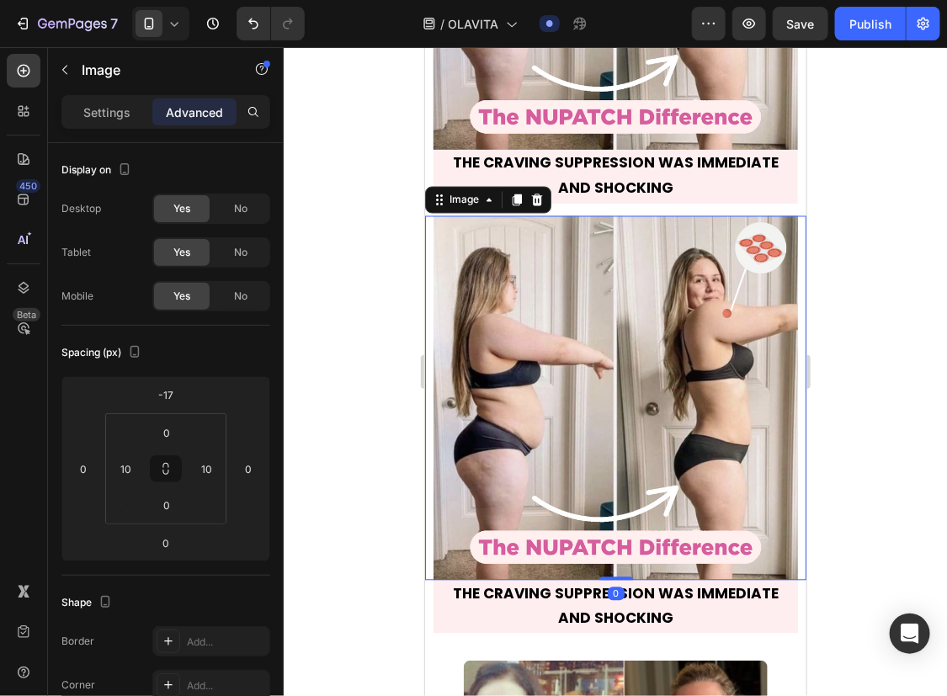
click at [892, 446] on div at bounding box center [615, 371] width 663 height 649
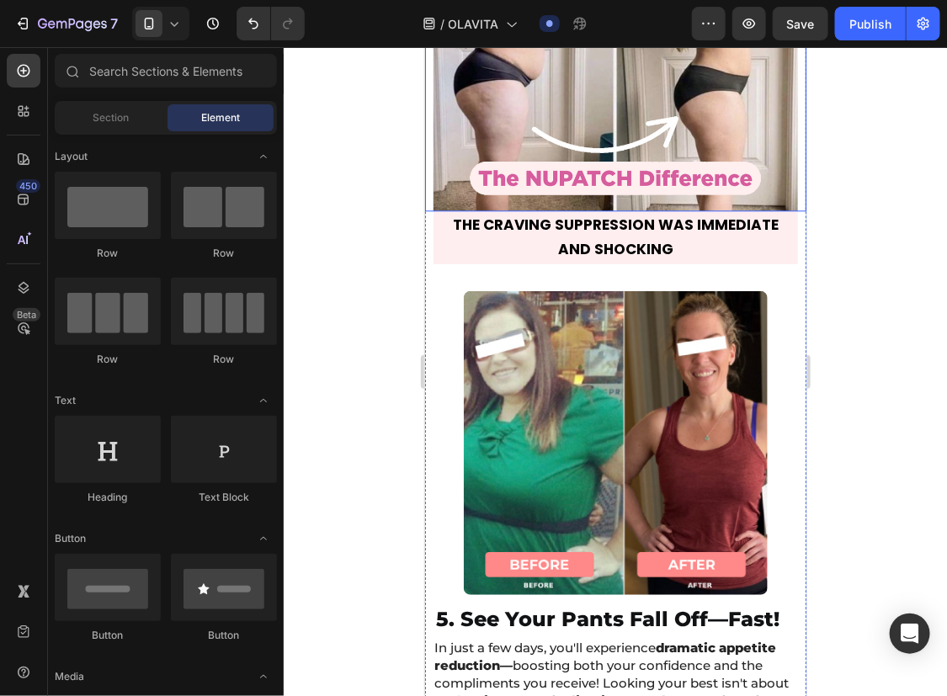
scroll to position [11734, 0]
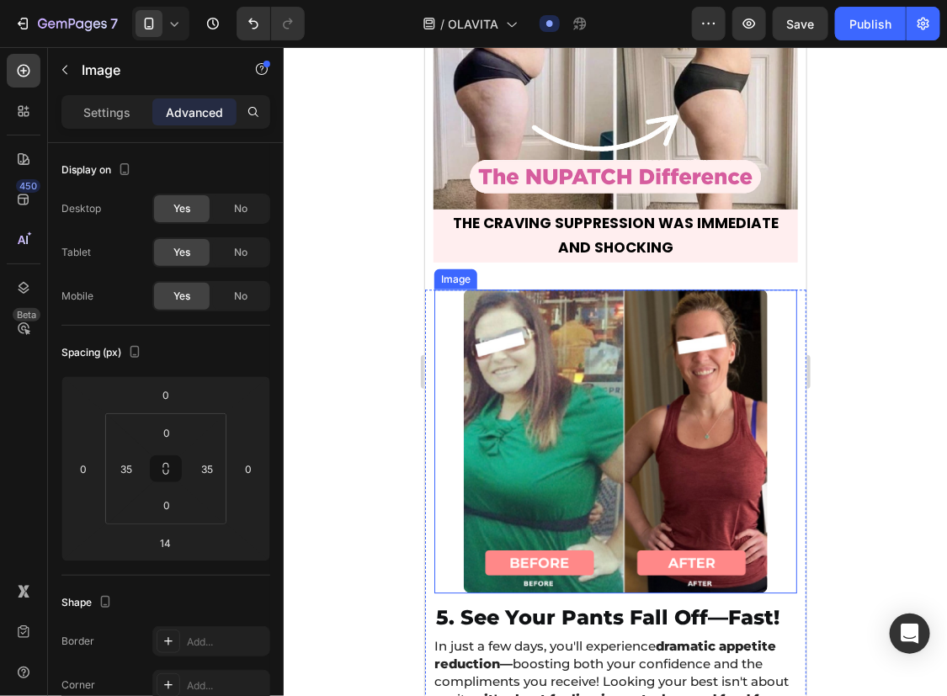
click at [674, 387] on img at bounding box center [615, 441] width 304 height 304
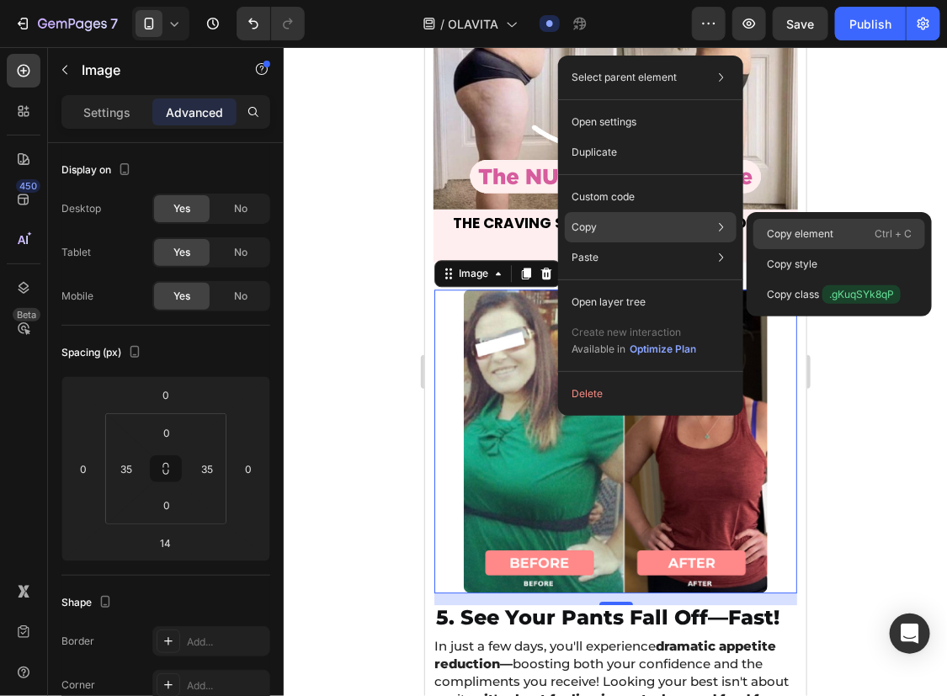
click at [803, 226] on p "Copy element" at bounding box center [800, 233] width 67 height 15
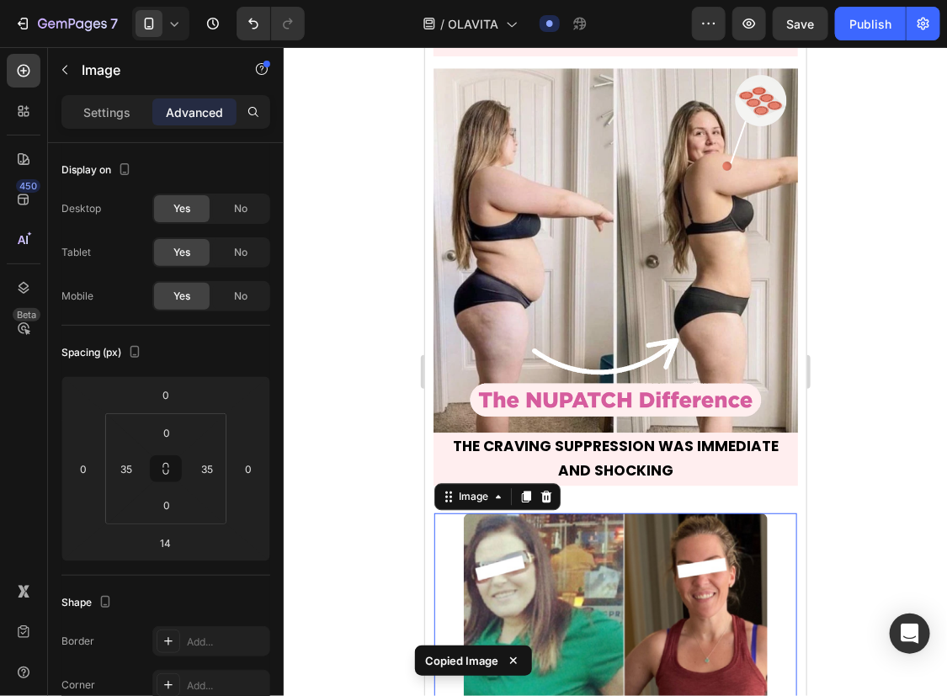
scroll to position [11508, 0]
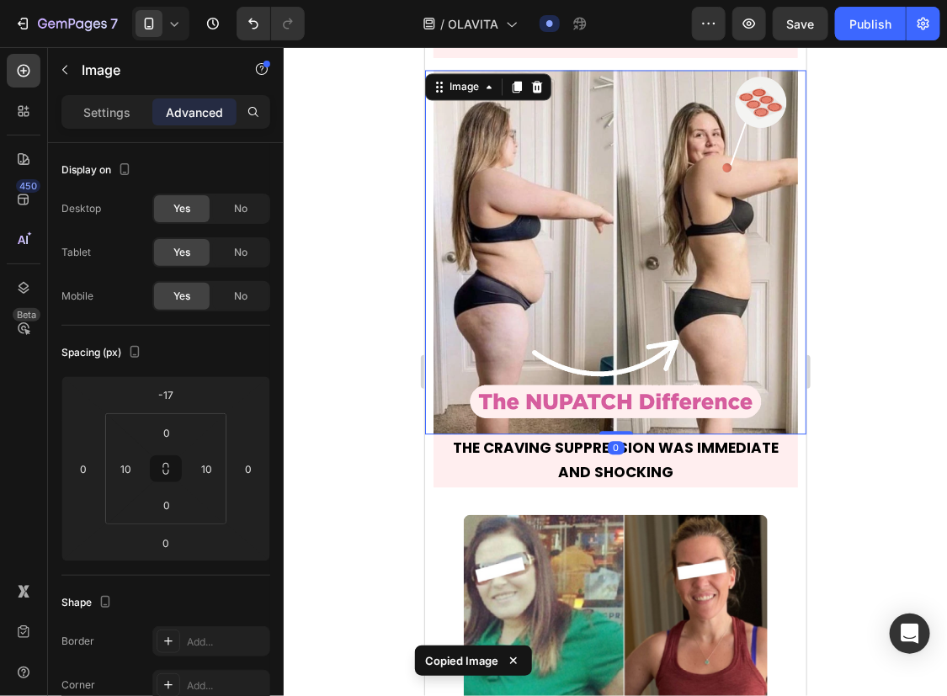
click at [624, 280] on img at bounding box center [615, 252] width 365 height 365
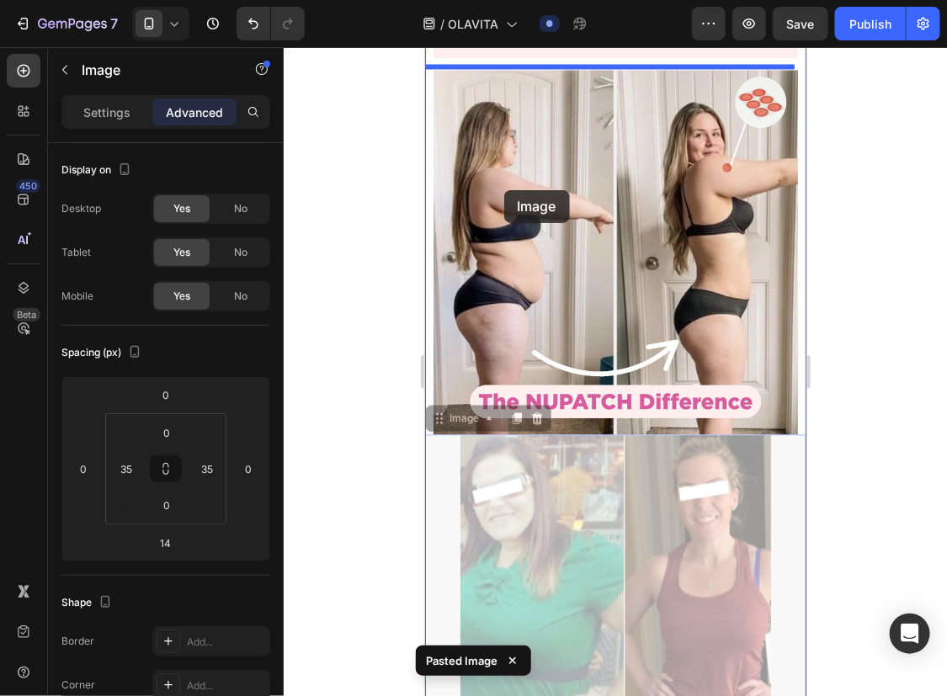
drag, startPoint x: 440, startPoint y: 414, endPoint x: 504, endPoint y: 188, distance: 235.6
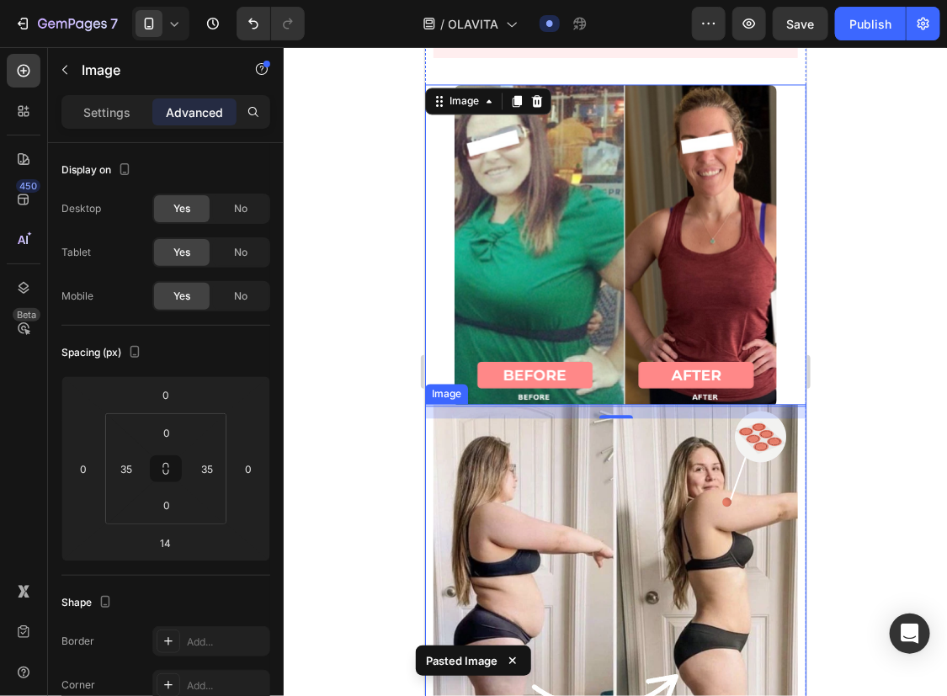
click at [617, 508] on img at bounding box center [615, 586] width 365 height 365
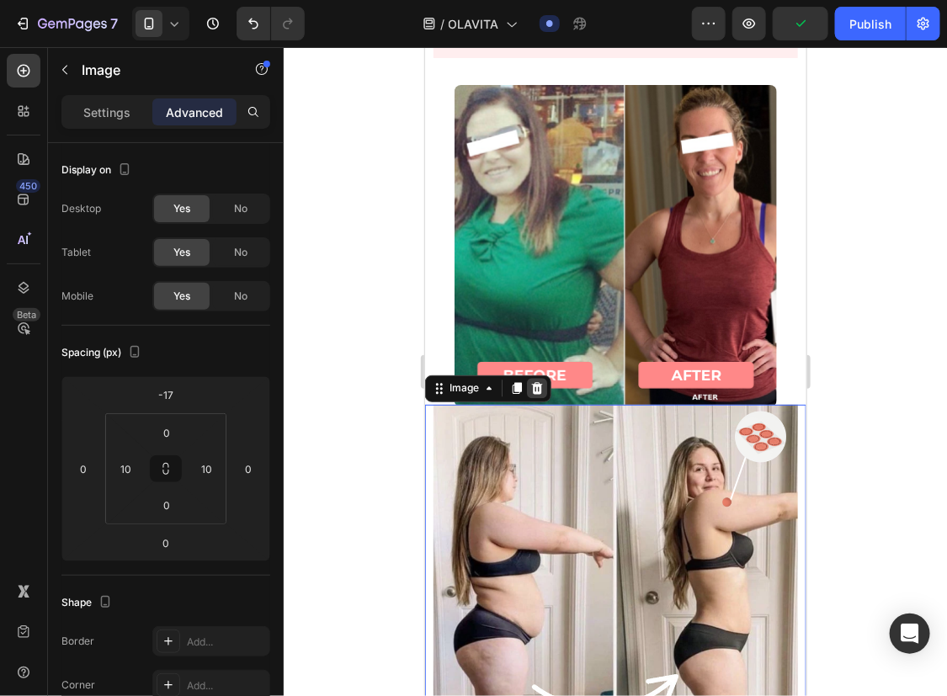
click at [541, 381] on icon at bounding box center [536, 387] width 13 height 13
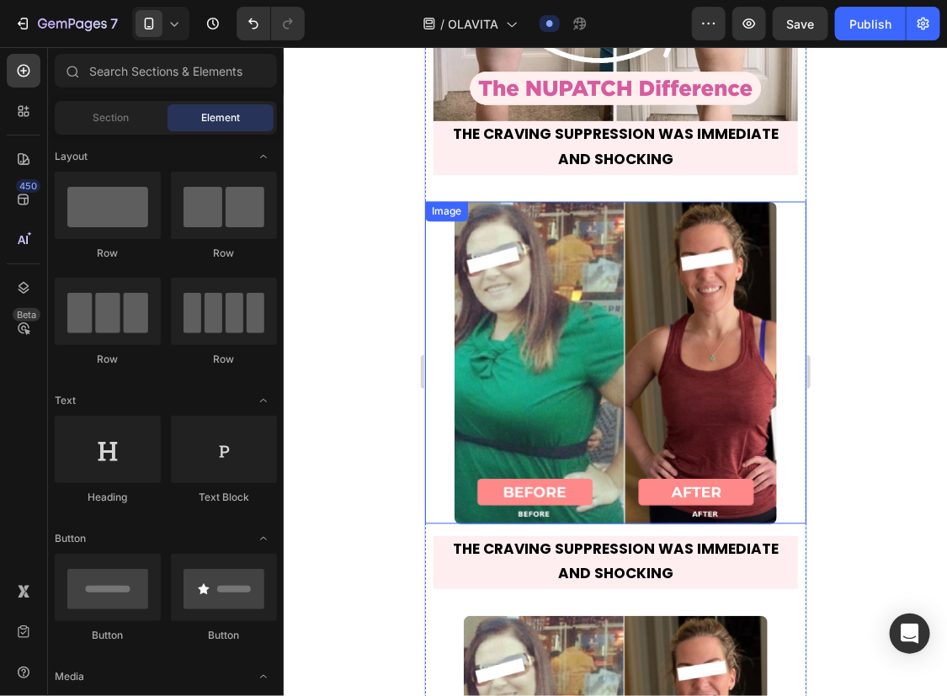
scroll to position [11389, 0]
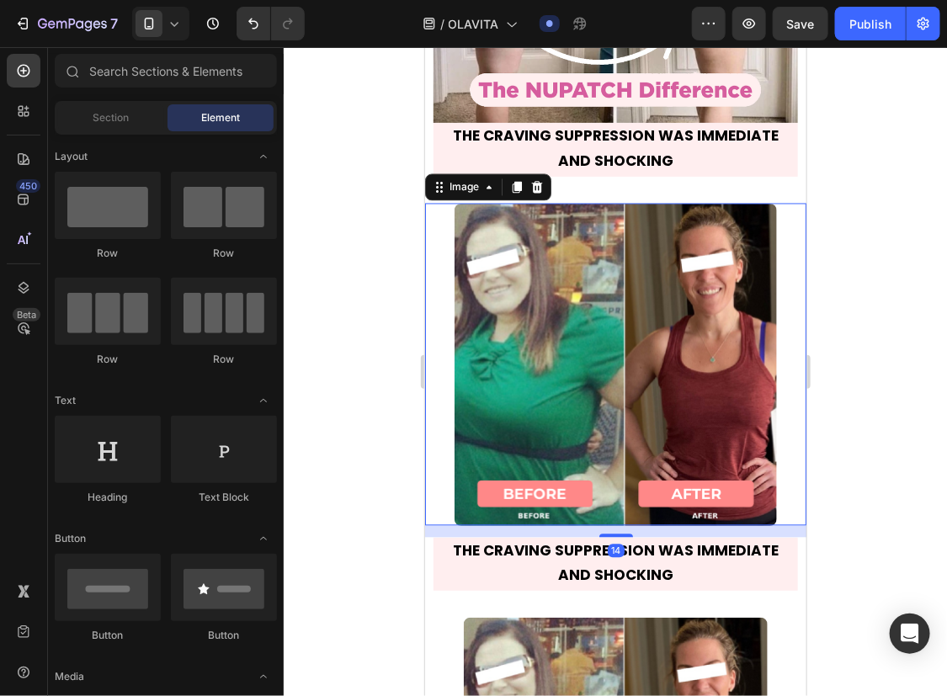
click at [551, 415] on img at bounding box center [615, 364] width 322 height 322
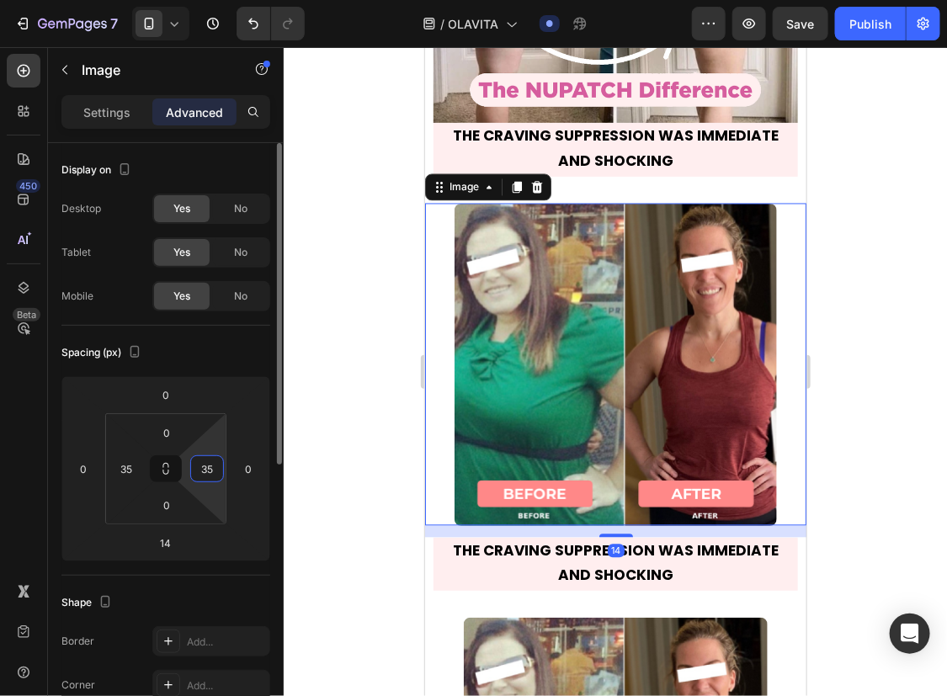
click at [209, 473] on input "35" at bounding box center [206, 468] width 25 height 25
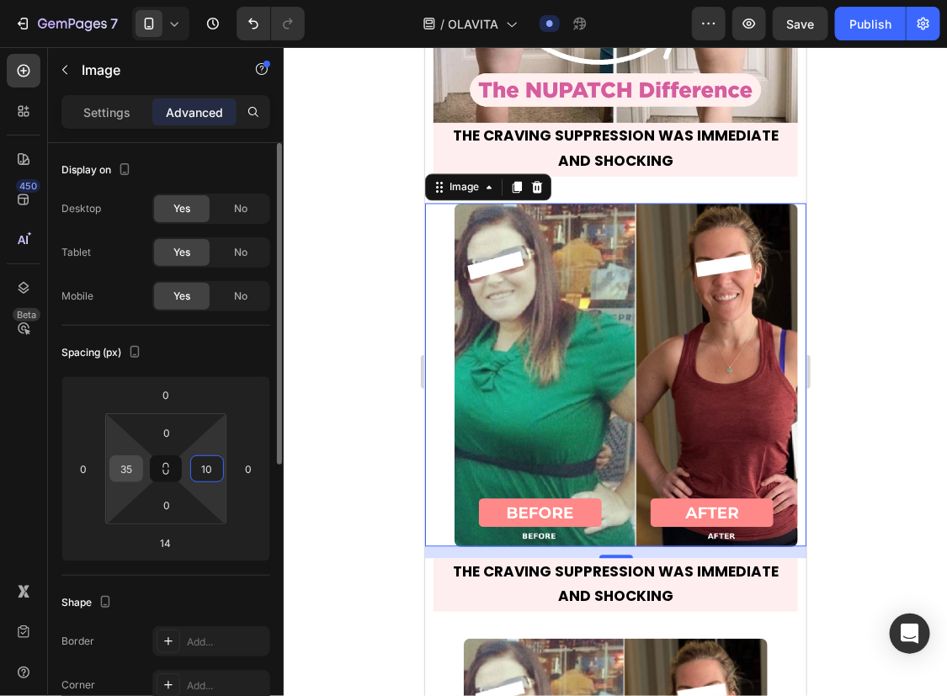
type input "10"
click at [137, 473] on input "35" at bounding box center [126, 468] width 25 height 25
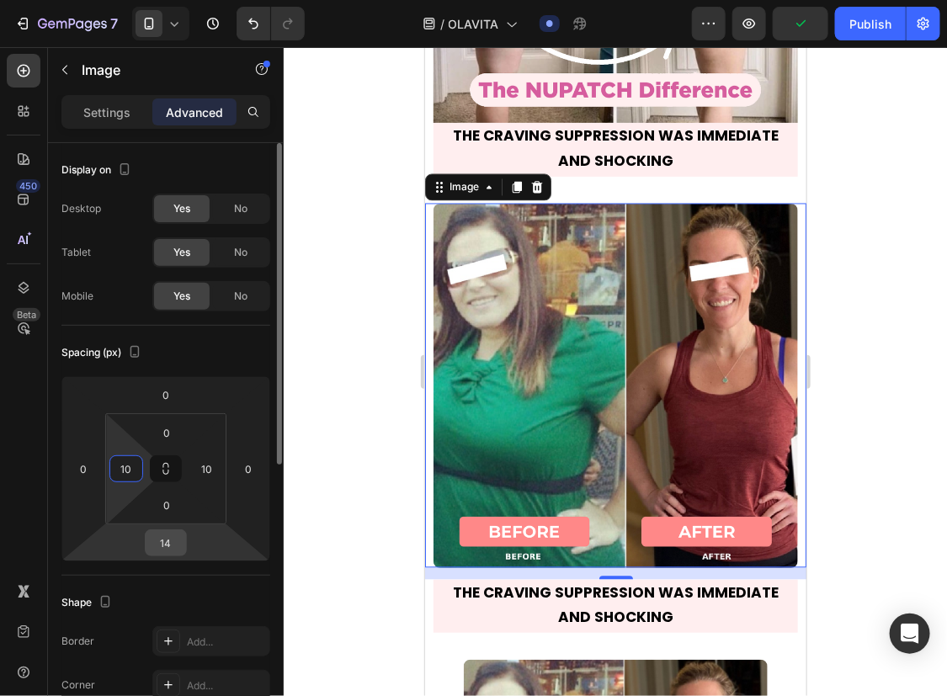
type input "10"
click at [170, 530] on input "14" at bounding box center [166, 542] width 34 height 25
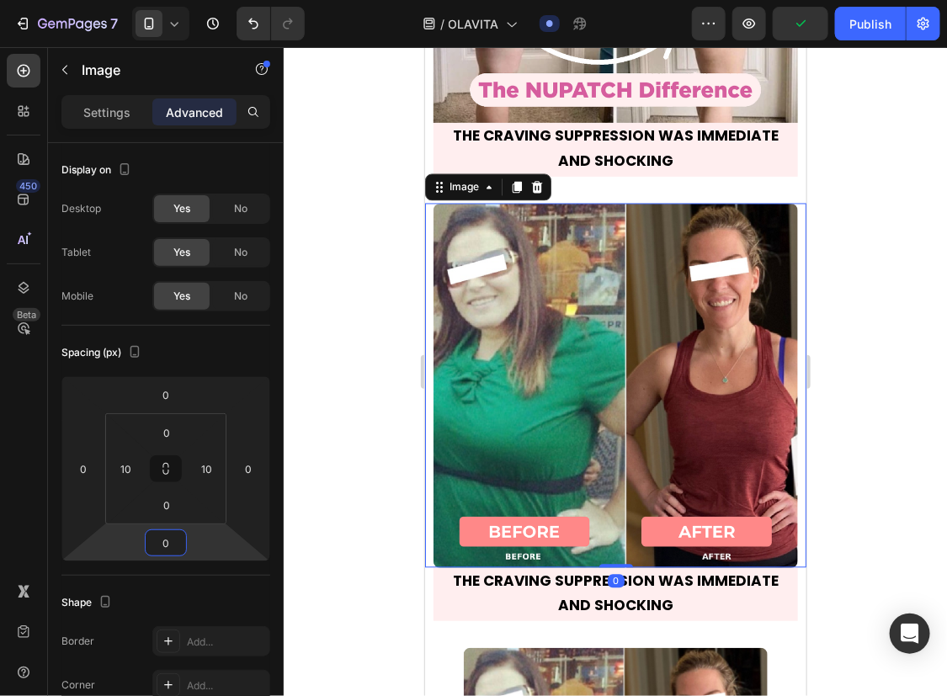
type input "0"
click at [339, 522] on div at bounding box center [615, 371] width 663 height 649
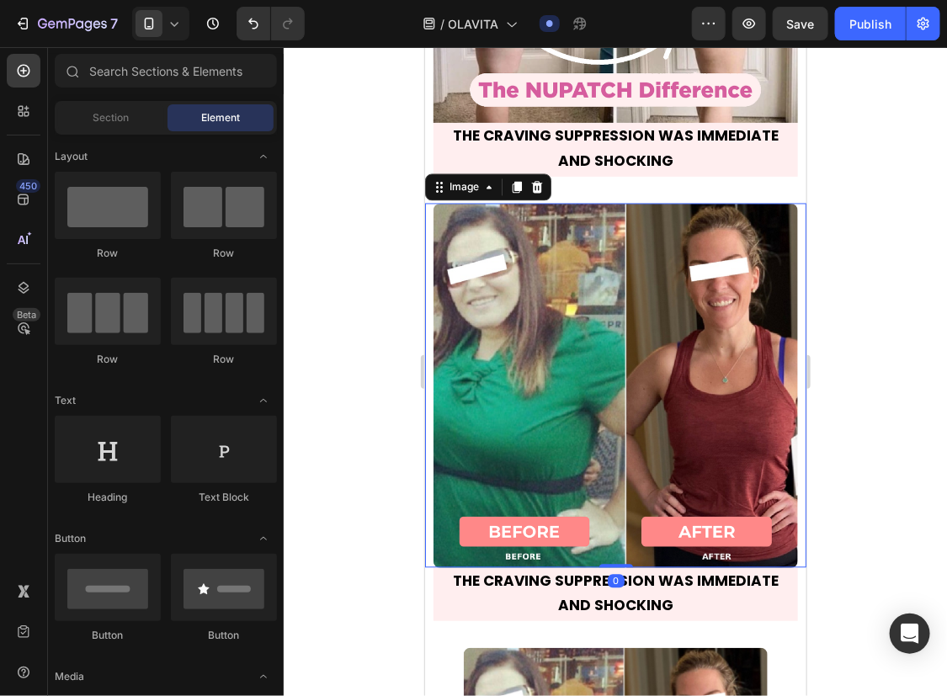
click at [502, 501] on img at bounding box center [615, 385] width 365 height 365
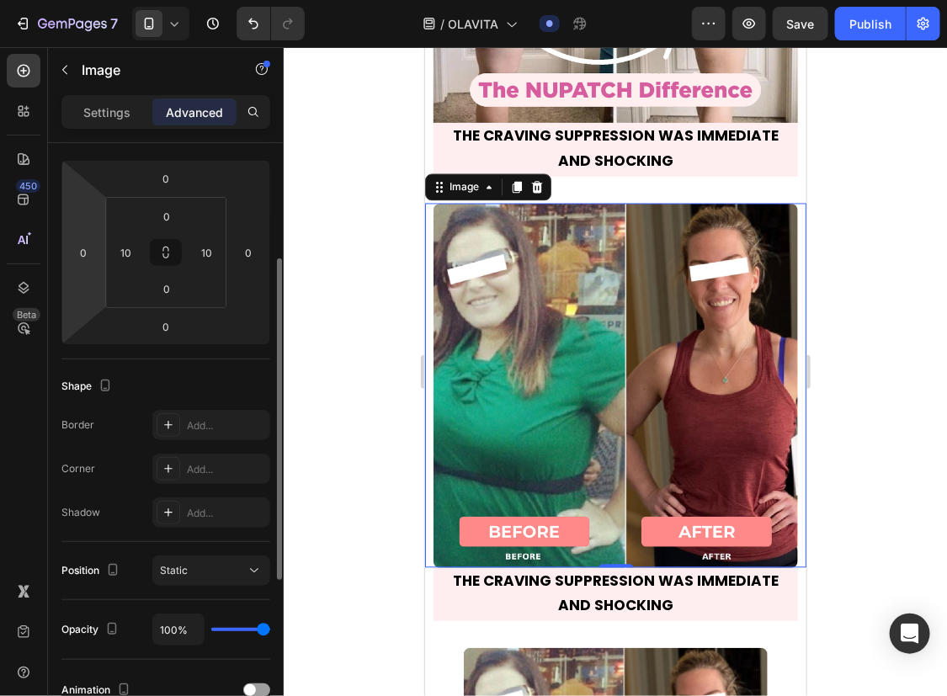
scroll to position [0, 0]
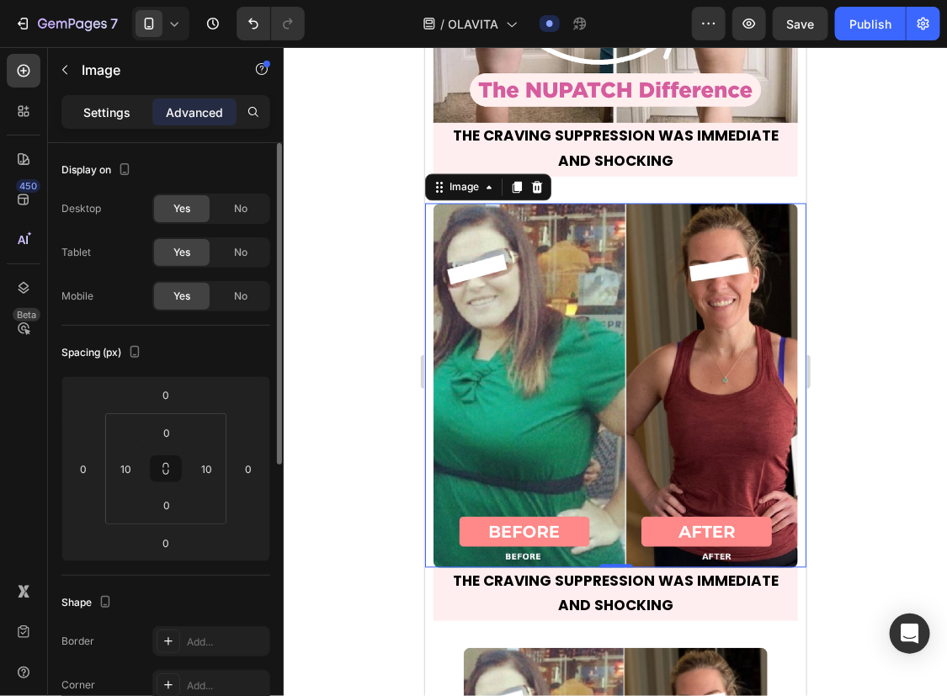
click at [104, 121] on div "Settings" at bounding box center [107, 112] width 84 height 27
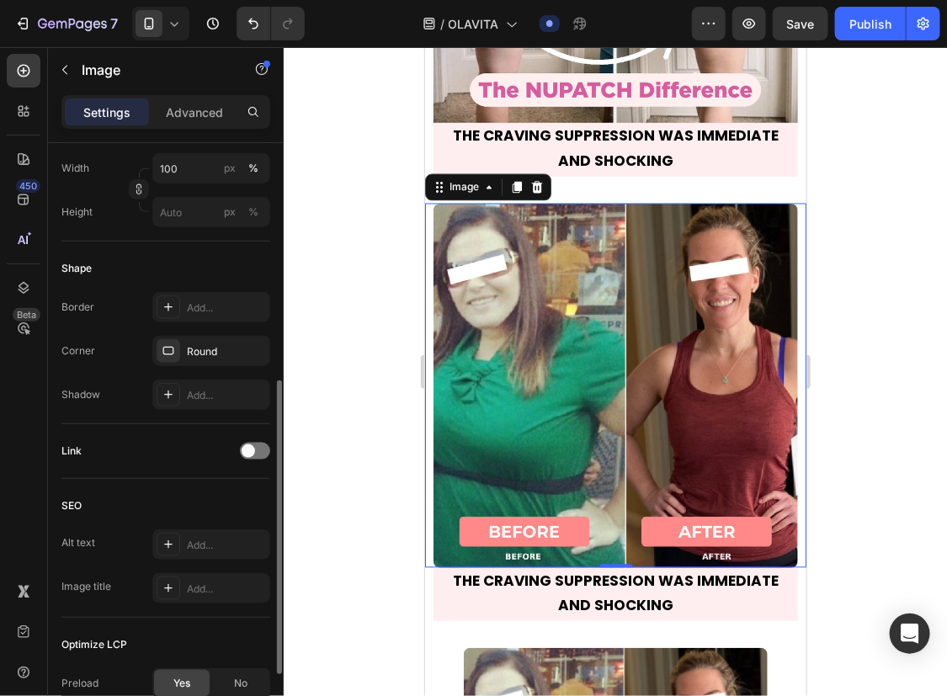
scroll to position [487, 0]
click at [201, 334] on div "Round" at bounding box center [211, 349] width 118 height 30
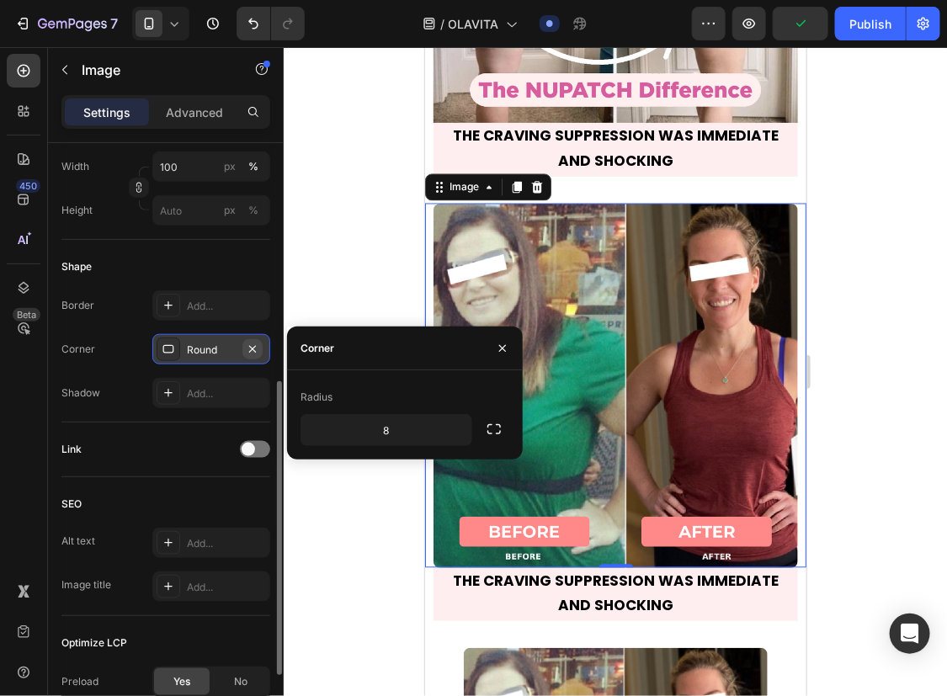
click at [251, 339] on button "button" at bounding box center [252, 349] width 20 height 20
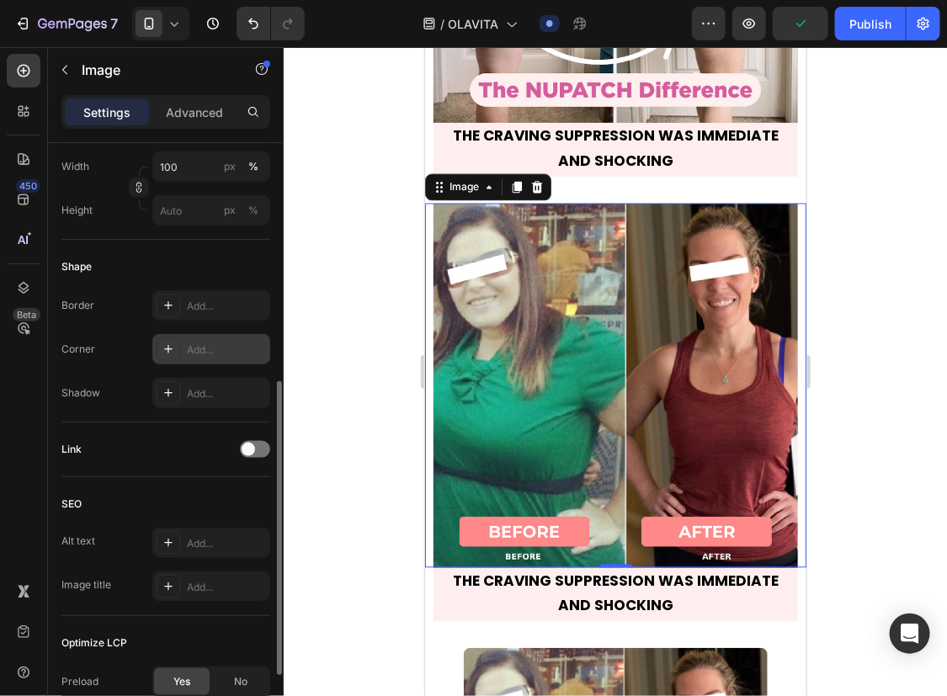
click at [360, 471] on div at bounding box center [615, 371] width 663 height 649
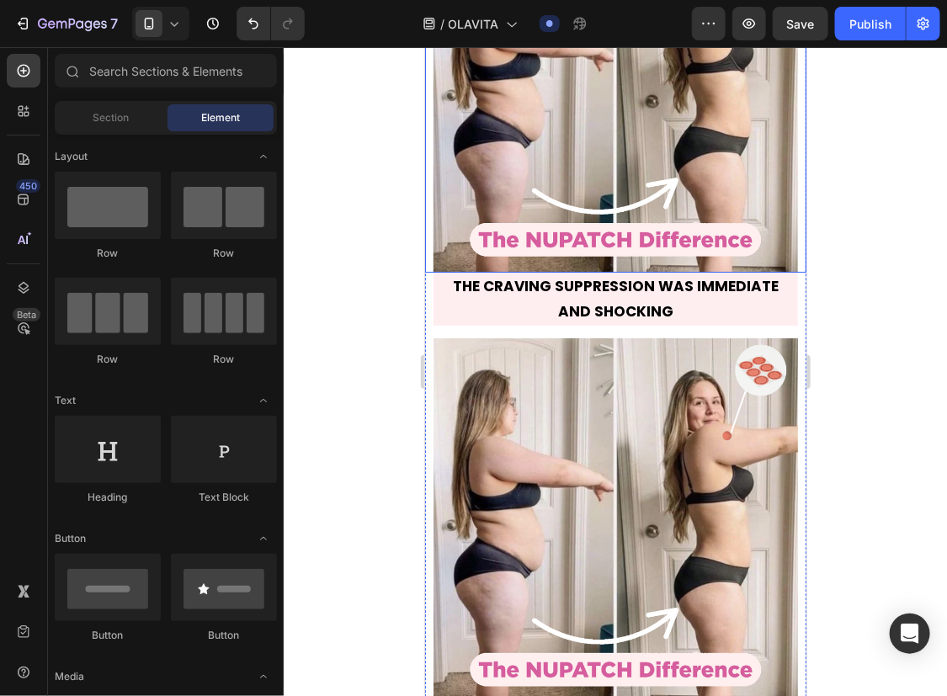
scroll to position [10377, 0]
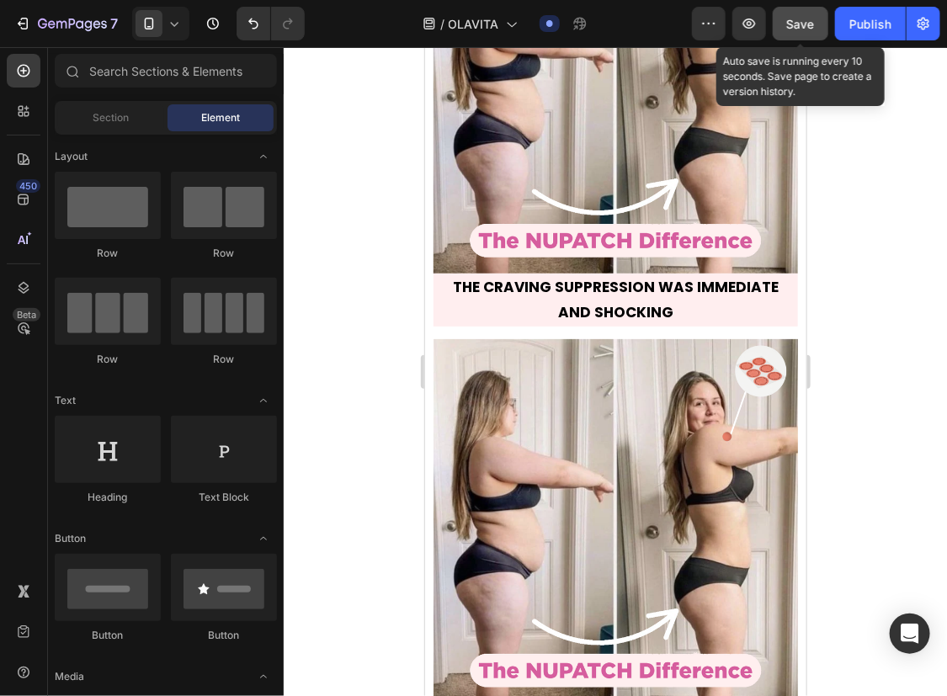
click at [808, 18] on span "Save" at bounding box center [801, 24] width 28 height 14
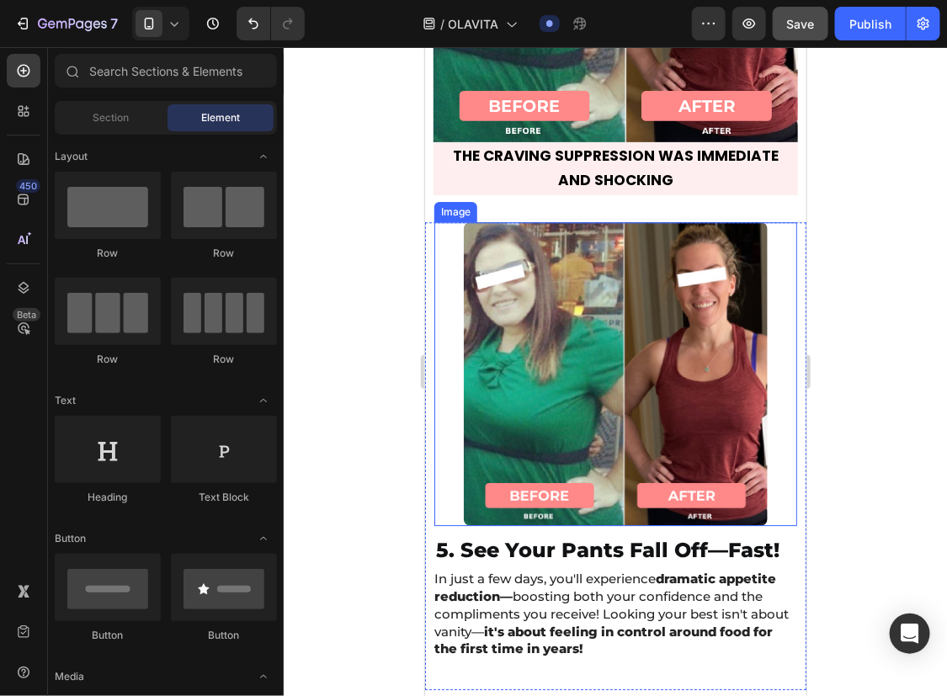
scroll to position [11814, 0]
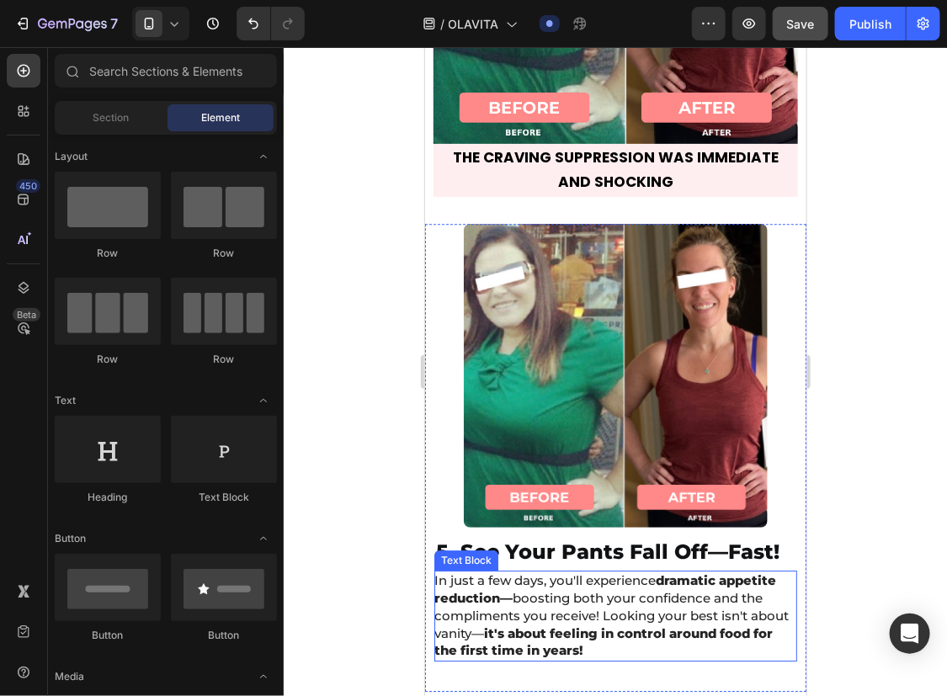
click at [593, 625] on strong "it's about feeling in control around food for the first time in years!" at bounding box center [603, 642] width 338 height 34
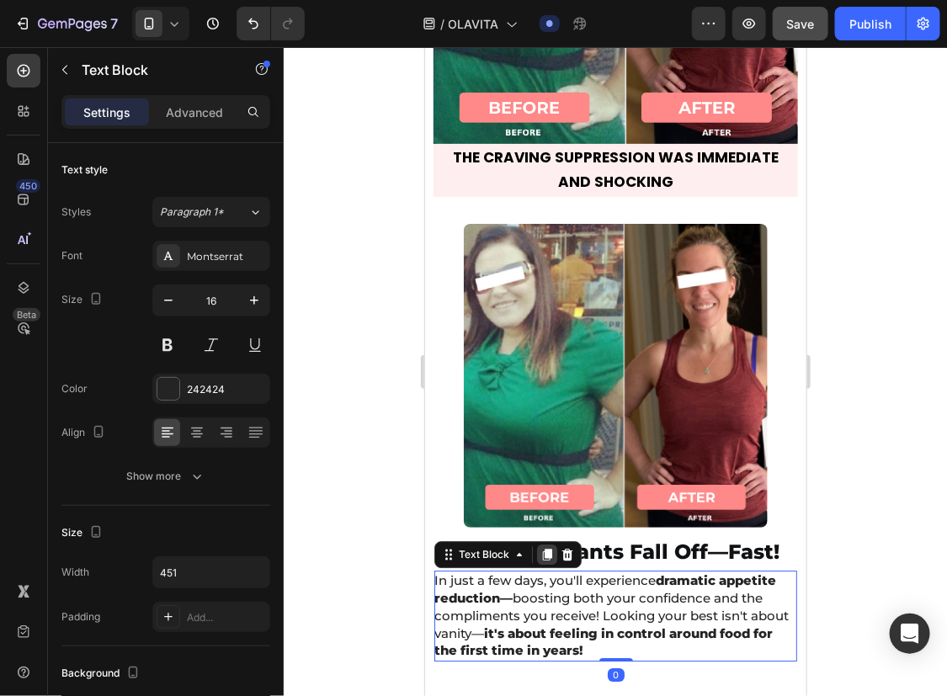
click at [542, 547] on icon at bounding box center [546, 553] width 13 height 13
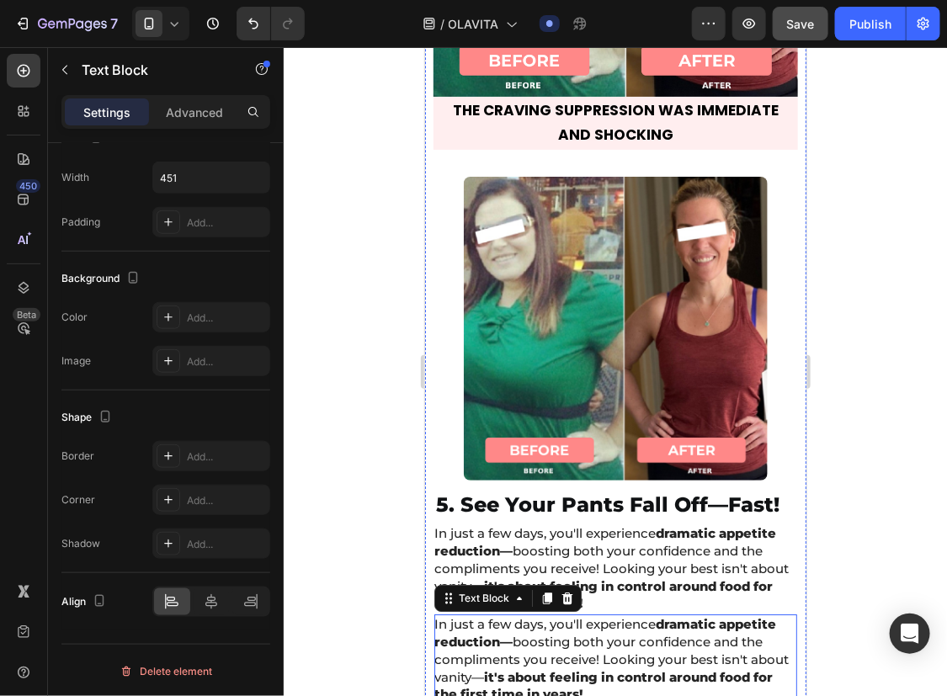
scroll to position [11859, 0]
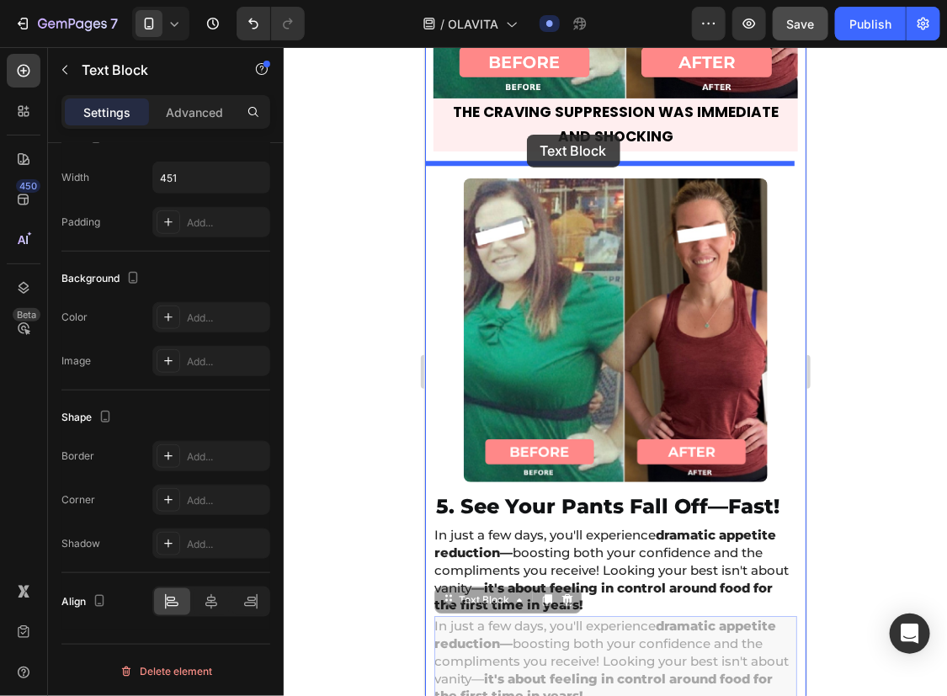
drag, startPoint x: 447, startPoint y: 570, endPoint x: 525, endPoint y: 133, distance: 443.9
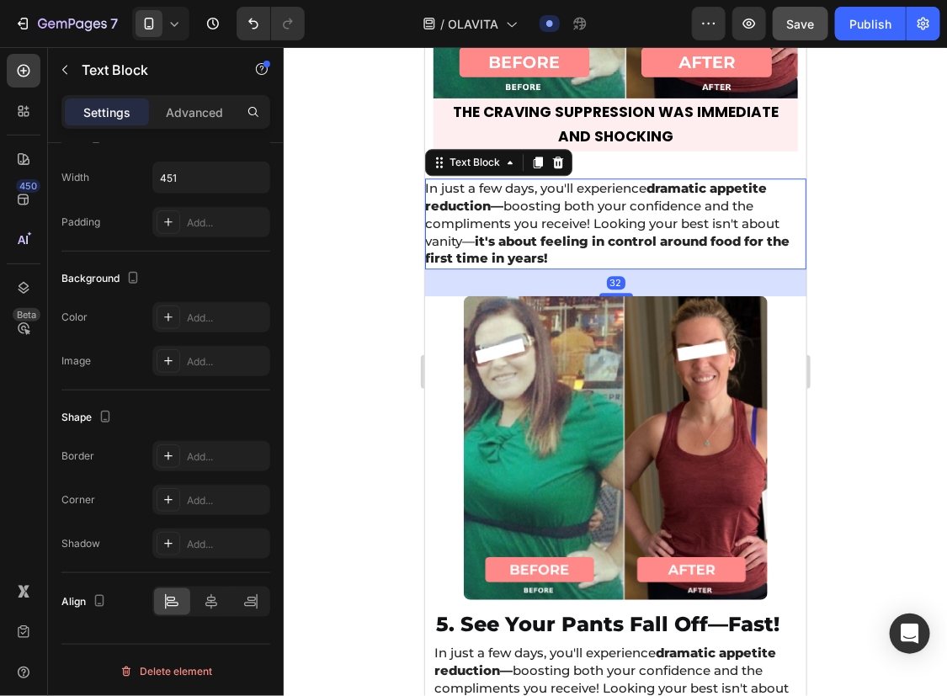
click at [541, 183] on span "In just a few days, you'll experience dramatic appetite reduction— boosting bot…" at bounding box center [606, 222] width 365 height 86
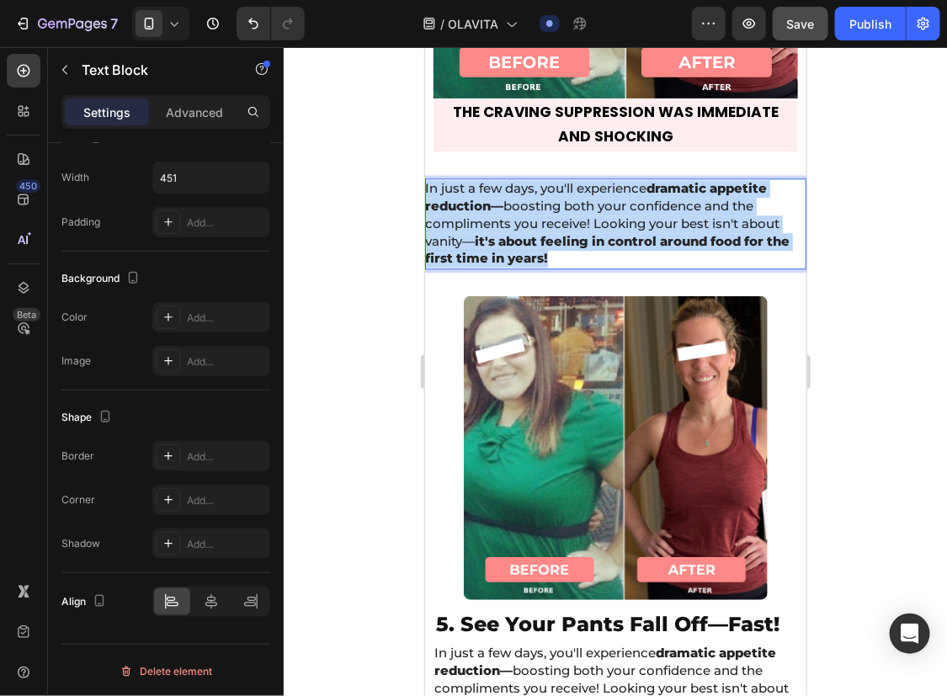
click at [541, 183] on span "In just a few days, you'll experience dramatic appetite reduction— boosting bot…" at bounding box center [606, 222] width 365 height 86
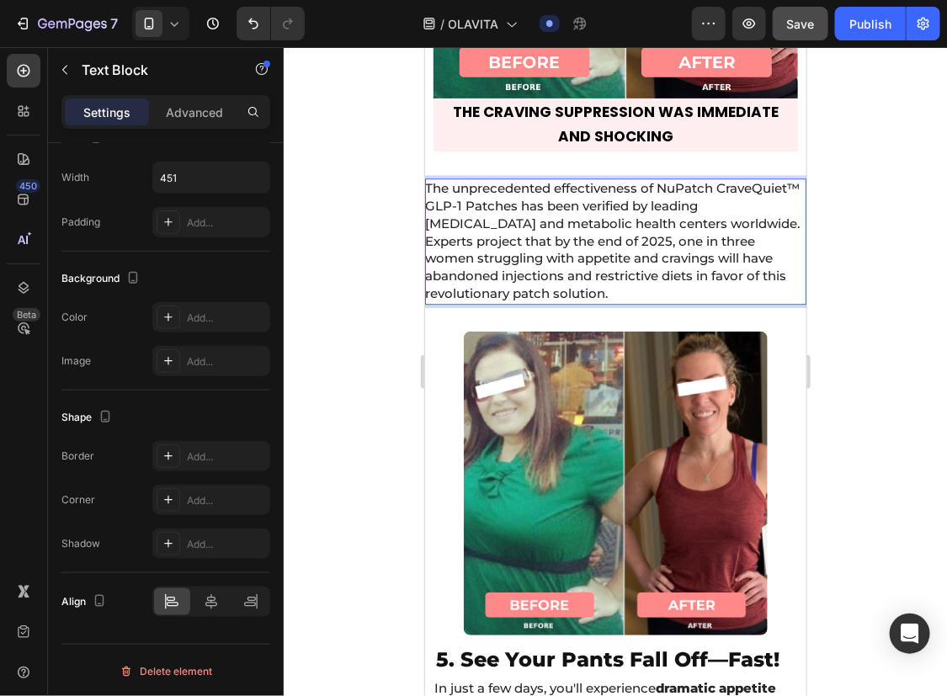
click at [537, 223] on p "The unprecedented effectiveness of NuPatch CraveQuiet™ GLP-1 Patches has been v…" at bounding box center [613, 205] width 378 height 52
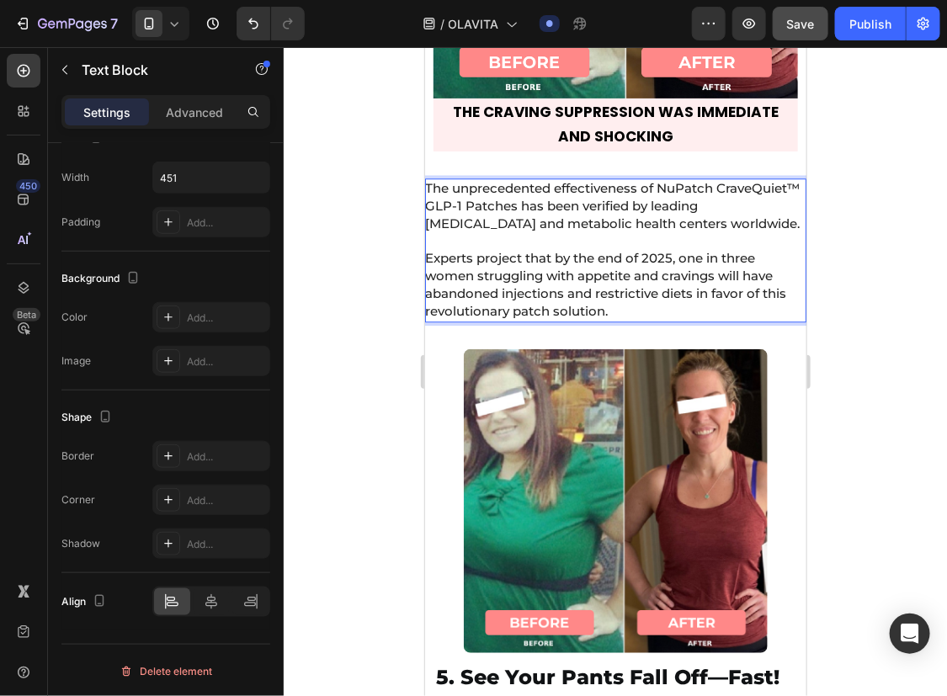
click at [525, 267] on span "Experts project that by the end of 2025, one in three women struggling with app…" at bounding box center [604, 283] width 361 height 68
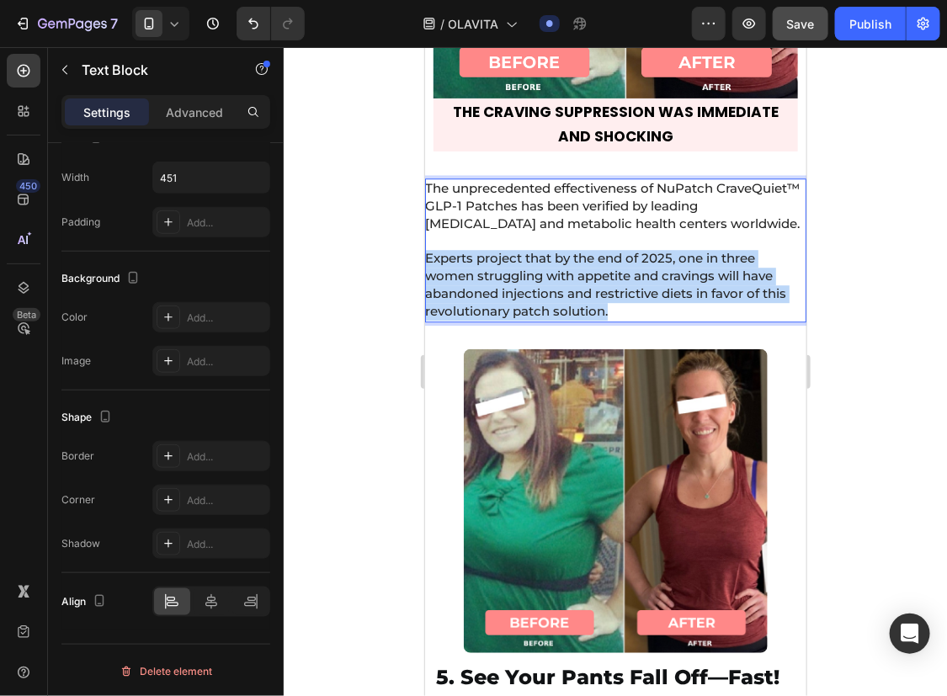
click at [525, 267] on span "Experts project that by the end of 2025, one in three women struggling with app…" at bounding box center [604, 283] width 361 height 68
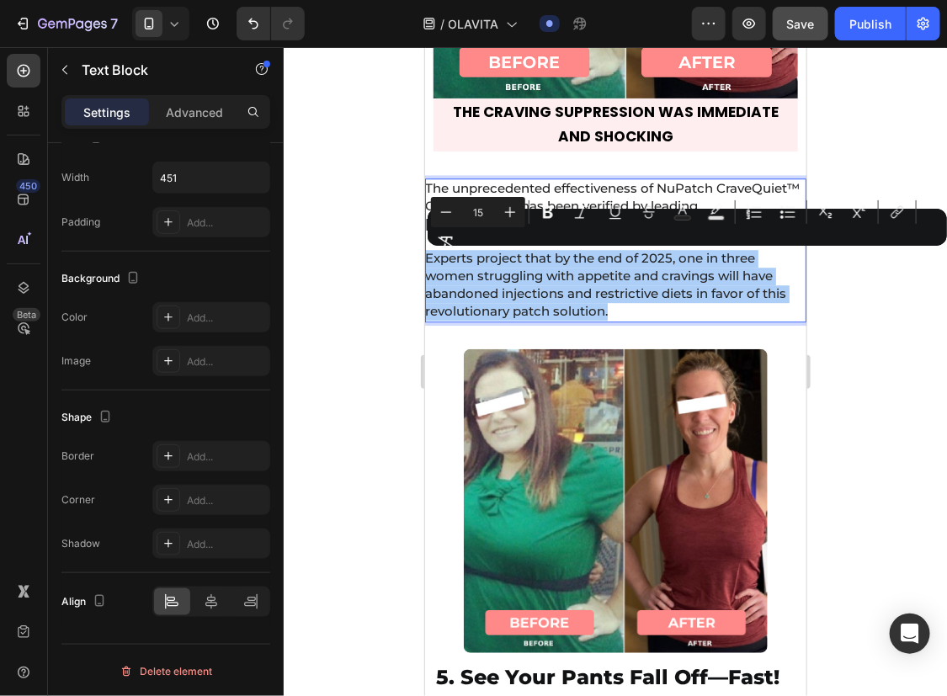
click at [838, 354] on div at bounding box center [615, 371] width 663 height 649
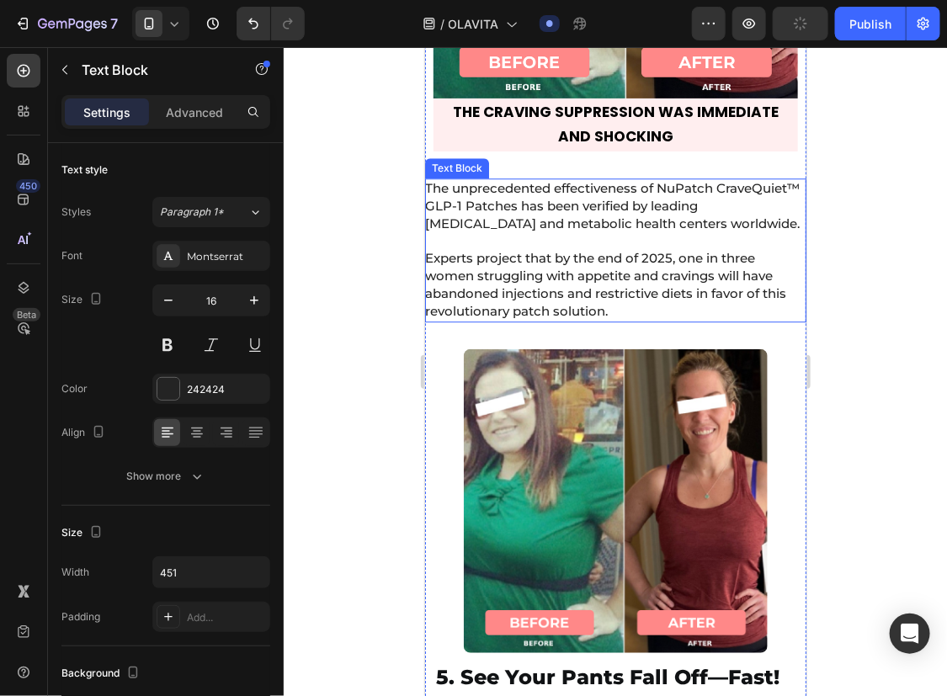
click at [732, 306] on p "Experts project that by the end of 2025, one in three women struggling with app…" at bounding box center [613, 284] width 378 height 70
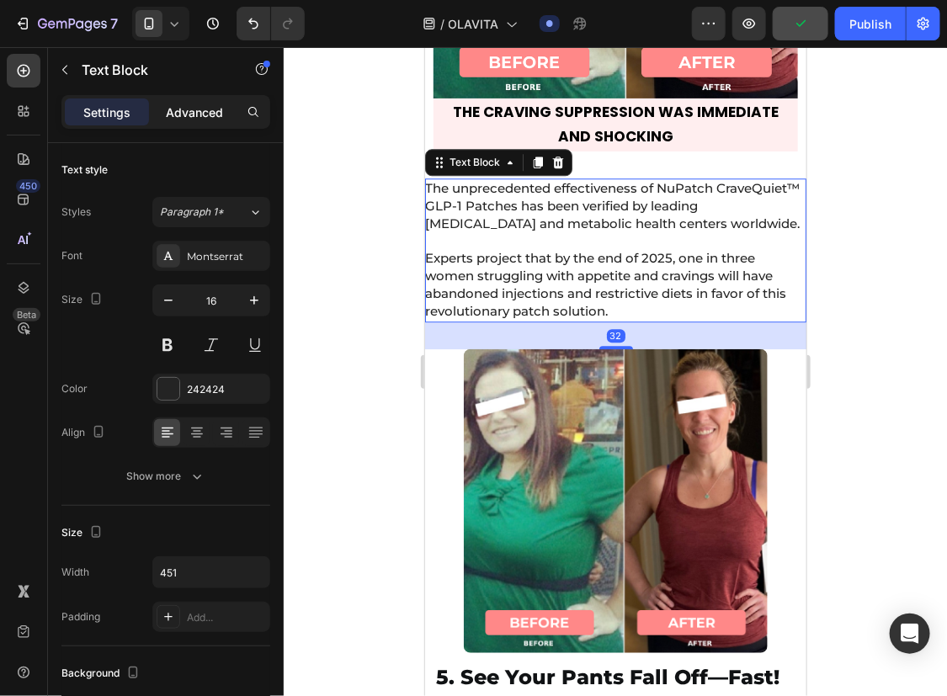
click at [193, 105] on p "Advanced" at bounding box center [194, 113] width 57 height 18
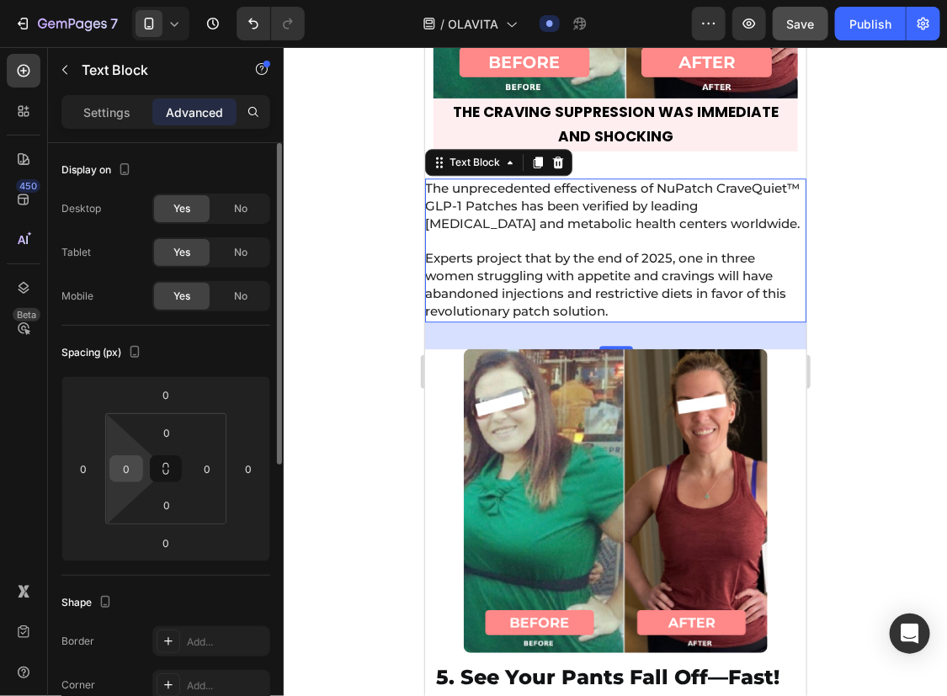
click at [136, 464] on input "0" at bounding box center [126, 468] width 25 height 25
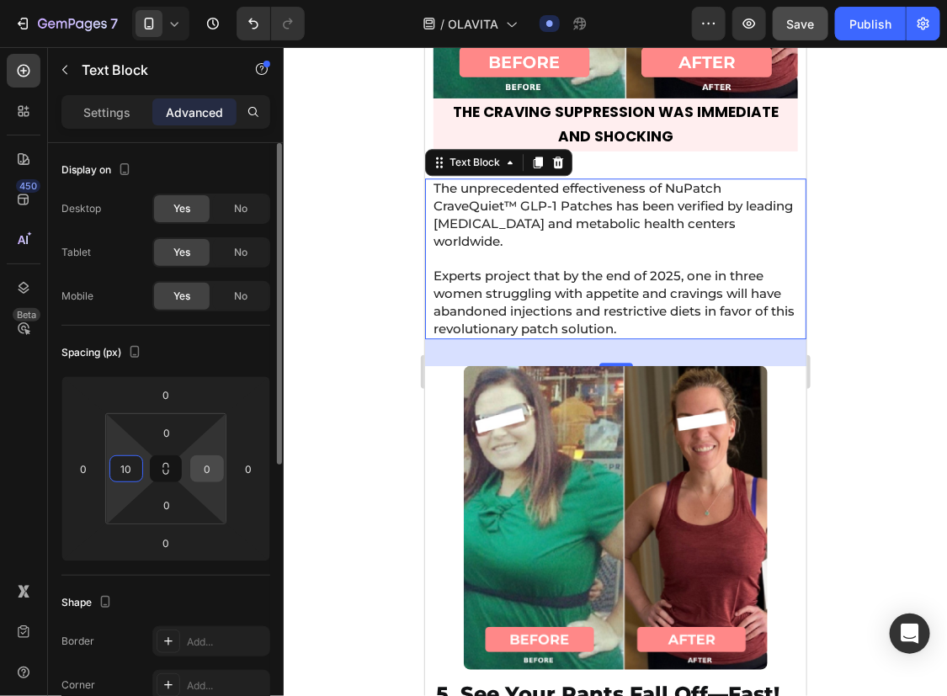
type input "10"
click at [199, 460] on input "0" at bounding box center [206, 468] width 25 height 25
type input "10"
click at [160, 438] on input "0" at bounding box center [167, 432] width 34 height 25
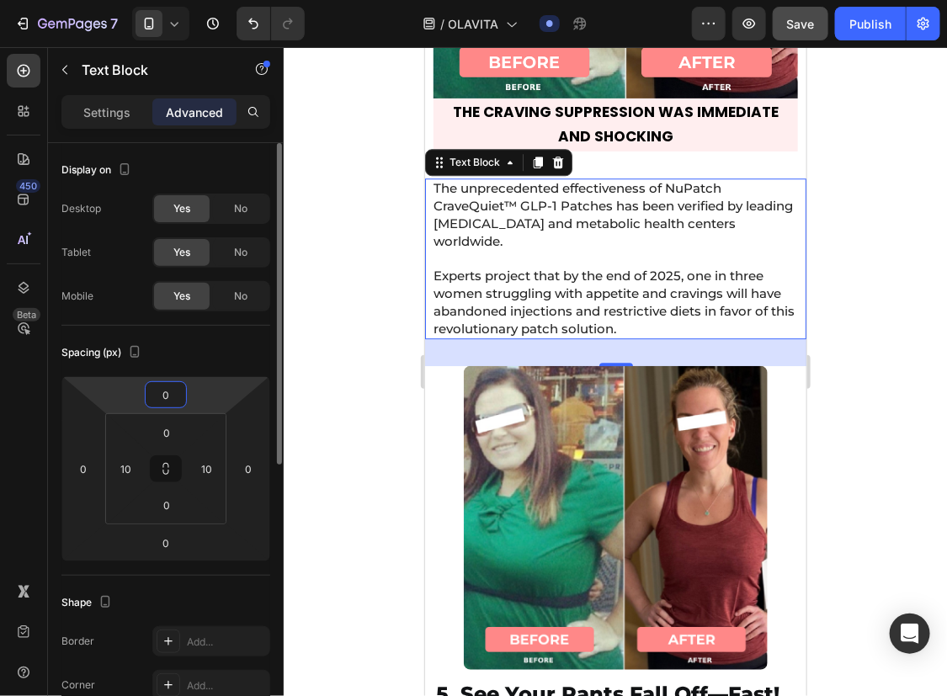
click at [172, 396] on input "0" at bounding box center [166, 394] width 34 height 25
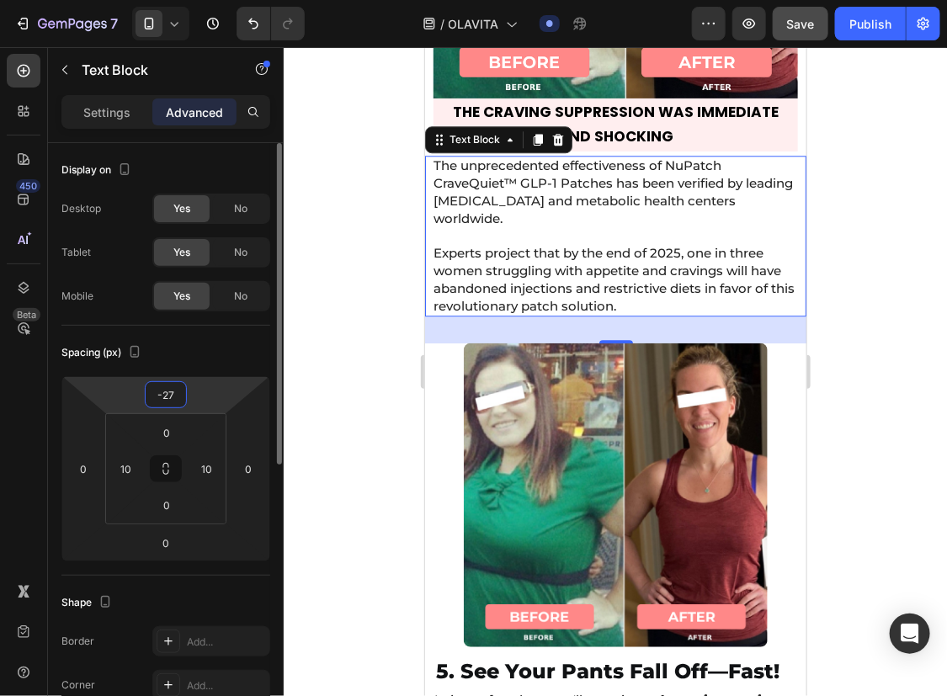
type input "-28"
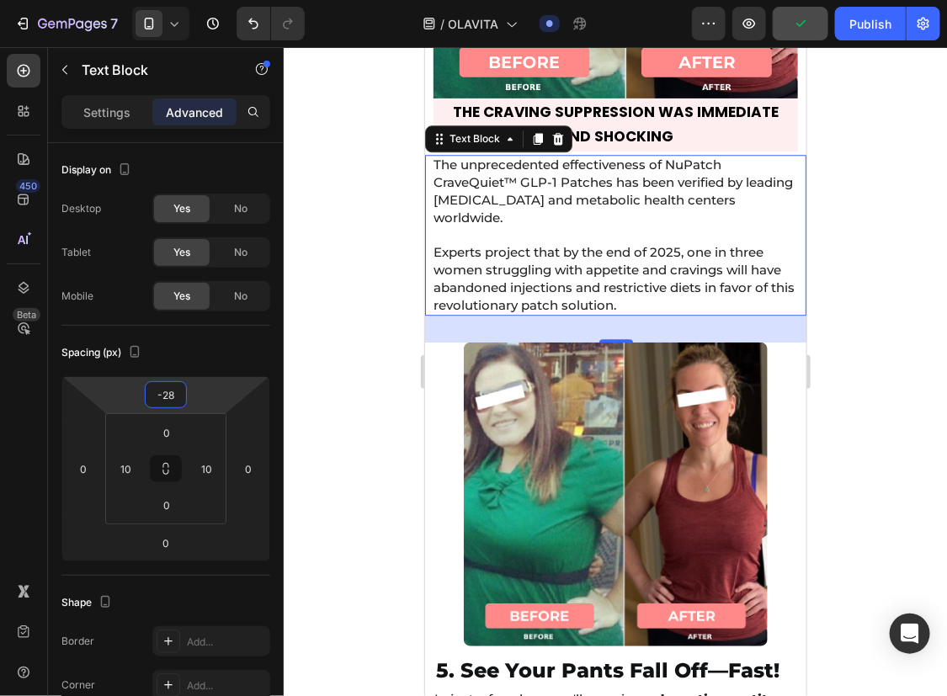
click at [850, 323] on div at bounding box center [615, 371] width 663 height 649
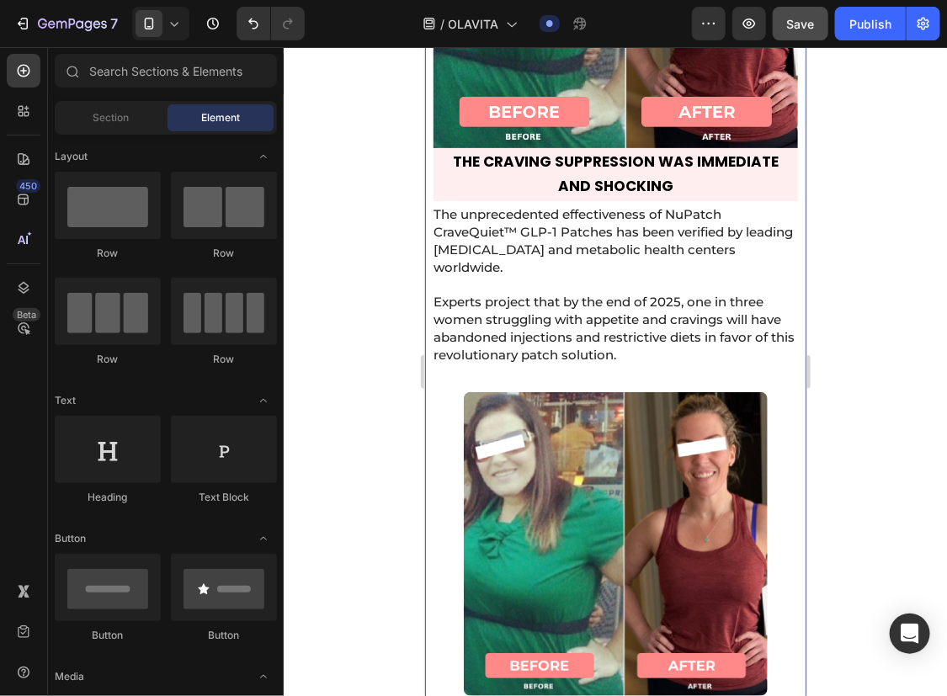
scroll to position [11810, 0]
